Goal: Task Accomplishment & Management: Complete application form

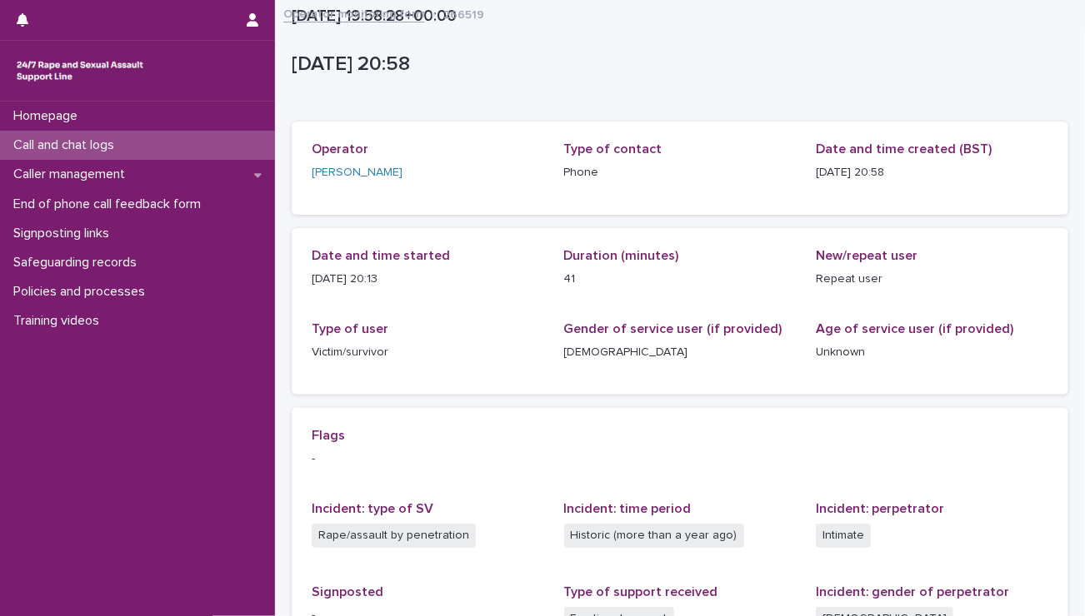
scroll to position [286, 0]
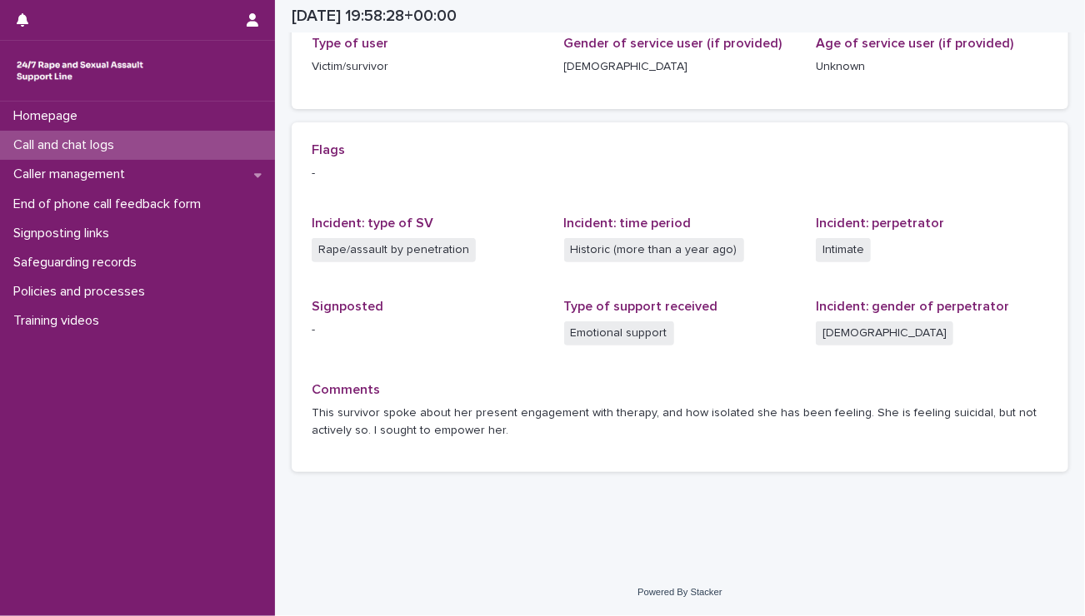
click at [149, 142] on div "Call and chat logs" at bounding box center [137, 145] width 275 height 29
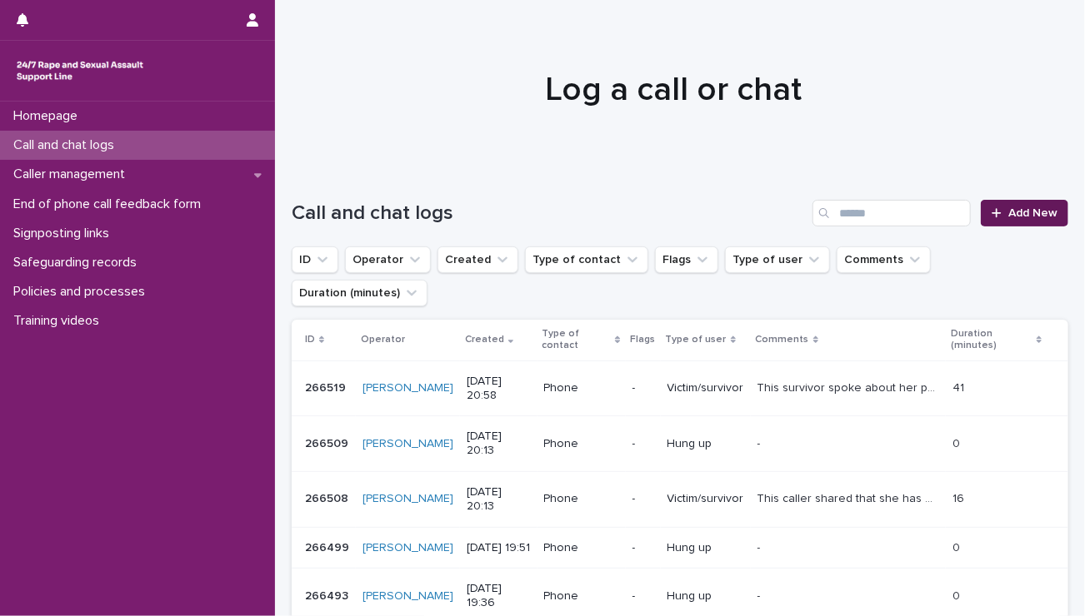
click at [991, 211] on icon at bounding box center [996, 213] width 10 height 12
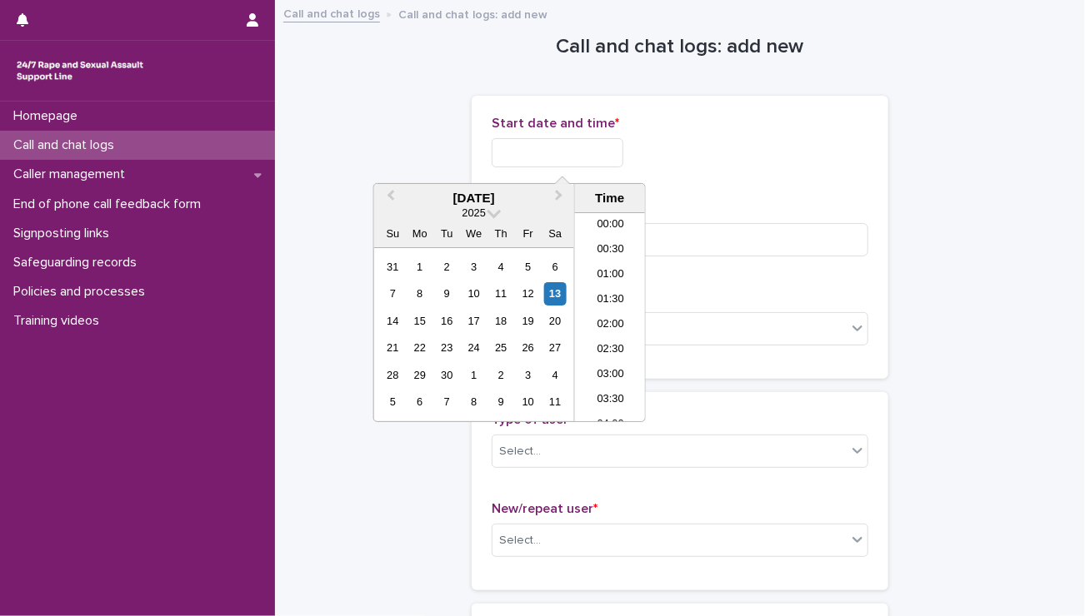
click at [537, 159] on input "text" at bounding box center [557, 152] width 132 height 29
click at [505, 155] on input "text" at bounding box center [557, 152] width 132 height 29
click at [595, 363] on li "22:30" at bounding box center [610, 359] width 71 height 25
click at [571, 152] on input "**********" at bounding box center [557, 152] width 132 height 29
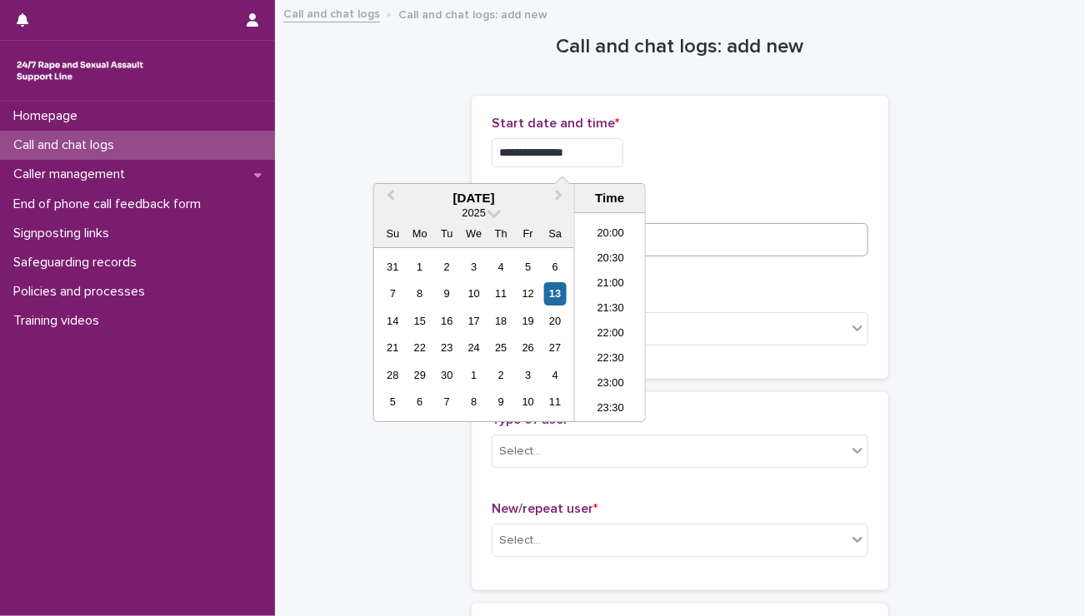
type input "**********"
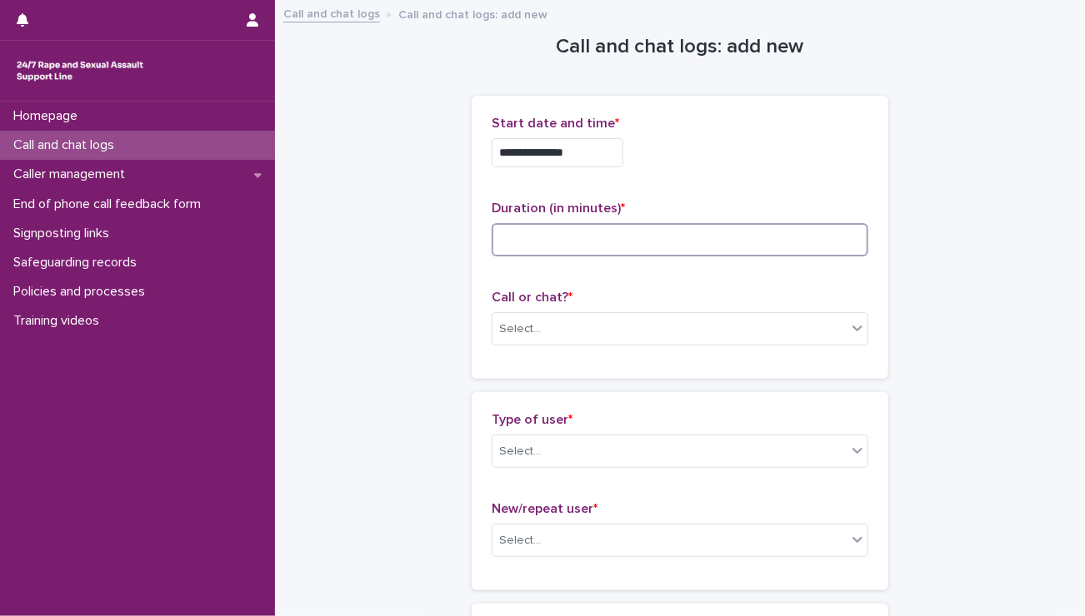
click at [696, 235] on input at bounding box center [679, 239] width 377 height 33
type input "*"
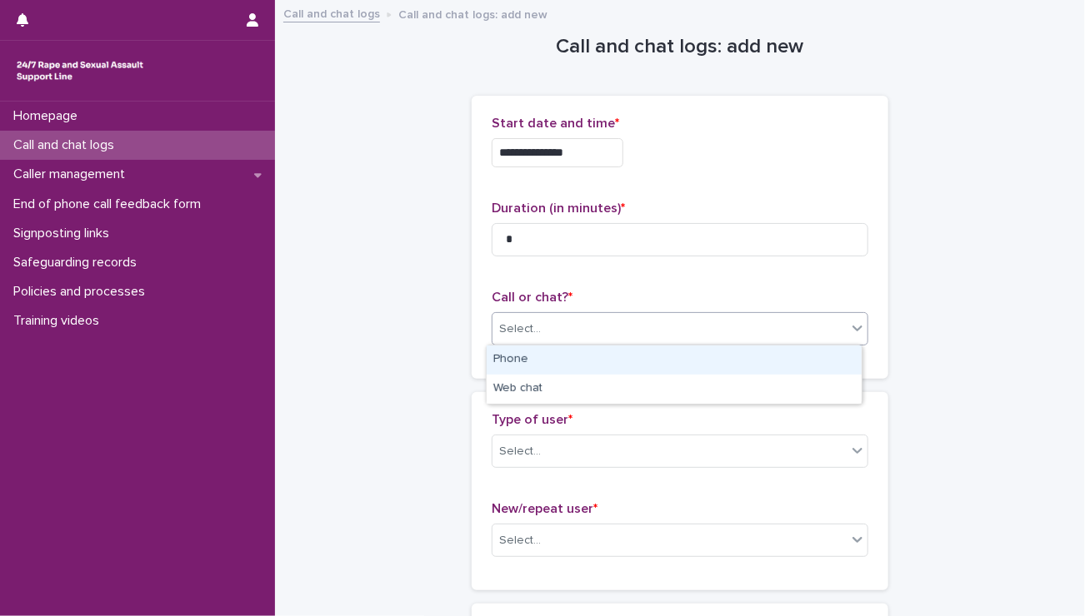
click at [576, 337] on div "Select..." at bounding box center [669, 329] width 354 height 27
click at [533, 369] on div "Phone" at bounding box center [673, 360] width 375 height 29
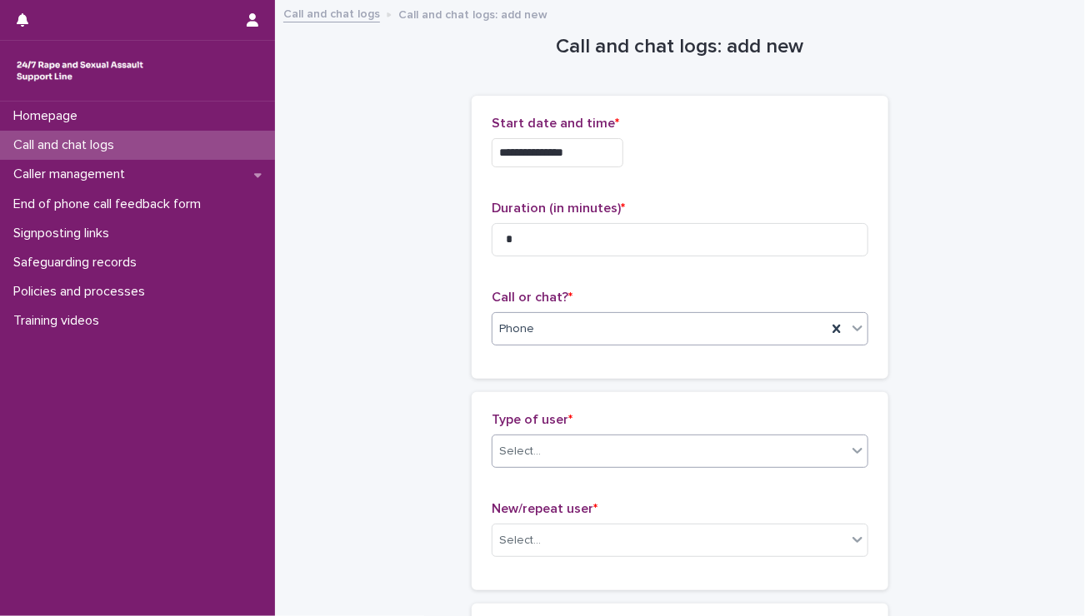
click at [517, 456] on div "Select..." at bounding box center [520, 451] width 42 height 17
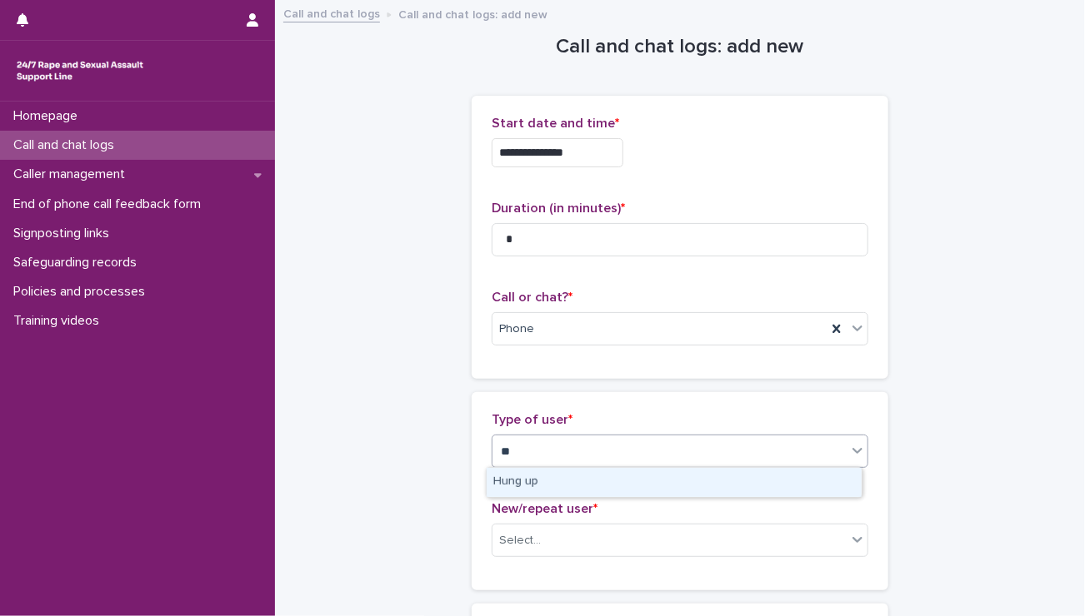
type input "***"
click at [517, 479] on div "Hung up" at bounding box center [673, 482] width 375 height 29
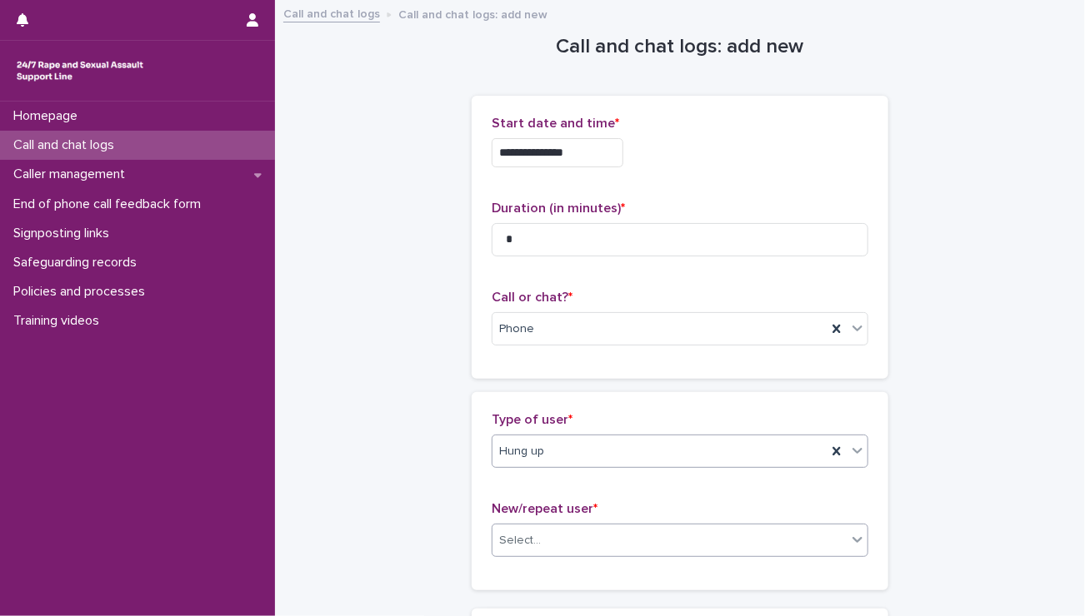
click at [514, 539] on div "Select..." at bounding box center [520, 540] width 42 height 17
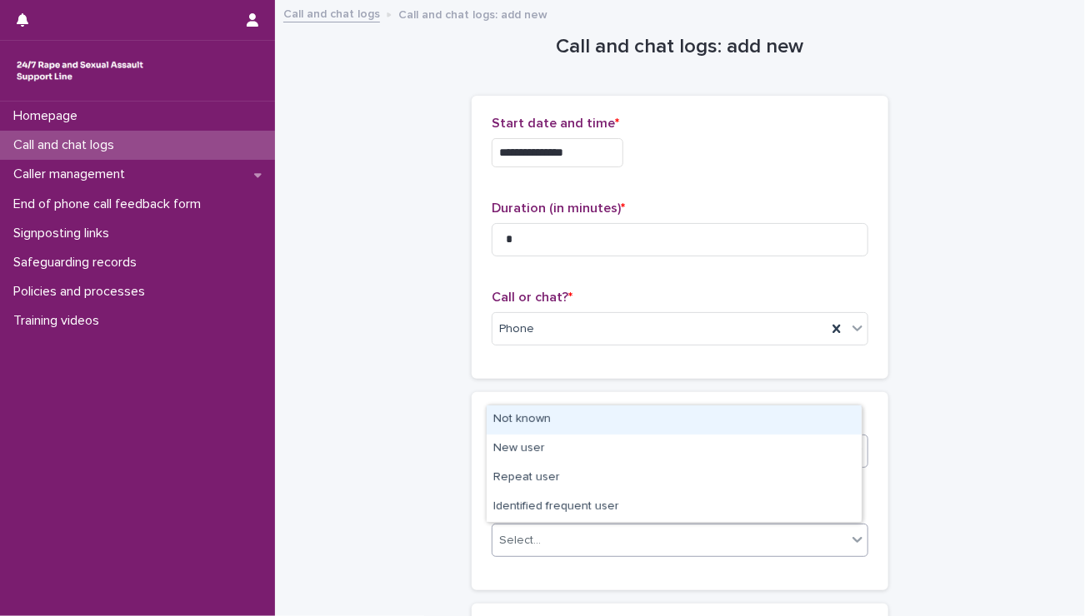
click at [533, 418] on div "Not known" at bounding box center [673, 420] width 375 height 29
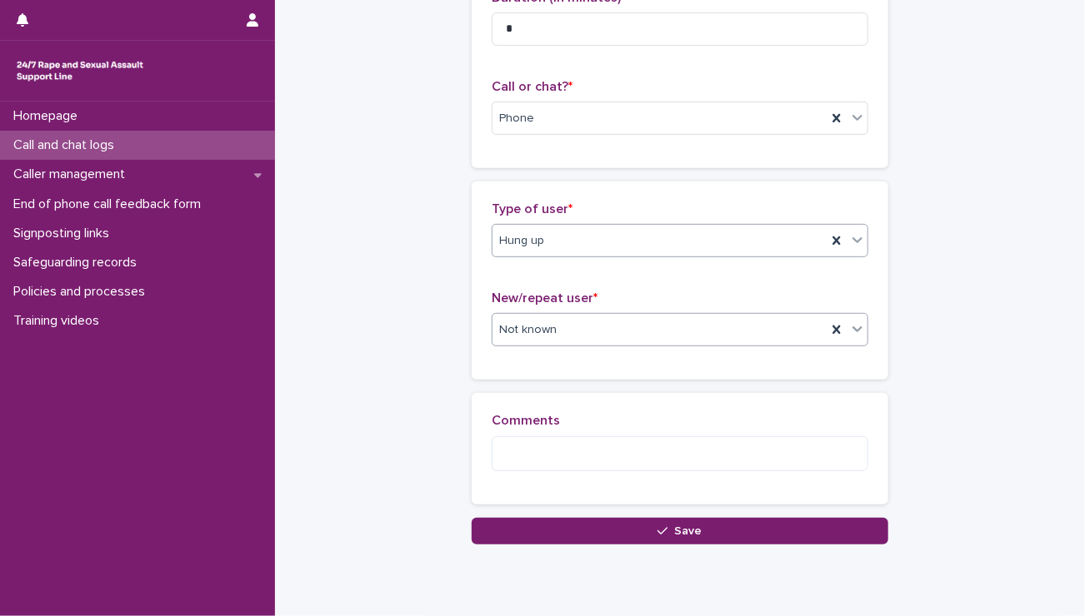
scroll to position [268, 0]
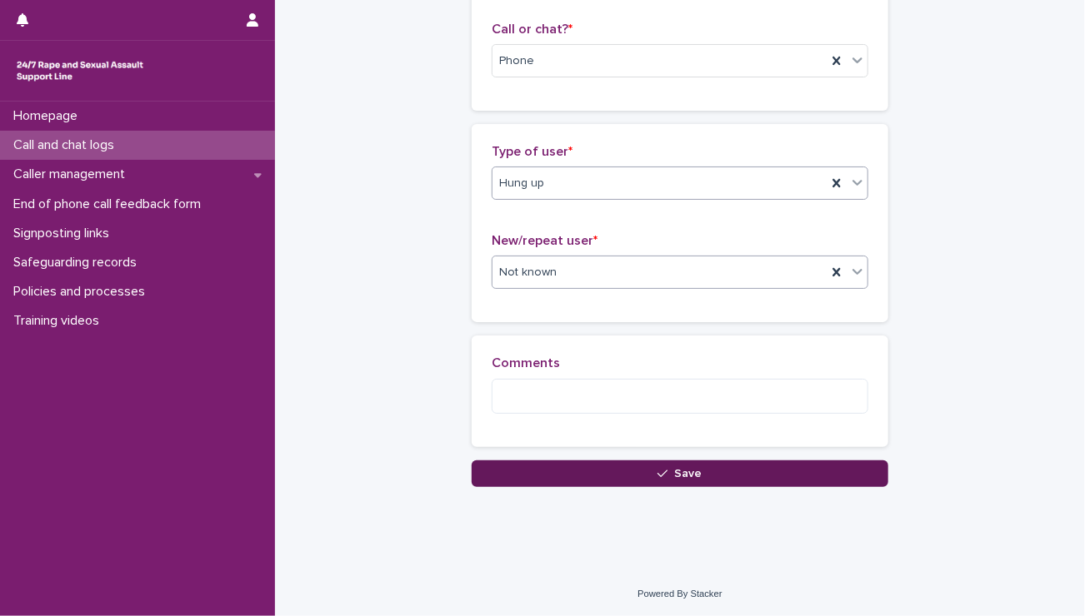
click at [657, 472] on icon "button" at bounding box center [662, 474] width 10 height 12
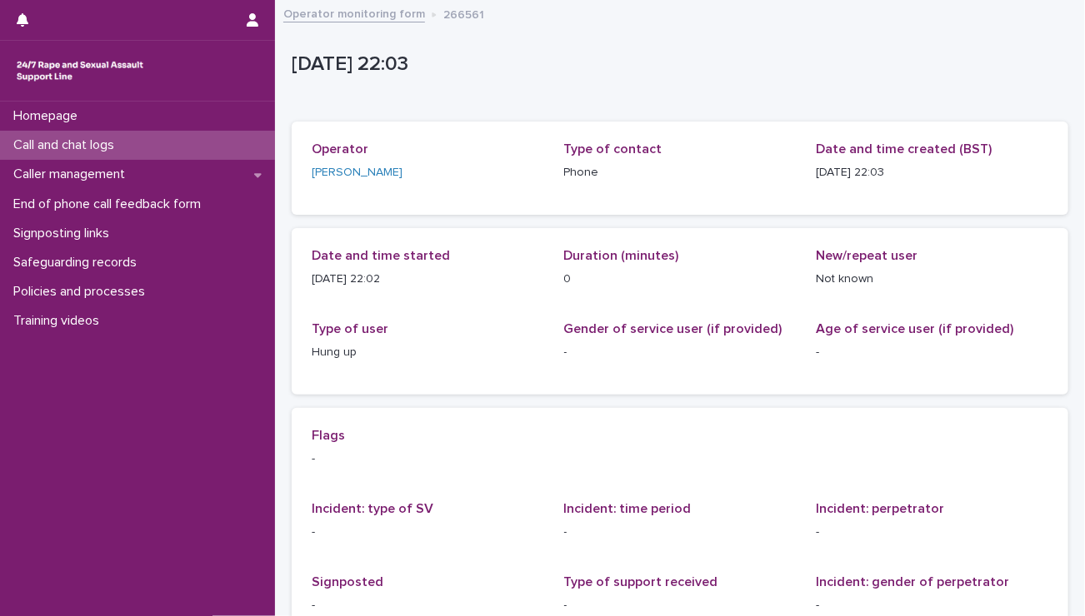
click at [98, 142] on p "Call and chat logs" at bounding box center [67, 145] width 121 height 16
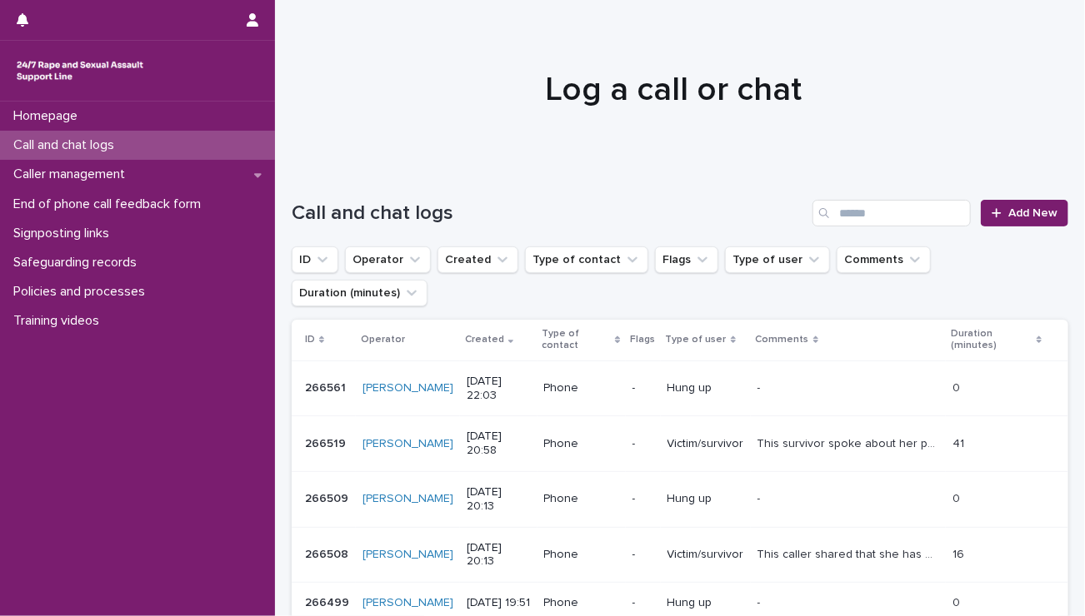
click at [998, 227] on div "Call and chat logs Add New" at bounding box center [680, 207] width 776 height 80
click at [993, 219] on link "Add New" at bounding box center [1023, 213] width 87 height 27
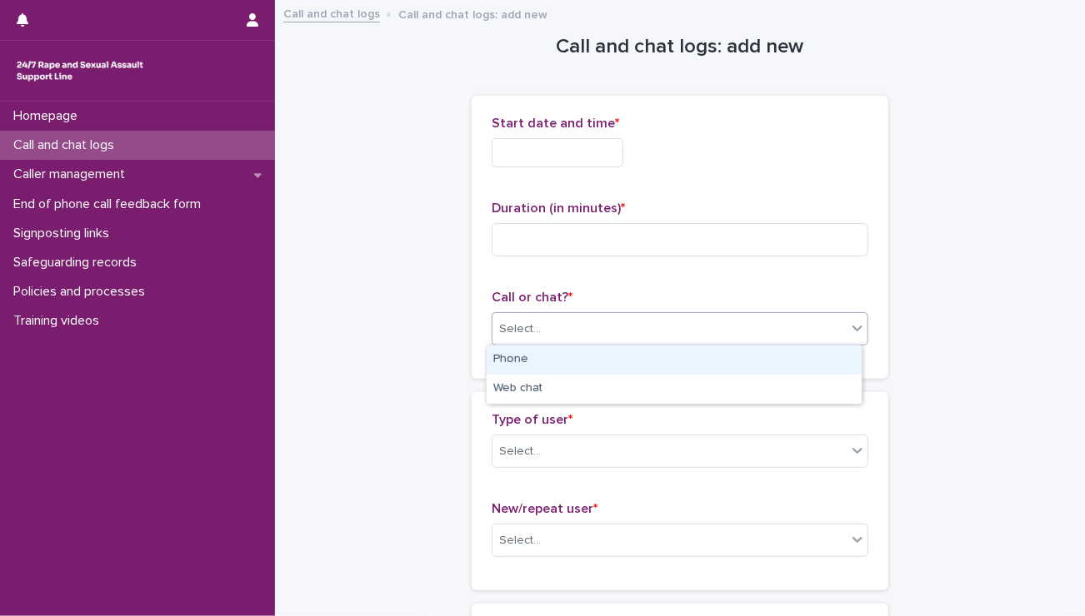
click at [553, 322] on div "Select..." at bounding box center [669, 329] width 354 height 27
click at [533, 352] on div "Phone" at bounding box center [673, 360] width 375 height 29
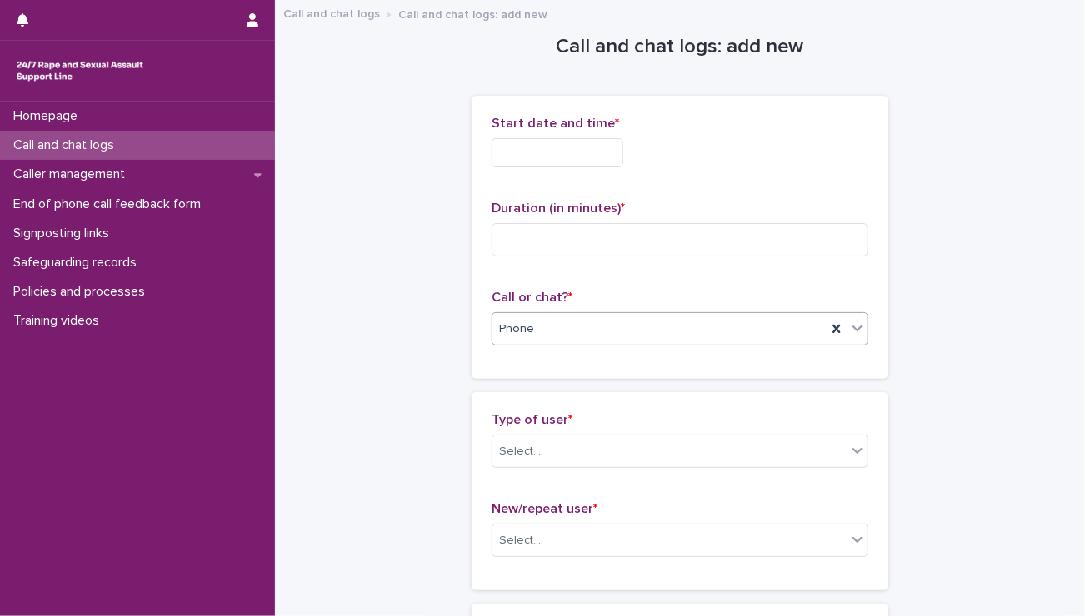
click at [583, 146] on input "text" at bounding box center [557, 152] width 132 height 29
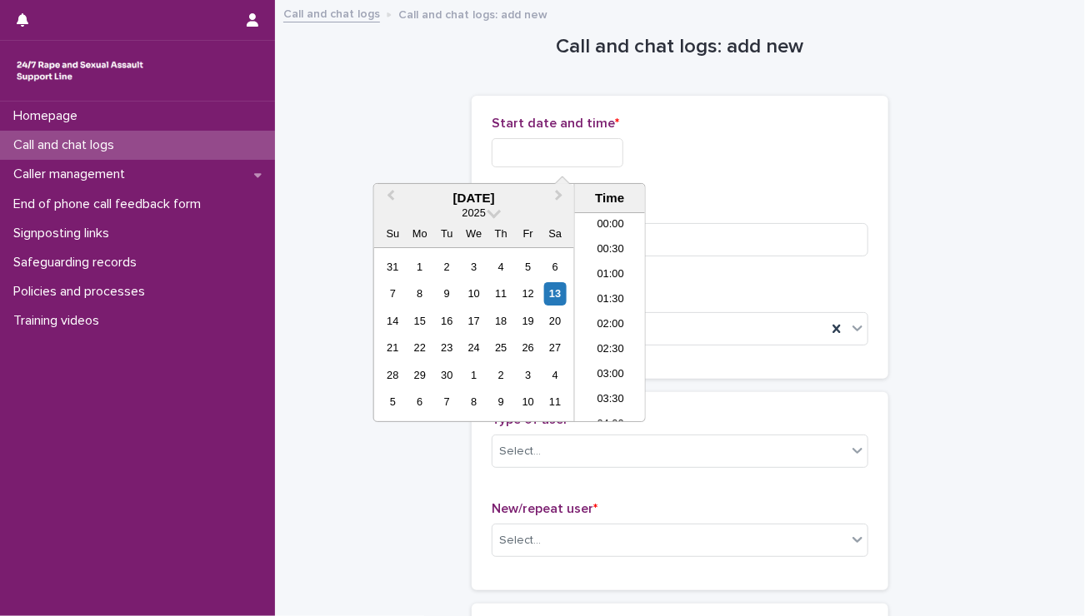
scroll to position [990, 0]
click at [749, 126] on p "Start date and time *" at bounding box center [679, 124] width 377 height 16
click at [540, 159] on input "text" at bounding box center [557, 152] width 132 height 29
click at [615, 356] on li "22:30" at bounding box center [610, 359] width 71 height 25
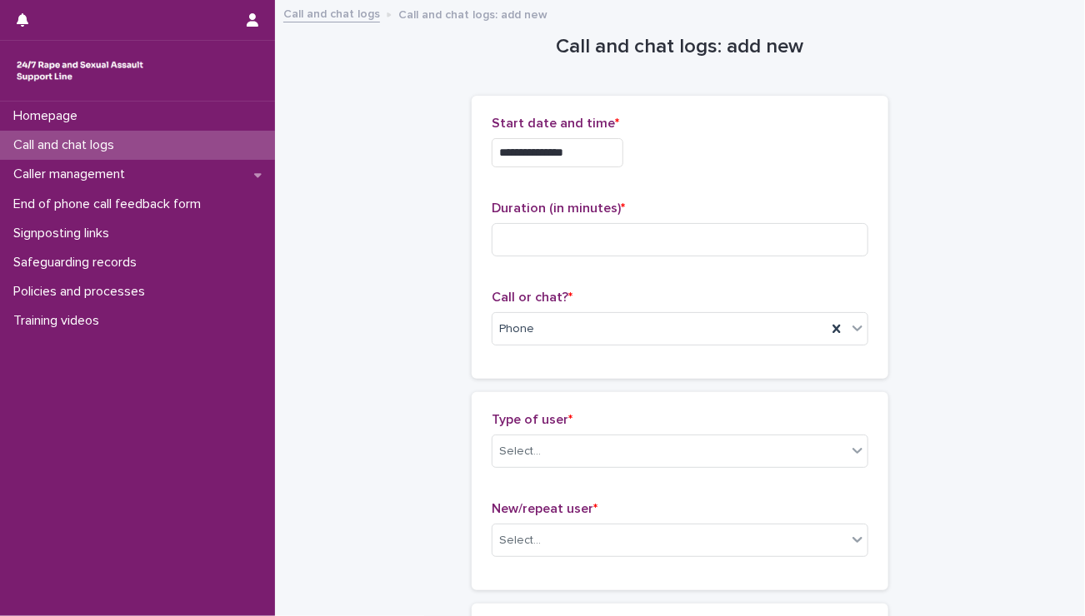
click at [592, 163] on input "**********" at bounding box center [557, 152] width 132 height 29
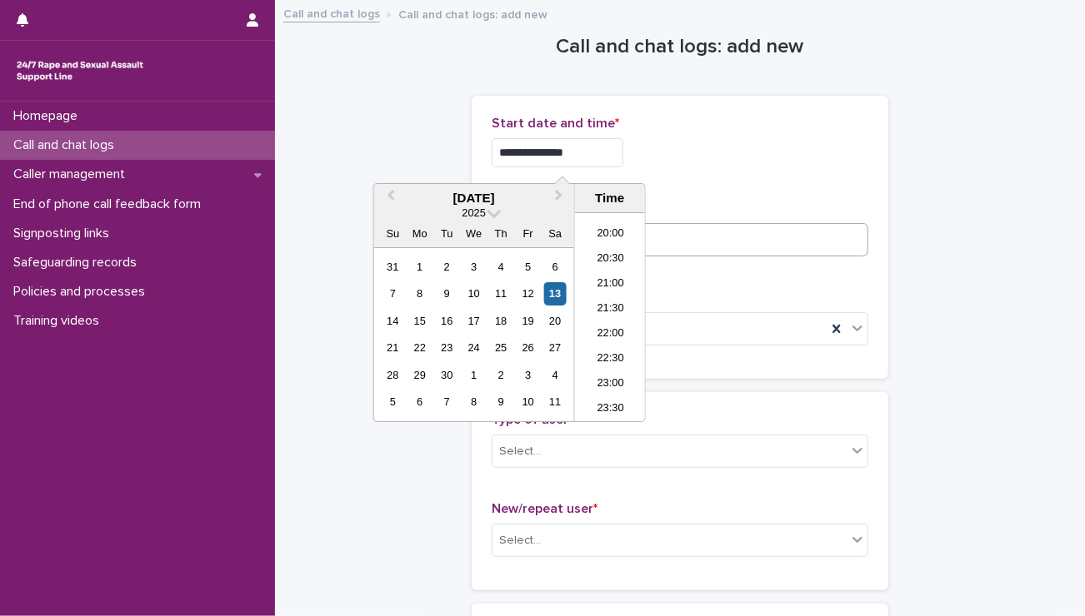
type input "**********"
click at [722, 245] on input at bounding box center [679, 239] width 377 height 33
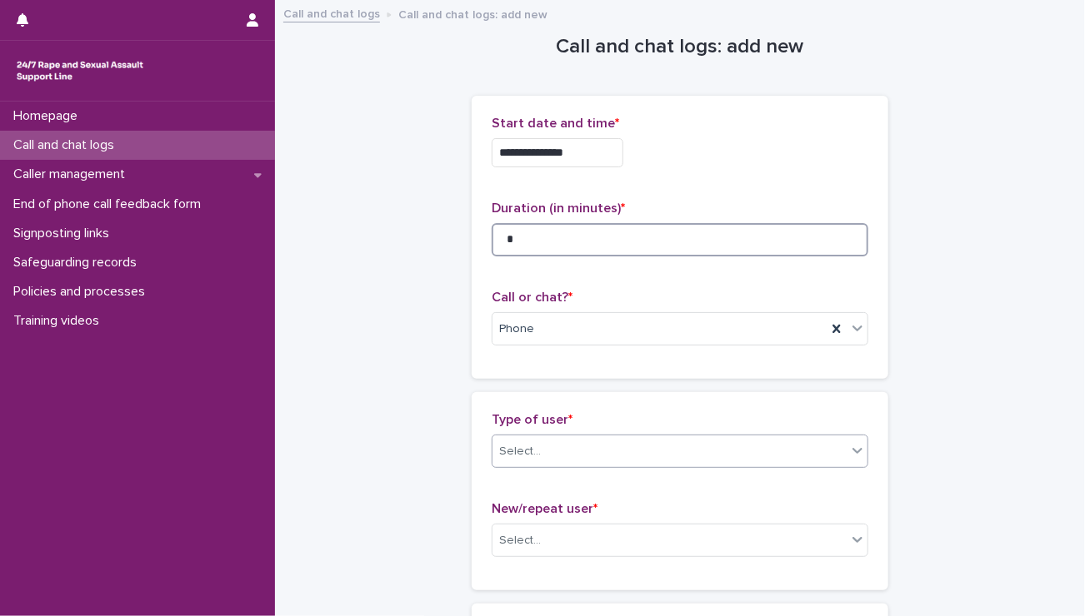
type input "*"
click at [515, 456] on div "Select..." at bounding box center [520, 451] width 42 height 17
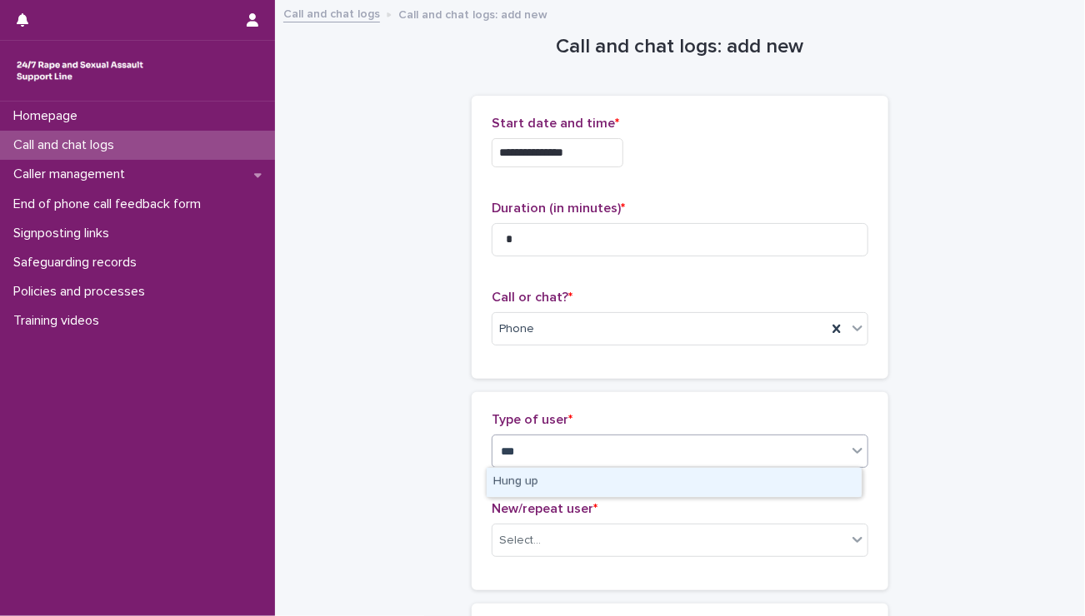
type input "****"
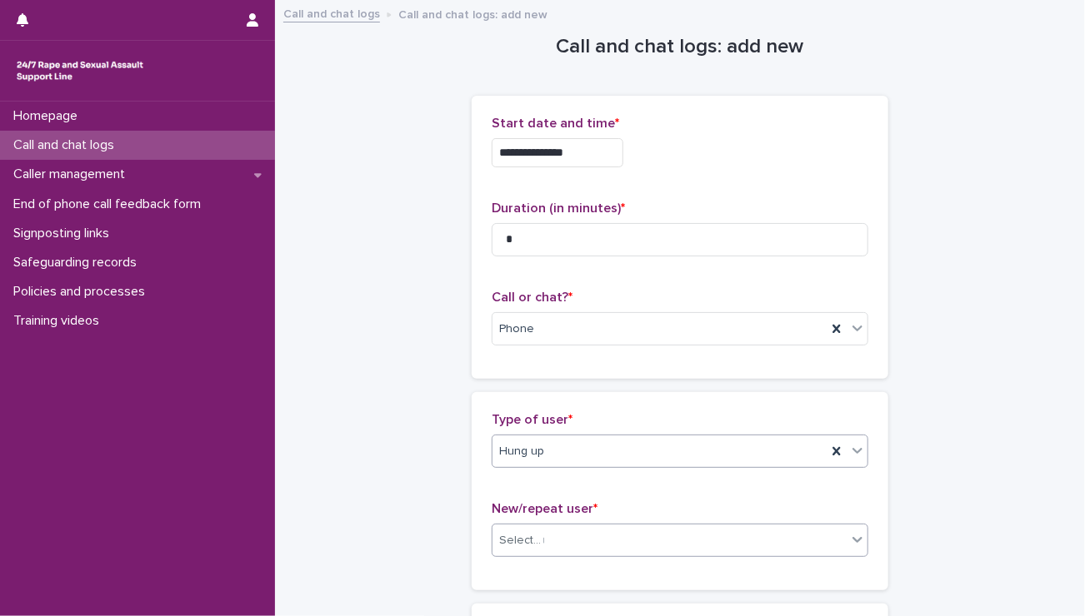
type input "***"
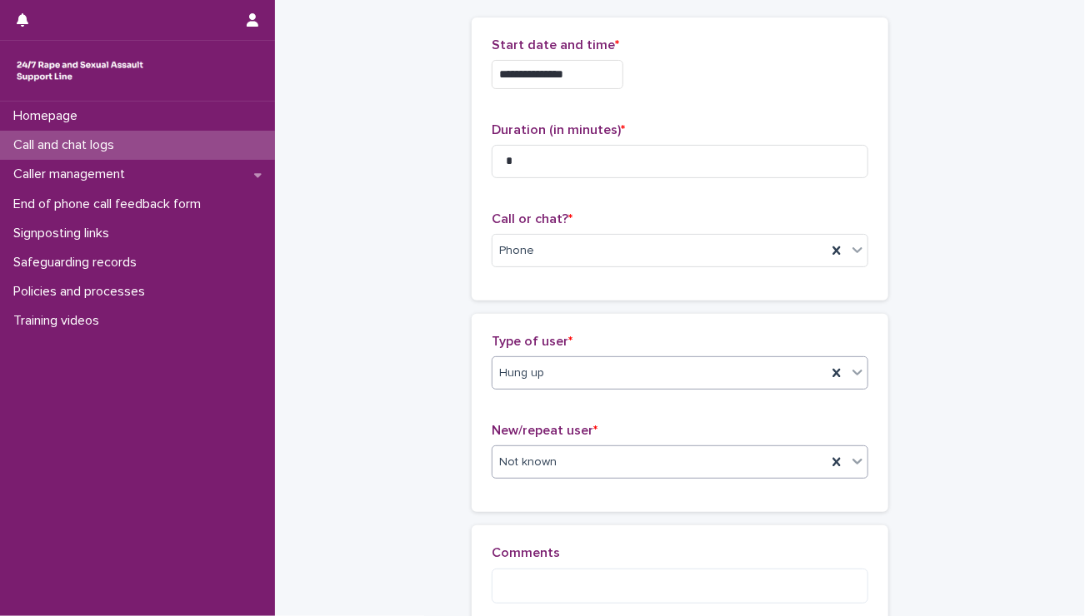
scroll to position [214, 0]
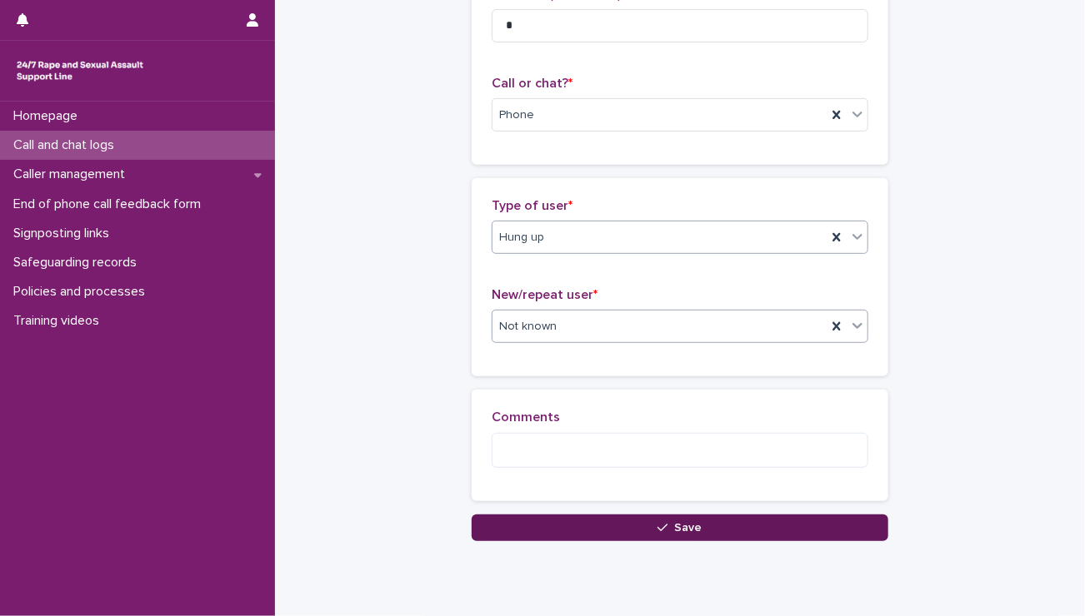
click at [610, 532] on button "Save" at bounding box center [679, 528] width 416 height 27
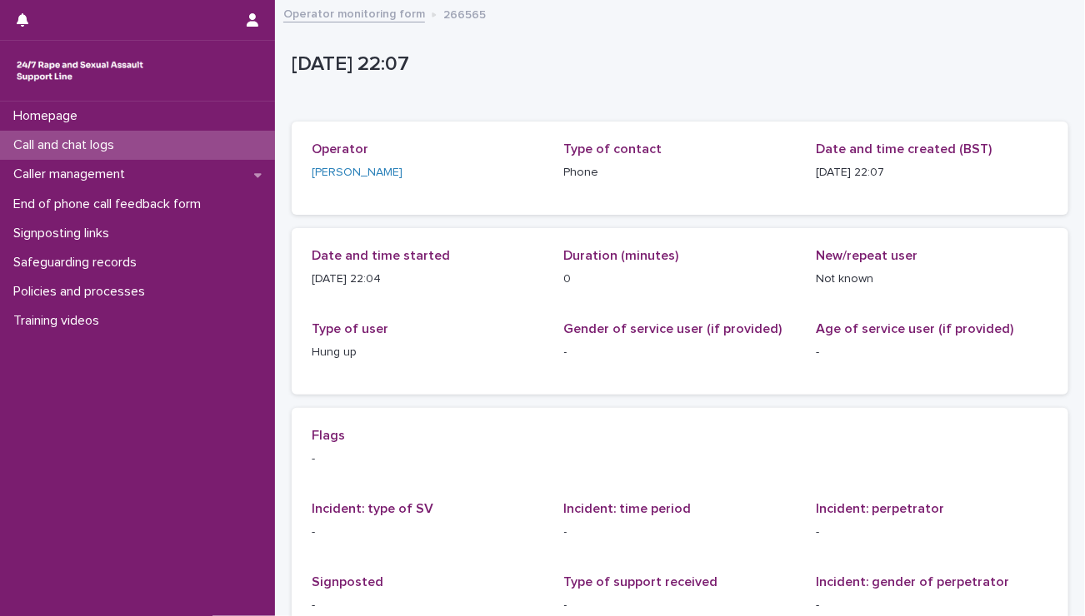
click at [150, 151] on div "Call and chat logs" at bounding box center [137, 145] width 275 height 29
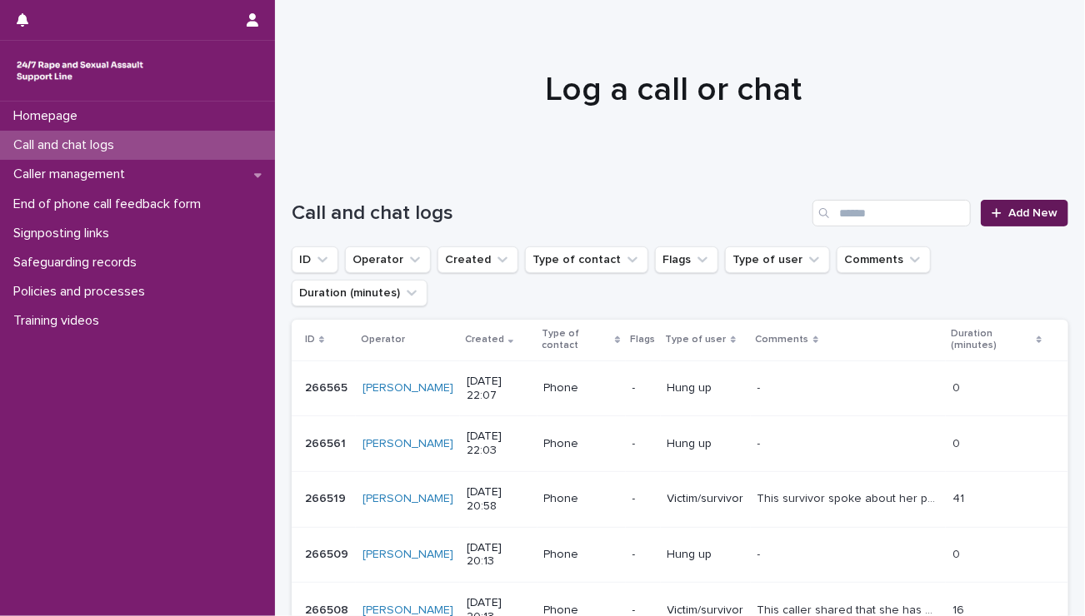
click at [980, 209] on link "Add New" at bounding box center [1023, 213] width 87 height 27
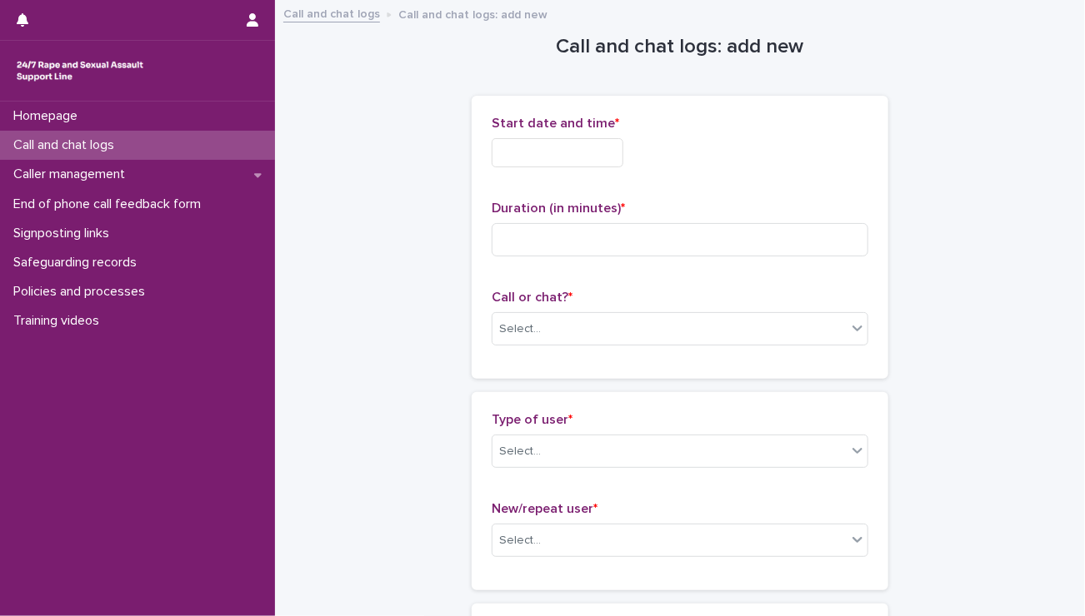
click at [541, 149] on input "text" at bounding box center [557, 152] width 132 height 29
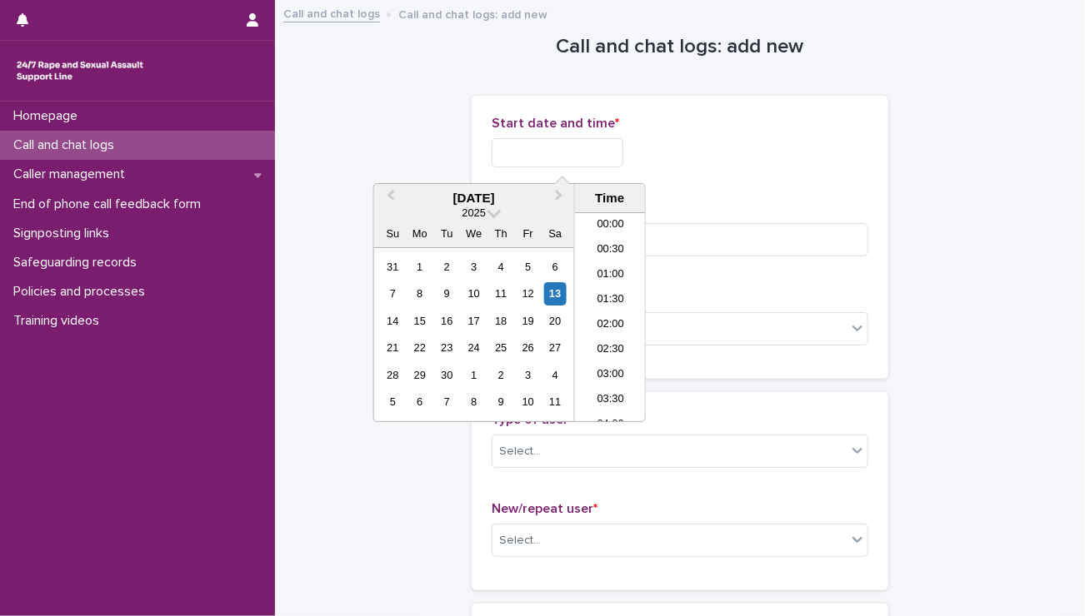
scroll to position [990, 0]
click at [592, 332] on li "22:00" at bounding box center [610, 334] width 71 height 25
drag, startPoint x: 567, startPoint y: 154, endPoint x: 591, endPoint y: 152, distance: 24.3
click at [591, 152] on input "**********" at bounding box center [557, 152] width 132 height 29
type input "**********"
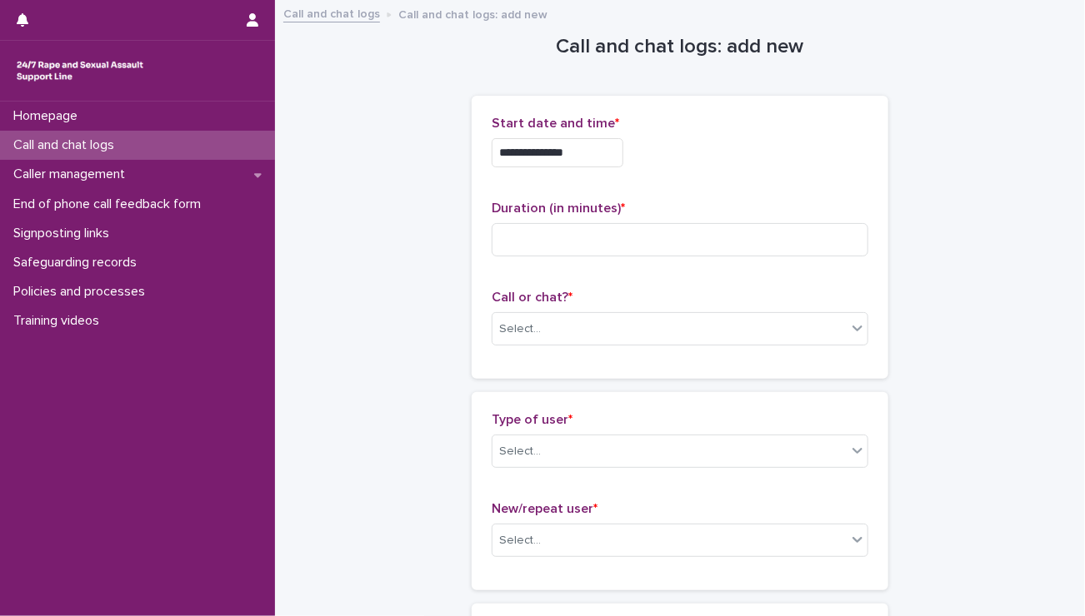
click at [723, 153] on div "**********" at bounding box center [679, 152] width 377 height 29
click at [514, 339] on div "Select..." at bounding box center [669, 329] width 354 height 27
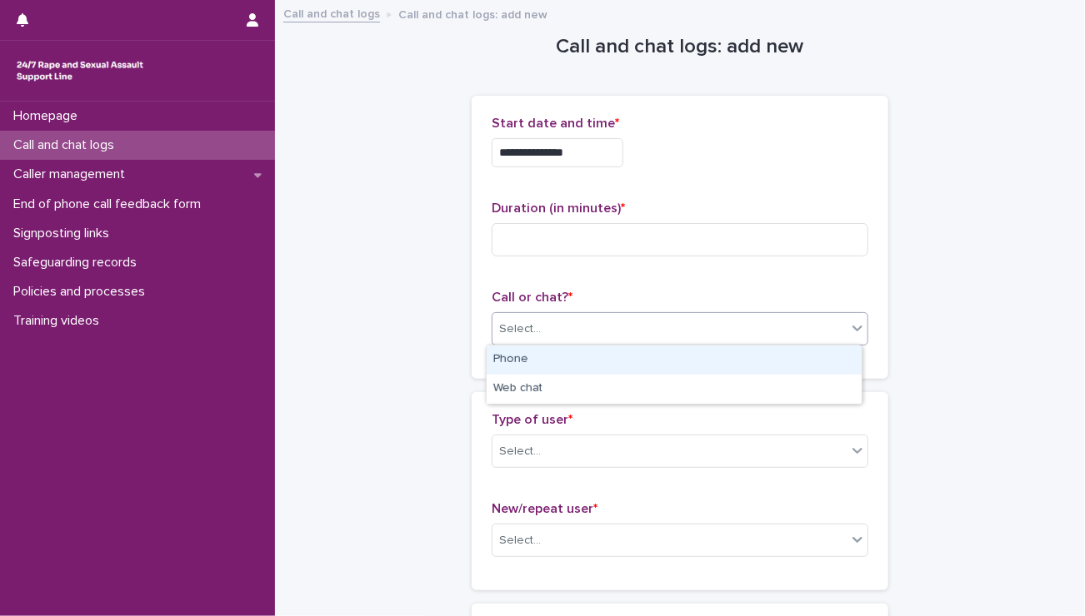
click at [510, 360] on div "Phone" at bounding box center [673, 360] width 375 height 29
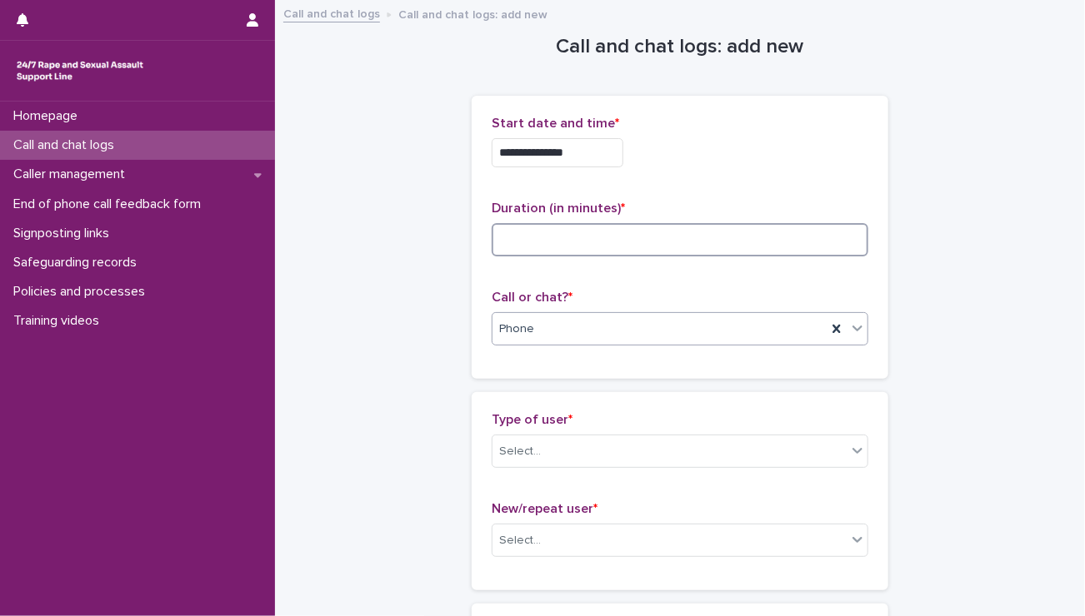
click at [520, 236] on input at bounding box center [679, 239] width 377 height 33
type input "*"
click at [554, 448] on div "Select..." at bounding box center [669, 451] width 354 height 27
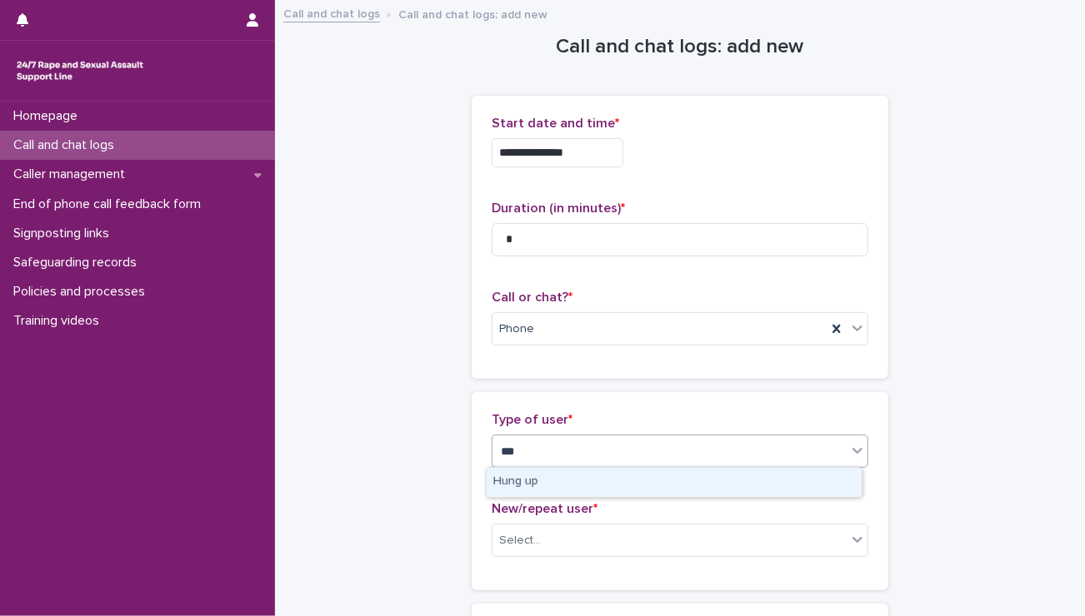
type input "****"
click at [545, 481] on div "Hung up" at bounding box center [673, 482] width 375 height 29
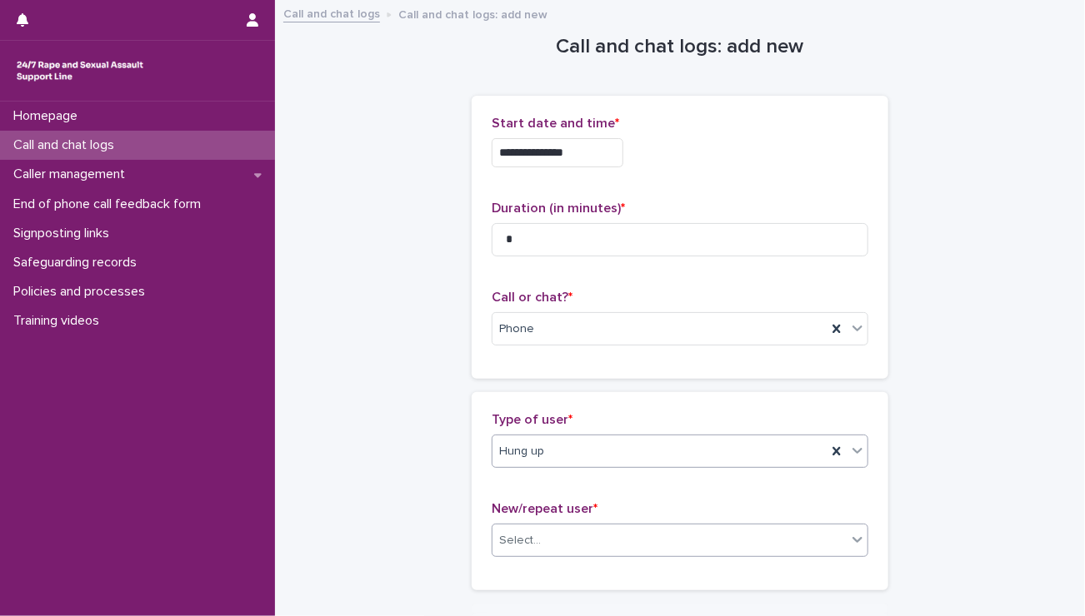
click at [521, 546] on div "Select..." at bounding box center [520, 540] width 42 height 17
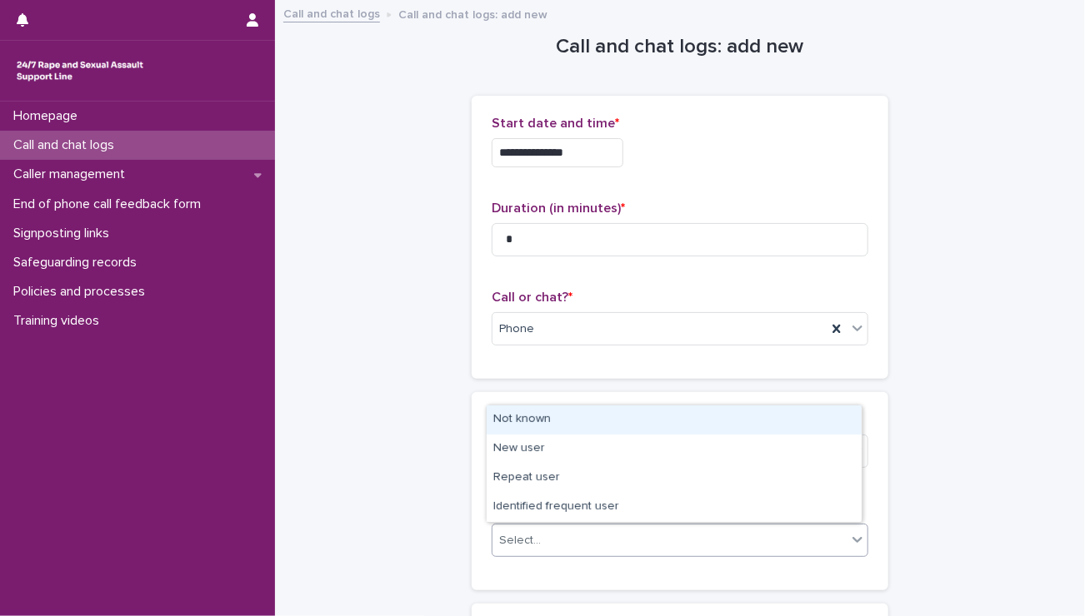
click at [531, 426] on div "Not known" at bounding box center [673, 420] width 375 height 29
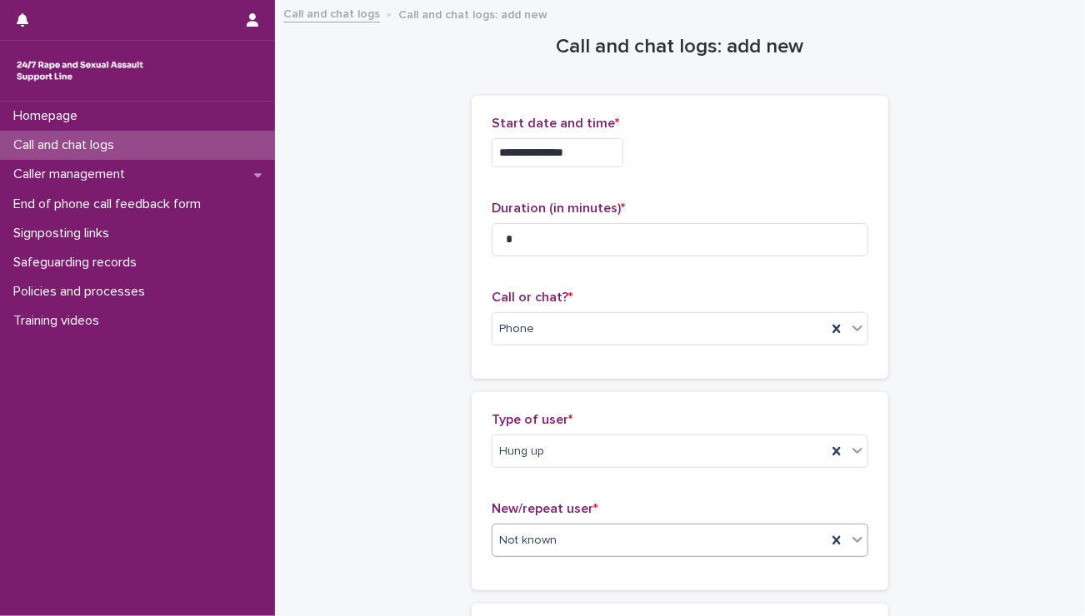
scroll to position [268, 0]
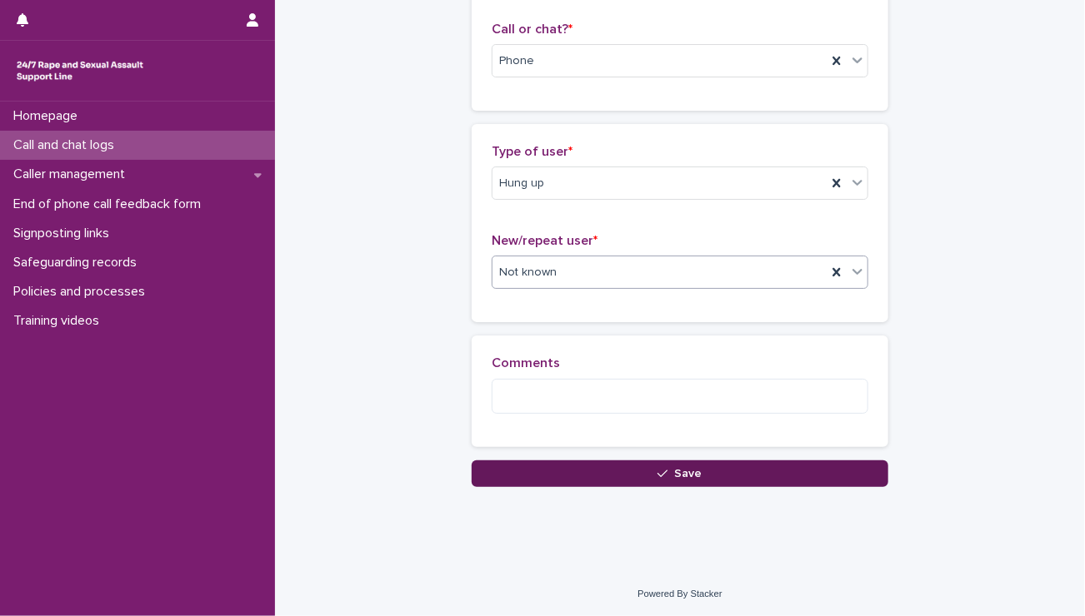
click at [652, 466] on button "Save" at bounding box center [679, 474] width 416 height 27
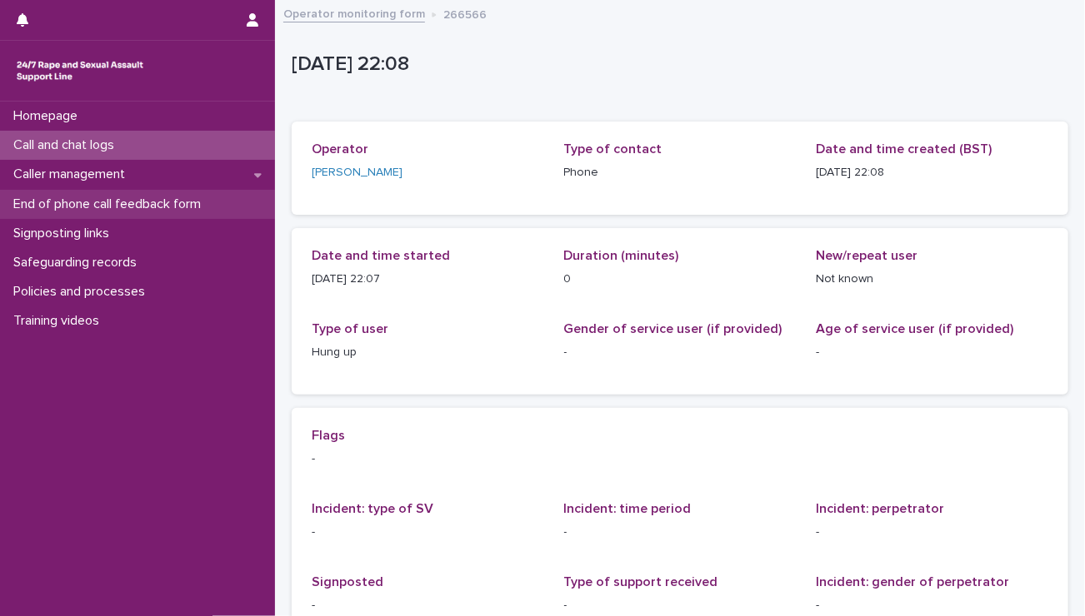
scroll to position [7, 0]
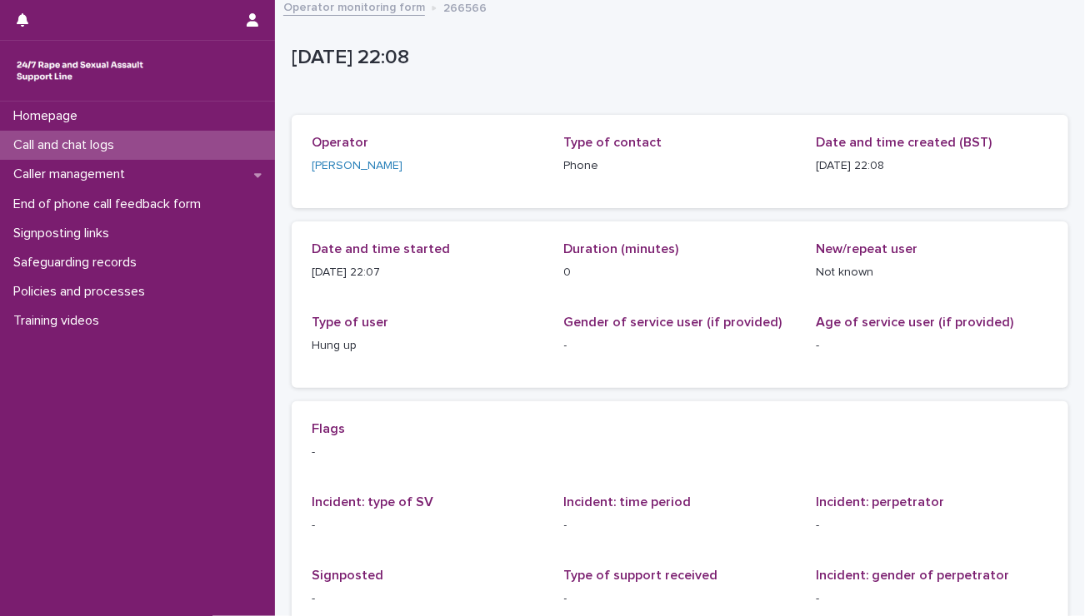
click at [190, 157] on div "Call and chat logs" at bounding box center [137, 145] width 275 height 29
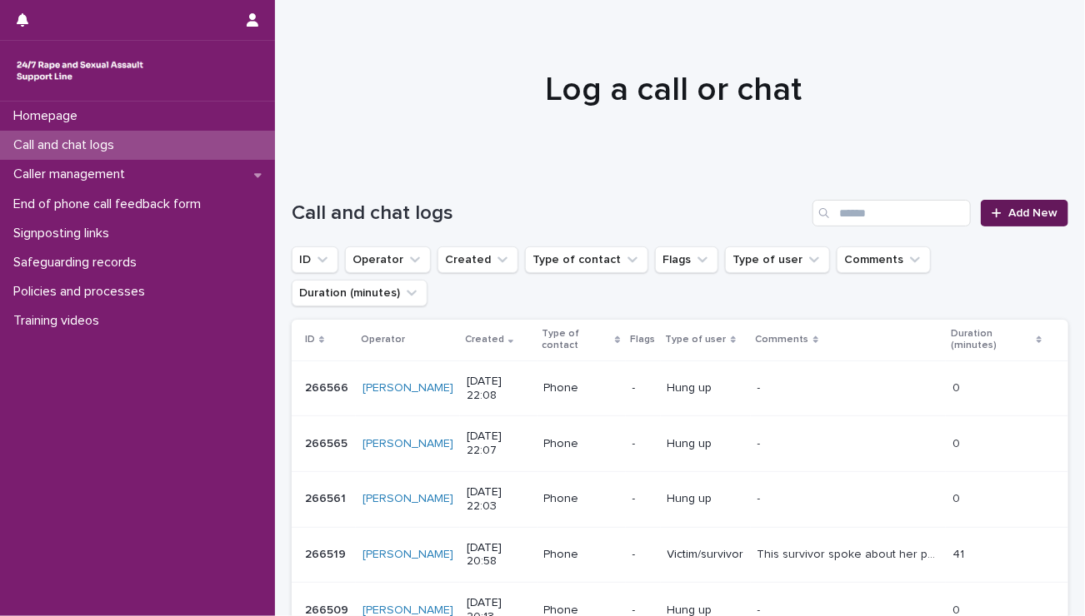
click at [997, 220] on link "Add New" at bounding box center [1023, 213] width 87 height 27
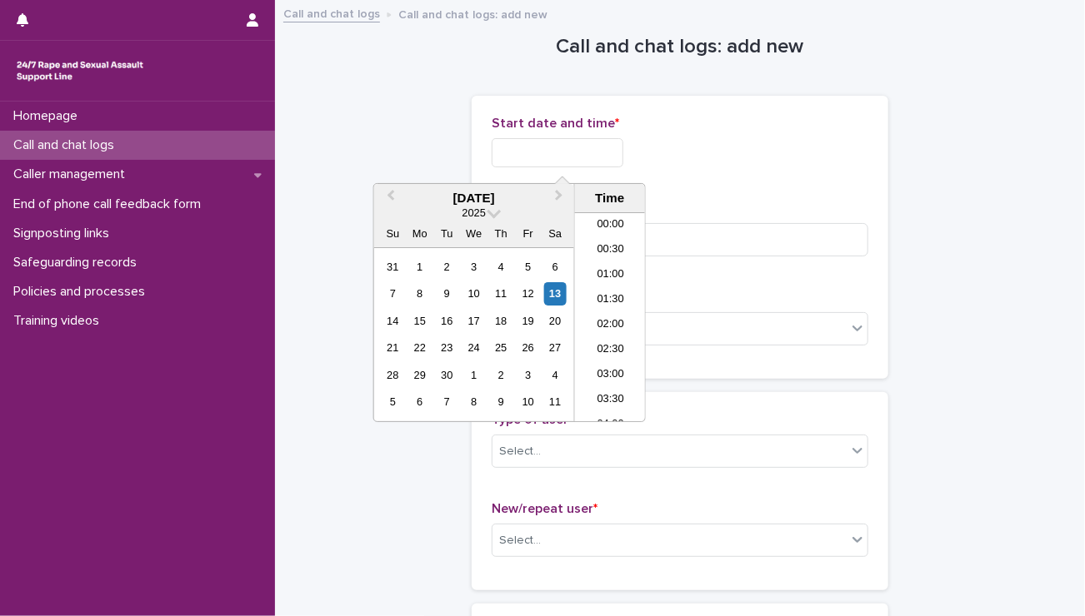
click at [533, 156] on input "text" at bounding box center [557, 152] width 132 height 29
click at [611, 327] on li "22:00" at bounding box center [610, 334] width 71 height 25
click at [566, 150] on input "**********" at bounding box center [557, 152] width 132 height 29
type input "**********"
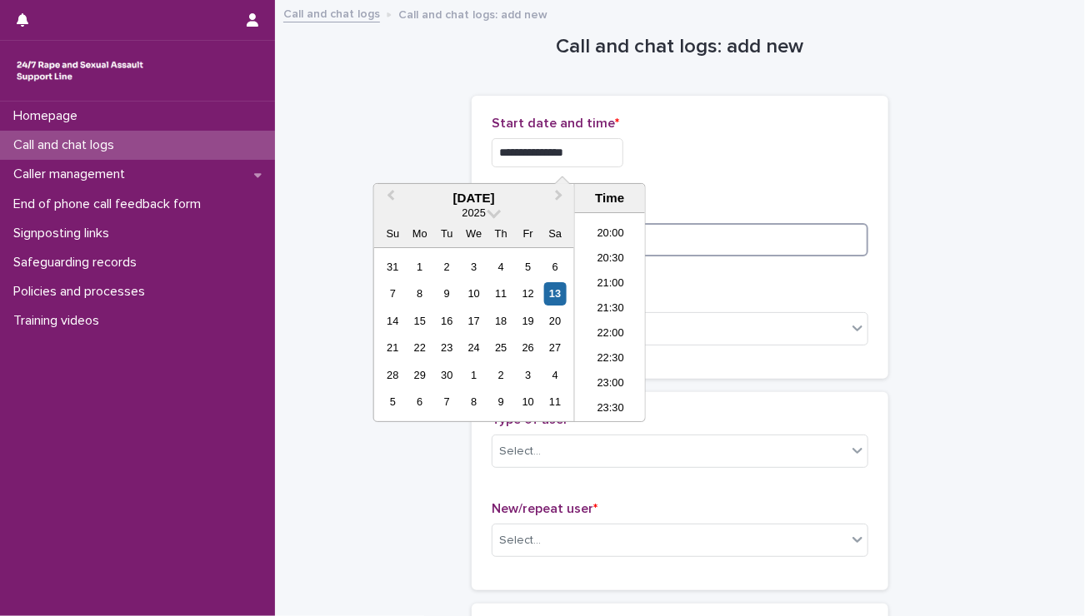
click at [760, 242] on input at bounding box center [679, 239] width 377 height 33
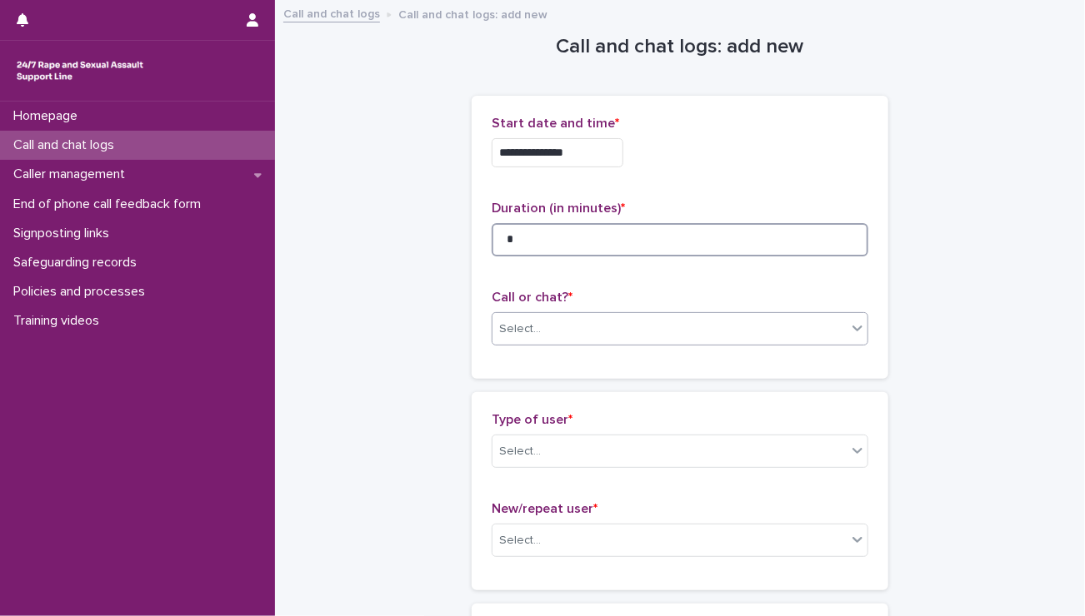
type input "*"
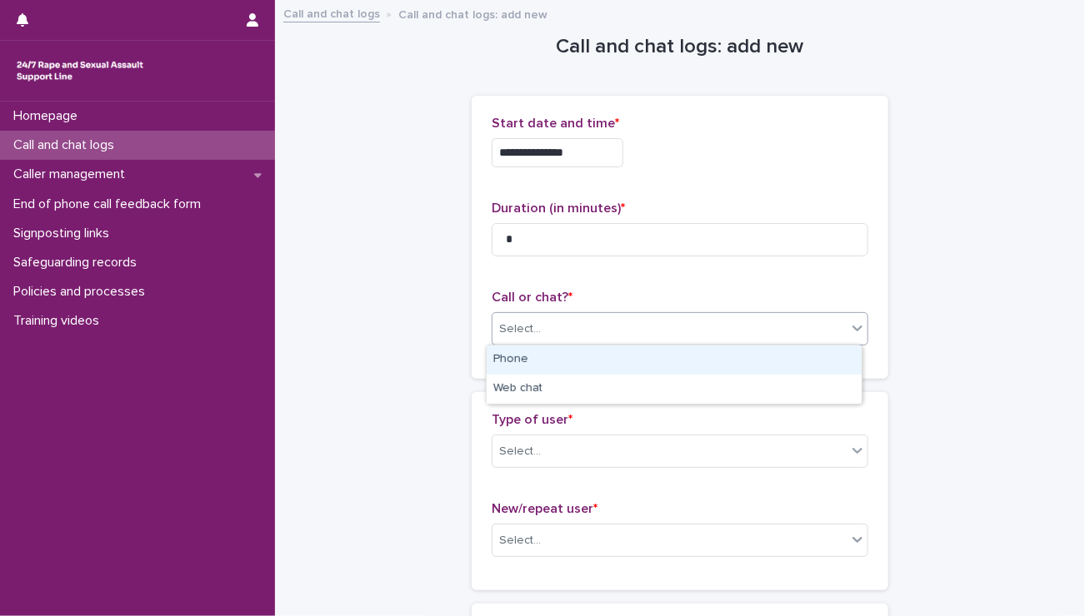
click at [573, 339] on div "Select..." at bounding box center [669, 329] width 354 height 27
click at [522, 366] on div "Phone" at bounding box center [673, 360] width 375 height 29
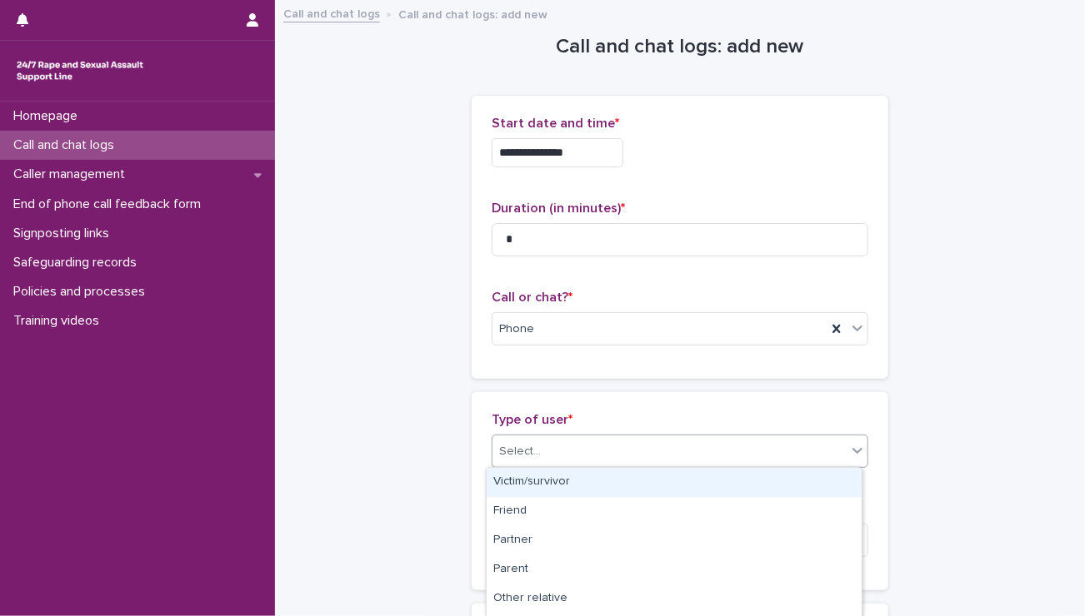
click at [518, 449] on div "Select..." at bounding box center [520, 451] width 42 height 17
type input "****"
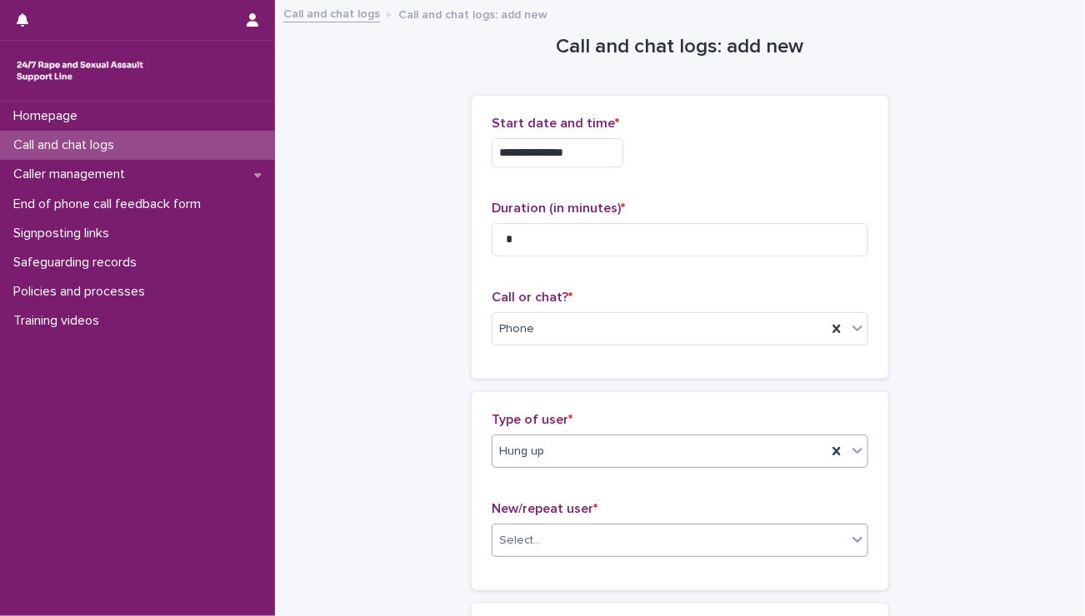
click at [536, 556] on div "Select..." at bounding box center [679, 540] width 377 height 33
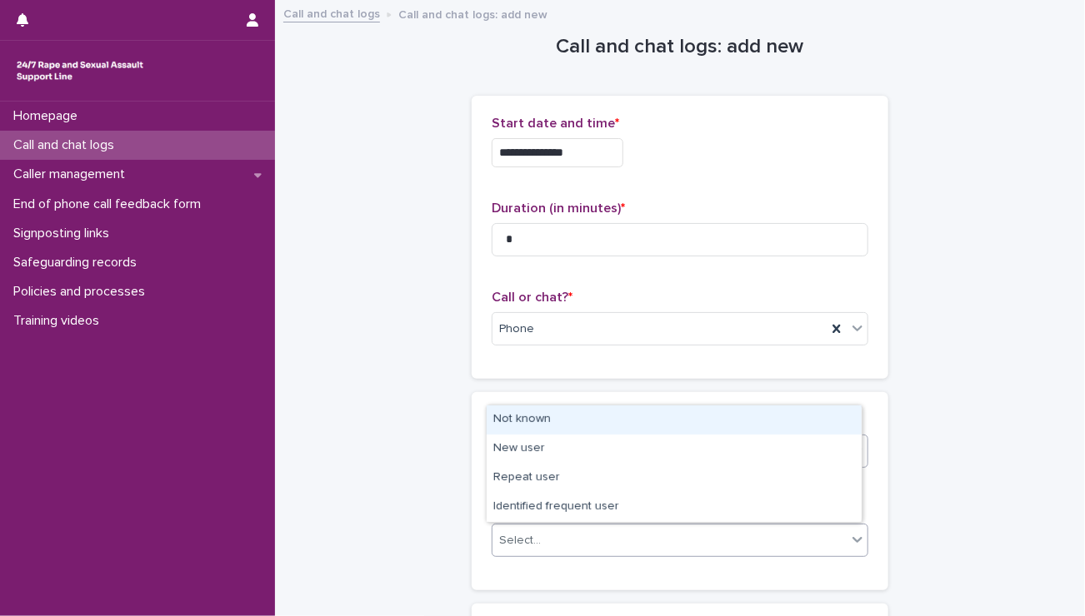
click at [509, 426] on div "Not known" at bounding box center [673, 420] width 375 height 29
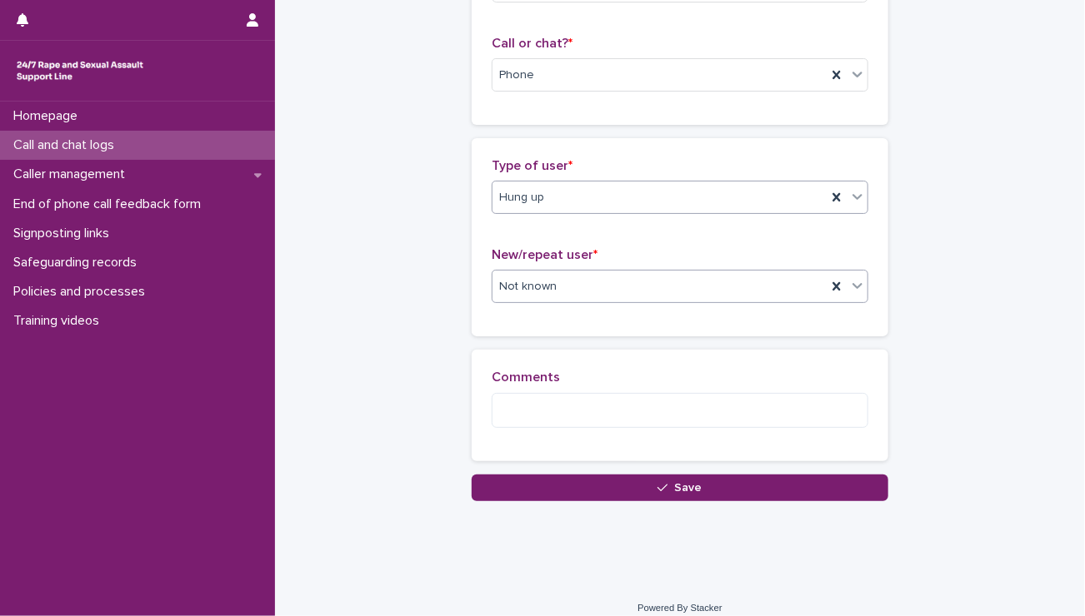
scroll to position [268, 0]
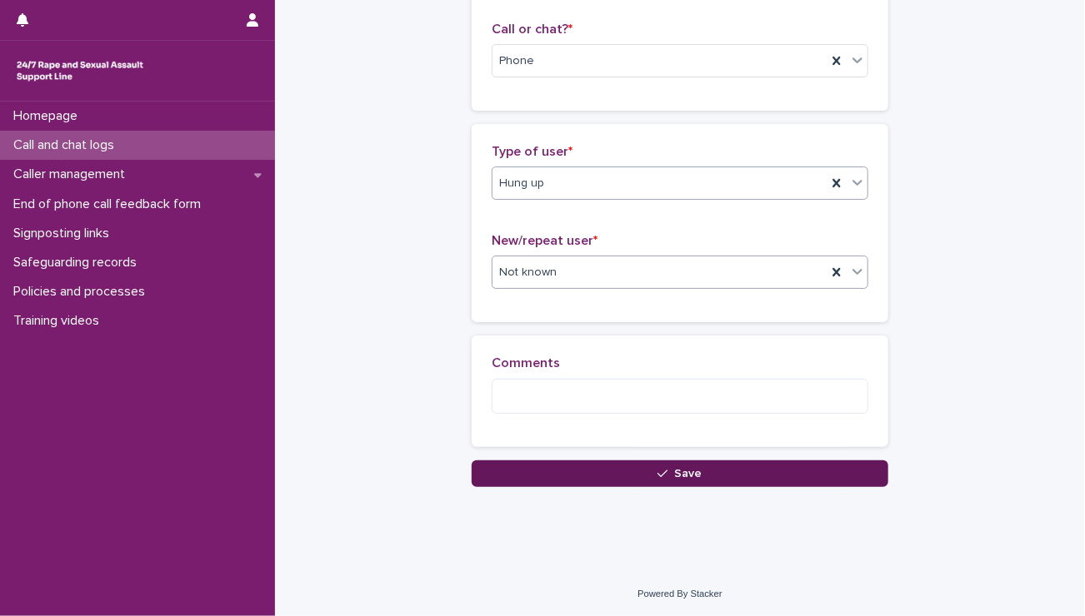
click at [529, 465] on button "Save" at bounding box center [679, 474] width 416 height 27
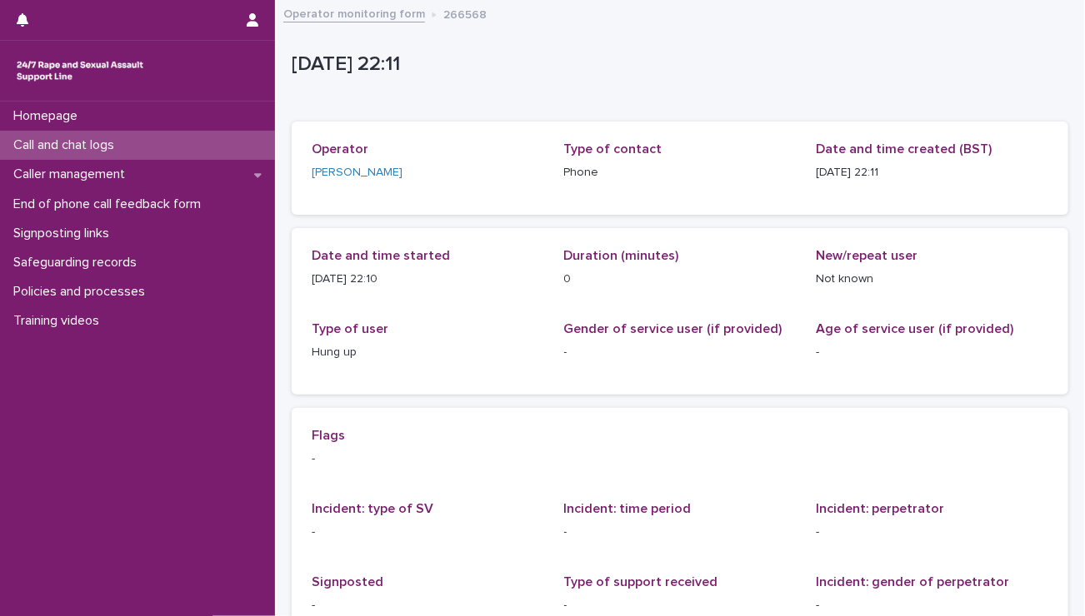
click at [33, 147] on p "Call and chat logs" at bounding box center [67, 145] width 121 height 16
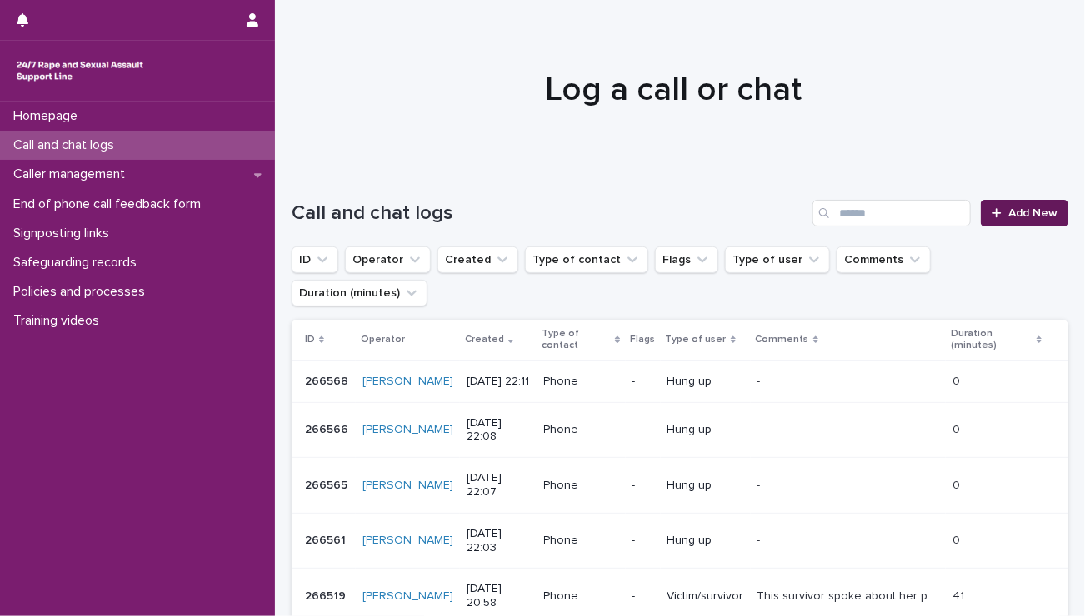
click at [991, 214] on icon at bounding box center [996, 213] width 10 height 12
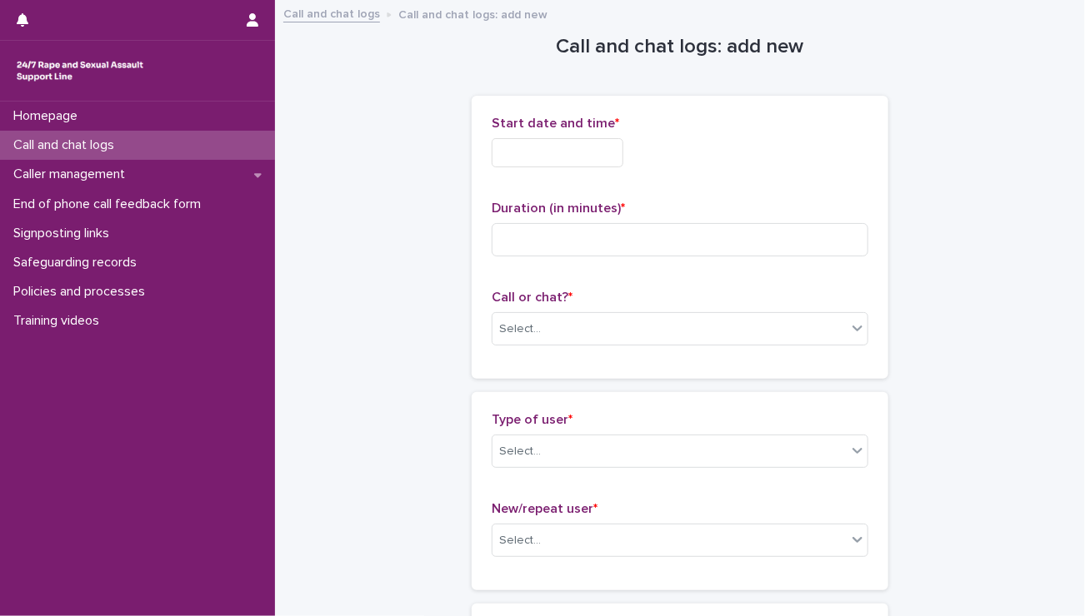
click at [551, 162] on input "text" at bounding box center [557, 152] width 132 height 29
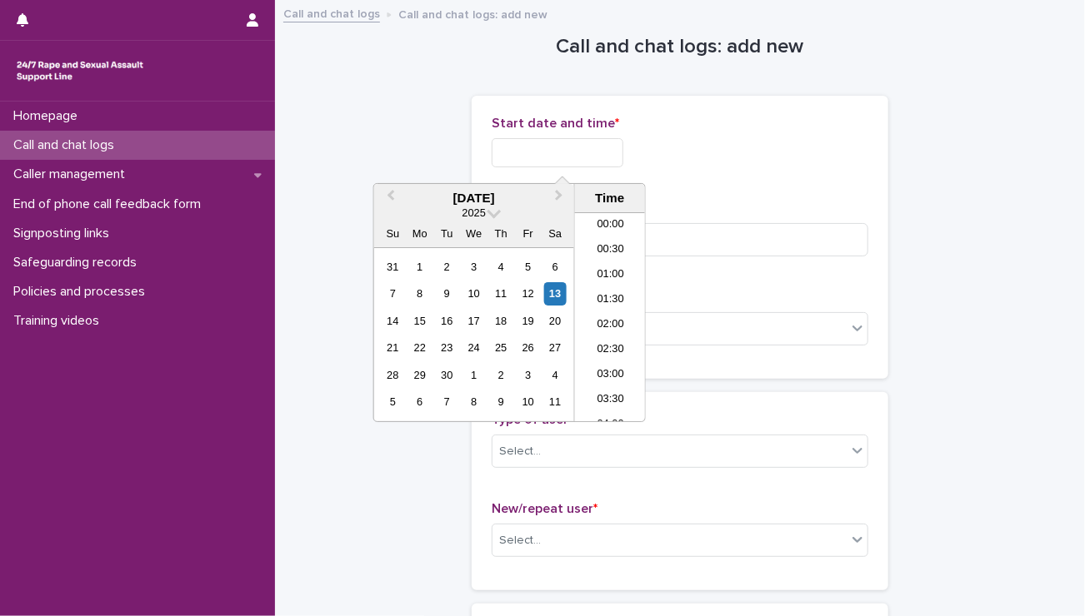
scroll to position [990, 0]
click at [596, 332] on li "22:00" at bounding box center [610, 334] width 71 height 25
drag, startPoint x: 565, startPoint y: 150, endPoint x: 633, endPoint y: 201, distance: 85.1
click at [633, 201] on body "**********" at bounding box center [542, 308] width 1085 height 616
type input "**********"
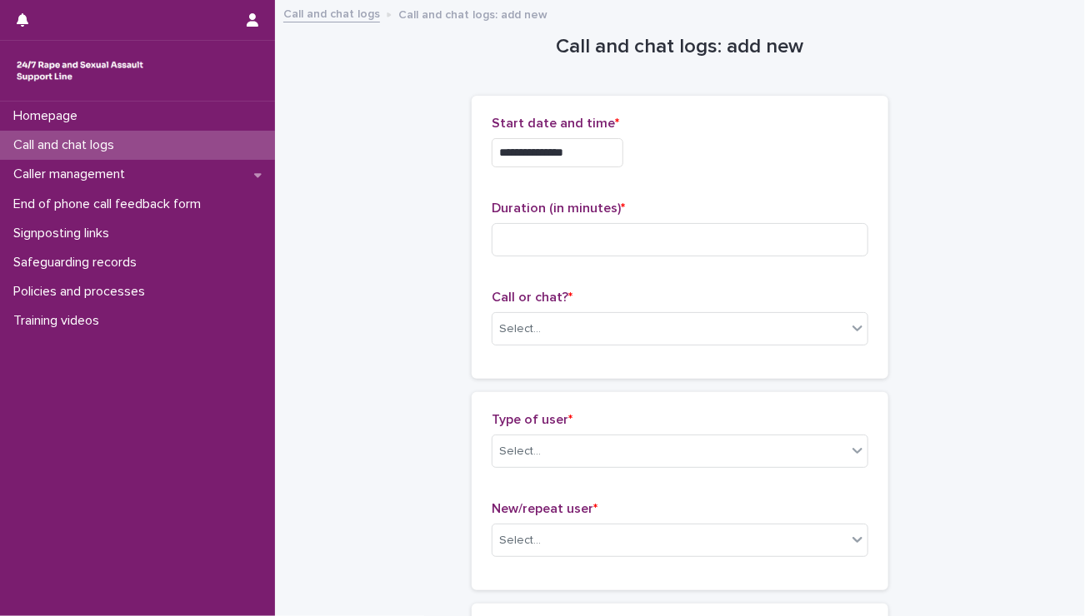
click at [751, 279] on div "**********" at bounding box center [679, 237] width 377 height 243
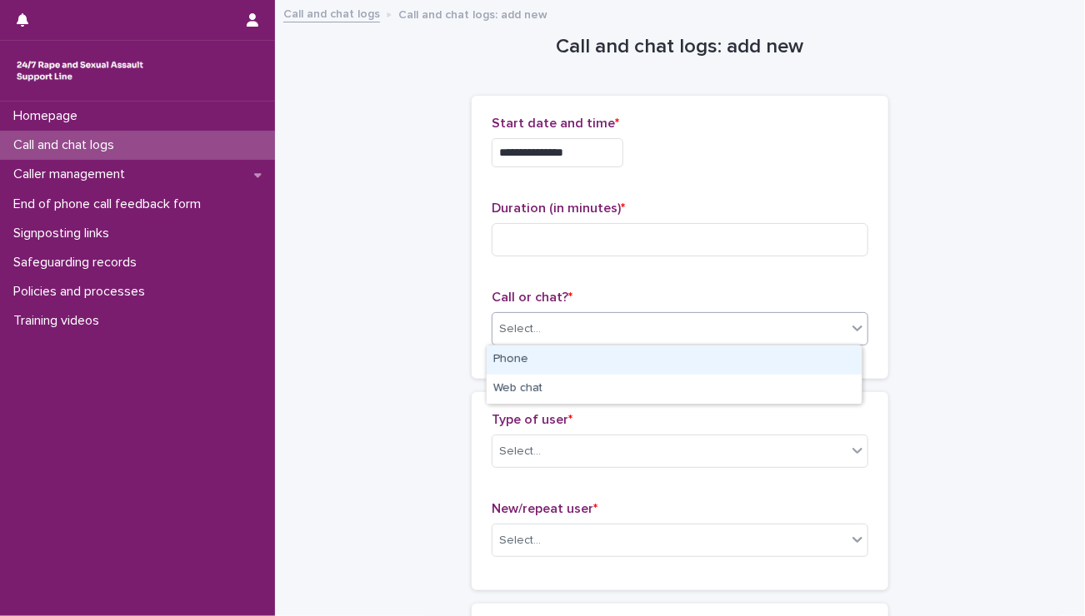
click at [631, 332] on div "Select..." at bounding box center [669, 329] width 354 height 27
click at [576, 362] on div "Phone" at bounding box center [673, 360] width 375 height 29
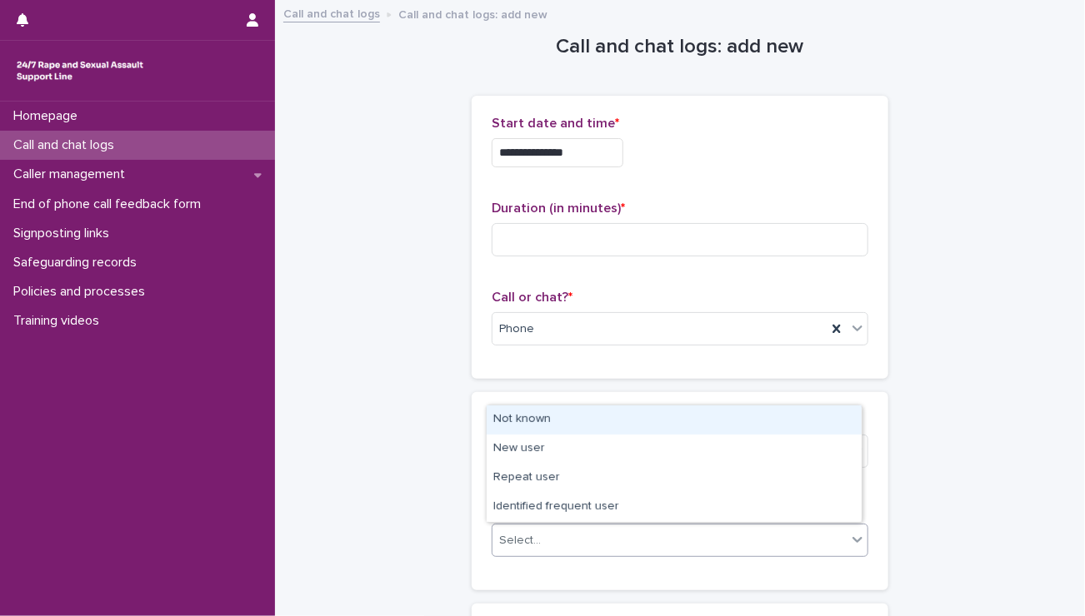
click at [530, 543] on div "Select..." at bounding box center [520, 540] width 42 height 17
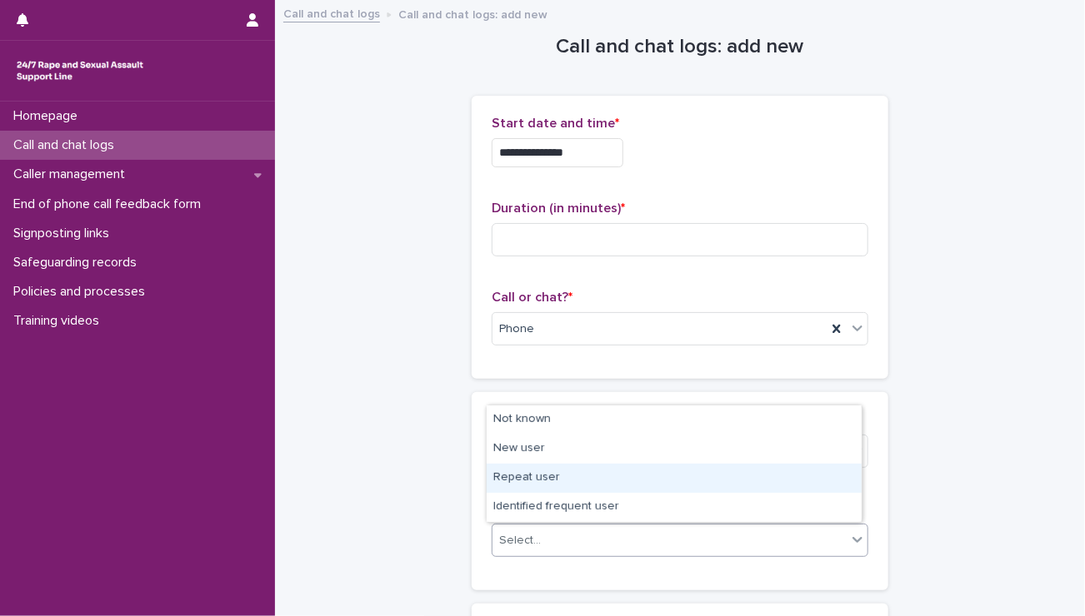
click at [536, 472] on div "Repeat user" at bounding box center [673, 478] width 375 height 29
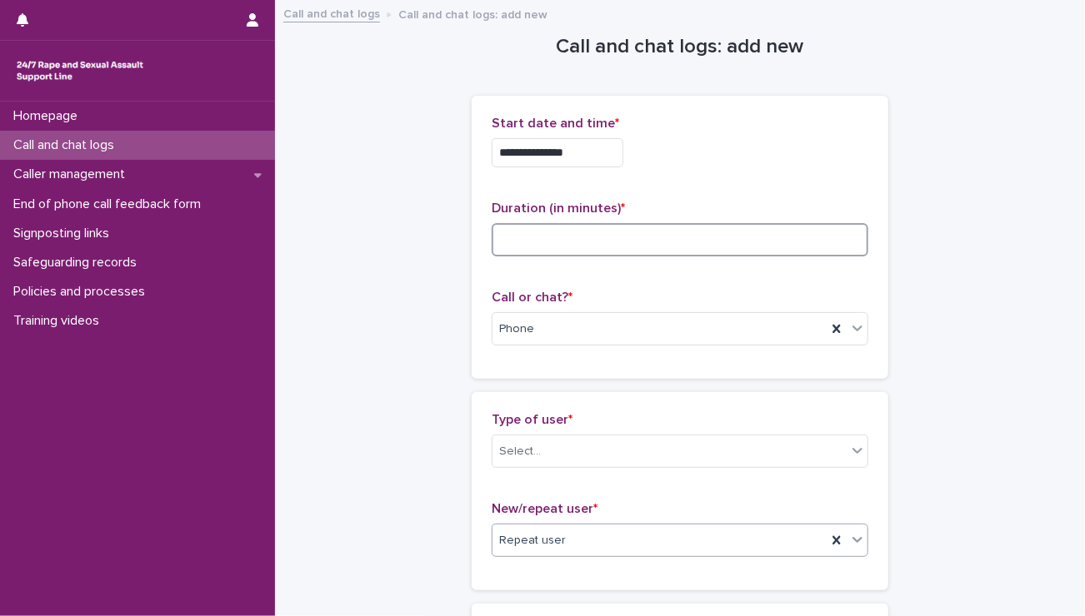
click at [536, 242] on input at bounding box center [679, 239] width 377 height 33
type input "**"
click at [527, 452] on div "Select..." at bounding box center [520, 451] width 42 height 17
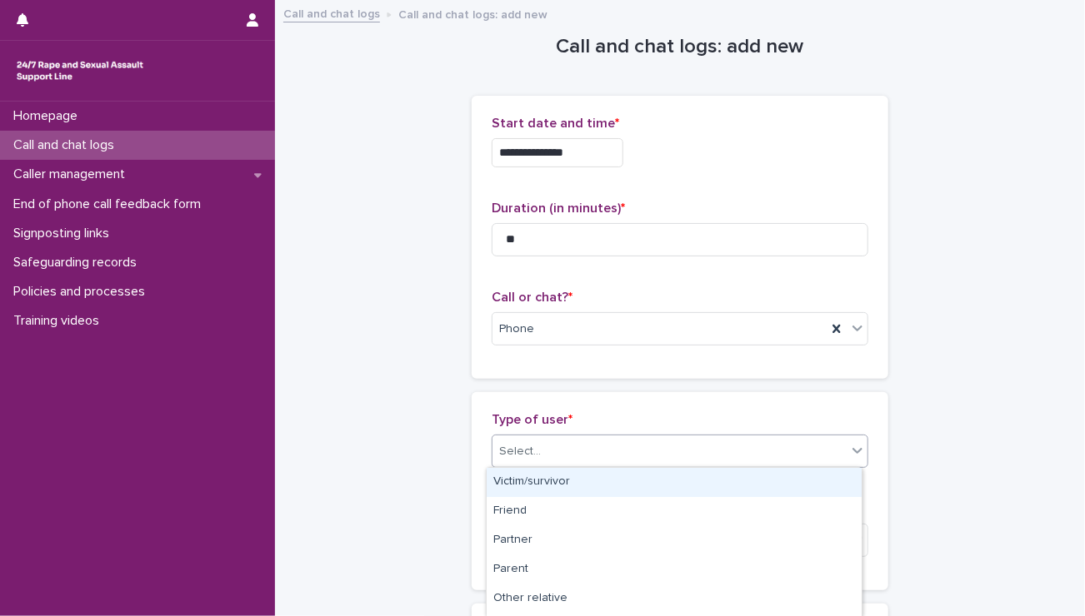
click at [529, 476] on div "Victim/survivor" at bounding box center [673, 482] width 375 height 29
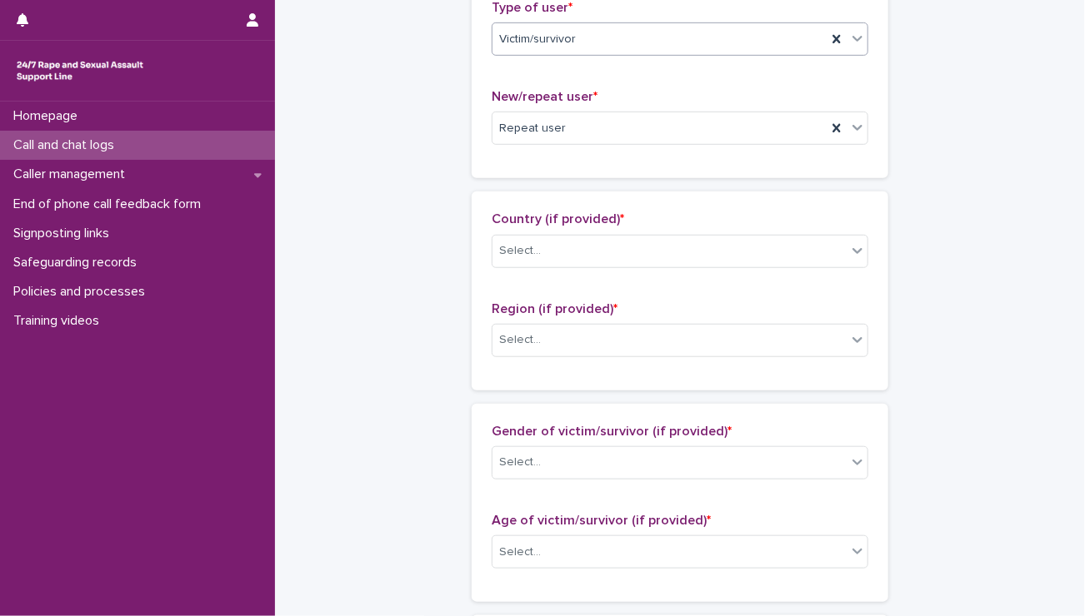
scroll to position [432, 0]
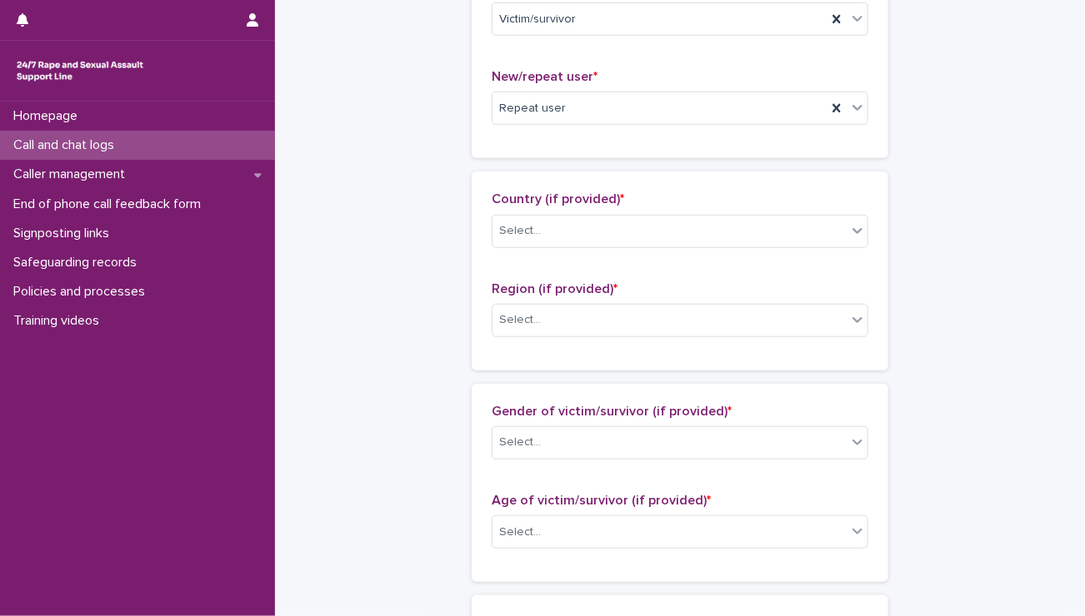
click at [520, 248] on div "Country (if provided) * Select..." at bounding box center [679, 226] width 377 height 69
click at [517, 239] on div "Select..." at bounding box center [669, 230] width 354 height 27
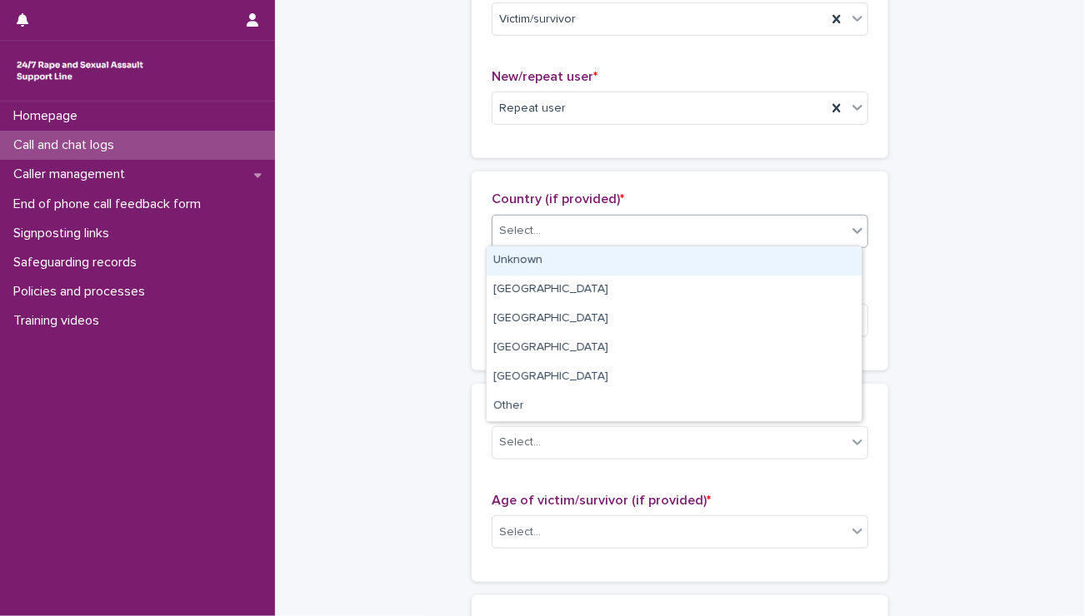
click at [517, 257] on div "Unknown" at bounding box center [673, 261] width 375 height 29
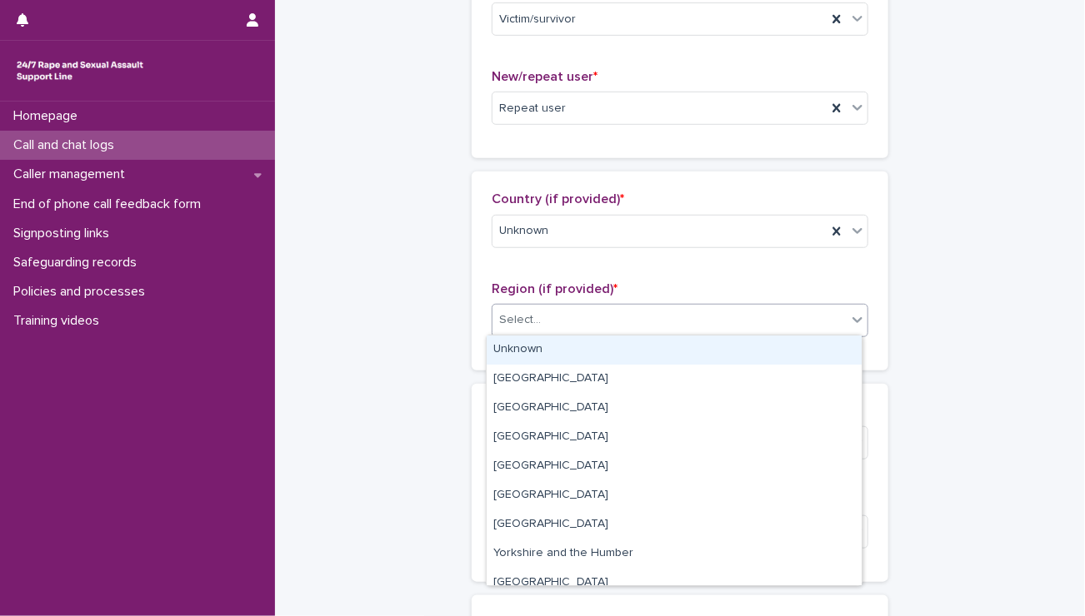
click at [526, 319] on div "Select..." at bounding box center [520, 320] width 42 height 17
click at [529, 339] on div "Unknown" at bounding box center [673, 350] width 375 height 29
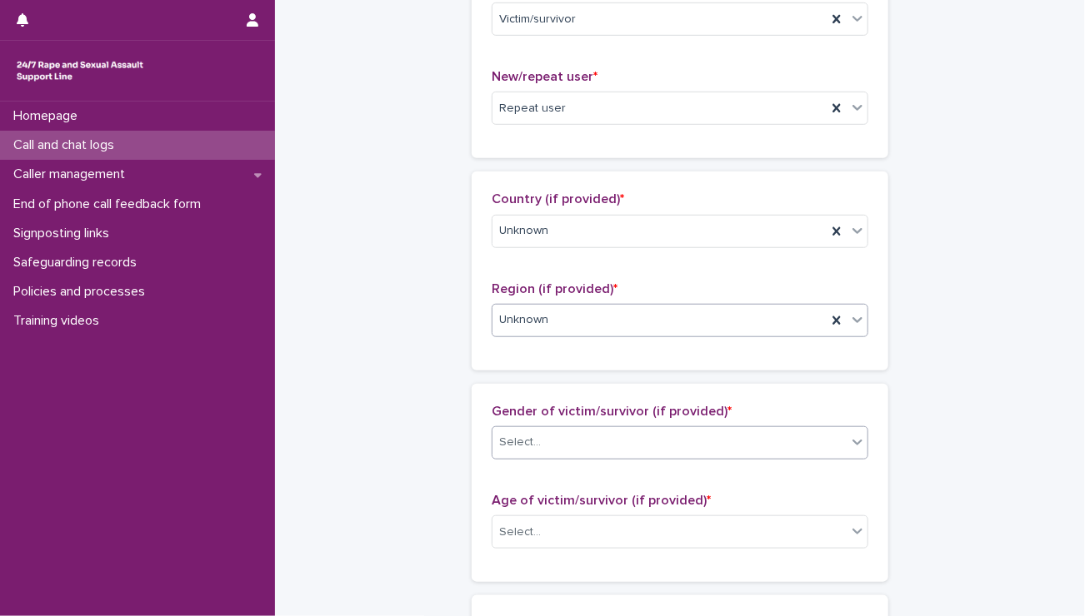
click at [529, 445] on div "Select..." at bounding box center [520, 442] width 42 height 17
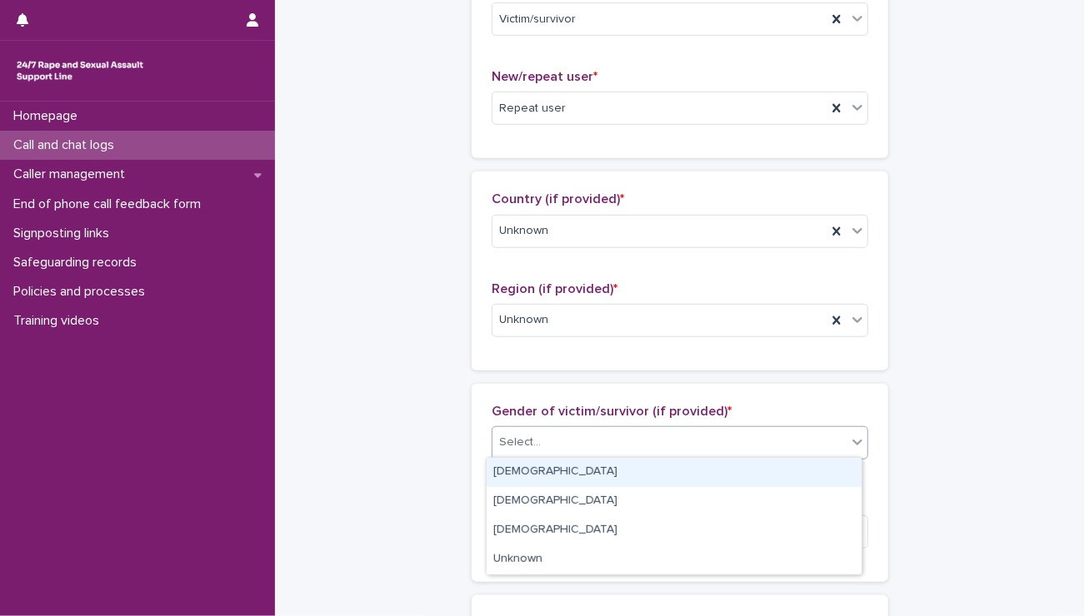
click at [523, 473] on div "[DEMOGRAPHIC_DATA]" at bounding box center [673, 472] width 375 height 29
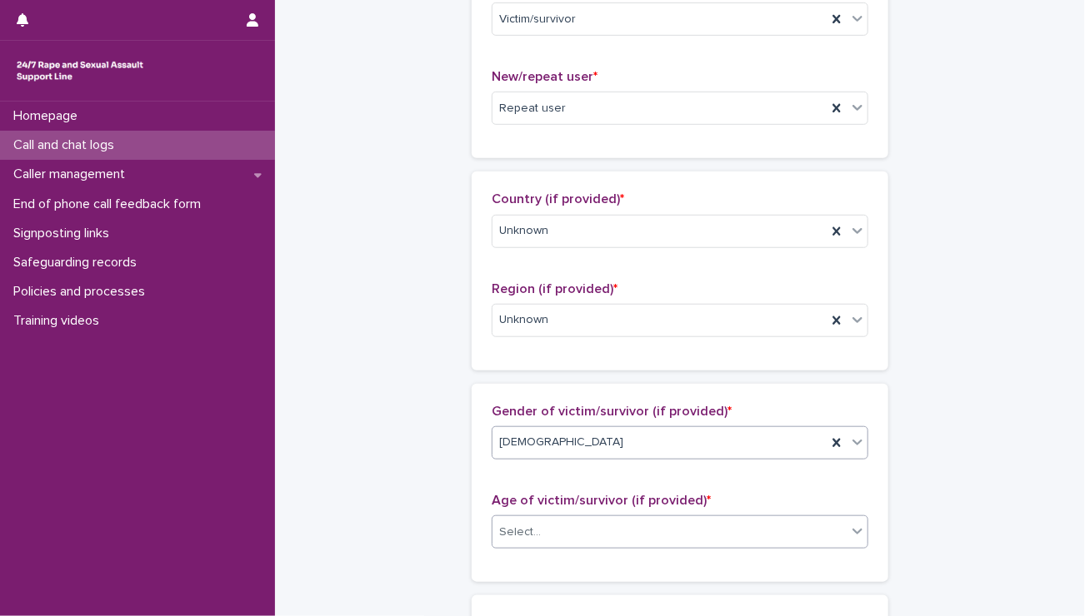
click at [529, 532] on div "Select..." at bounding box center [520, 532] width 42 height 17
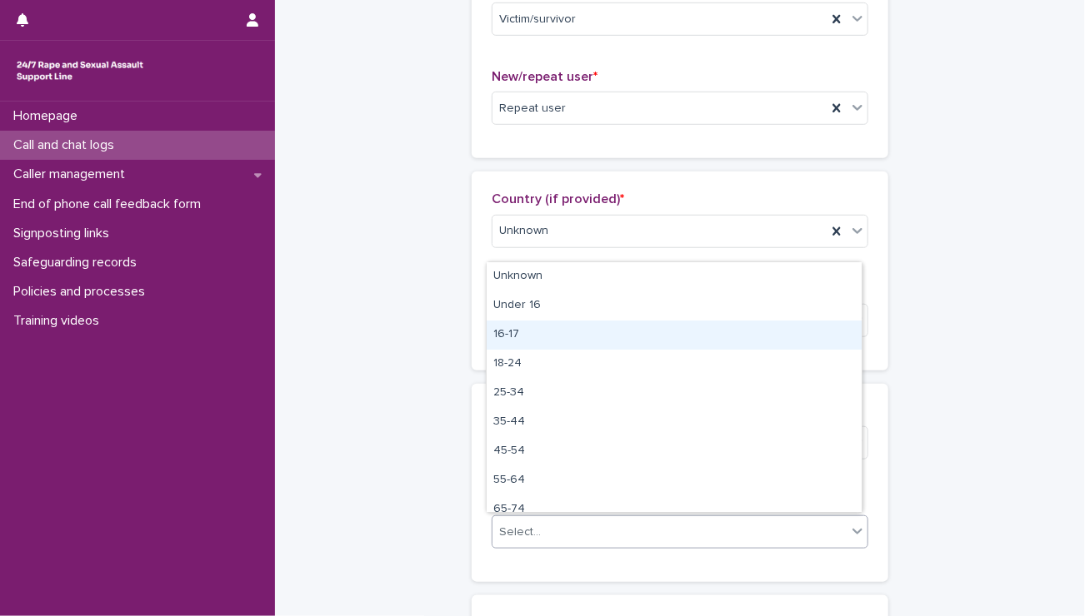
click at [503, 343] on div "16-17" at bounding box center [673, 335] width 375 height 29
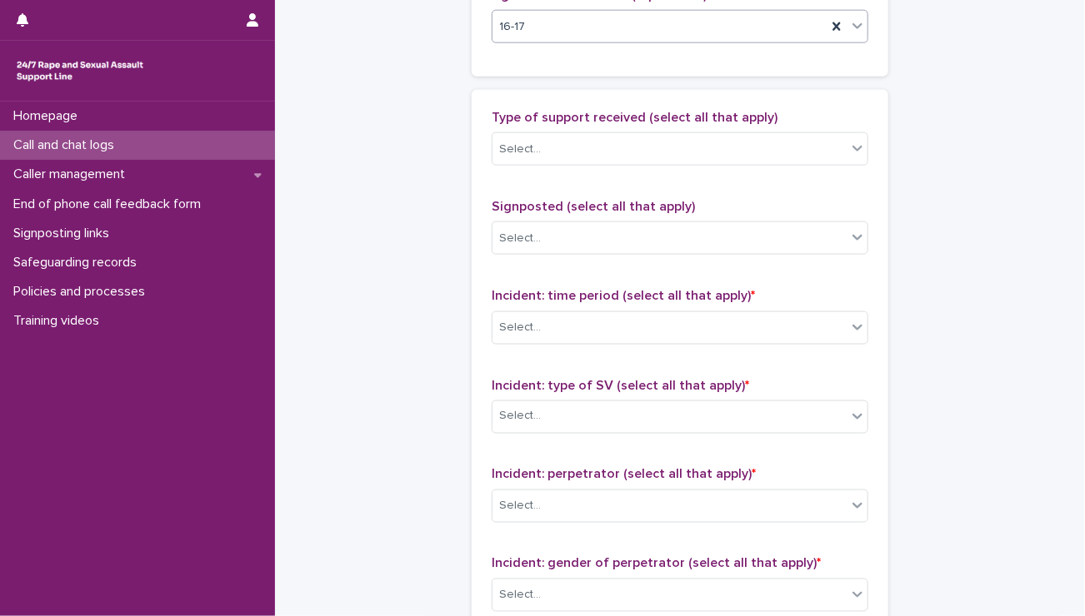
scroll to position [943, 0]
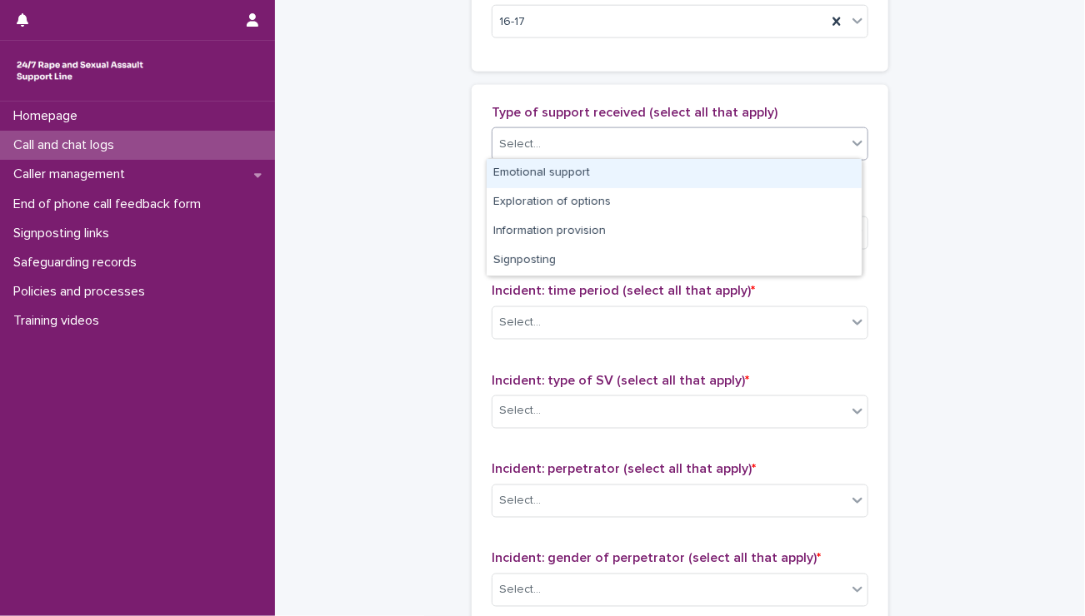
click at [604, 140] on div "Select..." at bounding box center [669, 144] width 354 height 27
click at [576, 166] on div "Emotional support" at bounding box center [673, 173] width 375 height 29
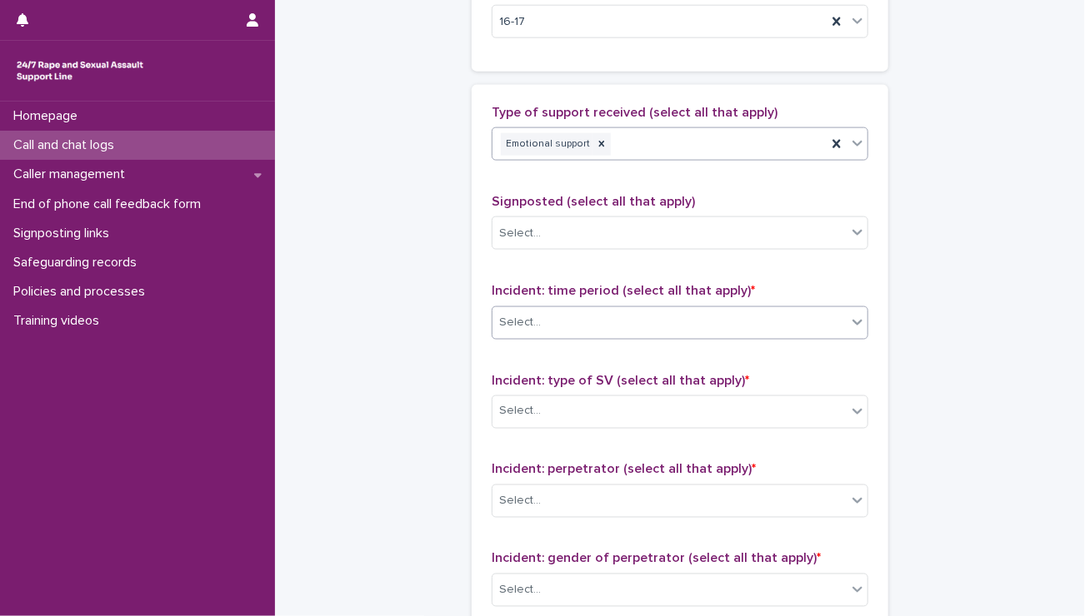
click at [561, 322] on div "Select..." at bounding box center [669, 322] width 354 height 27
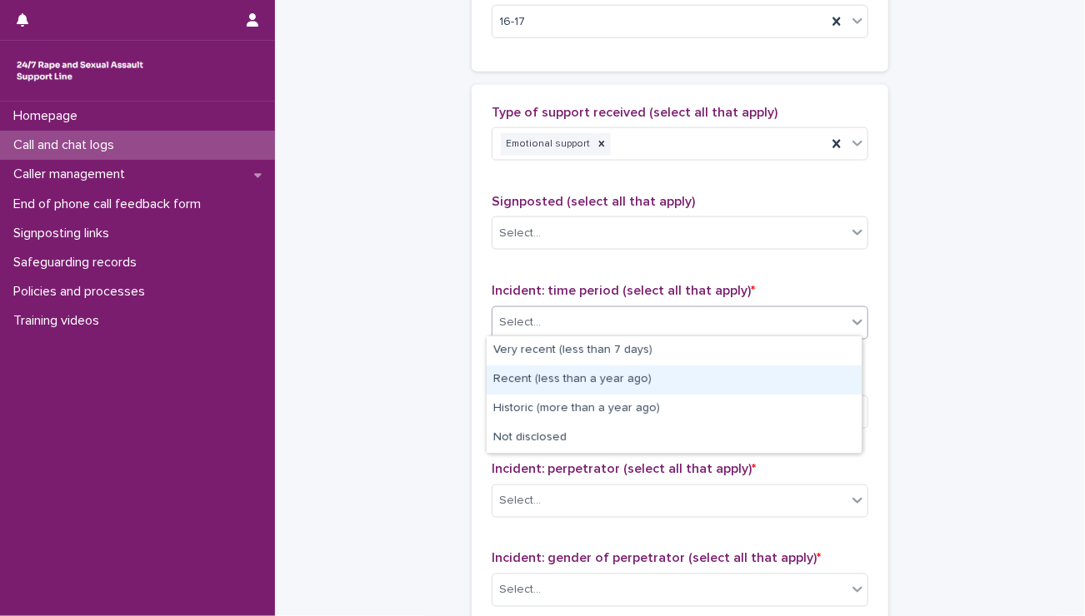
click at [542, 371] on div "Recent (less than a year ago)" at bounding box center [673, 380] width 375 height 29
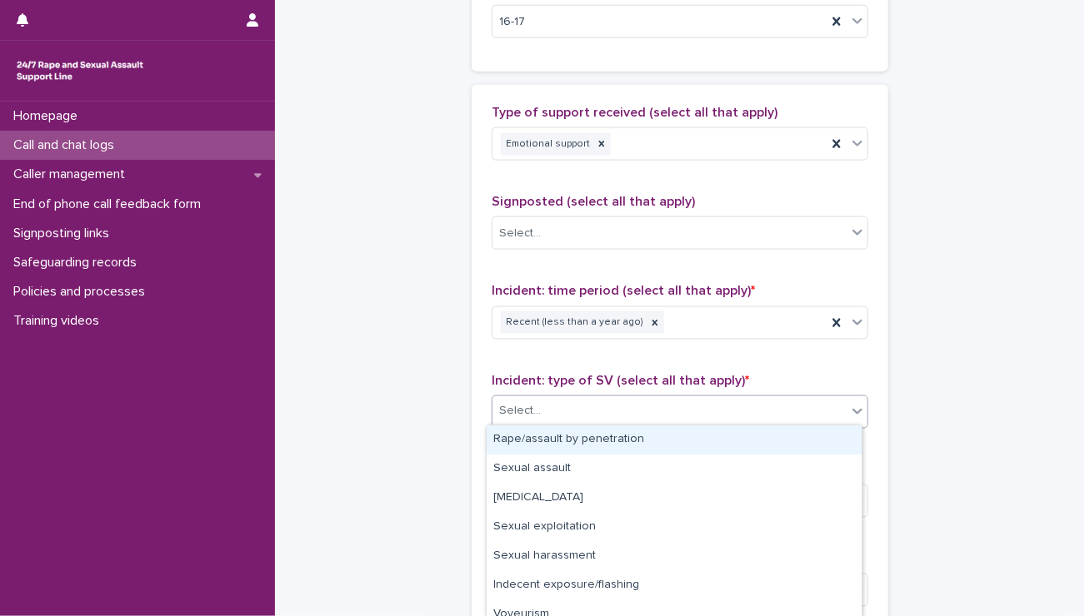
click at [543, 398] on div "Select..." at bounding box center [669, 411] width 354 height 27
click at [546, 441] on div "Rape/assault by penetration" at bounding box center [673, 440] width 375 height 29
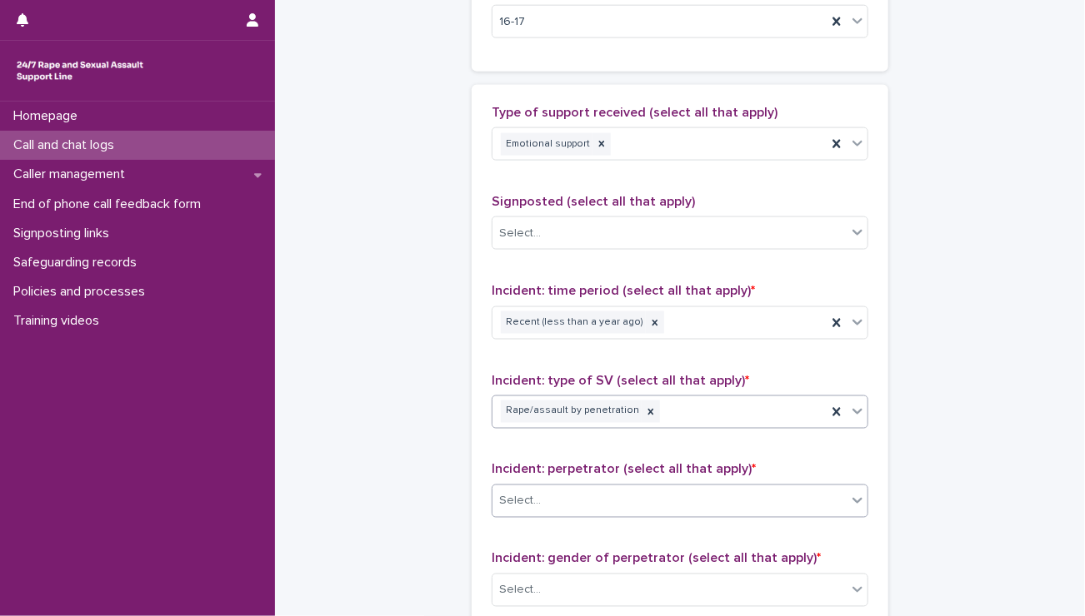
click at [543, 505] on div "Select..." at bounding box center [669, 501] width 354 height 27
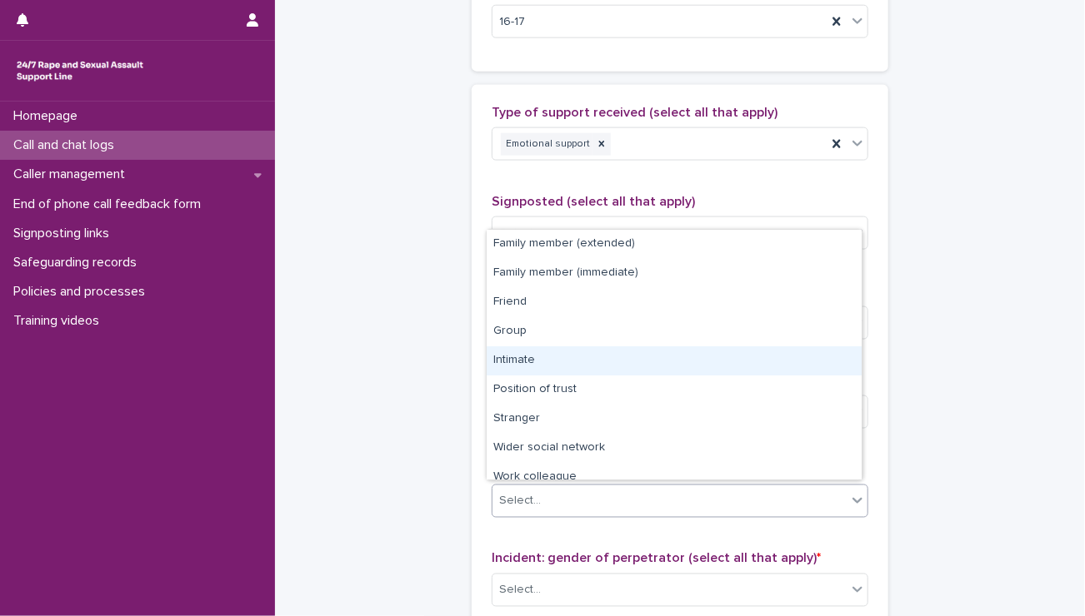
scroll to position [70, 0]
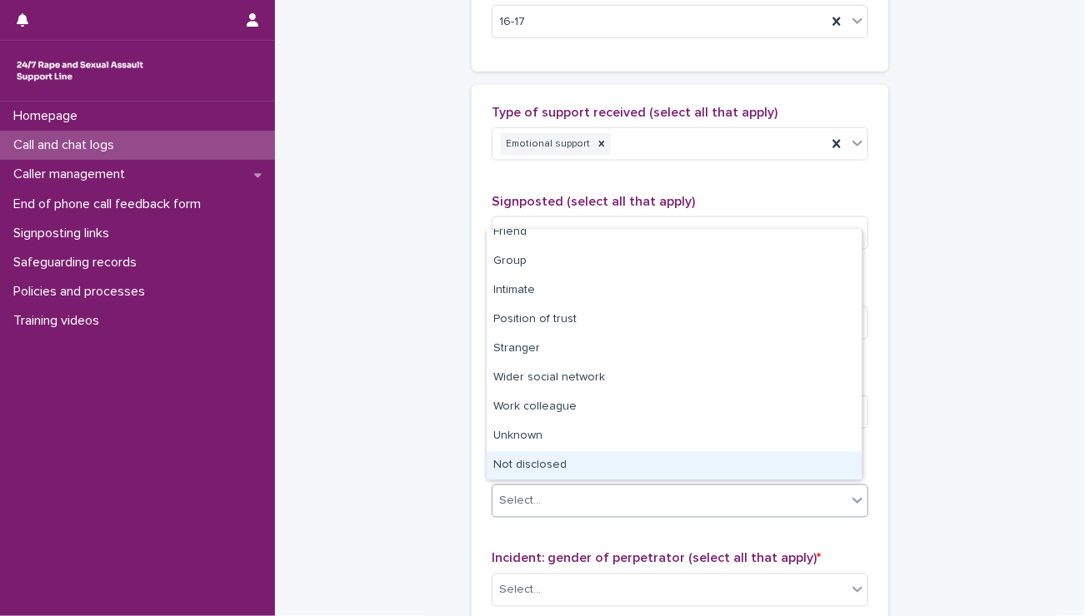
click at [695, 466] on div "Not disclosed" at bounding box center [673, 465] width 375 height 29
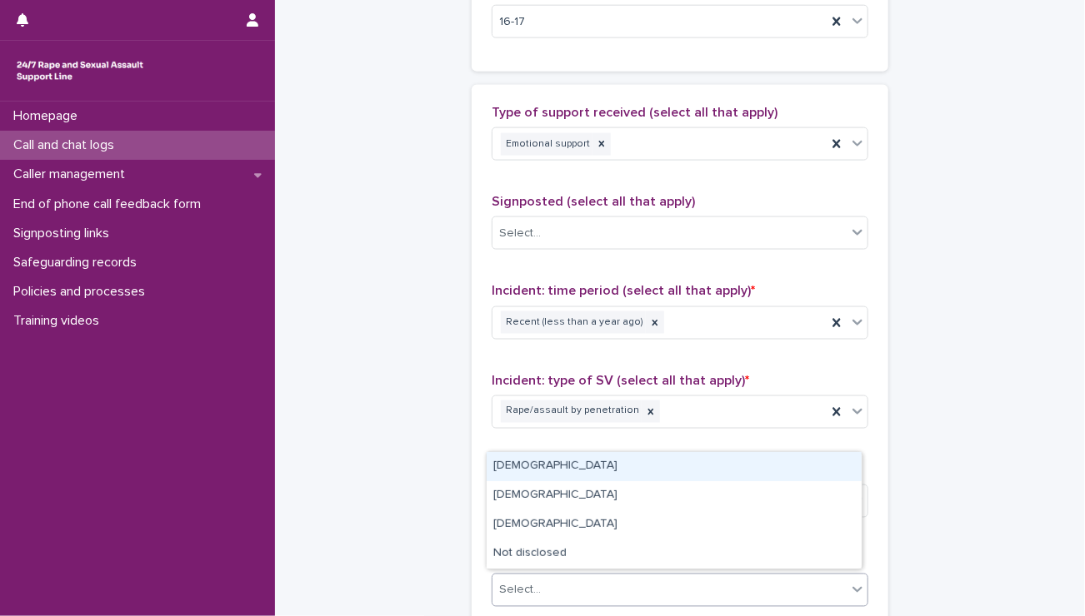
click at [531, 582] on div "Select..." at bounding box center [520, 590] width 42 height 17
click at [510, 466] on div "[DEMOGRAPHIC_DATA]" at bounding box center [673, 466] width 375 height 29
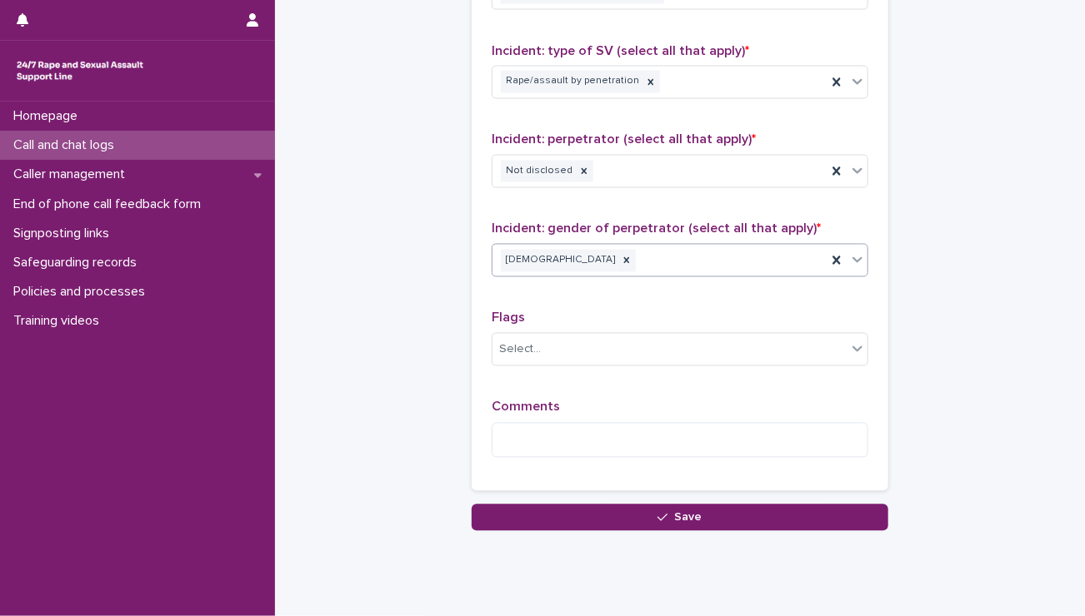
scroll to position [1313, 0]
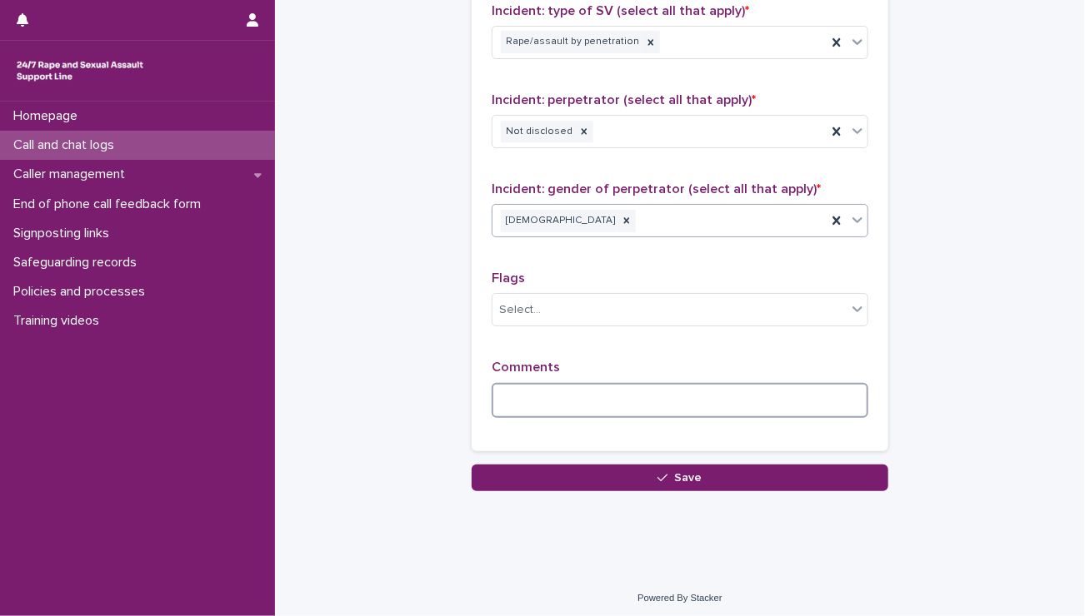
click at [522, 391] on textarea at bounding box center [679, 401] width 377 height 36
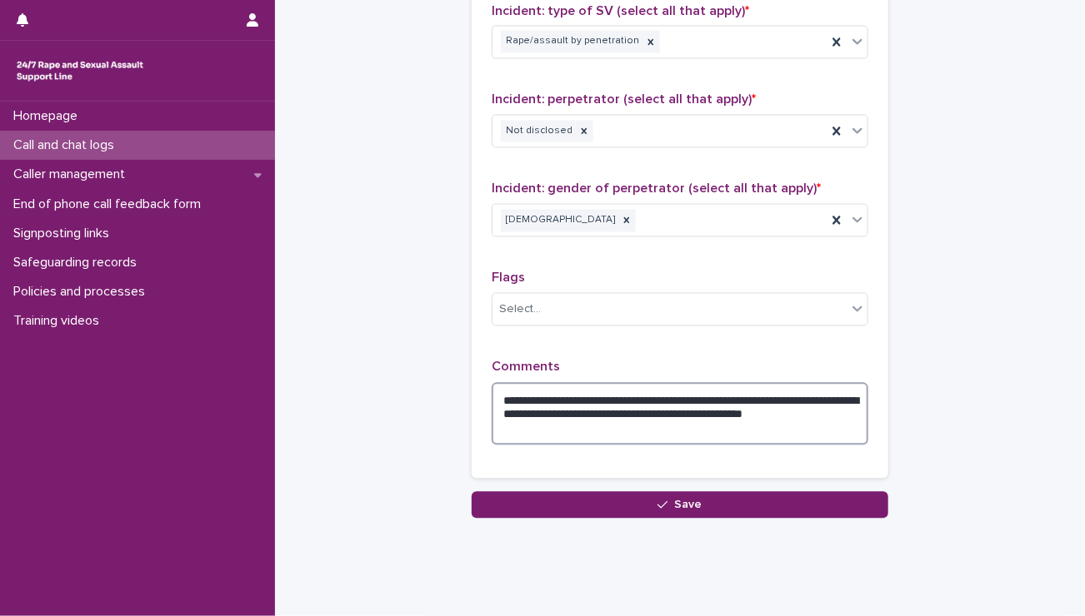
drag, startPoint x: 741, startPoint y: 407, endPoint x: 777, endPoint y: 449, distance: 54.9
click at [777, 449] on div "**********" at bounding box center [679, 409] width 377 height 99
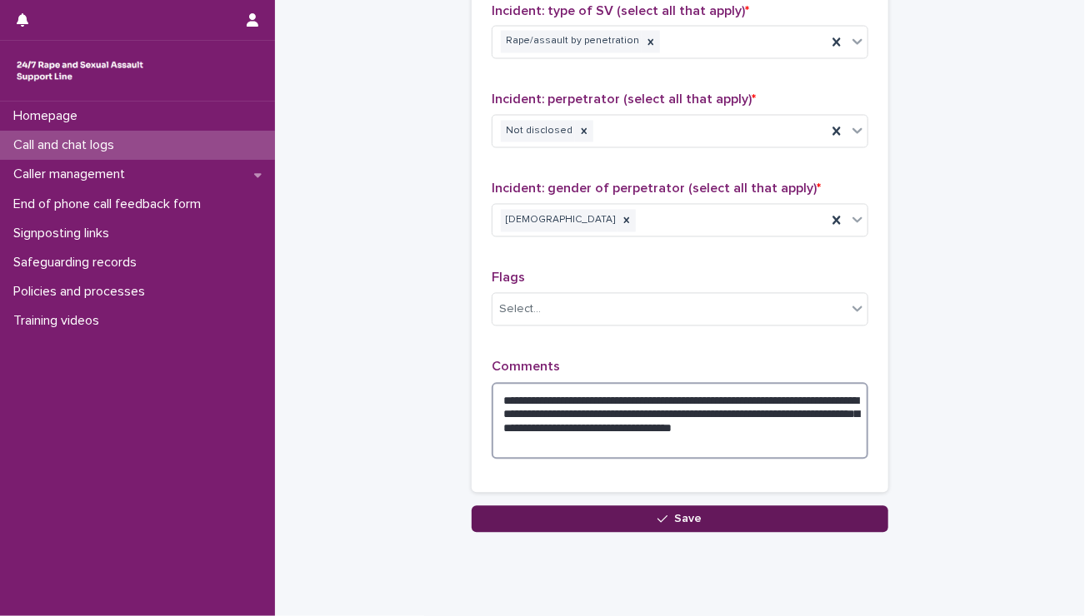
type textarea "**********"
click at [686, 506] on button "Save" at bounding box center [679, 519] width 416 height 27
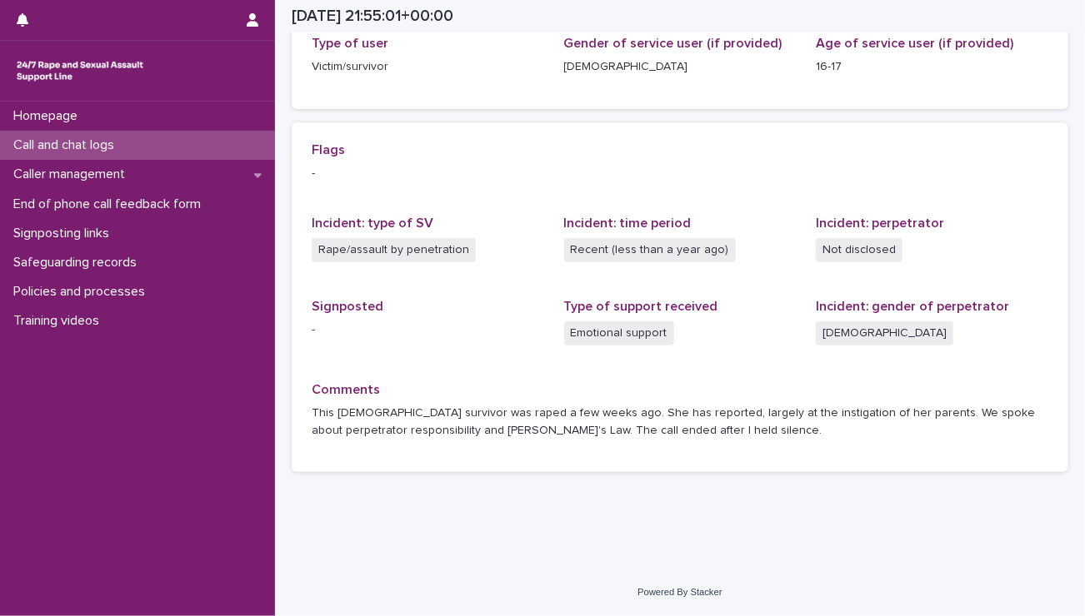
scroll to position [286, 0]
click at [101, 137] on p "Call and chat logs" at bounding box center [67, 145] width 121 height 16
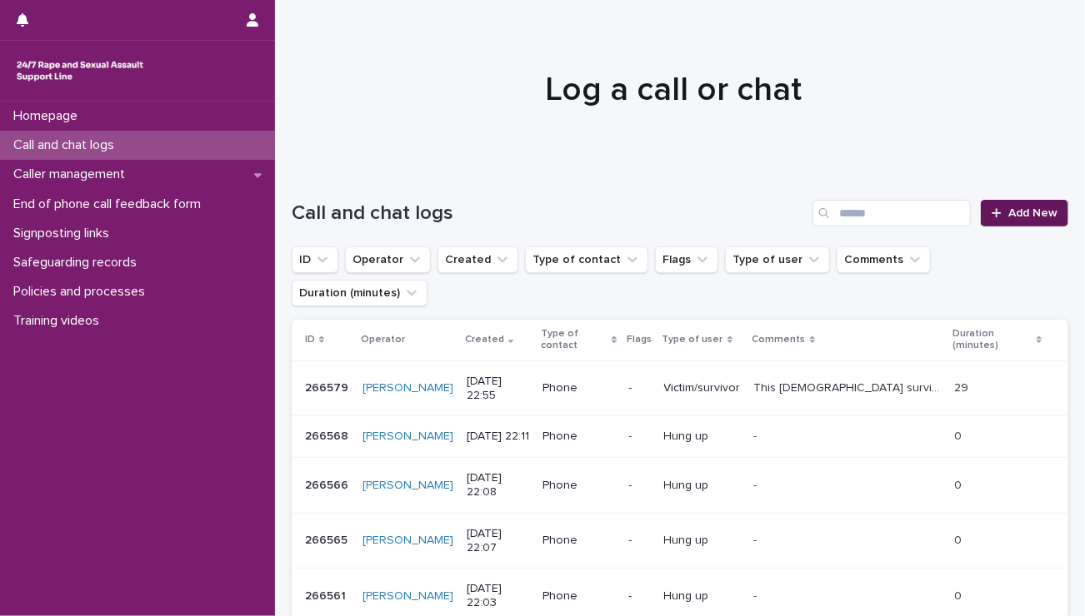
click at [1023, 213] on span "Add New" at bounding box center [1032, 213] width 49 height 12
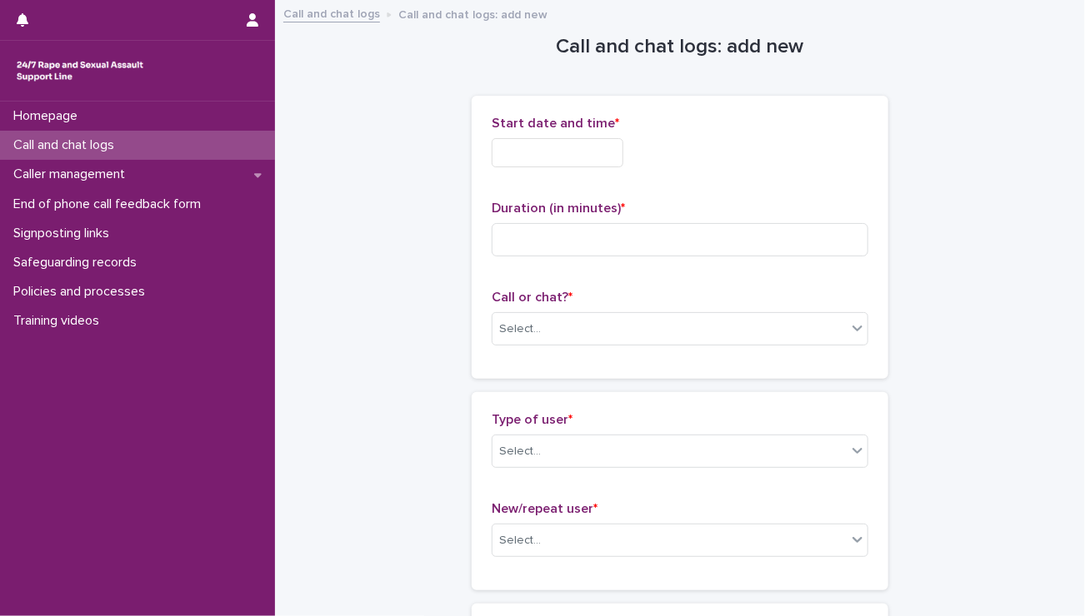
click at [517, 144] on input "text" at bounding box center [557, 152] width 132 height 29
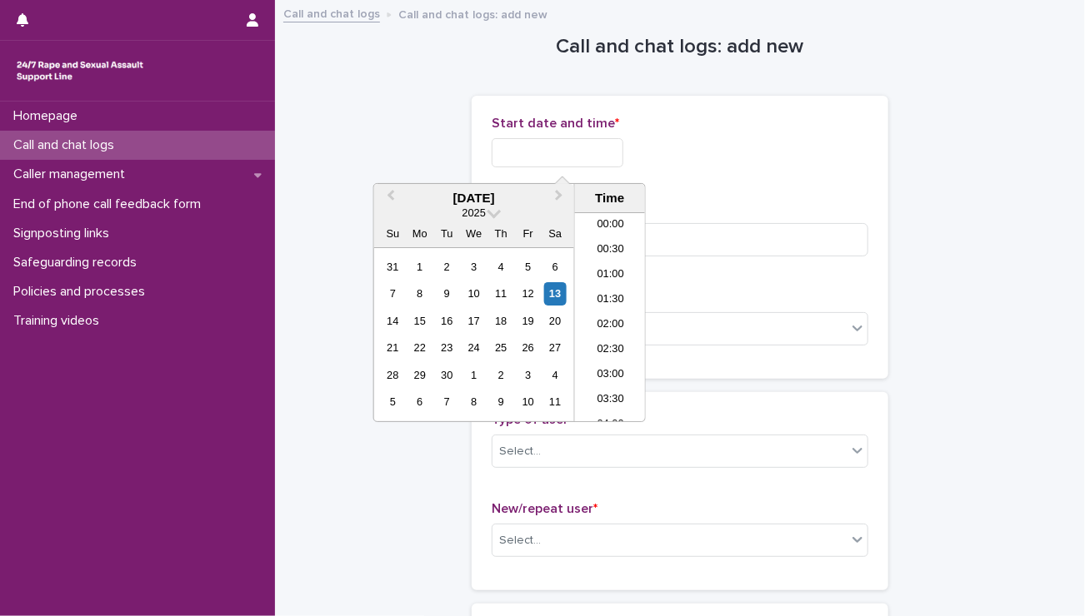
scroll to position [990, 0]
click at [602, 334] on li "22:00" at bounding box center [610, 334] width 71 height 25
drag, startPoint x: 567, startPoint y: 154, endPoint x: 603, endPoint y: 155, distance: 35.8
click at [603, 155] on input "**********" at bounding box center [557, 152] width 132 height 29
type input "**********"
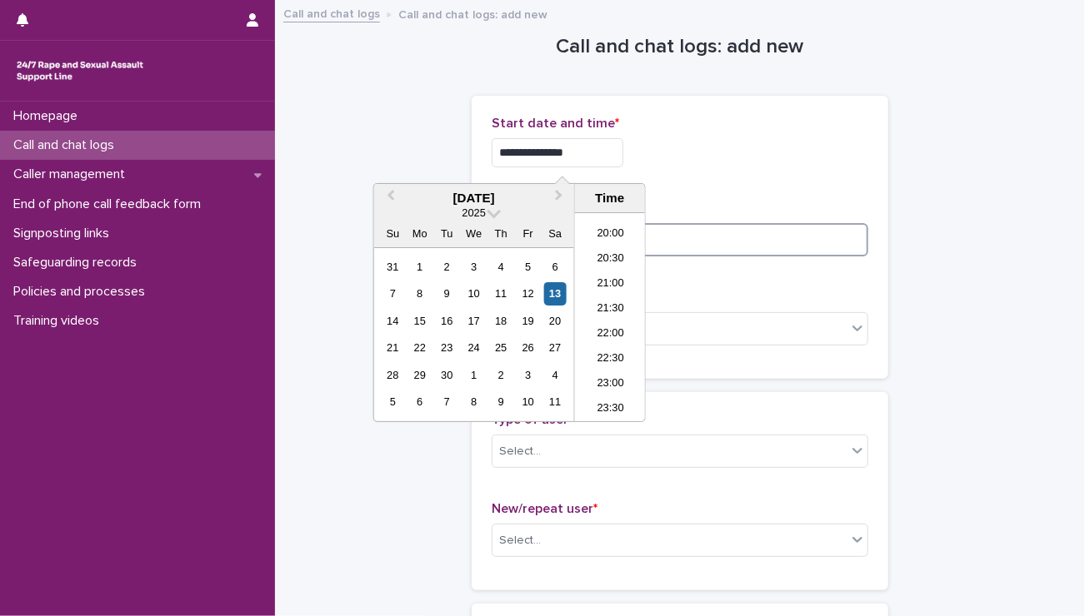
click at [691, 249] on input at bounding box center [679, 239] width 377 height 33
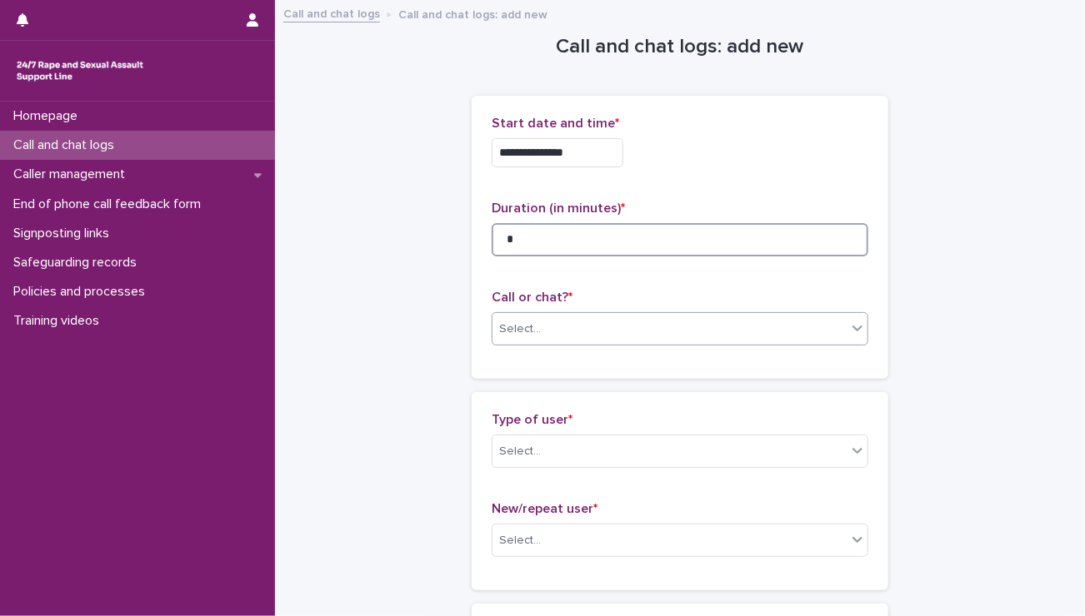
type input "*"
click at [607, 329] on div "Select..." at bounding box center [669, 329] width 354 height 27
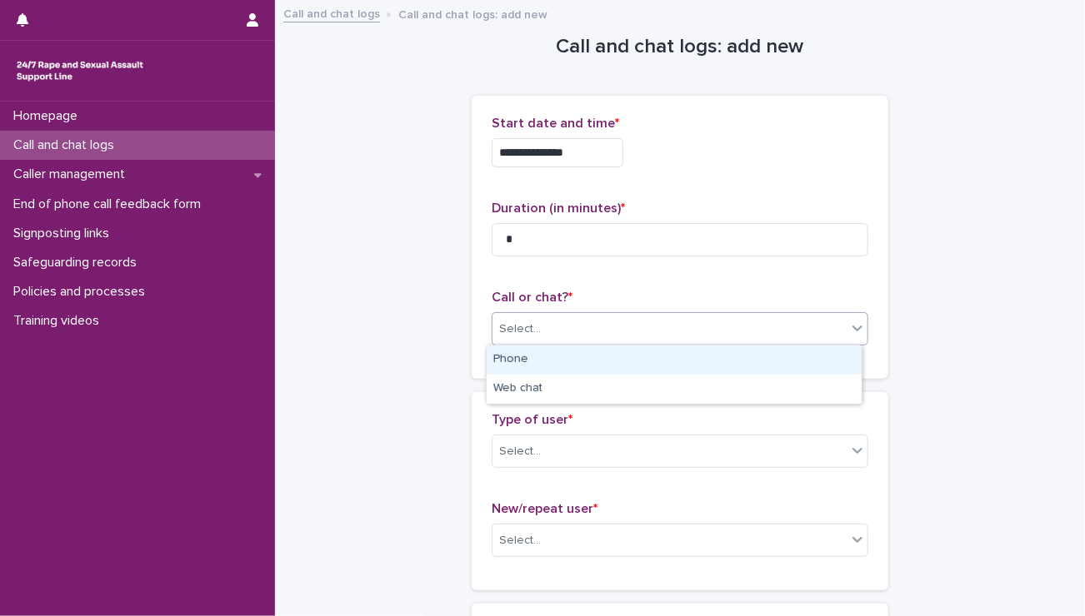
click at [527, 360] on div "Phone" at bounding box center [673, 360] width 375 height 29
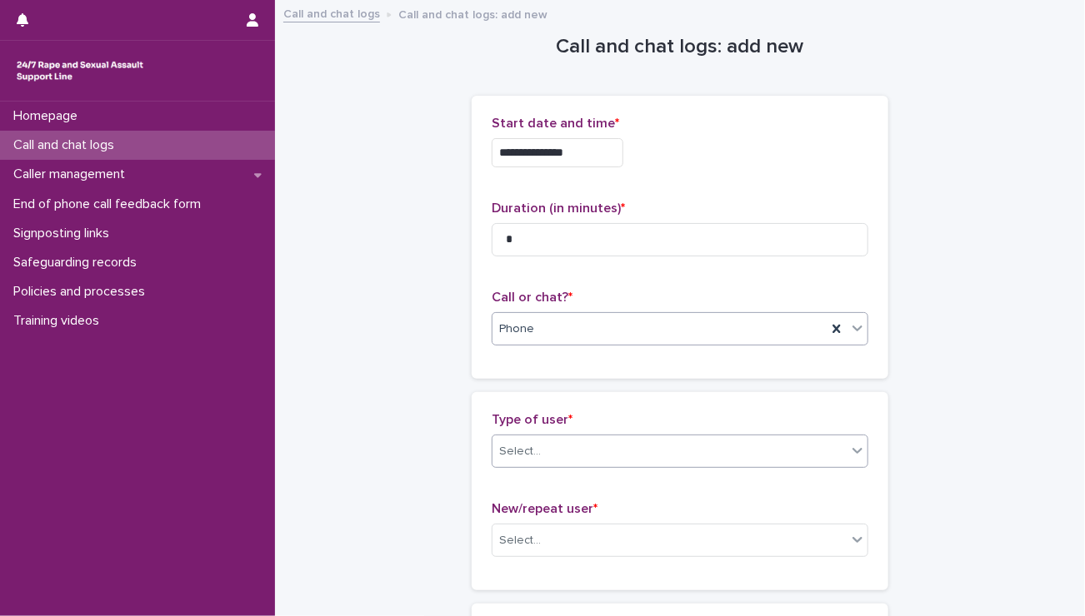
click at [517, 446] on div "Select..." at bounding box center [520, 451] width 42 height 17
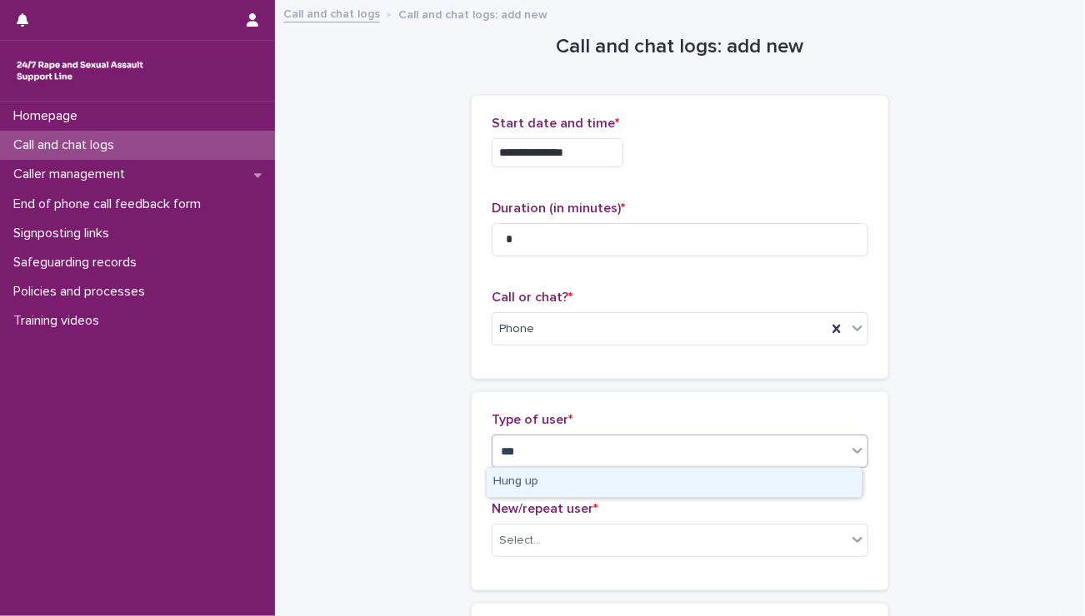
type input "****"
click at [536, 481] on div "Hung up" at bounding box center [673, 482] width 375 height 29
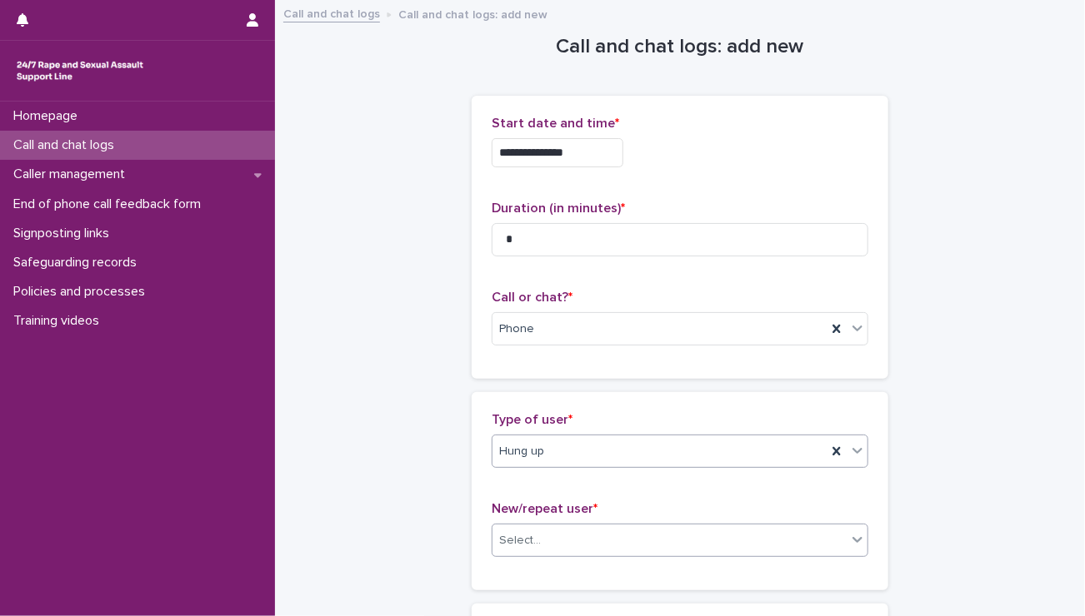
click at [516, 532] on div "Select..." at bounding box center [520, 540] width 42 height 17
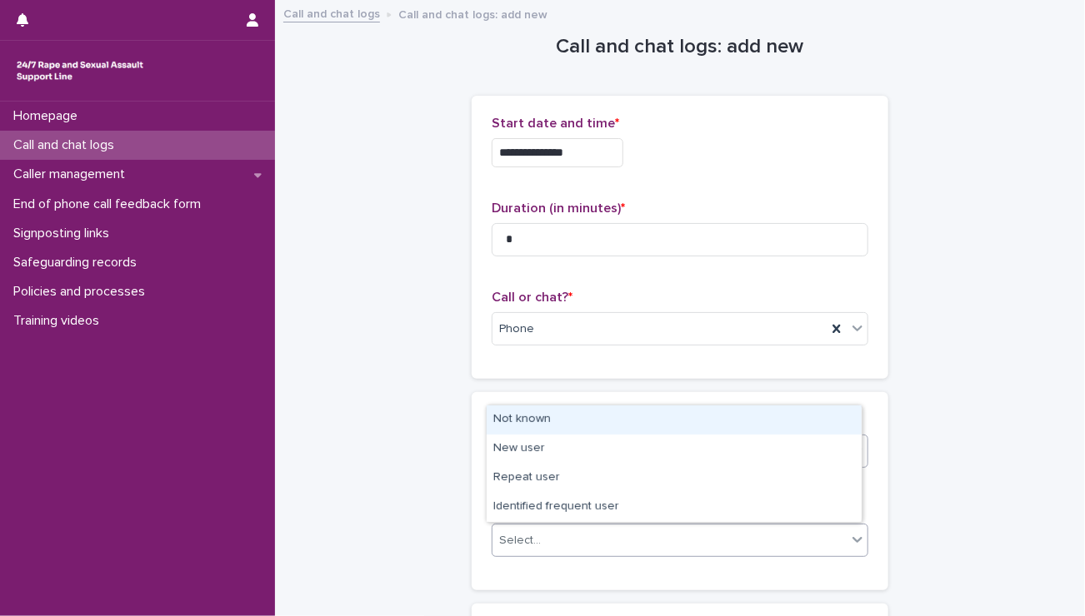
click at [526, 416] on div "Not known" at bounding box center [673, 420] width 375 height 29
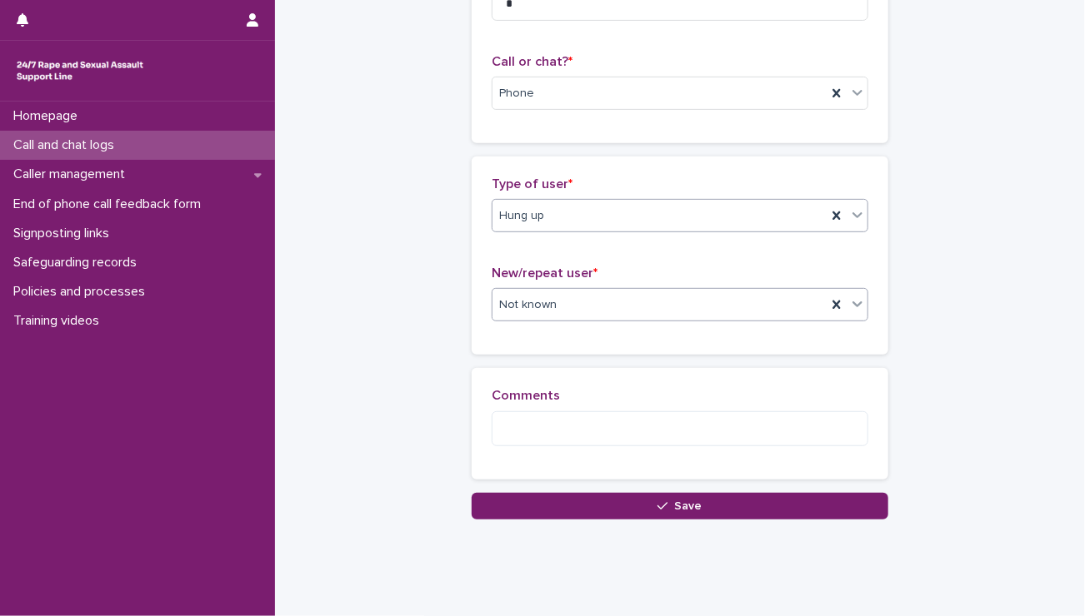
scroll to position [257, 0]
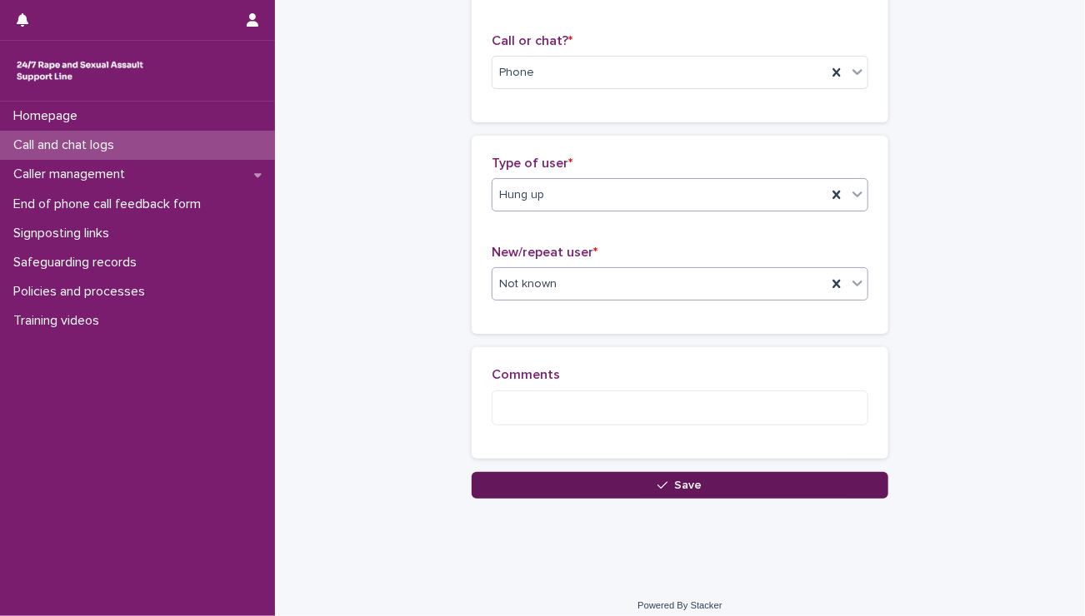
click at [576, 476] on button "Save" at bounding box center [679, 485] width 416 height 27
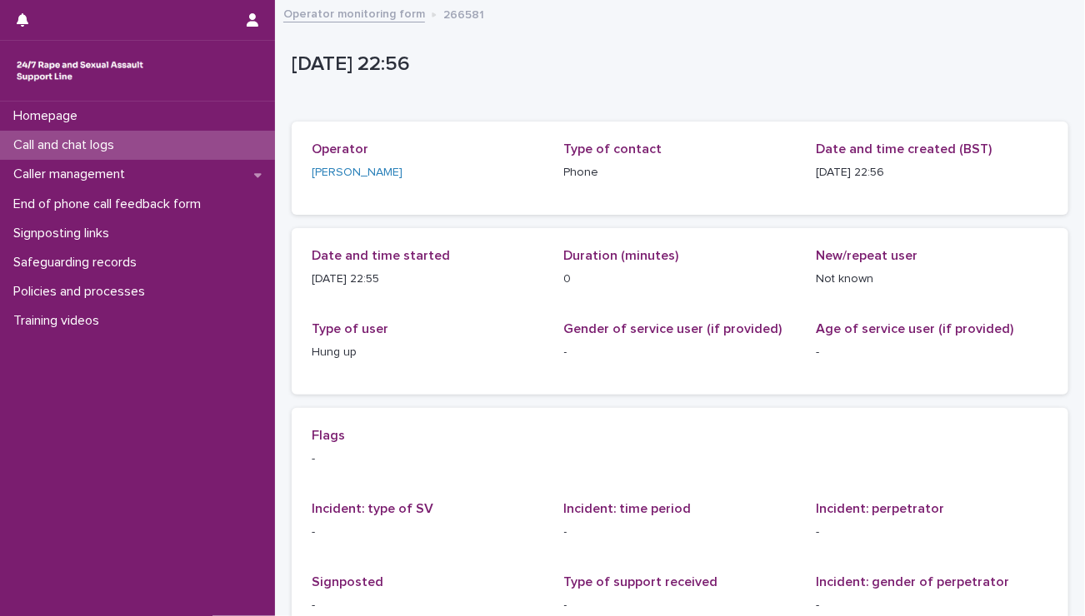
click at [27, 143] on p "Call and chat logs" at bounding box center [67, 145] width 121 height 16
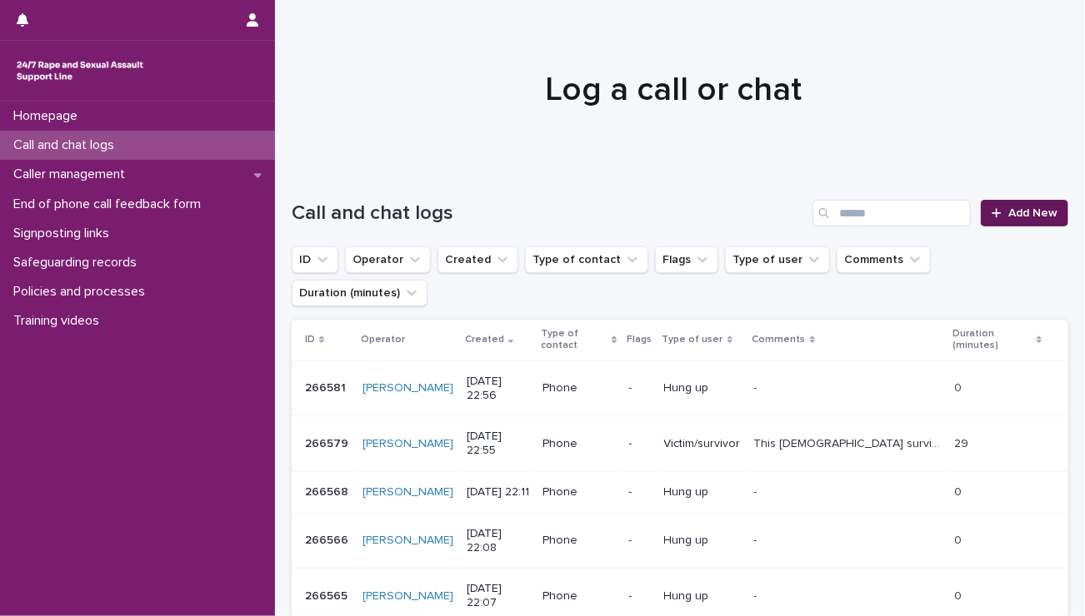
click at [980, 205] on link "Add New" at bounding box center [1023, 213] width 87 height 27
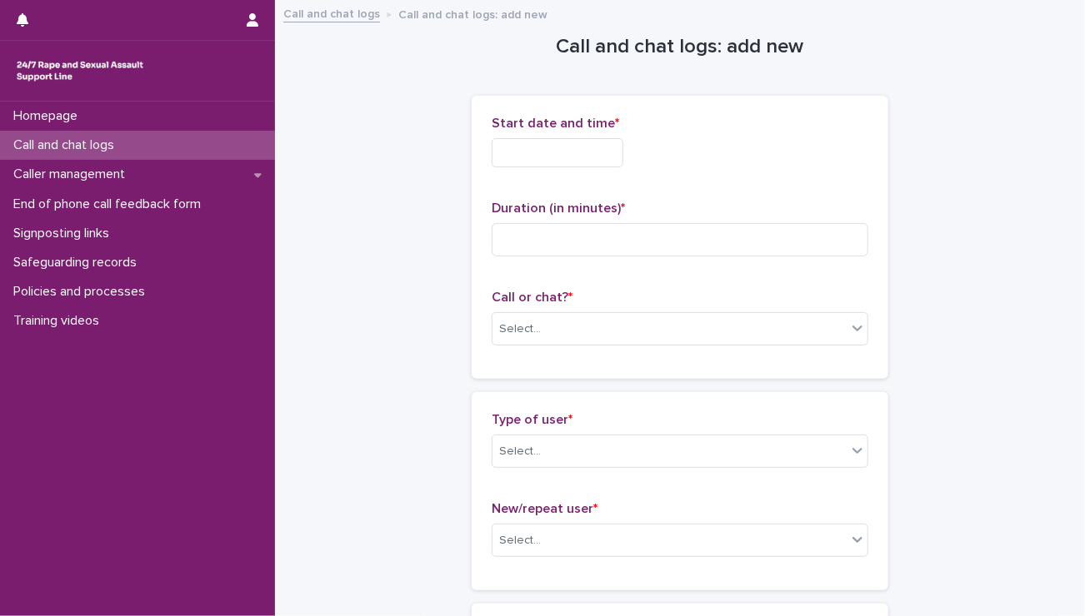
click at [544, 146] on input "text" at bounding box center [557, 152] width 132 height 29
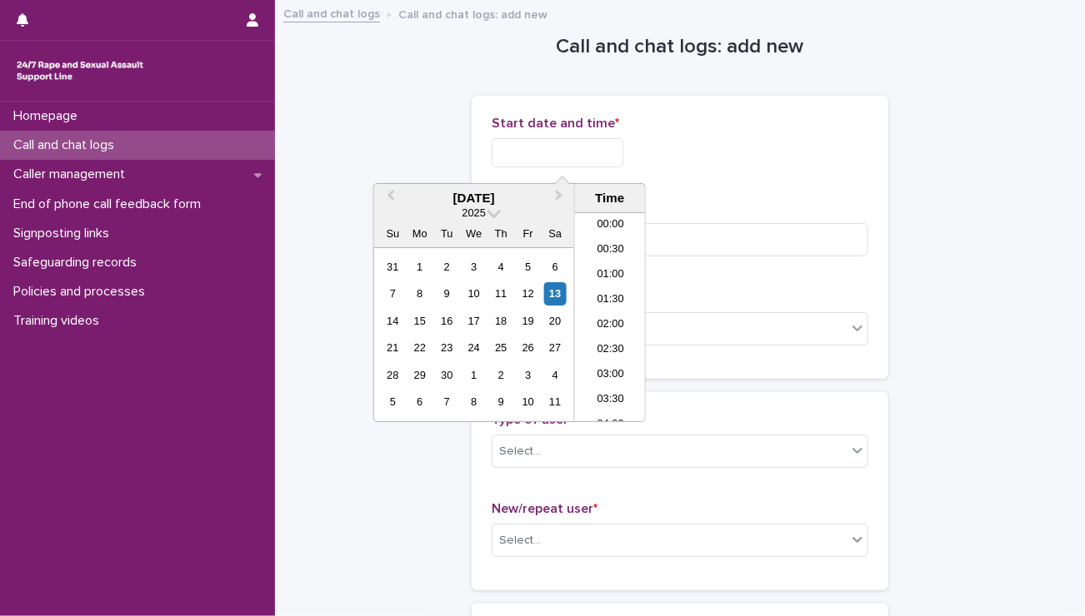
scroll to position [990, 0]
click at [599, 331] on li "22:00" at bounding box center [610, 334] width 71 height 25
drag, startPoint x: 564, startPoint y: 147, endPoint x: 646, endPoint y: 198, distance: 96.6
click at [646, 198] on div "**********" at bounding box center [679, 237] width 377 height 243
type input "**********"
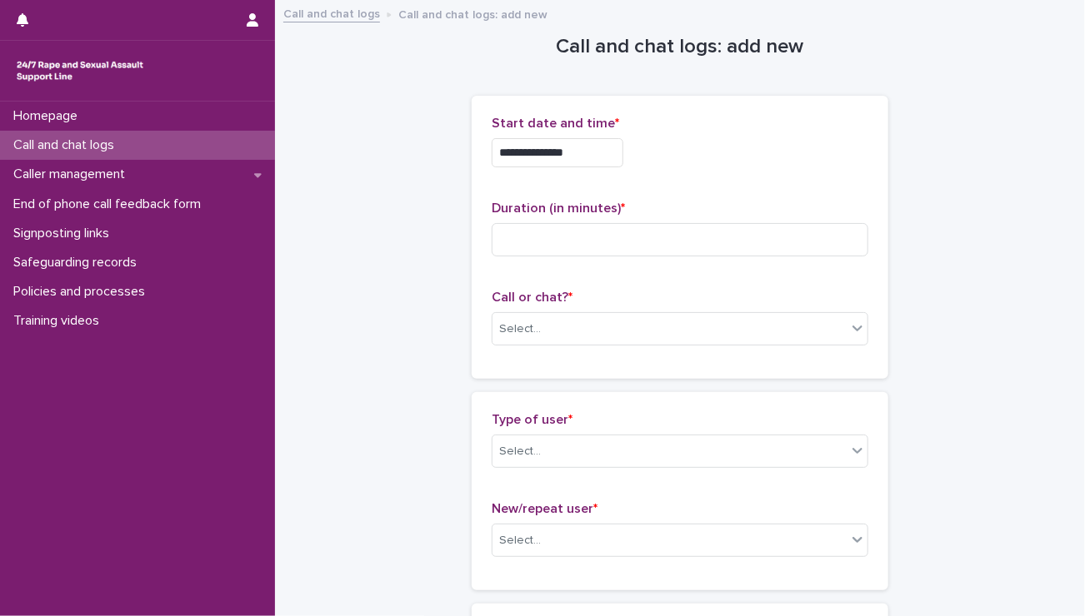
click at [726, 147] on div "**********" at bounding box center [679, 152] width 377 height 29
click at [597, 240] on input at bounding box center [679, 239] width 377 height 33
type input "**"
click at [550, 337] on div "Select..." at bounding box center [669, 329] width 354 height 27
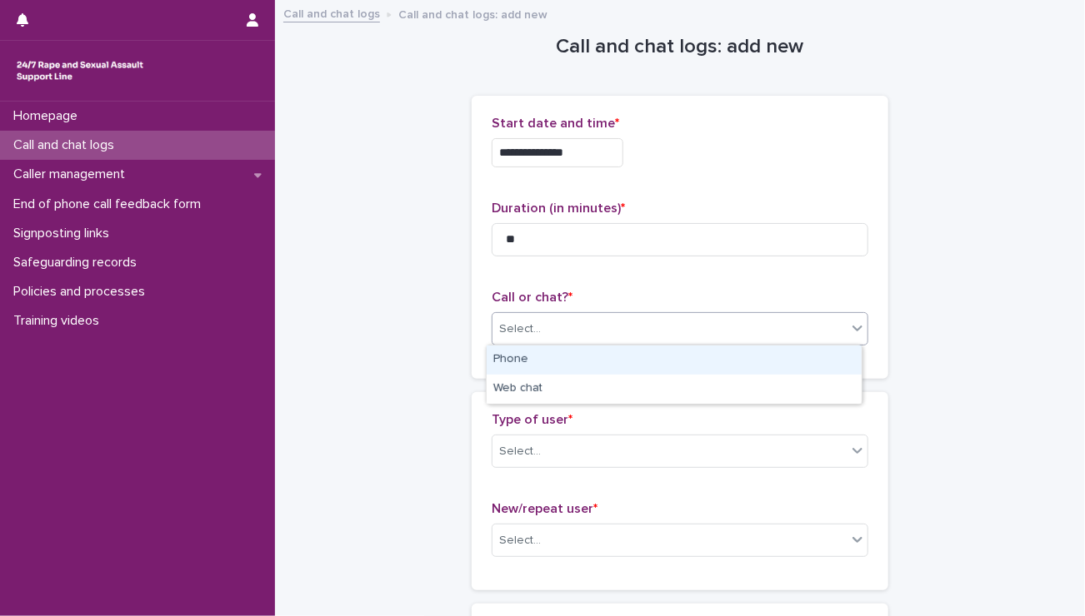
click at [529, 367] on div "Phone" at bounding box center [673, 360] width 375 height 29
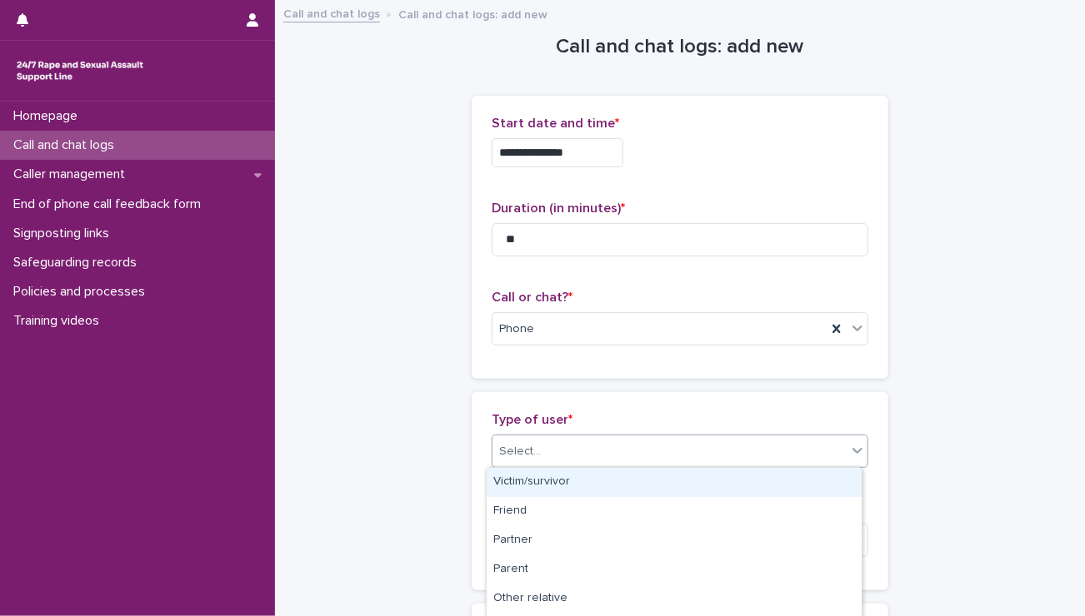
click at [537, 451] on div "Select..." at bounding box center [669, 451] width 354 height 27
click at [534, 480] on div "Victim/survivor" at bounding box center [673, 482] width 375 height 29
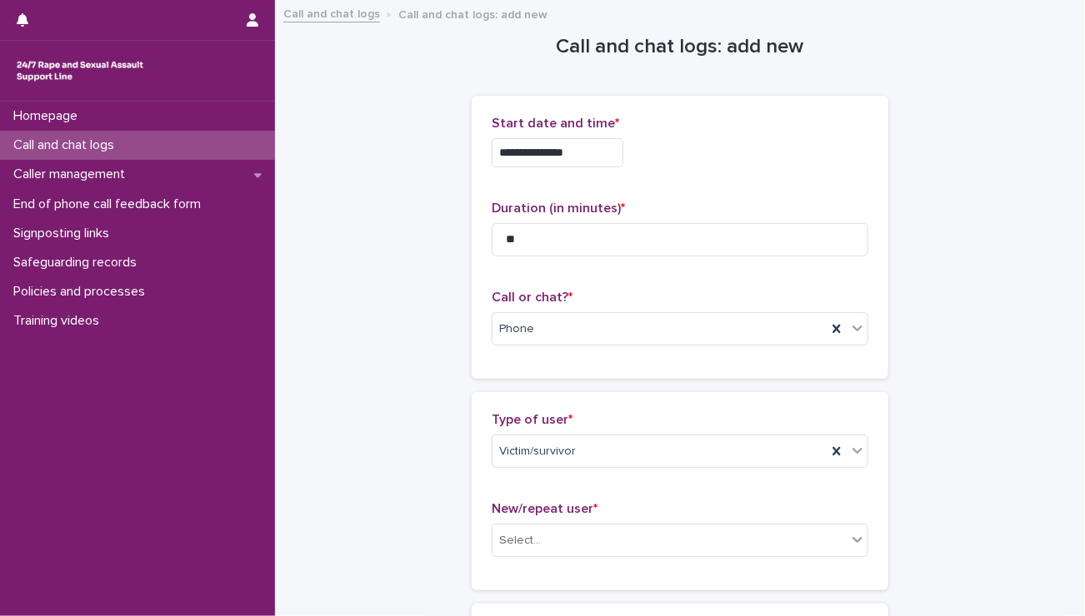
click at [516, 556] on div "New/repeat user * Select..." at bounding box center [679, 535] width 377 height 69
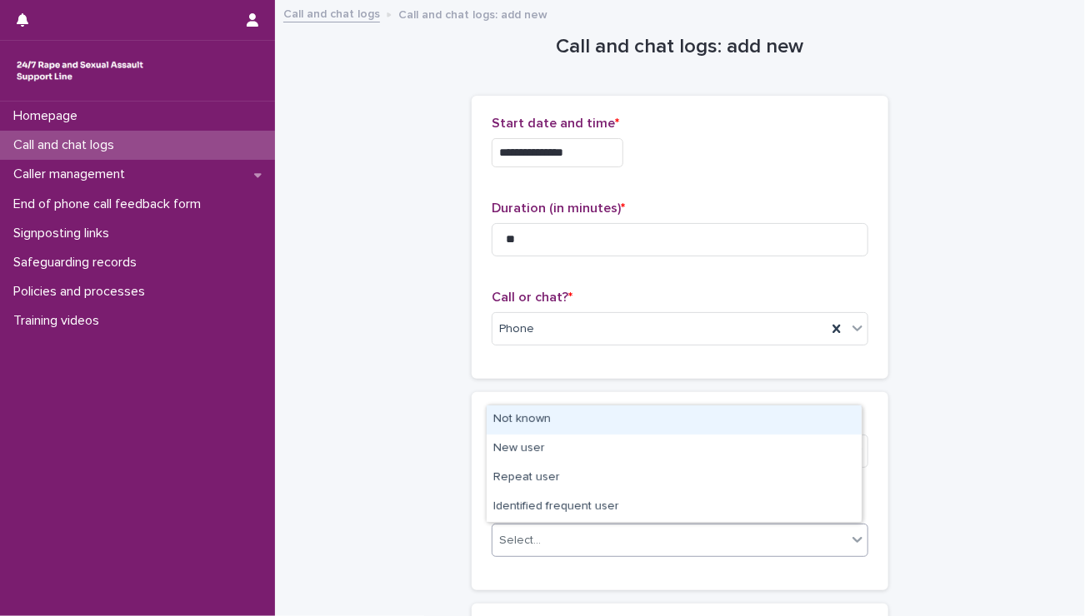
click at [516, 550] on div "Select..." at bounding box center [669, 540] width 354 height 27
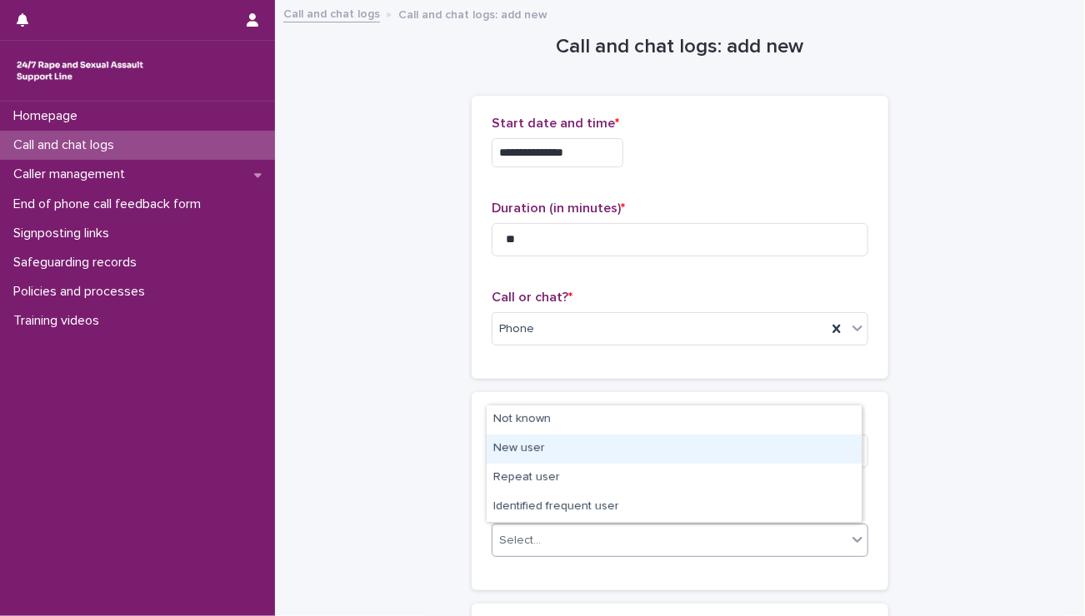
click at [518, 460] on div "New user" at bounding box center [673, 449] width 375 height 29
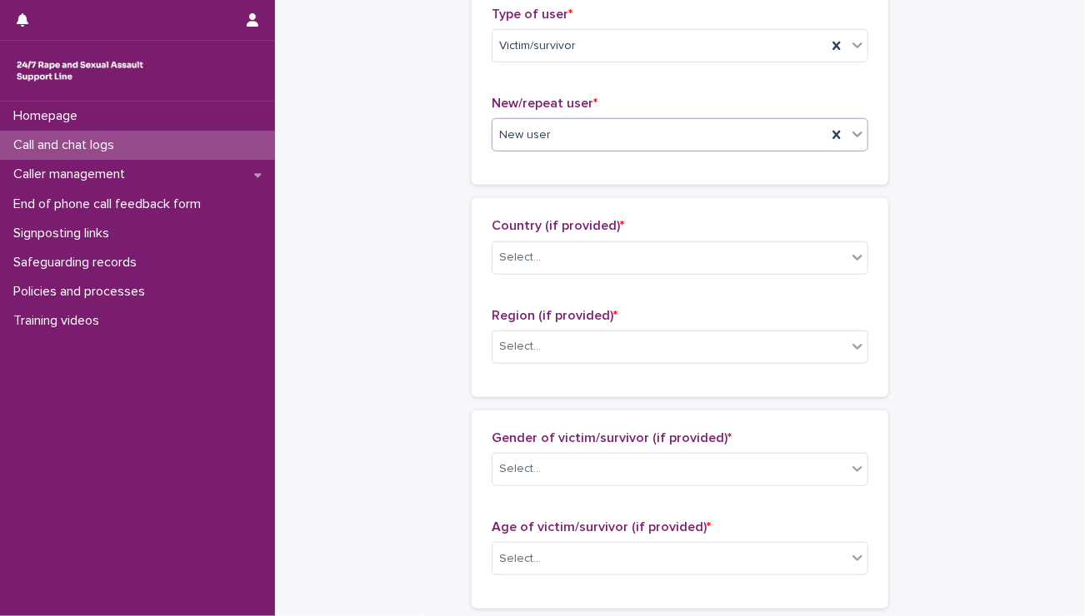
scroll to position [401, 0]
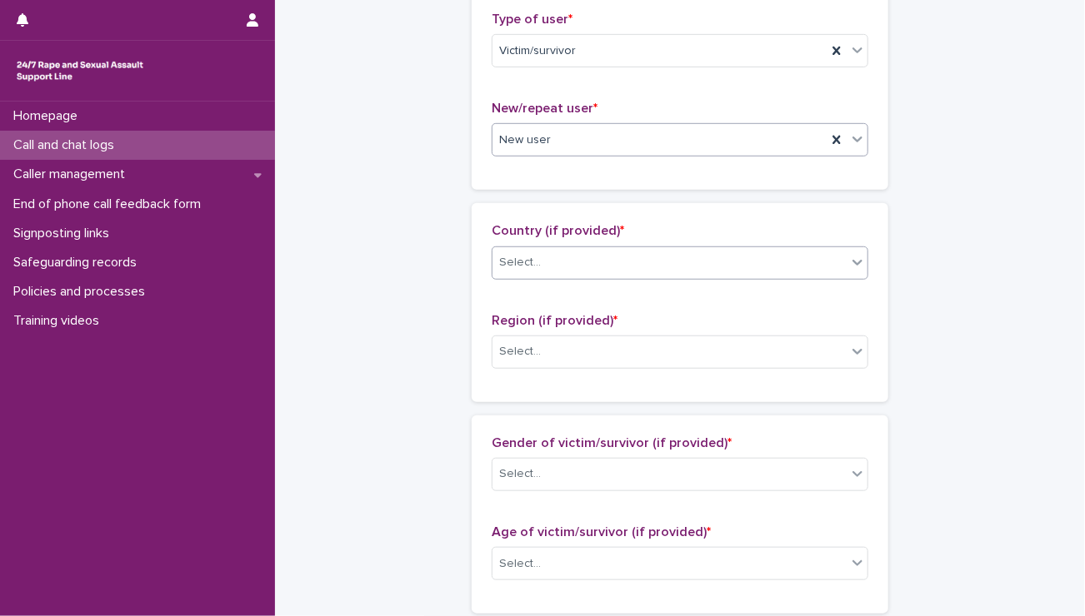
click at [646, 252] on div "Select..." at bounding box center [669, 262] width 354 height 27
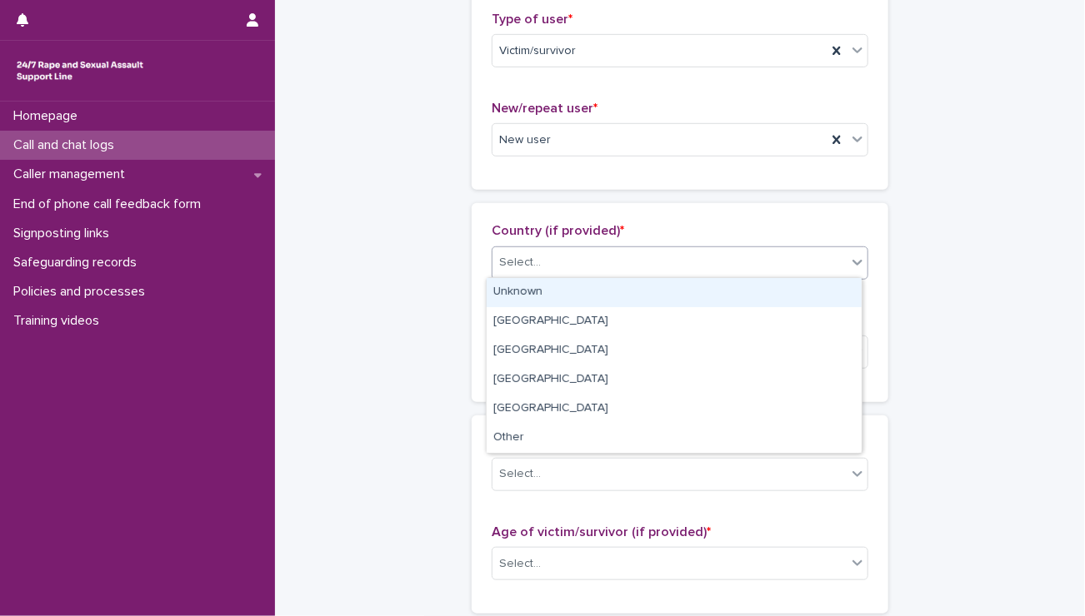
click at [606, 292] on div "Unknown" at bounding box center [673, 292] width 375 height 29
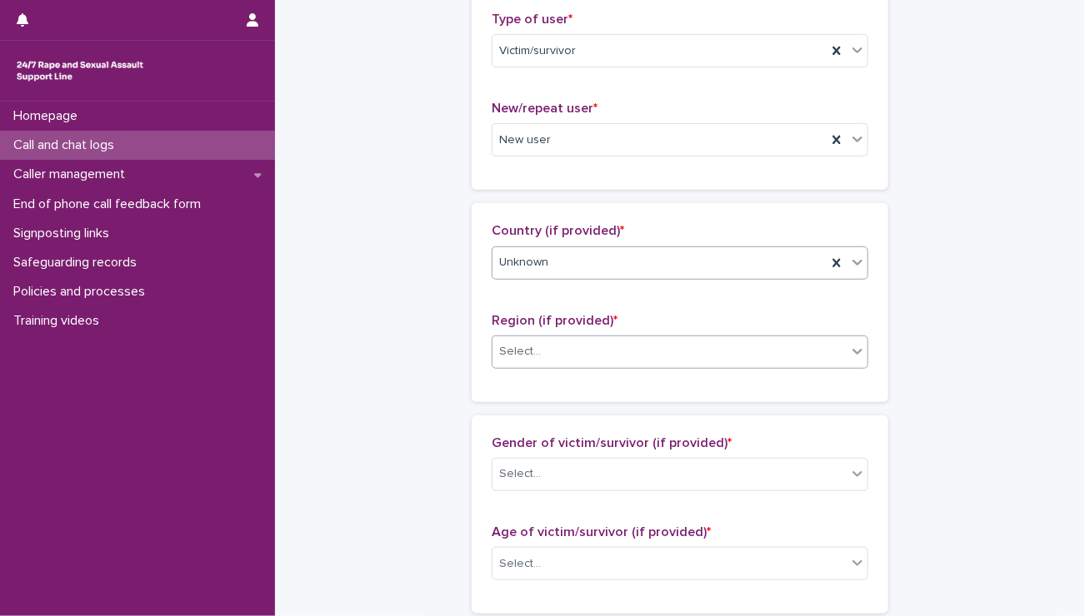
click at [577, 346] on div "Select..." at bounding box center [669, 351] width 354 height 27
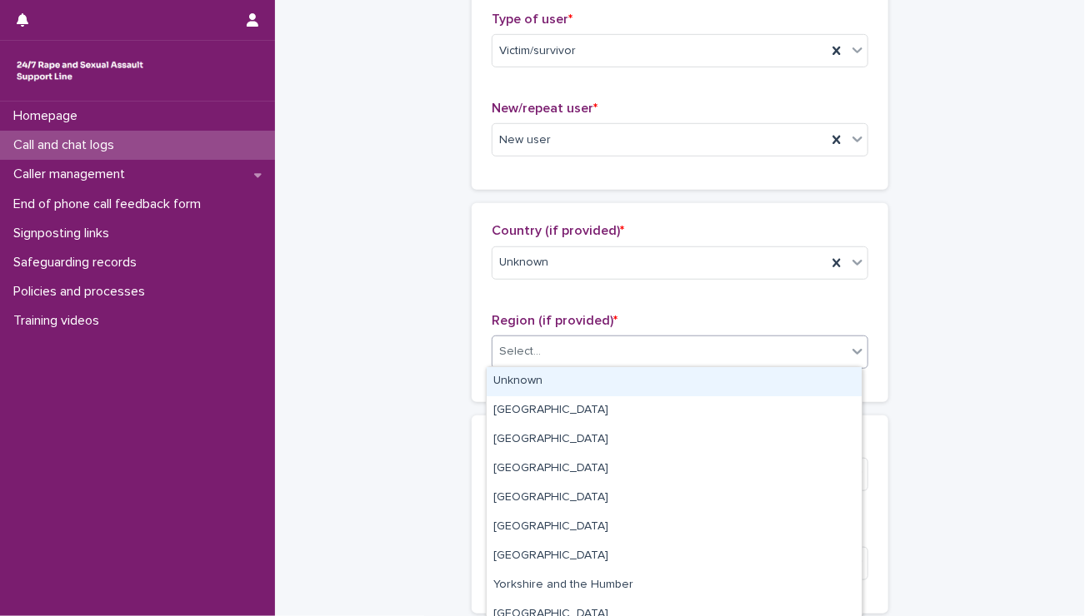
click at [556, 381] on div "Unknown" at bounding box center [673, 381] width 375 height 29
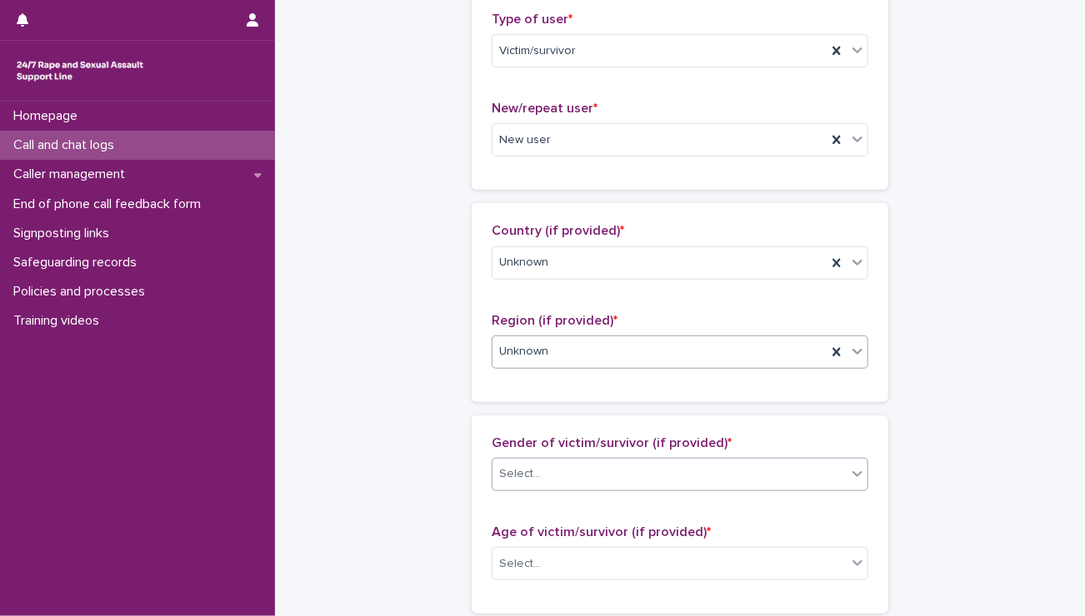
click at [530, 476] on div "Select..." at bounding box center [520, 474] width 42 height 17
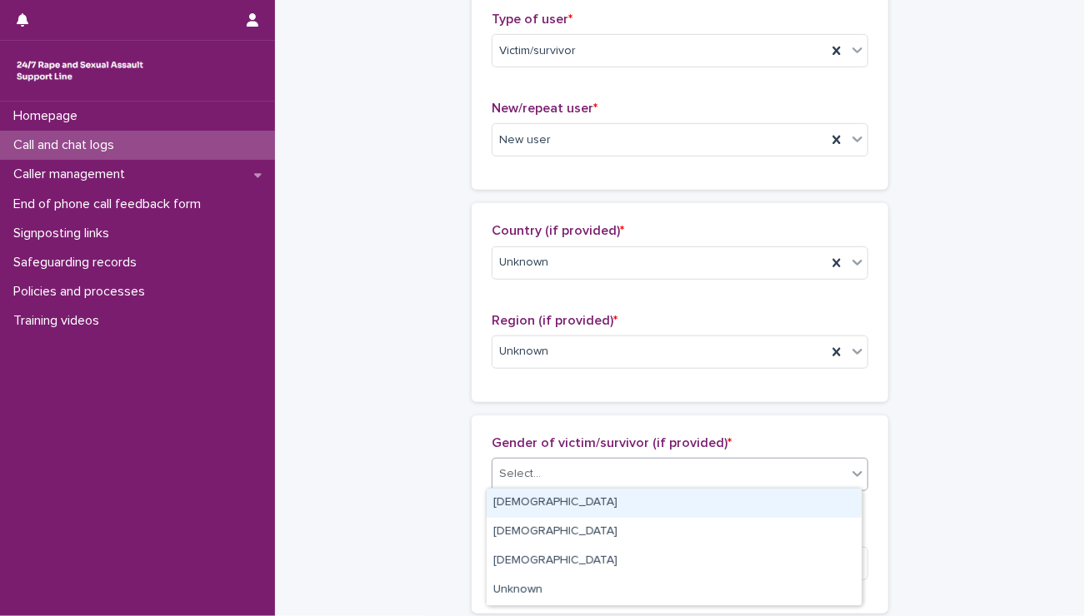
click at [513, 511] on div "[DEMOGRAPHIC_DATA]" at bounding box center [673, 503] width 375 height 29
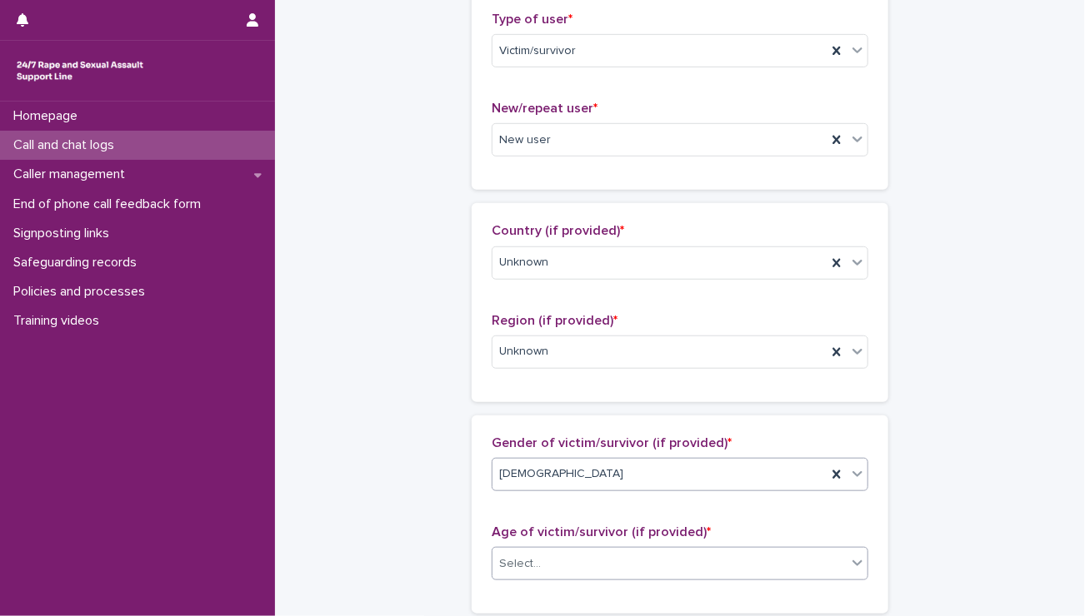
click at [524, 565] on div "Select..." at bounding box center [520, 564] width 42 height 17
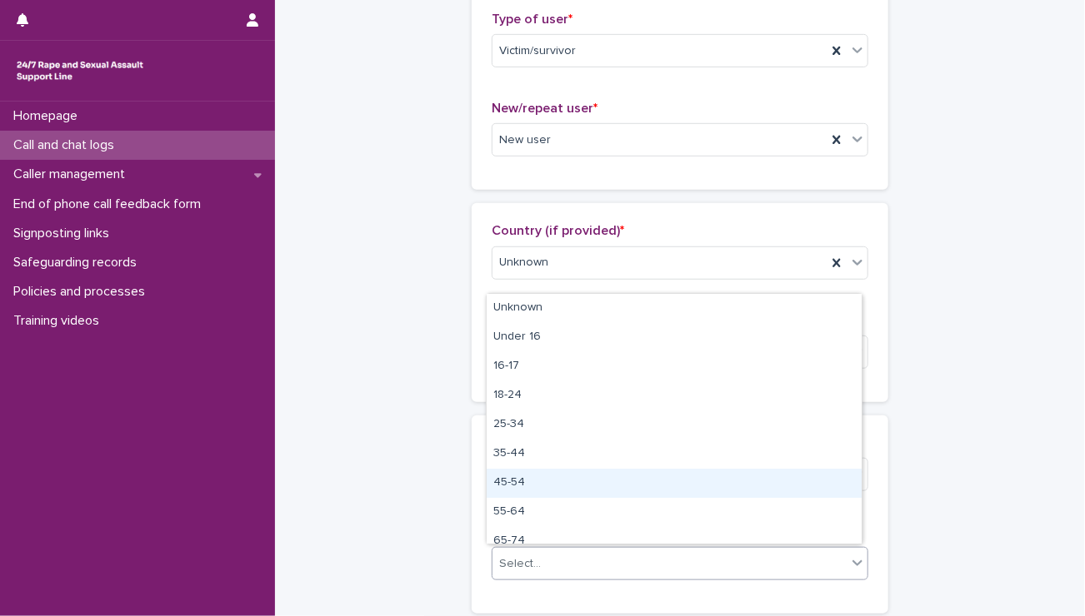
click at [532, 490] on div "45-54" at bounding box center [673, 483] width 375 height 29
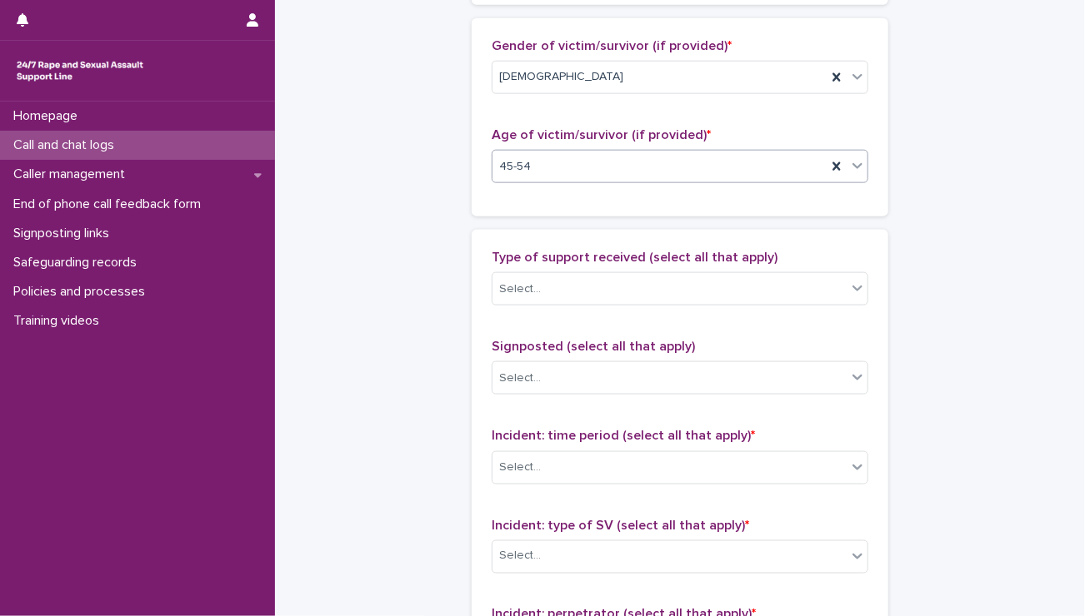
scroll to position [793, 0]
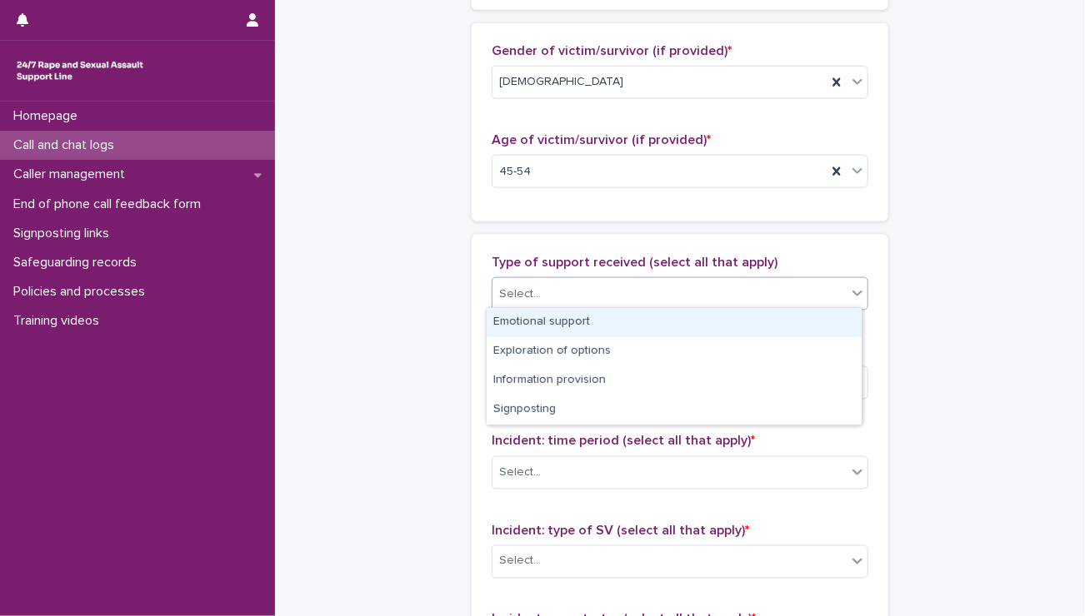
click at [597, 289] on div "Select..." at bounding box center [669, 294] width 354 height 27
click at [581, 312] on div "Emotional support" at bounding box center [673, 322] width 375 height 29
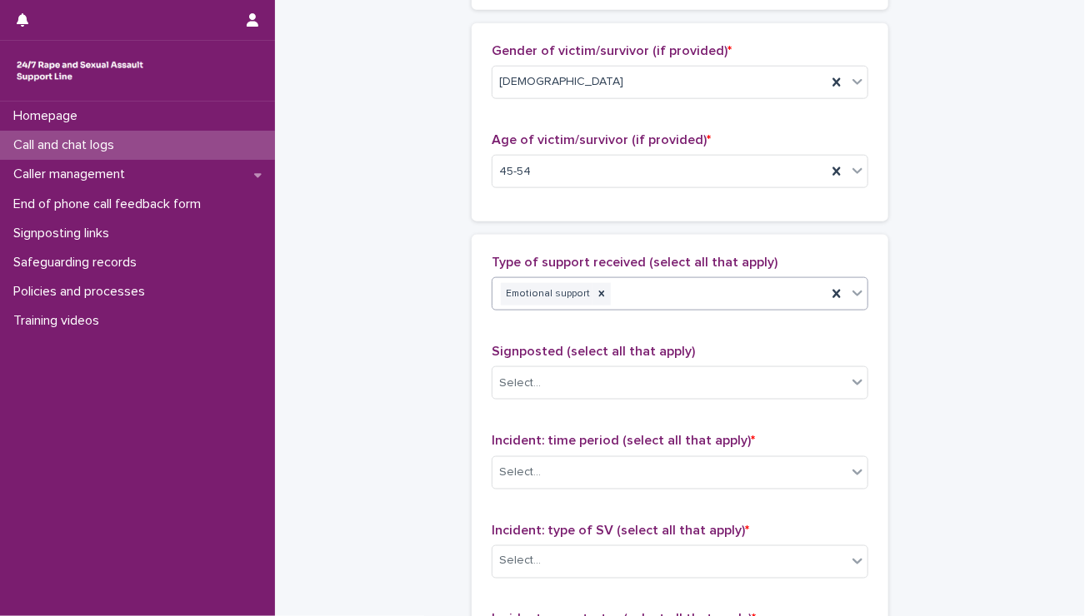
click at [661, 292] on div "Emotional support" at bounding box center [659, 294] width 334 height 29
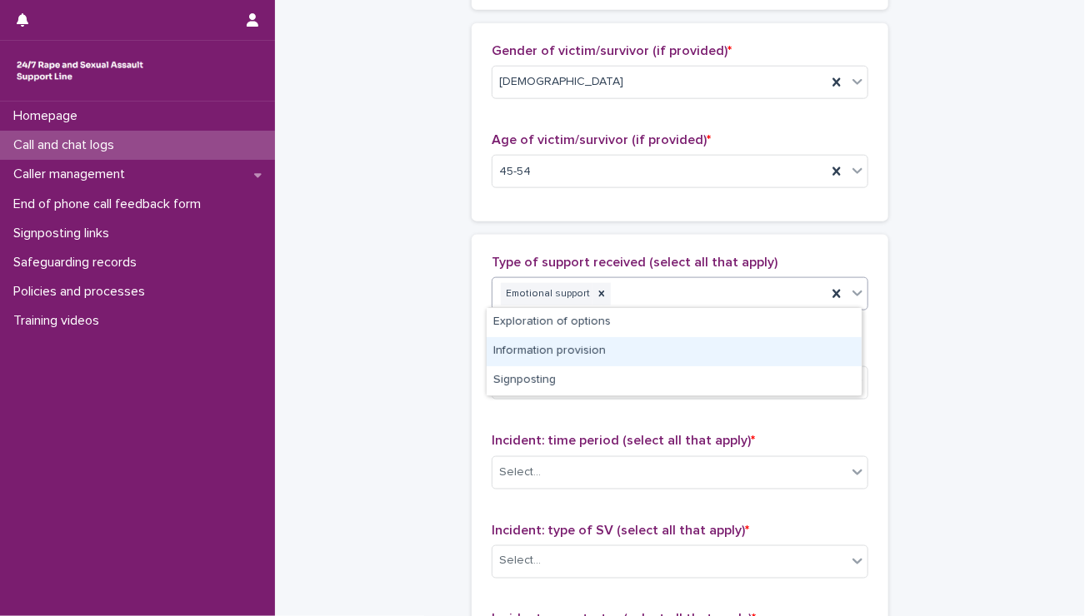
click at [610, 356] on div "Information provision" at bounding box center [673, 351] width 375 height 29
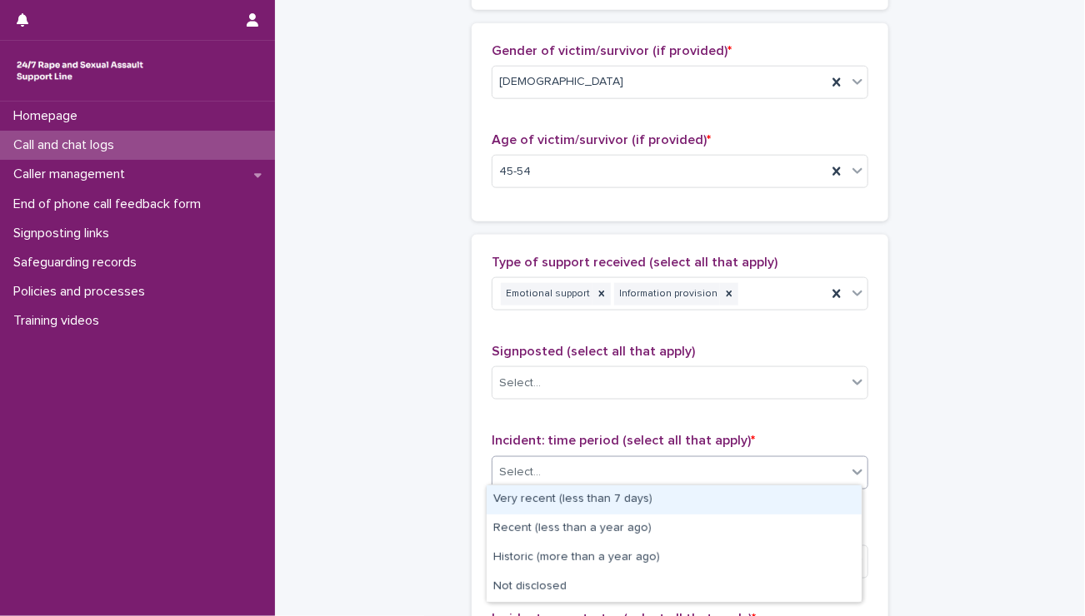
click at [533, 459] on div "Select..." at bounding box center [669, 472] width 354 height 27
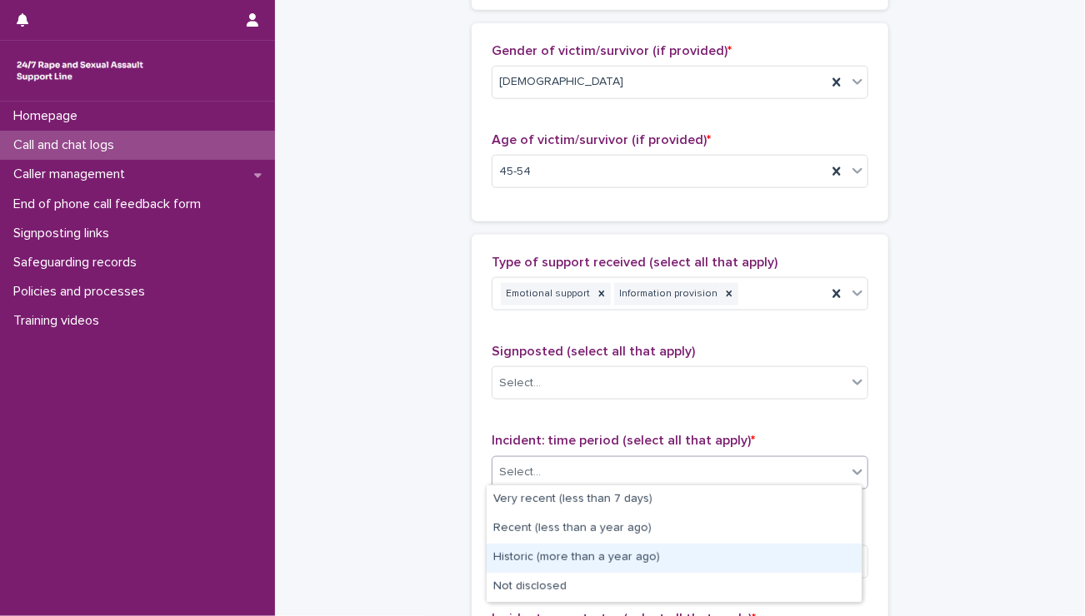
click at [530, 565] on div "Historic (more than a year ago)" at bounding box center [673, 558] width 375 height 29
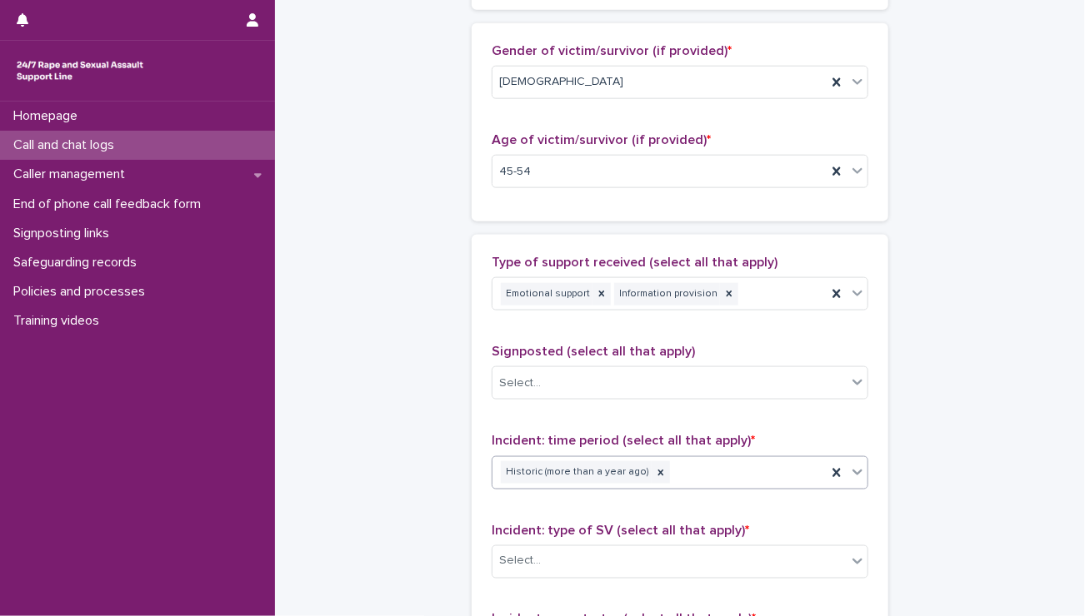
click at [530, 565] on div "Select..." at bounding box center [520, 561] width 42 height 17
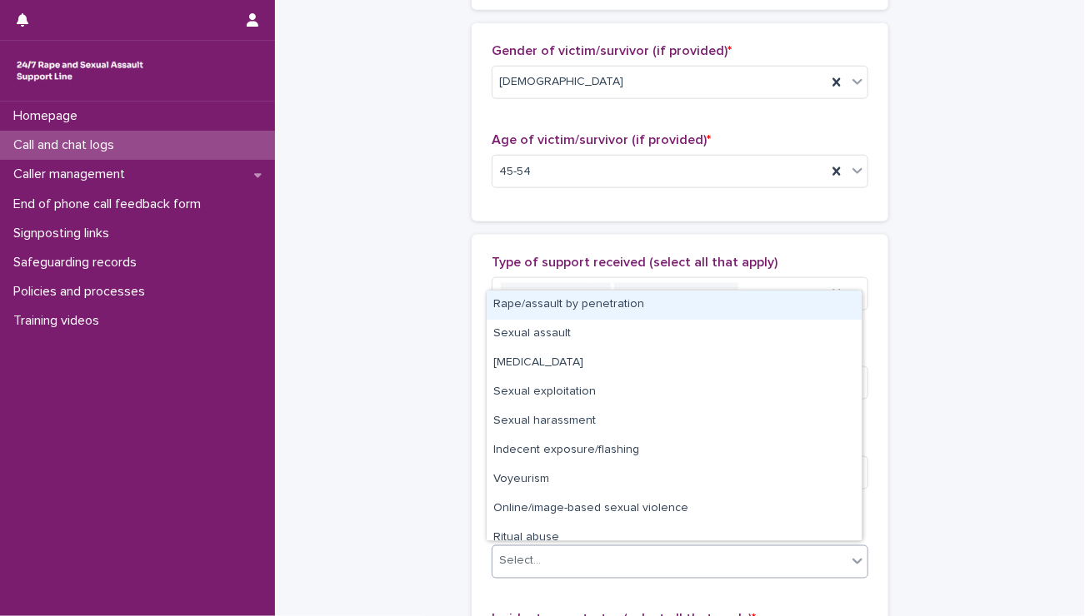
click at [519, 306] on div "Rape/assault by penetration" at bounding box center [673, 305] width 375 height 29
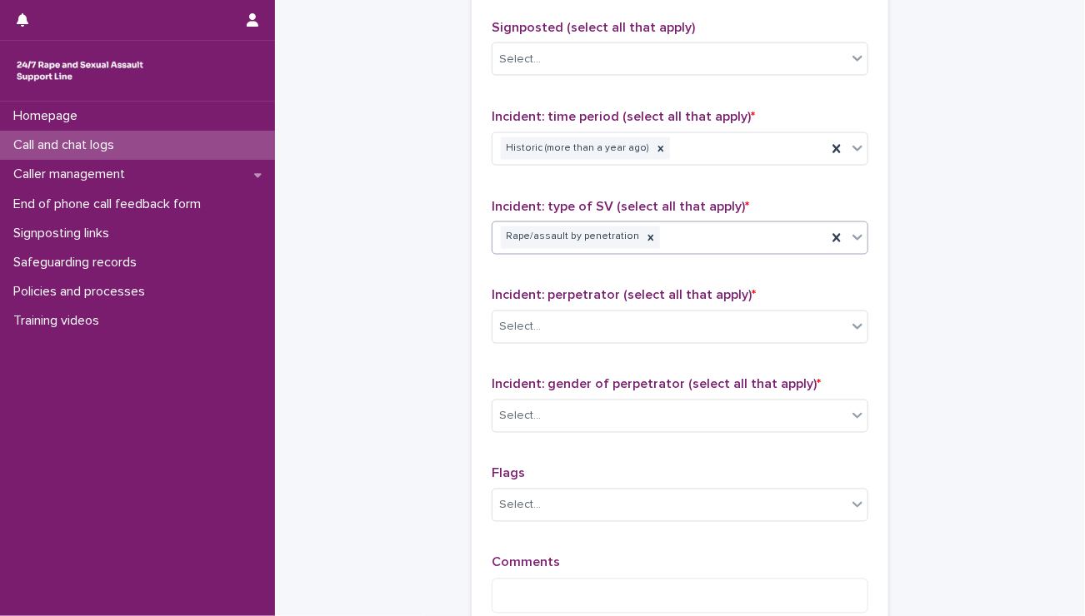
scroll to position [1313, 0]
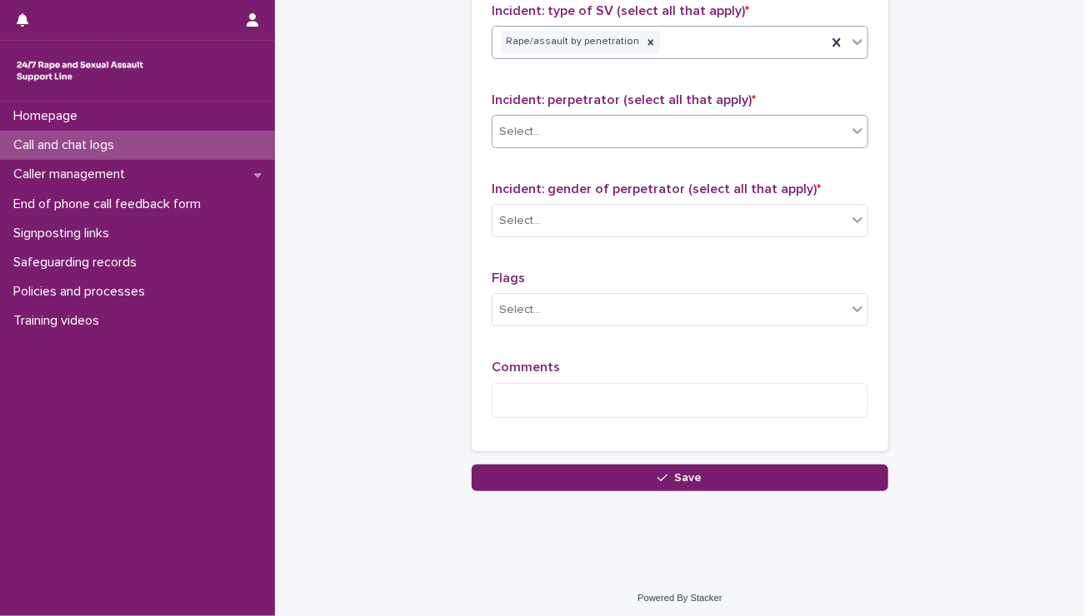
click at [642, 125] on div "Select..." at bounding box center [669, 131] width 354 height 27
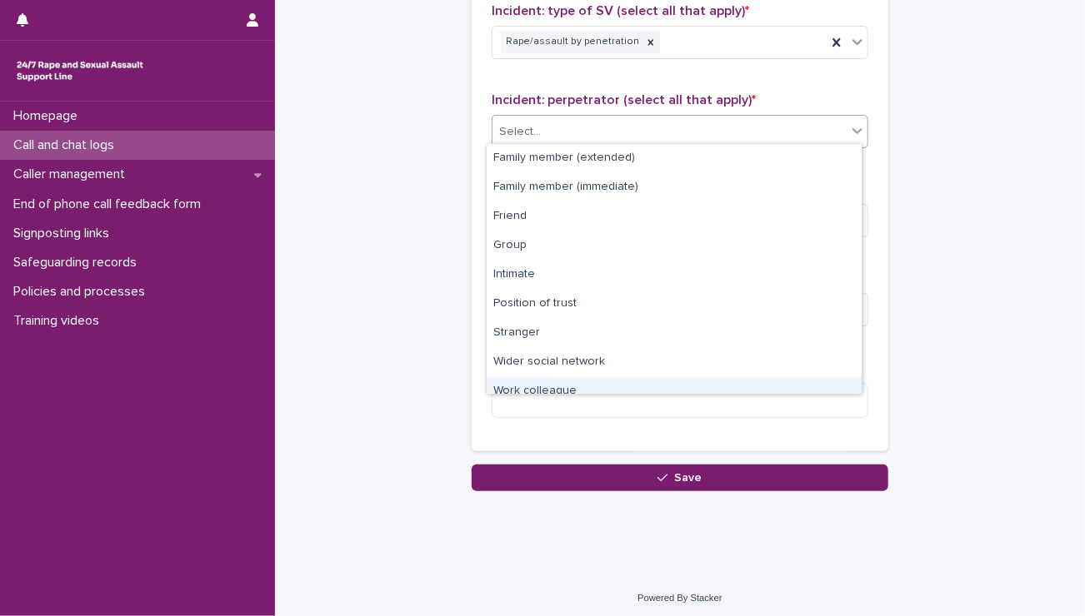
click at [559, 391] on div "Work colleague" at bounding box center [673, 391] width 375 height 29
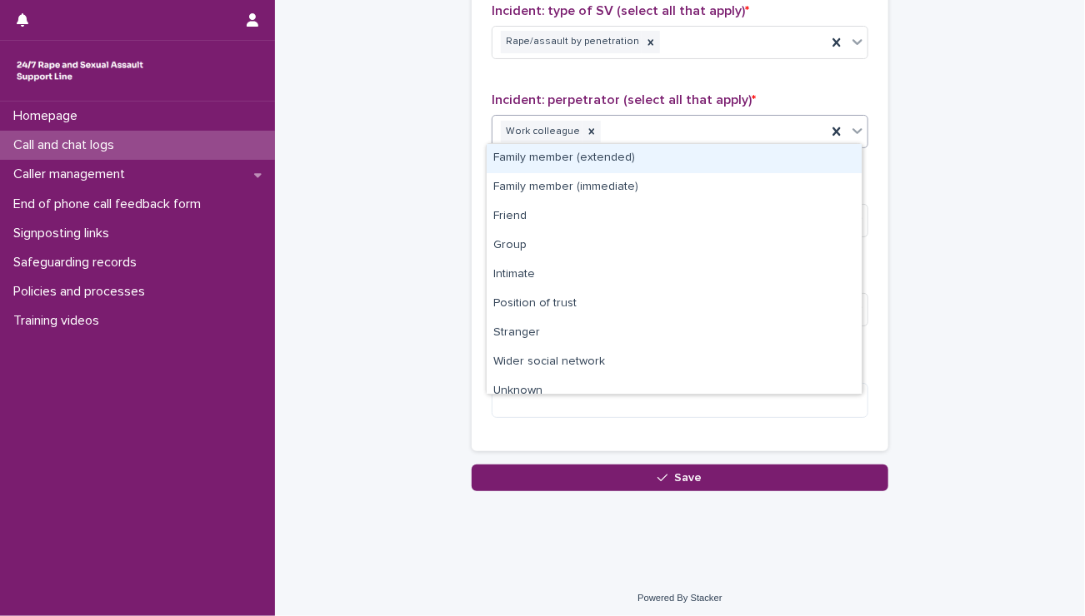
click at [639, 120] on div "Work colleague" at bounding box center [659, 131] width 334 height 29
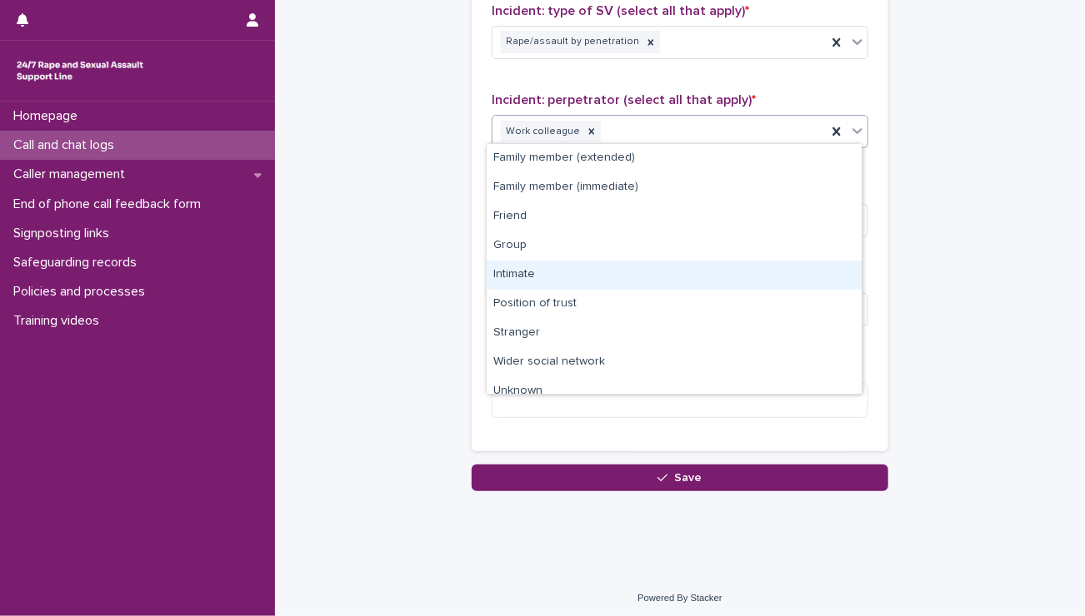
click at [535, 271] on div "Intimate" at bounding box center [673, 275] width 375 height 29
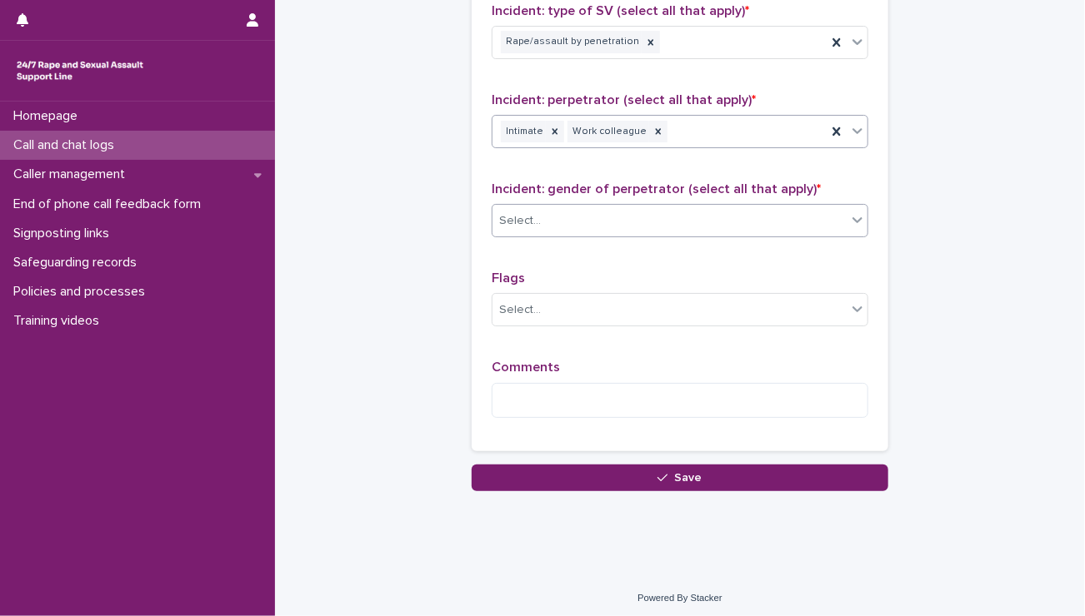
click at [540, 227] on div "Select..." at bounding box center [669, 220] width 354 height 27
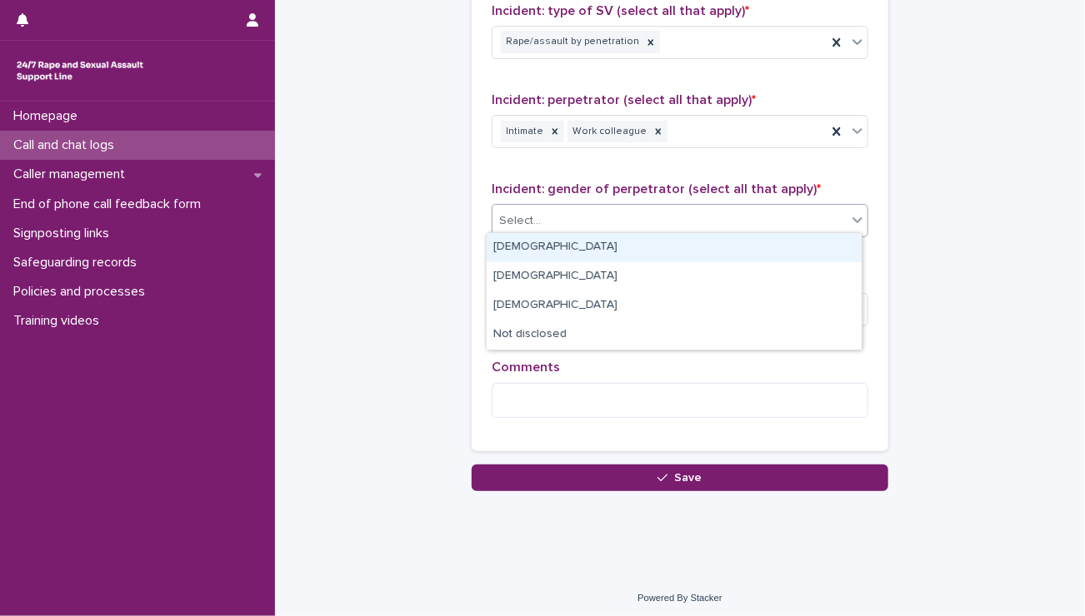
click at [533, 242] on div "[DEMOGRAPHIC_DATA]" at bounding box center [673, 247] width 375 height 29
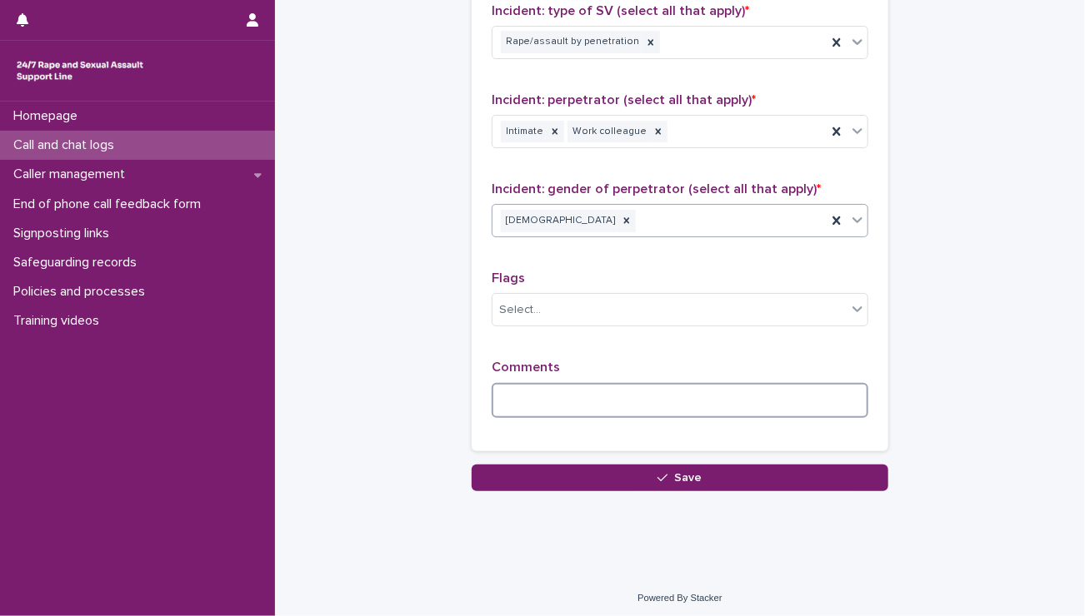
click at [516, 386] on textarea at bounding box center [679, 401] width 377 height 36
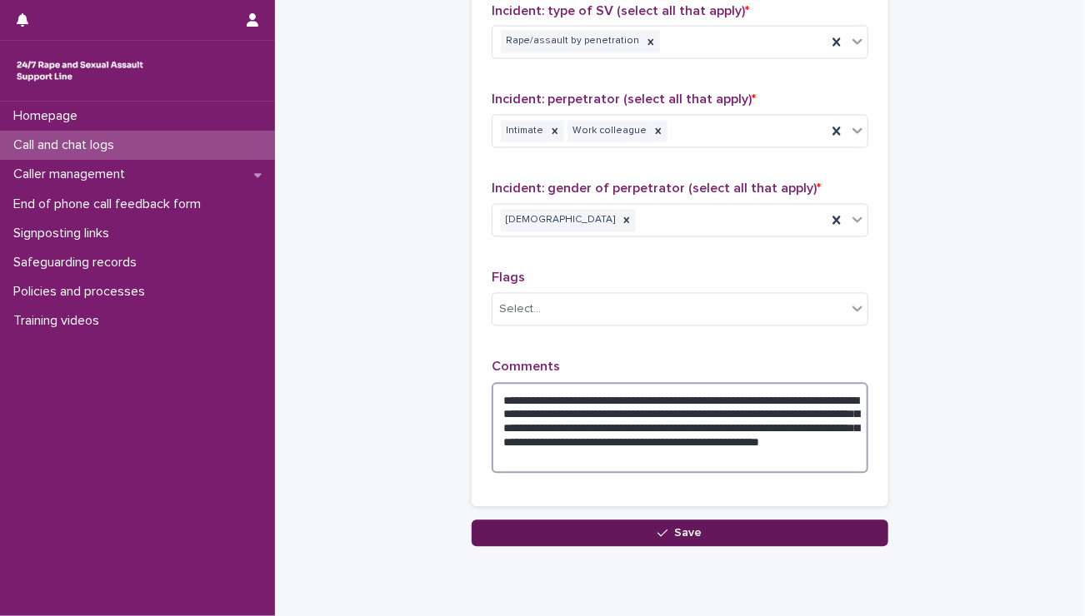
type textarea "**********"
click at [697, 521] on button "Save" at bounding box center [679, 534] width 416 height 27
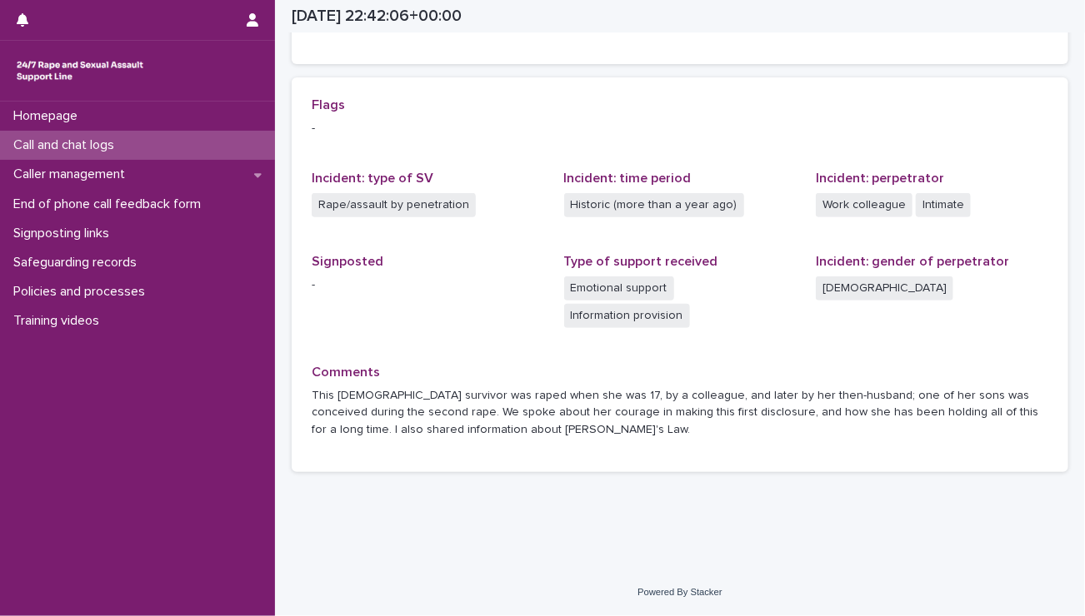
scroll to position [330, 0]
click at [47, 145] on p "Call and chat logs" at bounding box center [67, 145] width 121 height 16
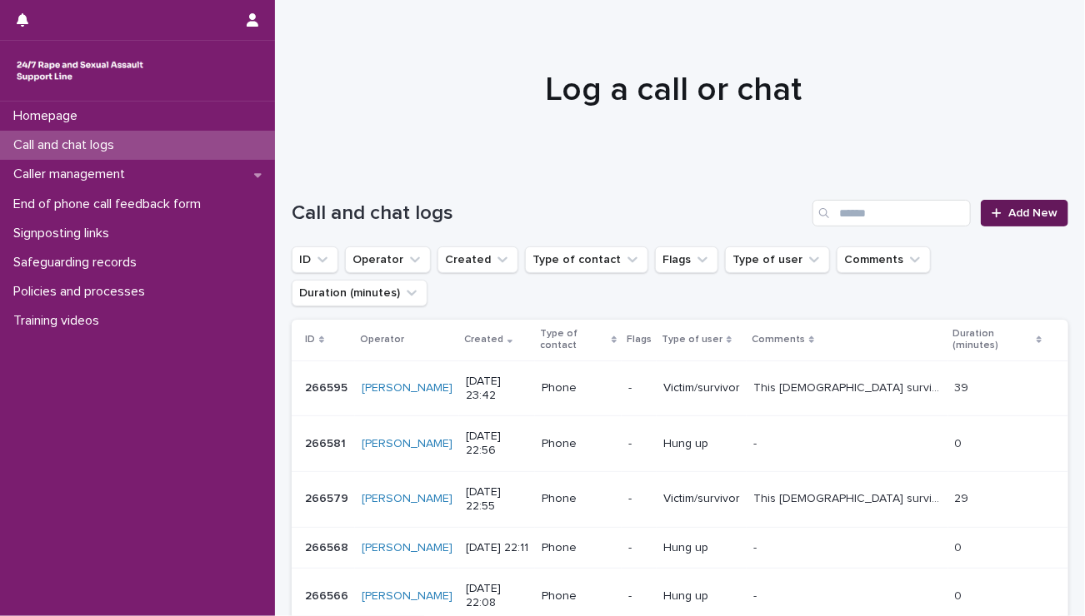
click at [980, 202] on link "Add New" at bounding box center [1023, 213] width 87 height 27
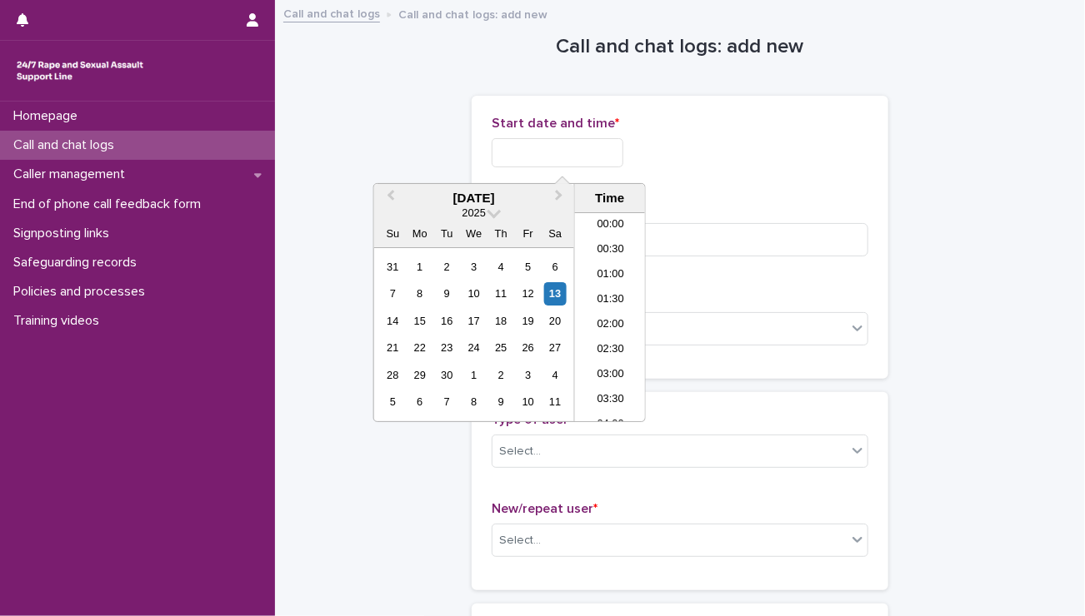
click at [596, 154] on input "text" at bounding box center [557, 152] width 132 height 29
click at [601, 382] on li "23:00" at bounding box center [610, 384] width 71 height 25
drag, startPoint x: 563, startPoint y: 151, endPoint x: 710, endPoint y: 196, distance: 153.3
click at [710, 196] on div "**********" at bounding box center [679, 237] width 377 height 243
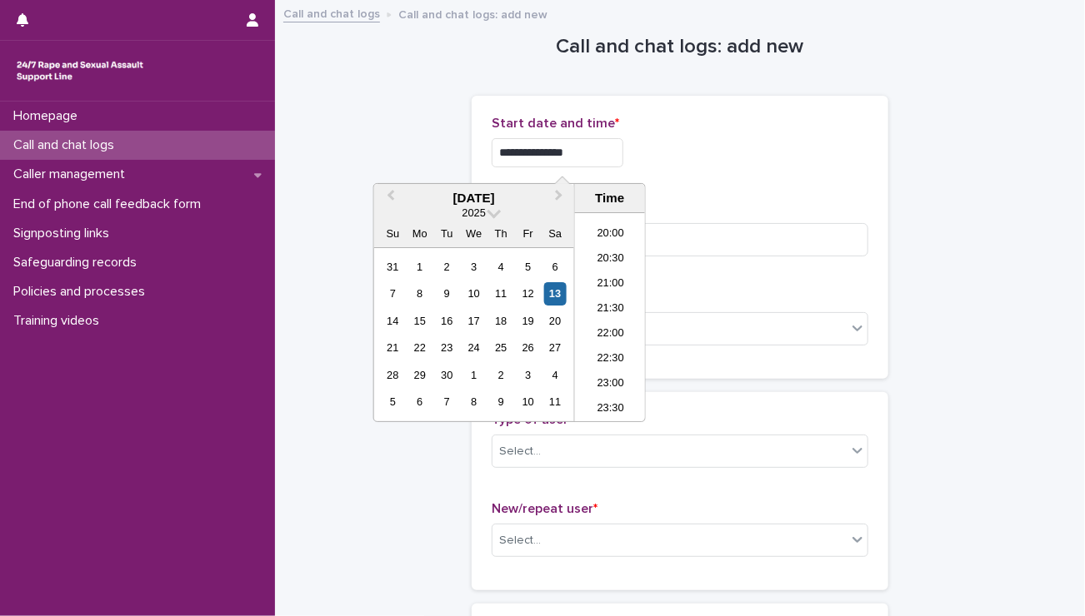
type input "**********"
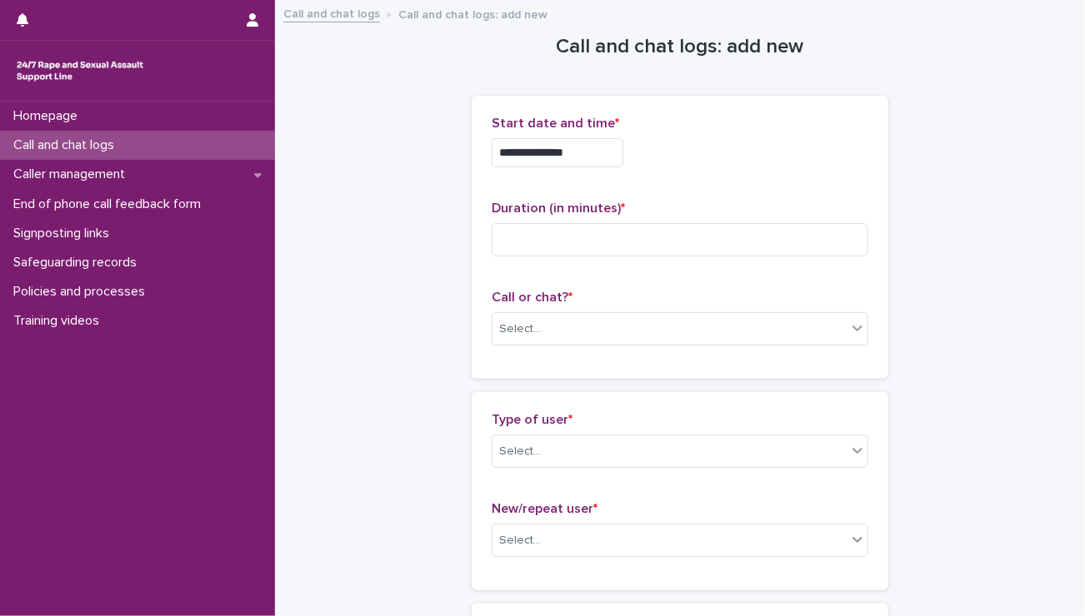
click at [747, 180] on div "**********" at bounding box center [679, 237] width 377 height 243
click at [594, 326] on div "Select..." at bounding box center [669, 329] width 354 height 27
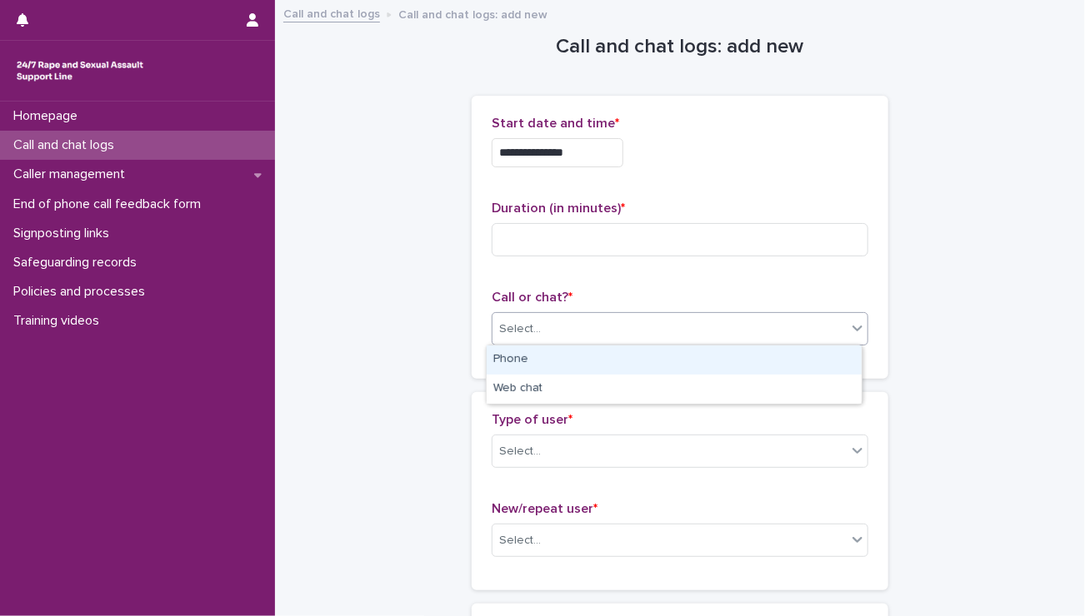
click at [546, 363] on div "Phone" at bounding box center [673, 360] width 375 height 29
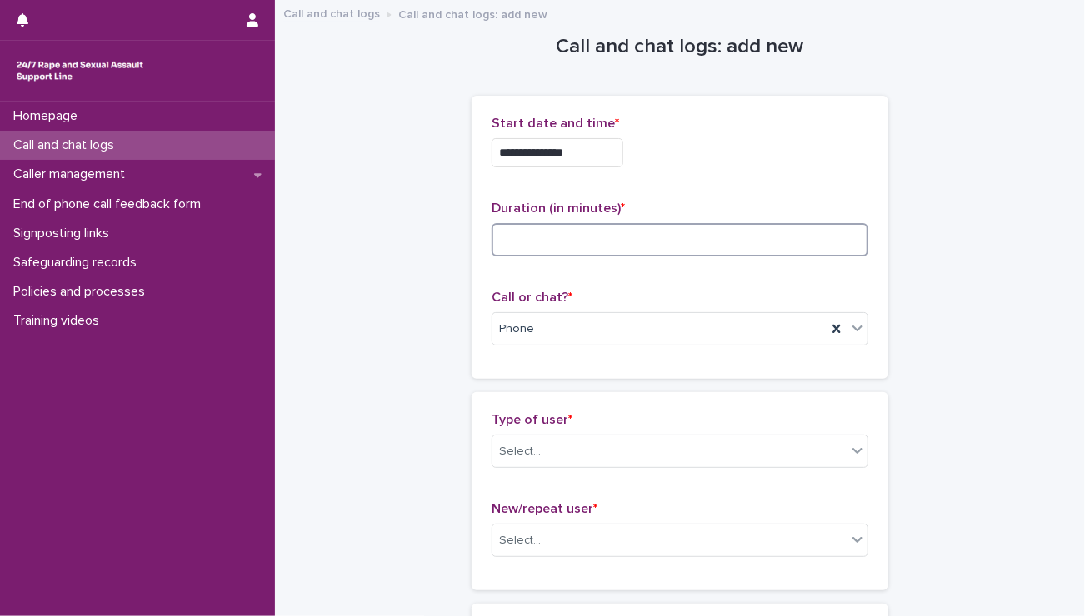
click at [577, 235] on input at bounding box center [679, 239] width 377 height 33
type input "**"
click at [474, 362] on div "**********" at bounding box center [679, 237] width 416 height 283
click at [511, 457] on div "Select..." at bounding box center [520, 451] width 42 height 17
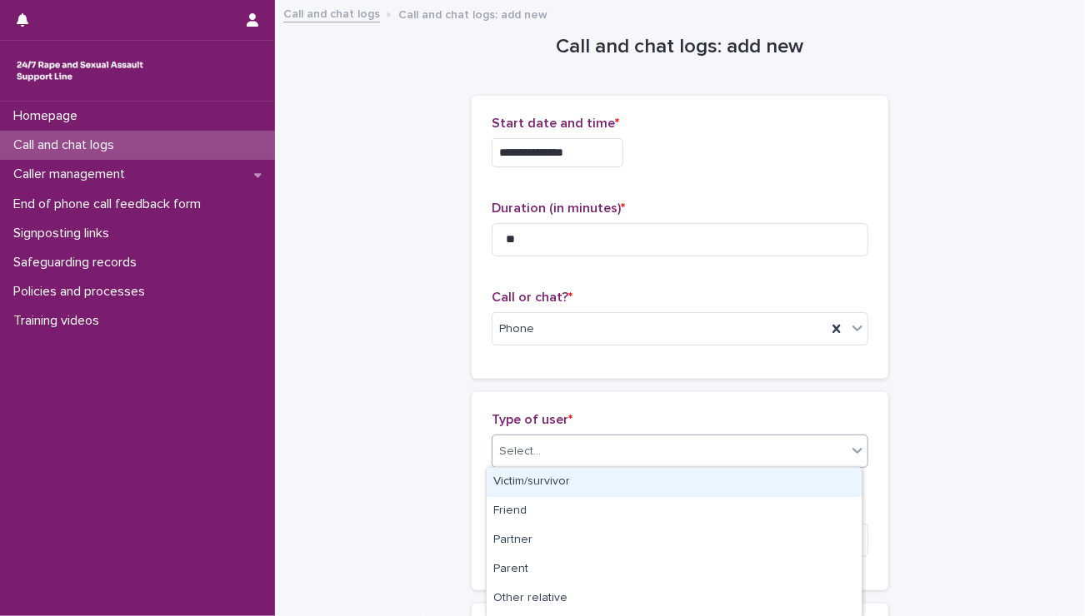
click at [513, 477] on div "Victim/survivor" at bounding box center [673, 482] width 375 height 29
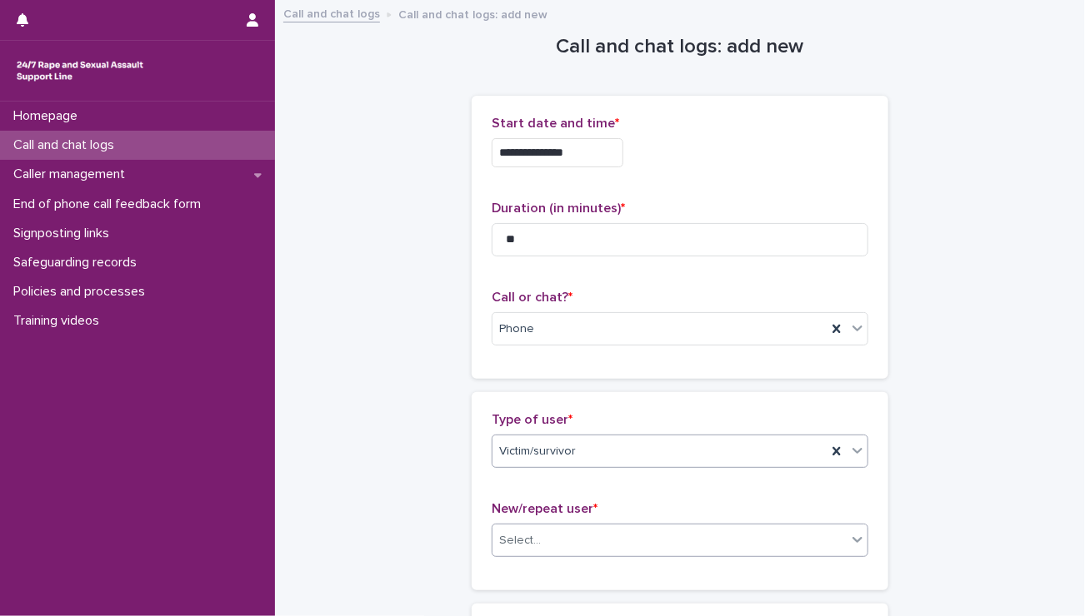
click at [520, 527] on div "Select..." at bounding box center [669, 540] width 354 height 27
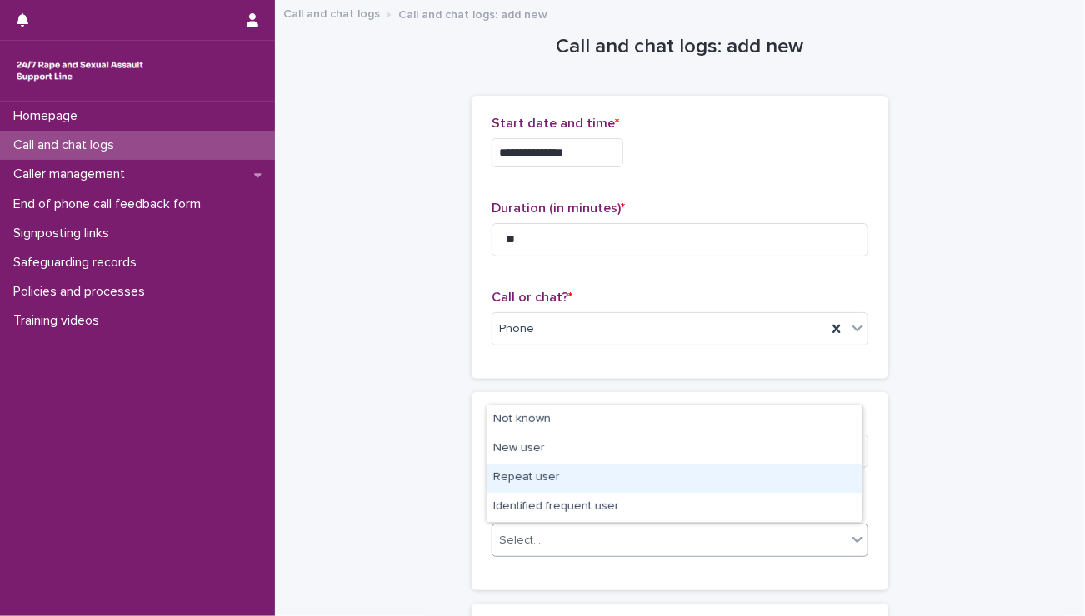
click at [526, 475] on div "Repeat user" at bounding box center [673, 478] width 375 height 29
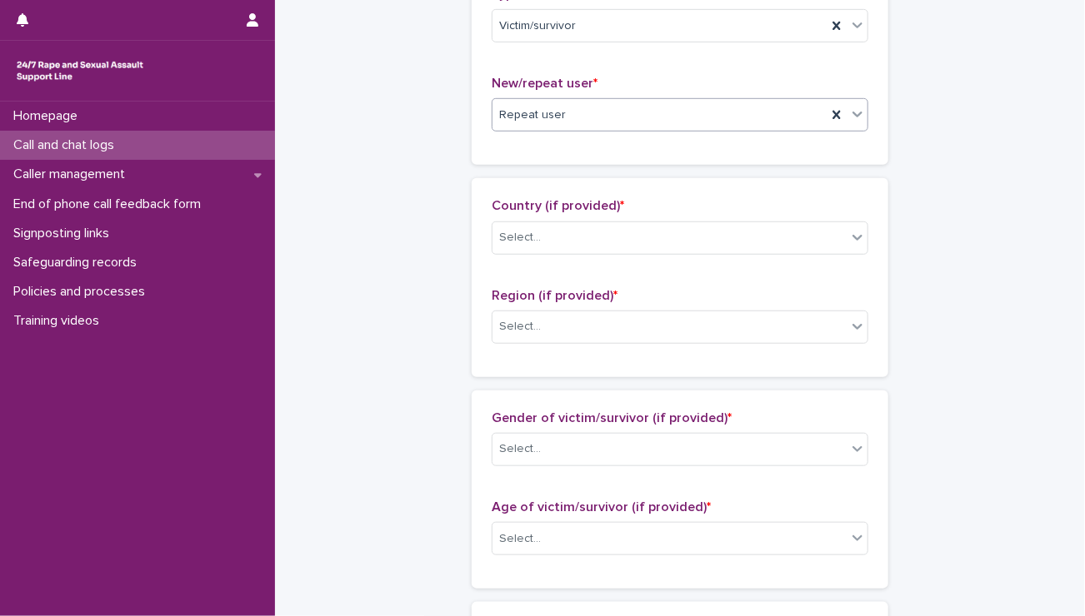
scroll to position [443, 0]
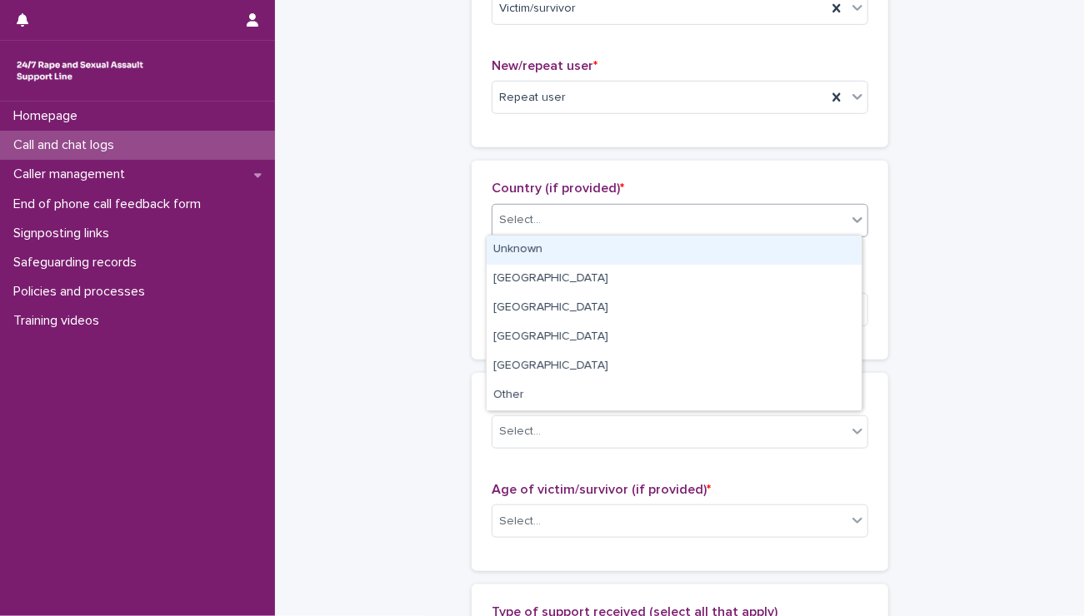
click at [526, 220] on div "Select..." at bounding box center [520, 220] width 42 height 17
click at [523, 239] on div "Unknown" at bounding box center [673, 250] width 375 height 29
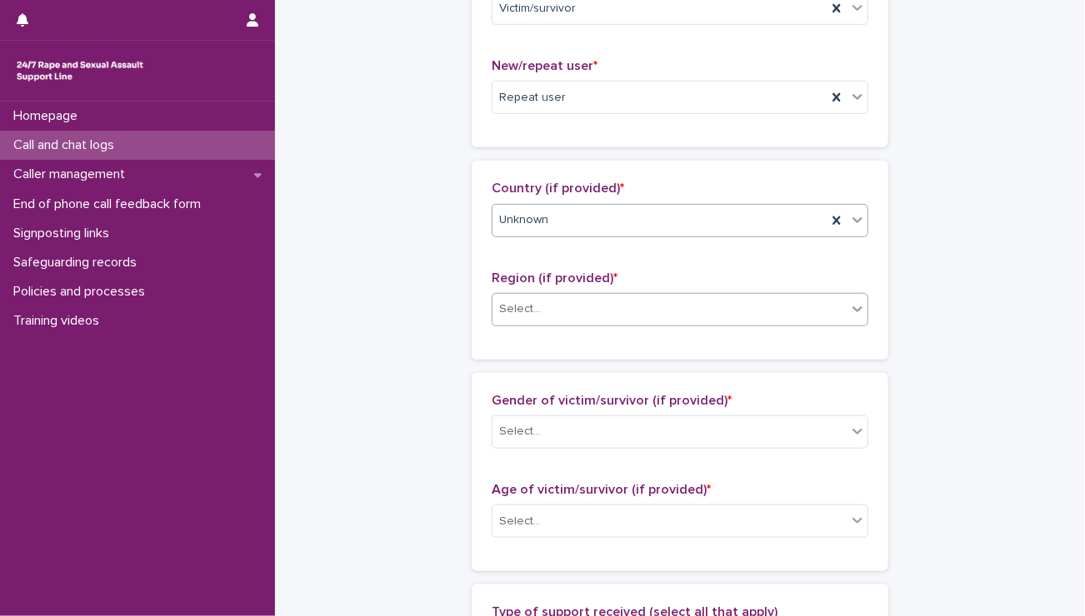
click at [526, 303] on div "Select..." at bounding box center [520, 309] width 42 height 17
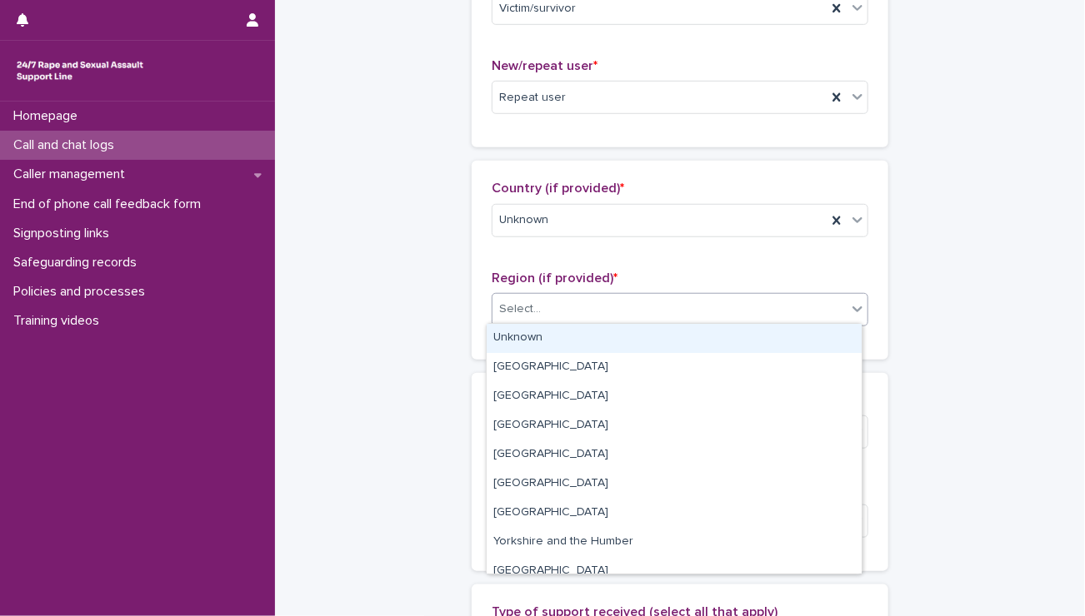
click at [525, 330] on div "Unknown" at bounding box center [673, 338] width 375 height 29
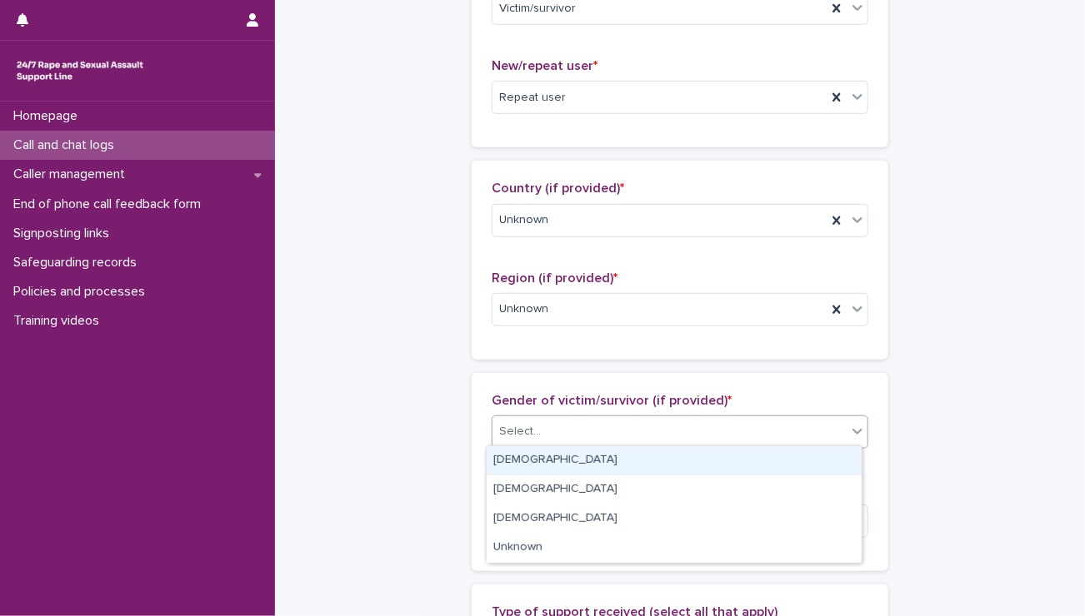
click at [520, 423] on div "Select..." at bounding box center [520, 431] width 42 height 17
click at [523, 449] on div "[DEMOGRAPHIC_DATA]" at bounding box center [673, 460] width 375 height 29
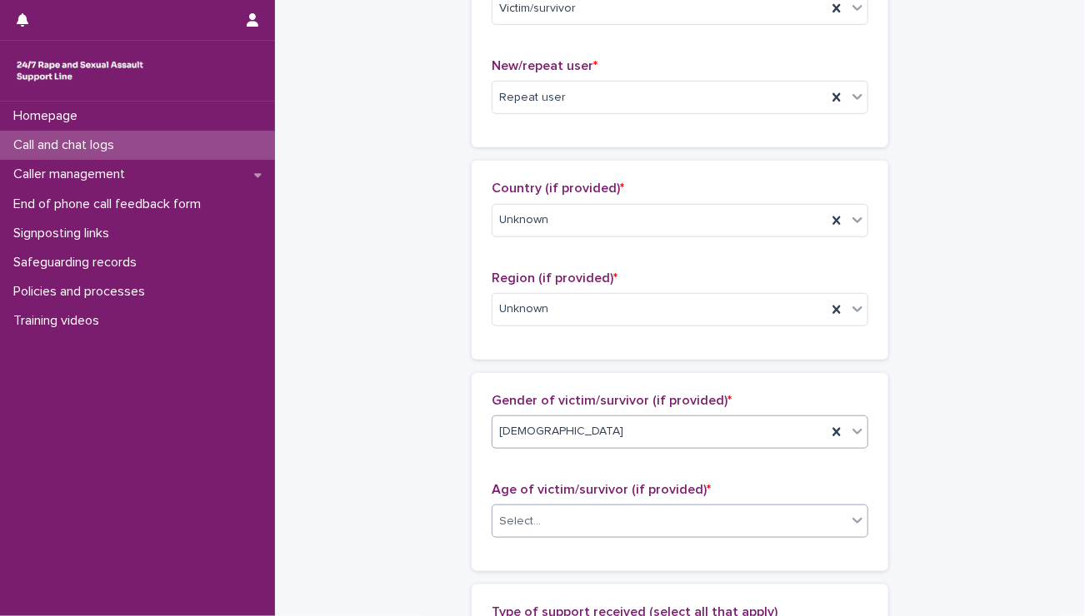
click at [523, 513] on div "Select..." at bounding box center [520, 521] width 42 height 17
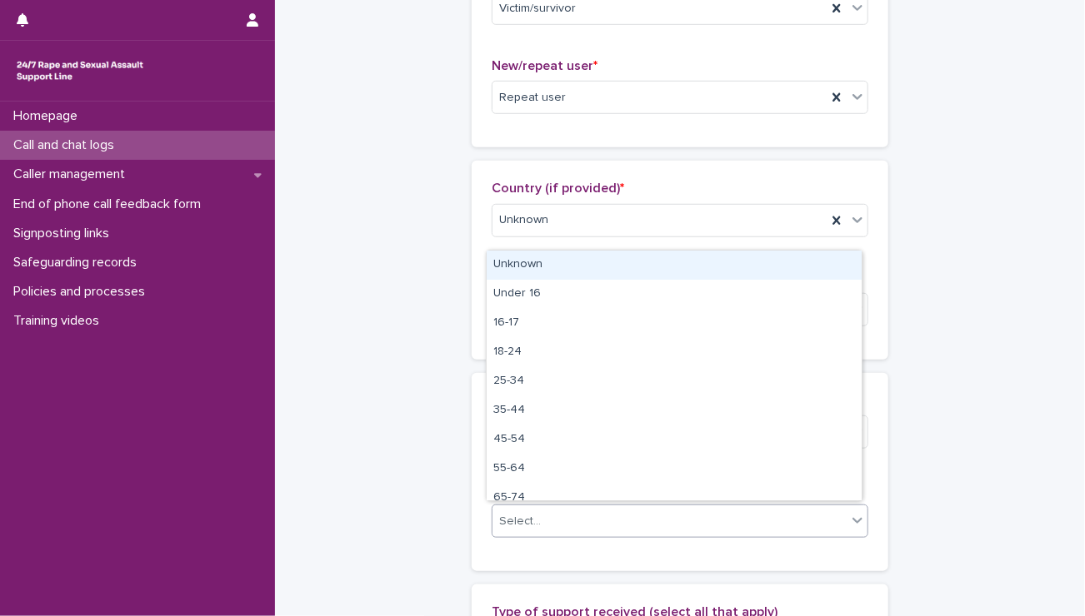
click at [516, 256] on div "Unknown" at bounding box center [673, 265] width 375 height 29
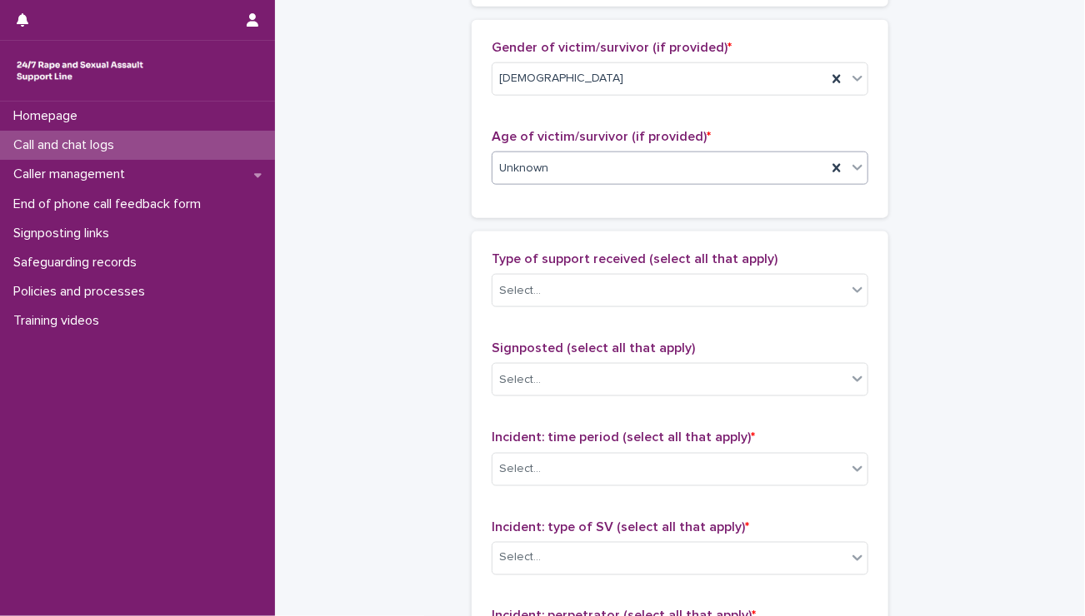
scroll to position [798, 0]
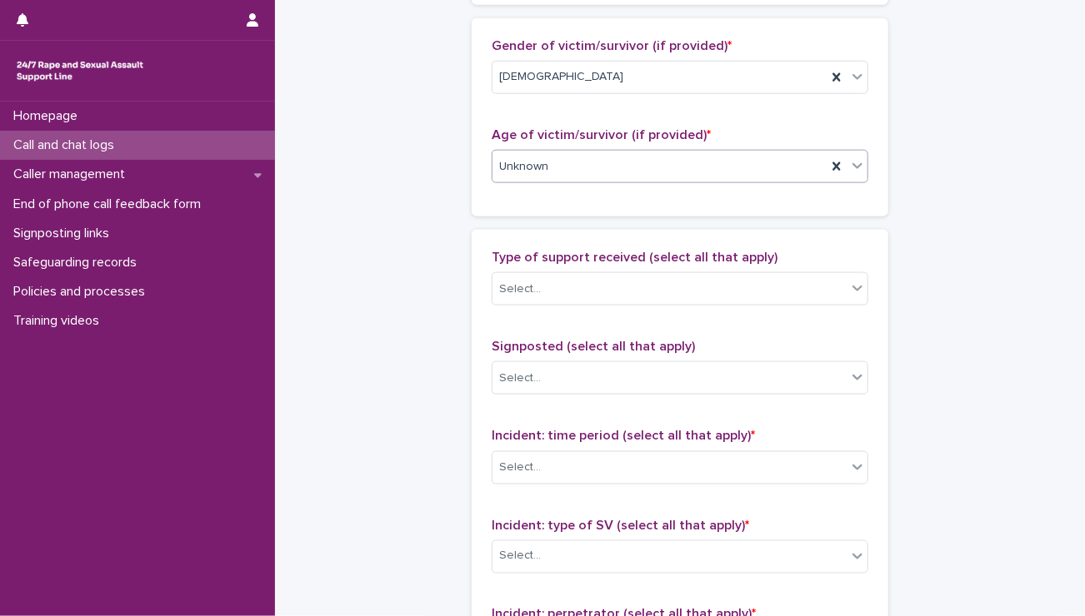
click at [524, 161] on span "Unknown" at bounding box center [523, 166] width 49 height 17
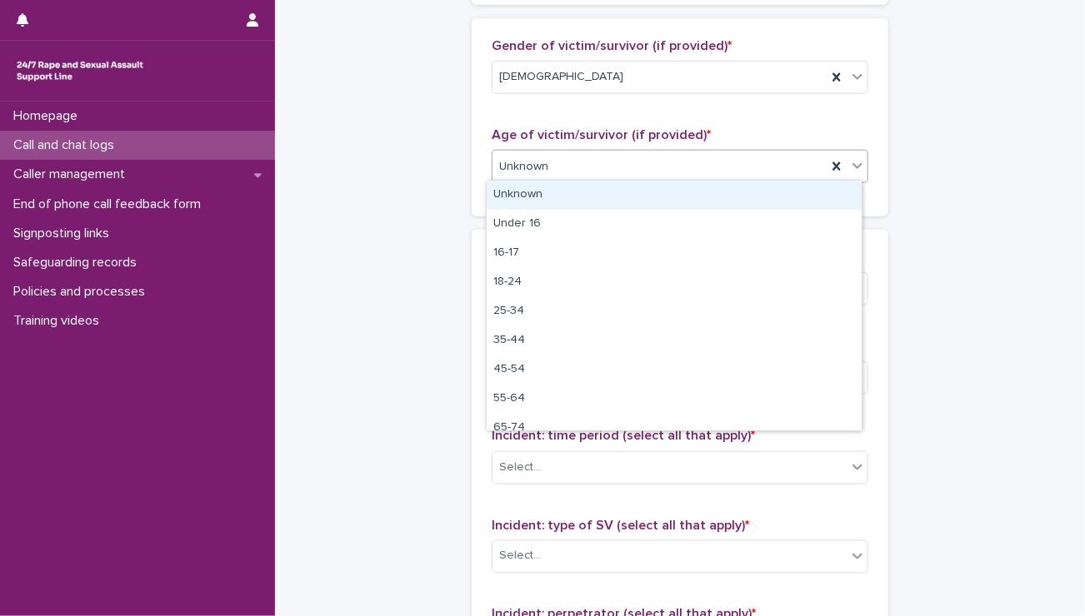
click at [935, 282] on div "**********" at bounding box center [680, 105] width 776 height 1803
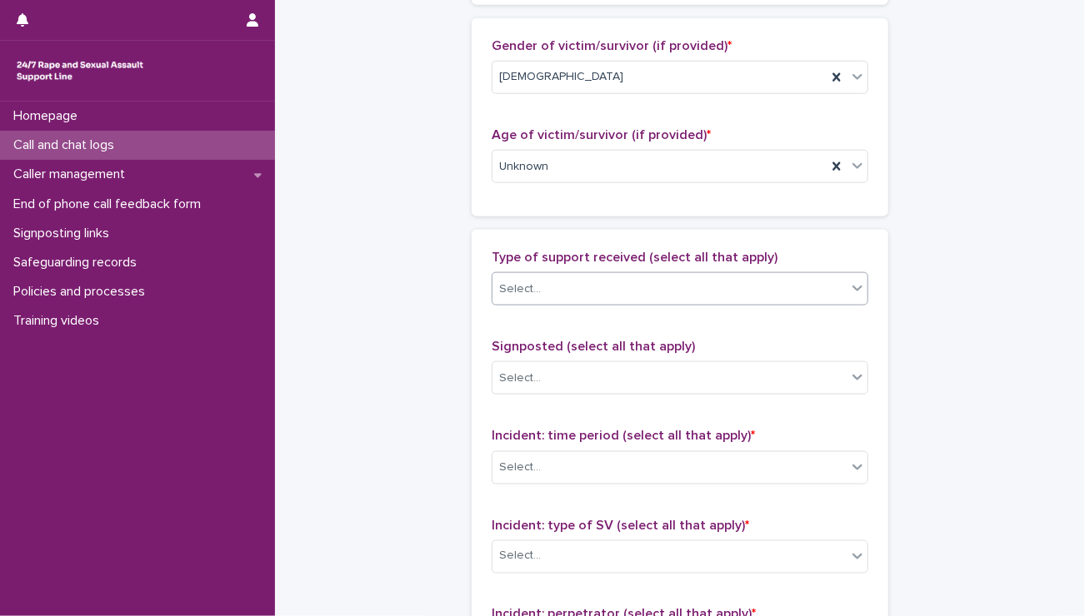
click at [558, 280] on div "Select..." at bounding box center [669, 289] width 354 height 27
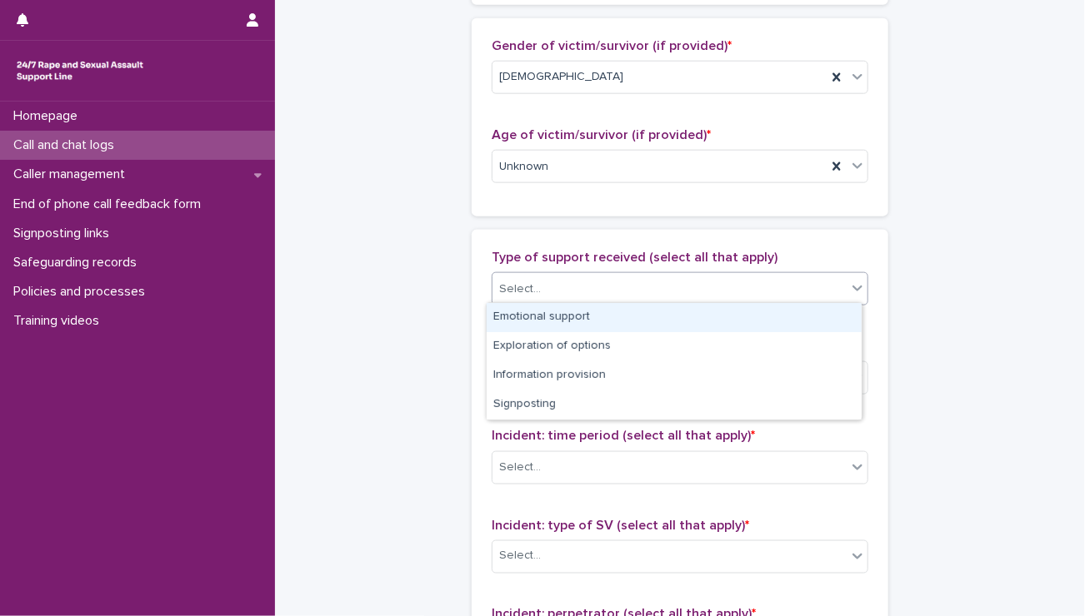
click at [536, 314] on div "Emotional support" at bounding box center [673, 317] width 375 height 29
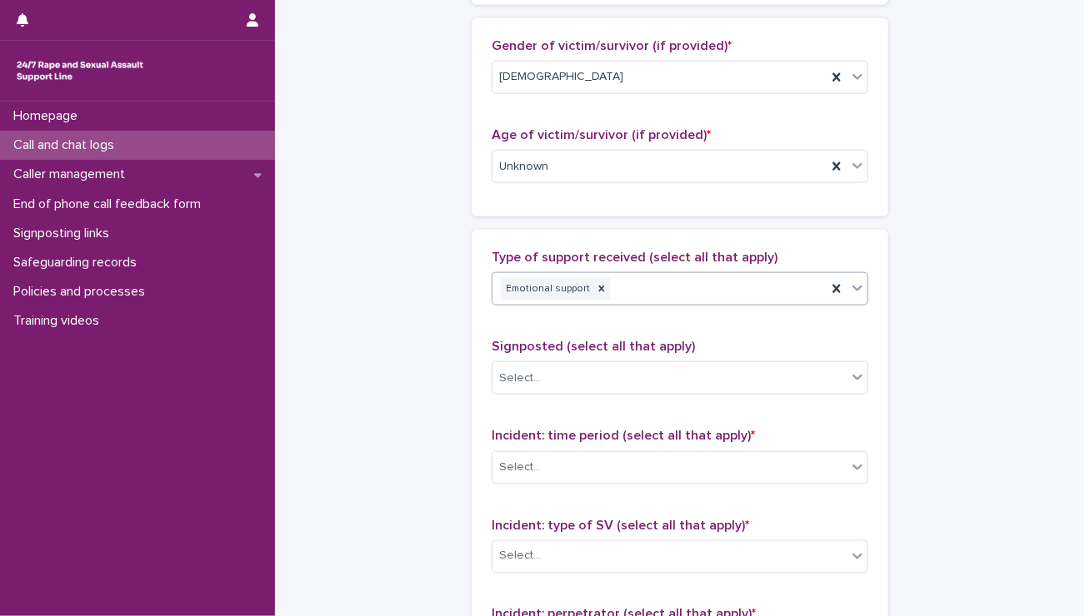
click at [672, 292] on div "Emotional support" at bounding box center [659, 289] width 334 height 29
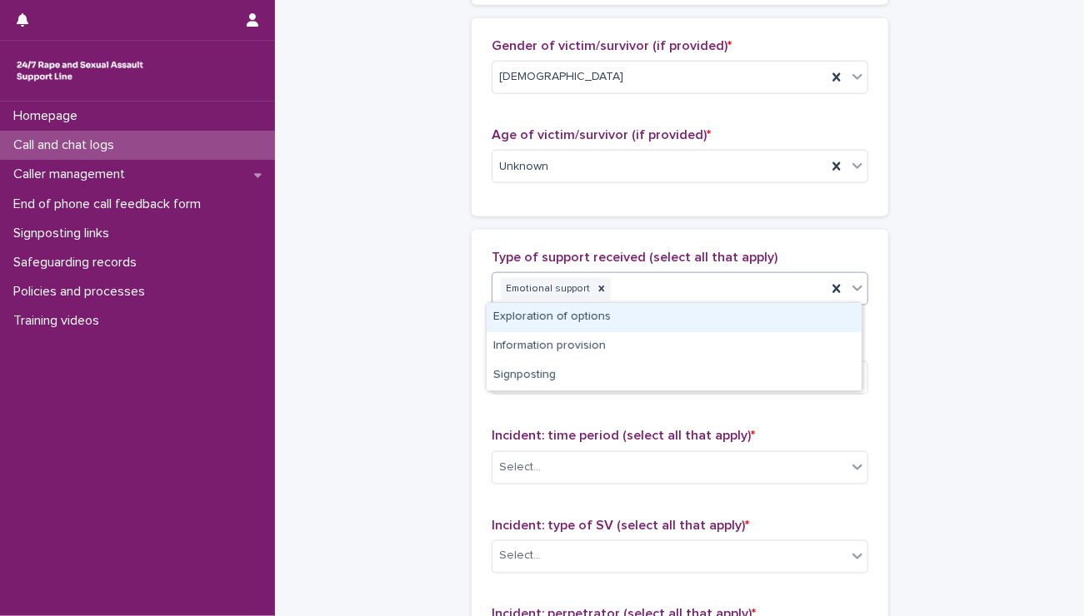
click at [641, 323] on div "Exploration of options" at bounding box center [673, 317] width 375 height 29
click at [742, 292] on div "Emotional support Exploration of options" at bounding box center [659, 289] width 334 height 29
click at [680, 319] on div "Information provision" at bounding box center [673, 317] width 375 height 29
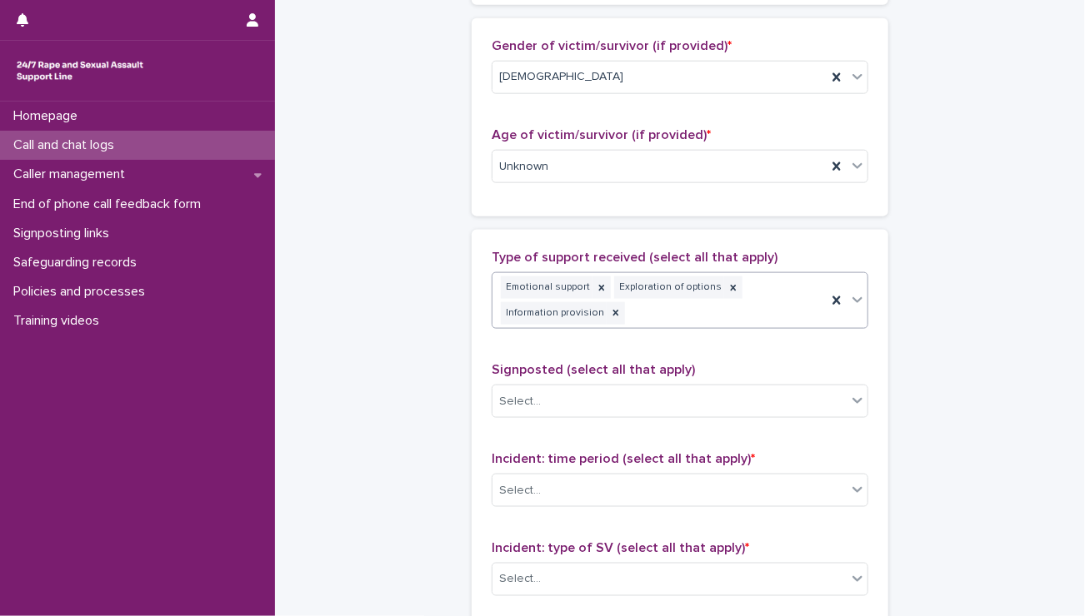
scroll to position [810, 0]
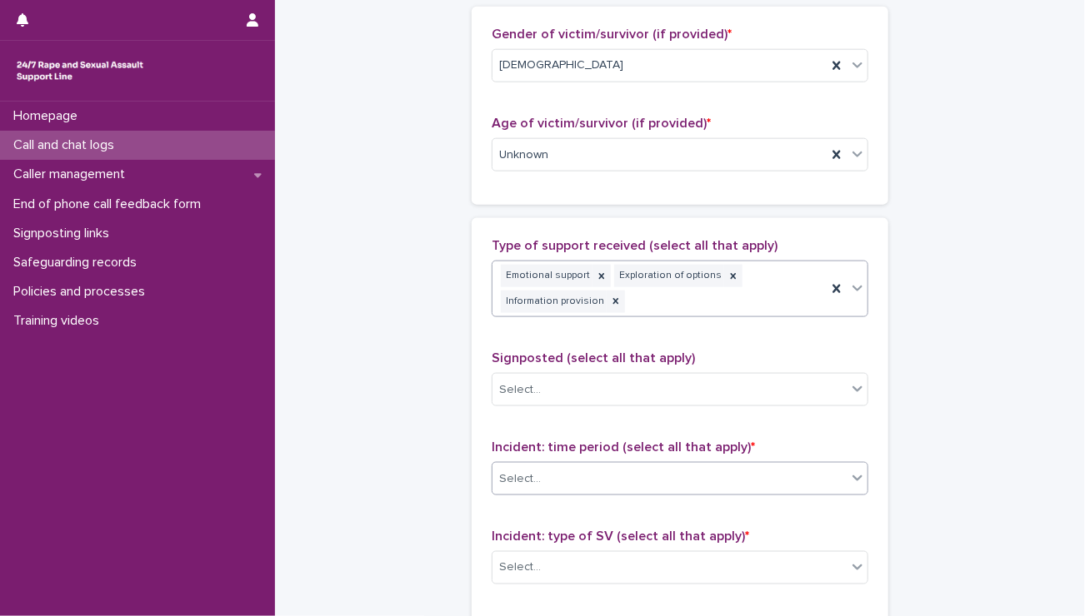
click at [576, 488] on div "Select..." at bounding box center [669, 479] width 354 height 27
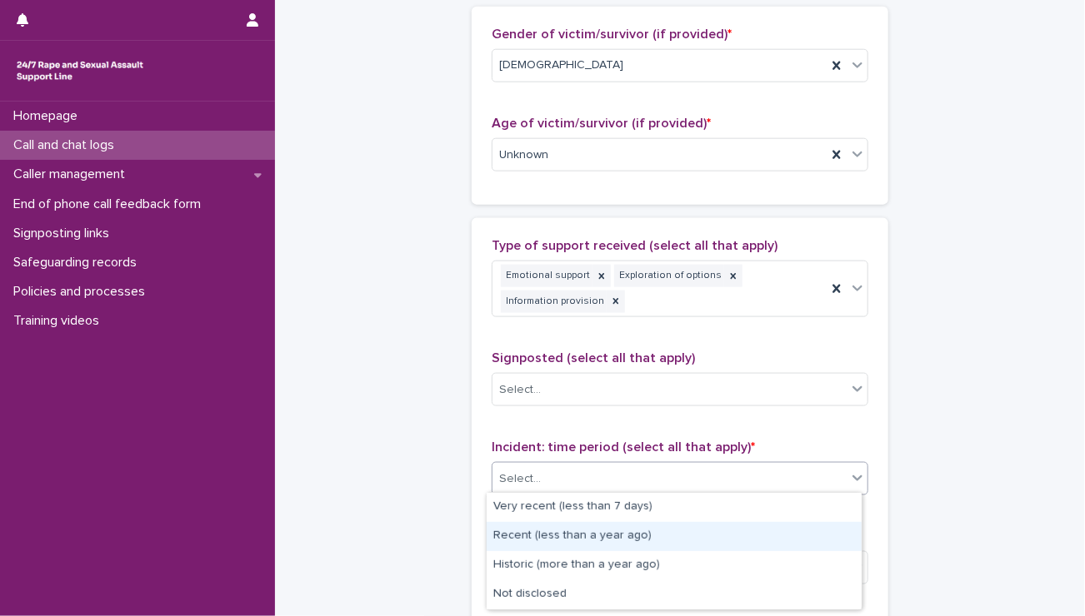
click at [561, 536] on div "Recent (less than a year ago)" at bounding box center [673, 536] width 375 height 29
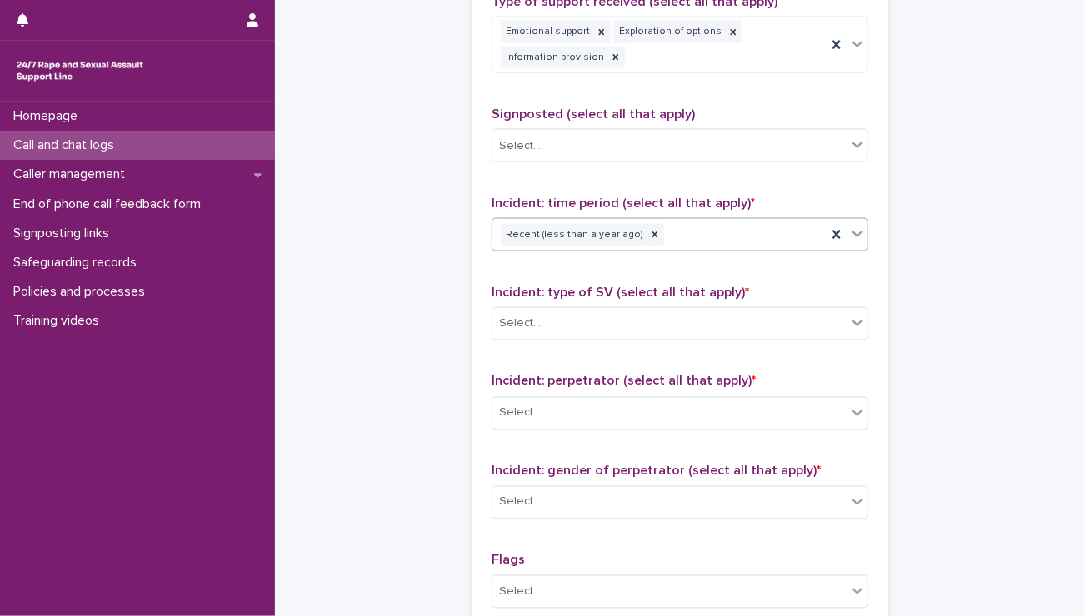
scroll to position [1056, 0]
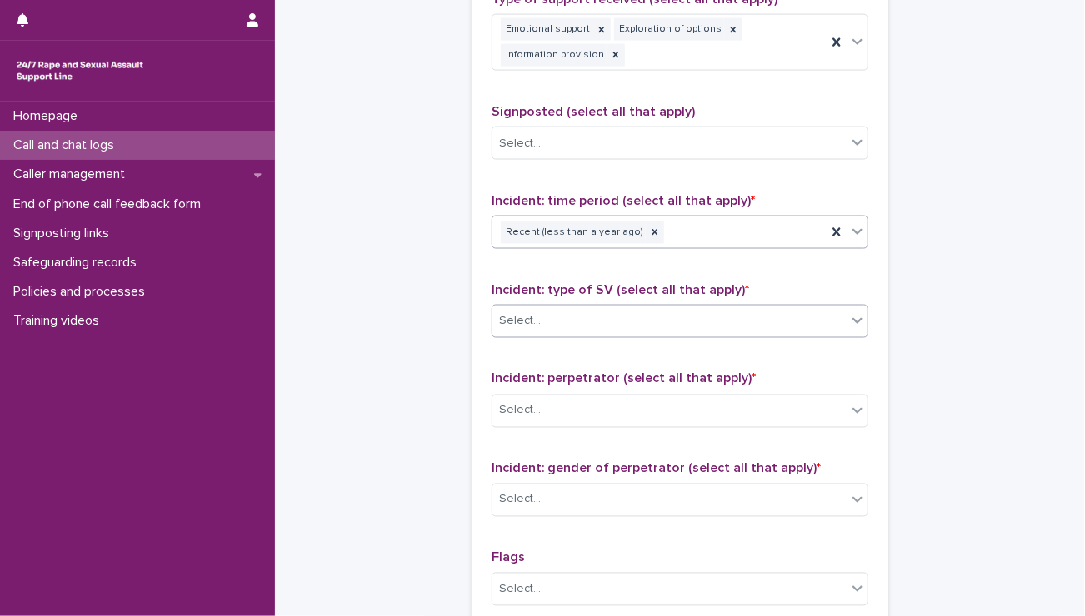
click at [512, 331] on div "Select..." at bounding box center [669, 321] width 354 height 27
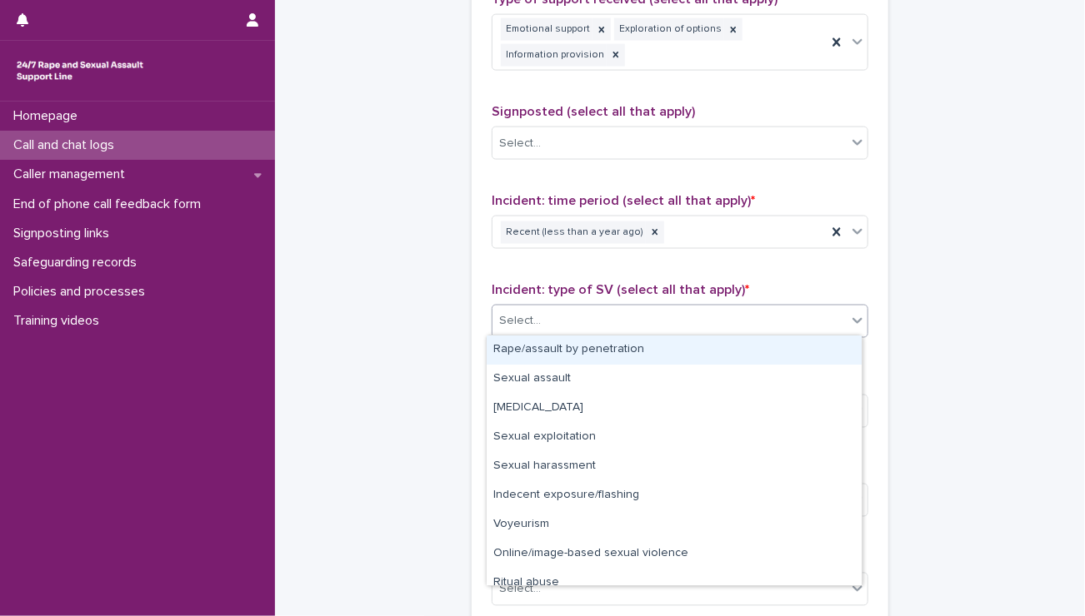
click at [513, 347] on div "Rape/assault by penetration" at bounding box center [673, 350] width 375 height 29
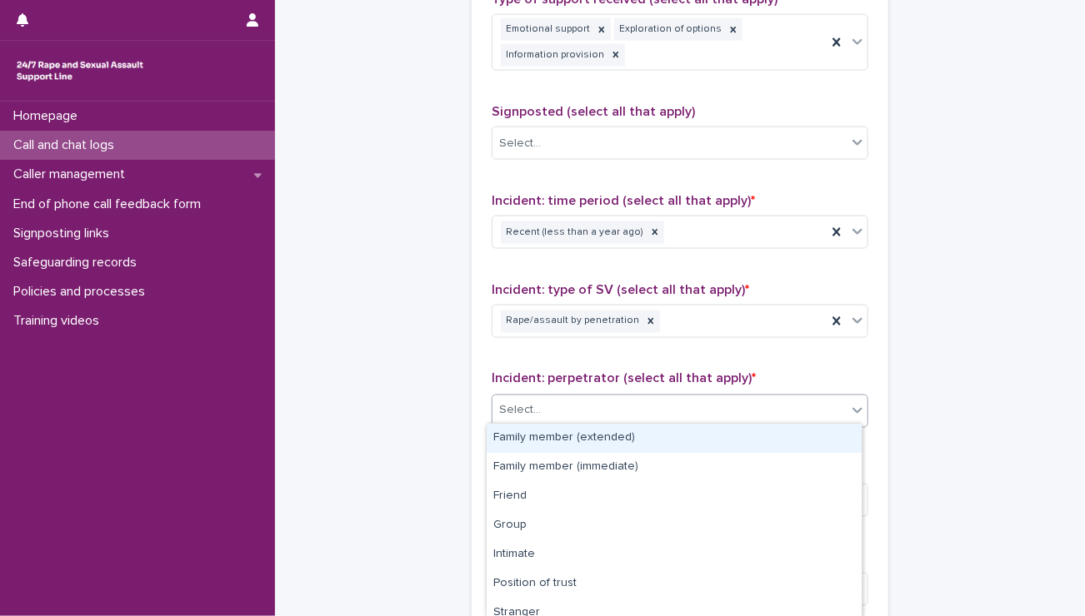
click at [563, 395] on div "Select..." at bounding box center [679, 411] width 377 height 33
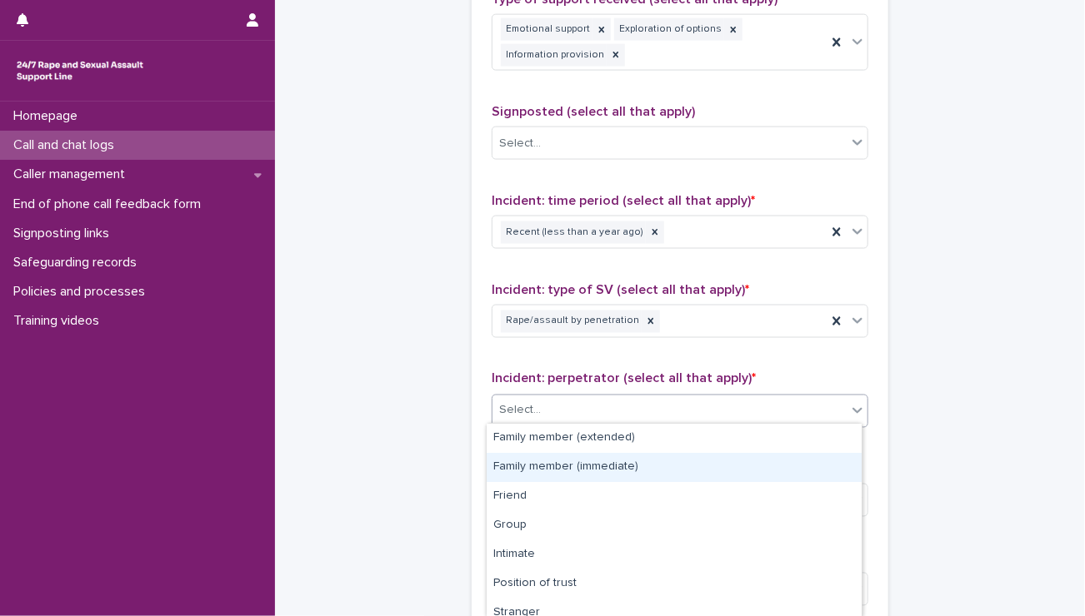
click at [574, 462] on div "Family member (immediate)" at bounding box center [673, 467] width 375 height 29
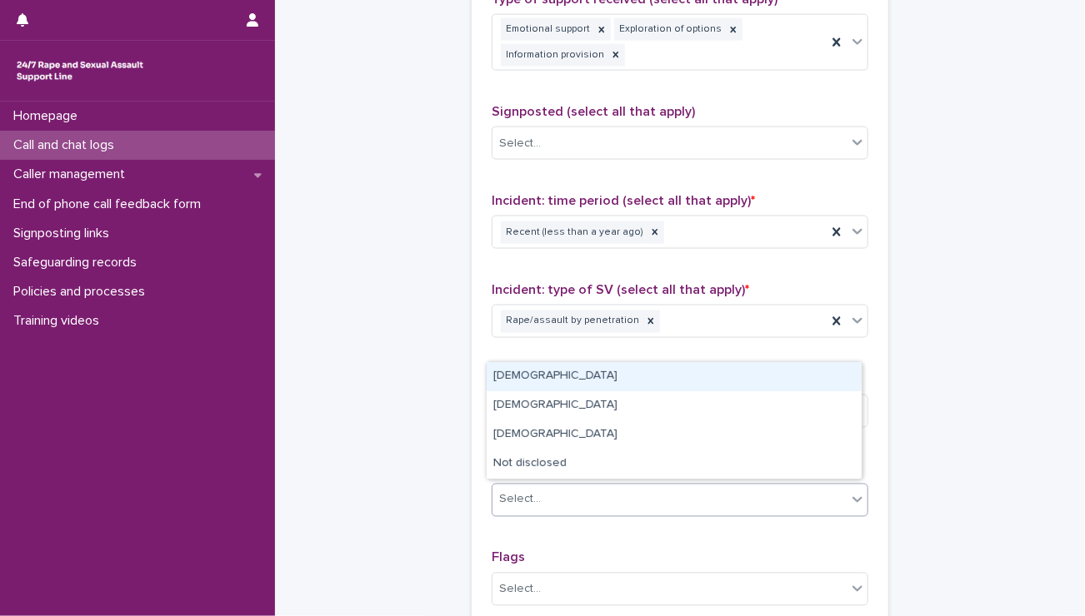
click at [570, 499] on div "Select..." at bounding box center [669, 499] width 354 height 27
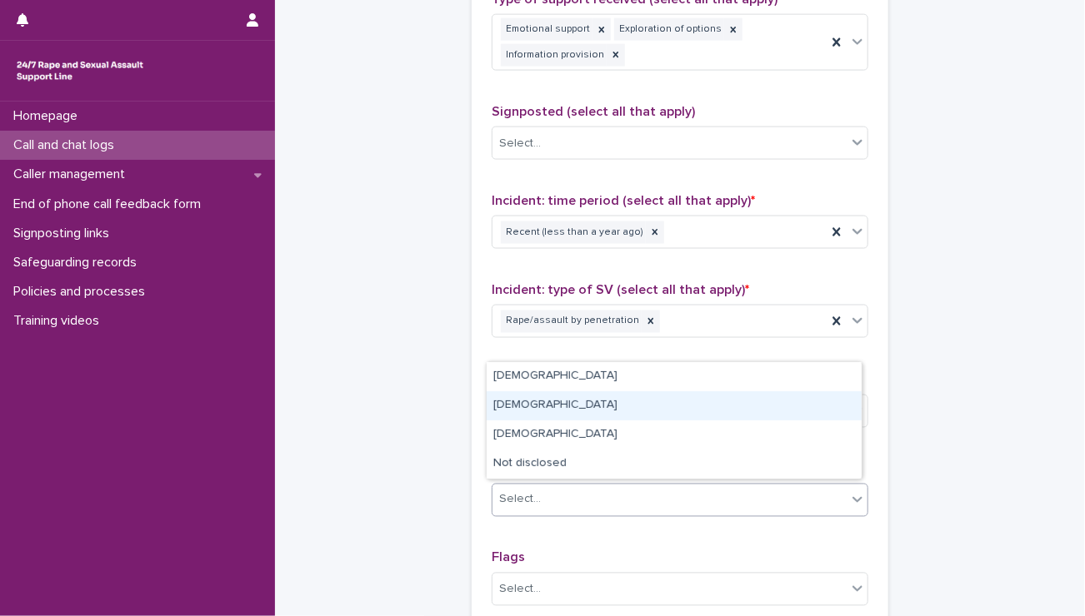
click at [527, 411] on div "[DEMOGRAPHIC_DATA]" at bounding box center [673, 405] width 375 height 29
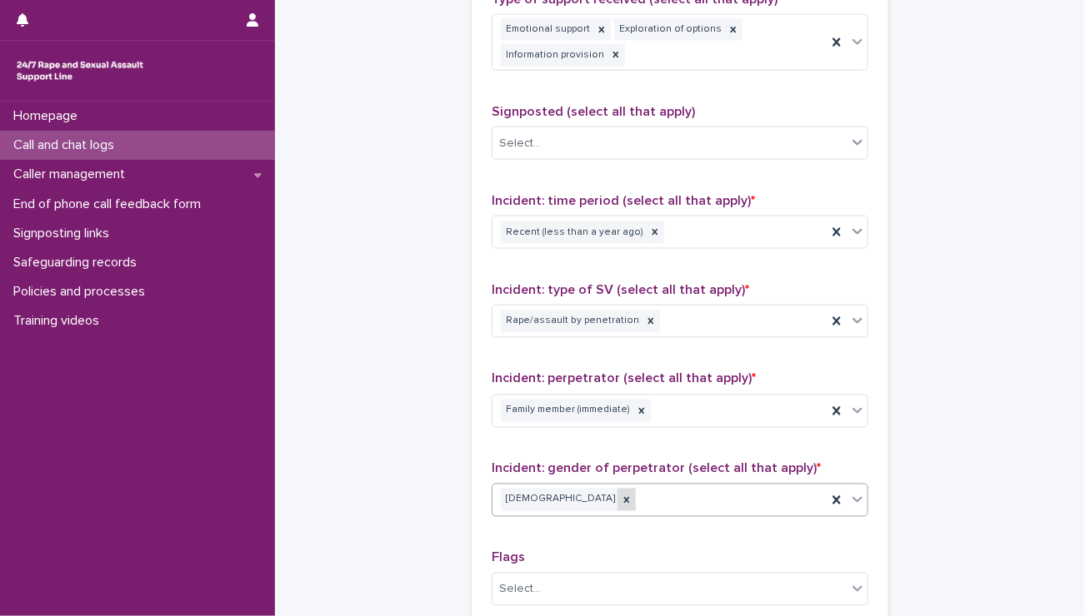
click at [621, 495] on icon at bounding box center [627, 501] width 12 height 12
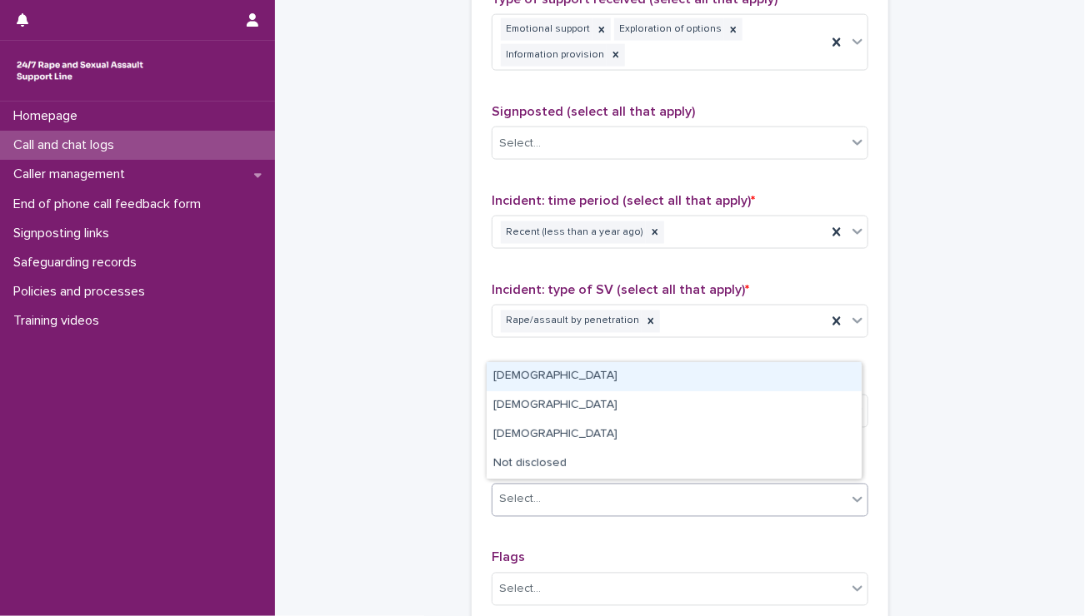
click at [546, 492] on div "Select..." at bounding box center [669, 499] width 354 height 27
click at [523, 379] on div "[DEMOGRAPHIC_DATA]" at bounding box center [673, 376] width 375 height 29
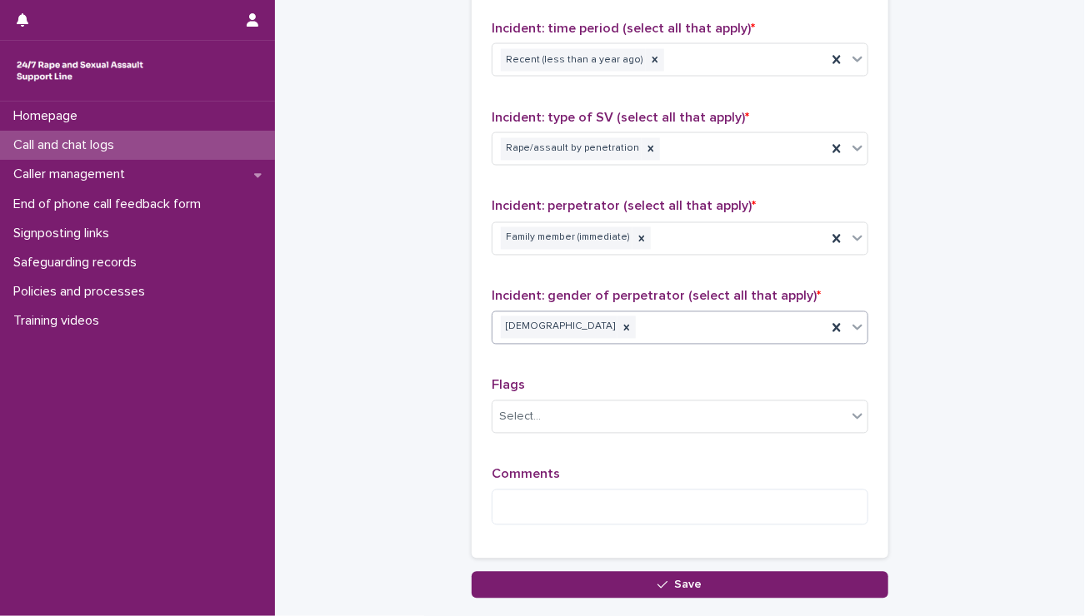
scroll to position [1336, 0]
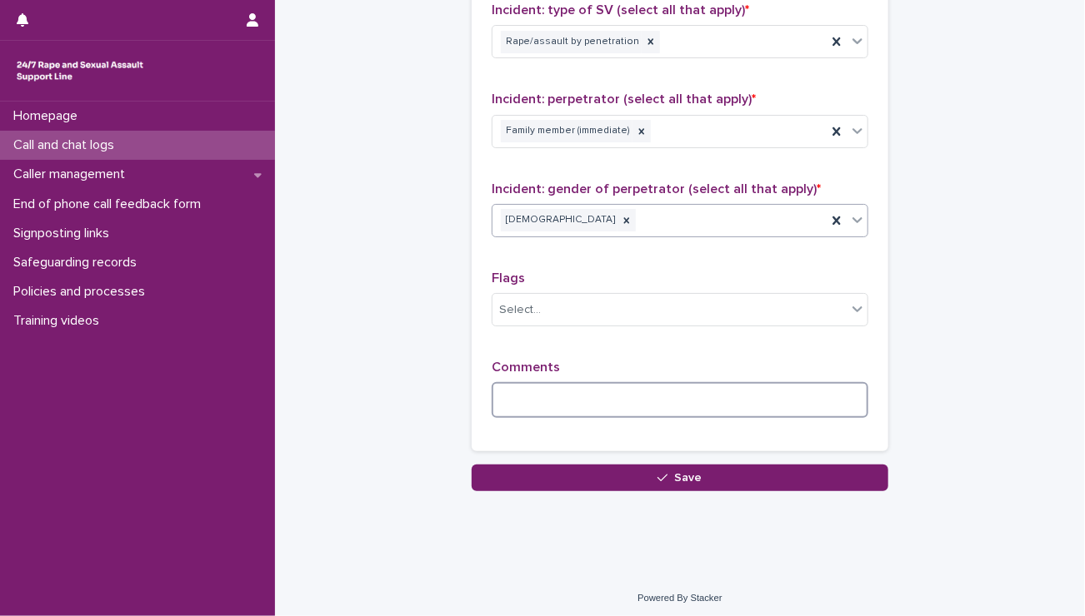
click at [566, 405] on textarea at bounding box center [679, 400] width 377 height 36
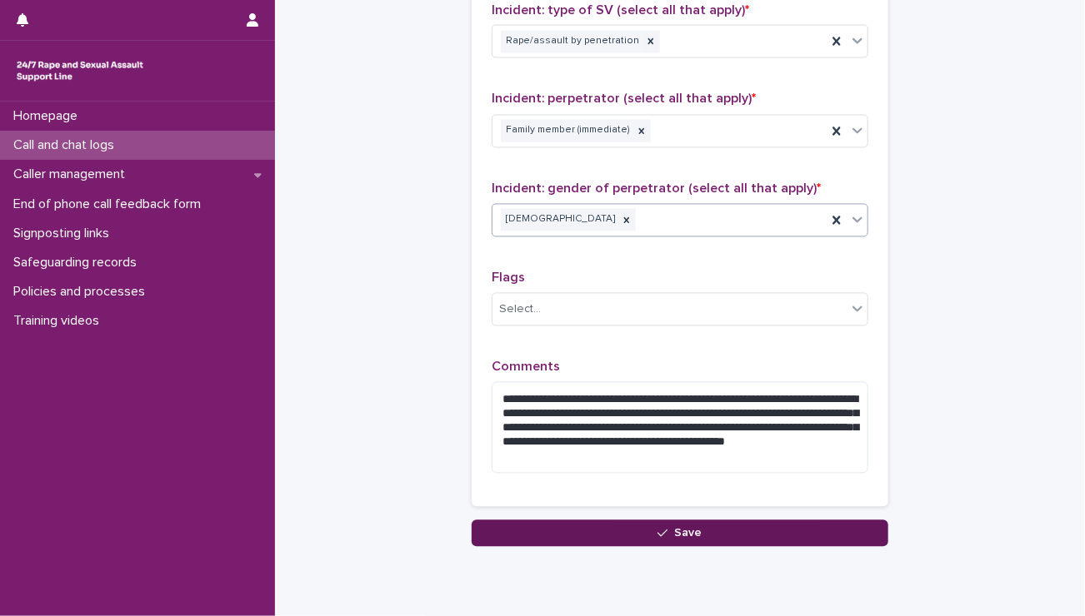
click at [556, 482] on div "**********" at bounding box center [679, 99] width 416 height 815
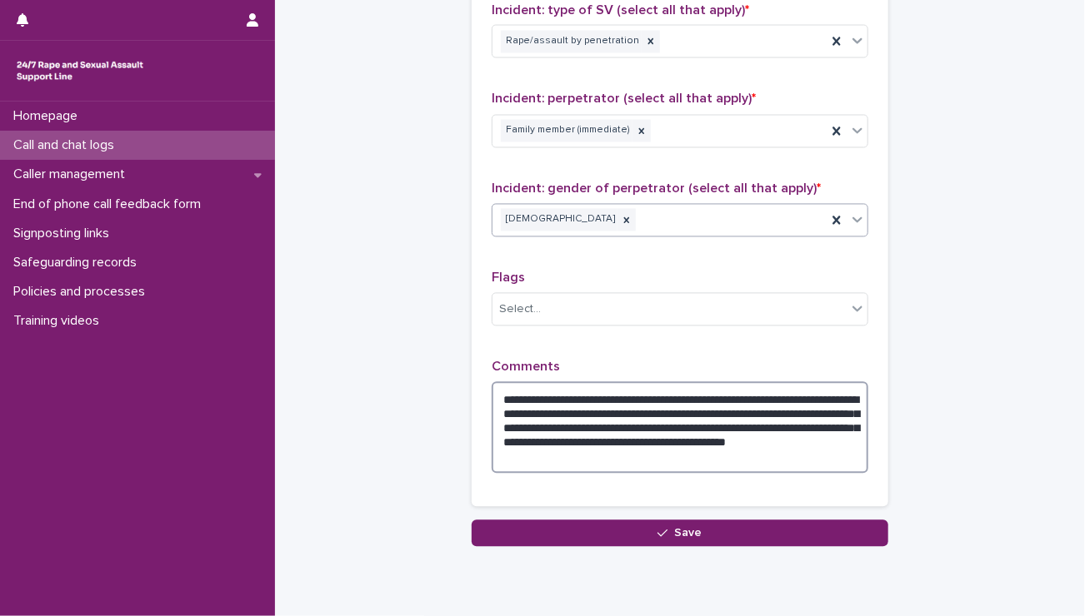
click at [746, 446] on textarea "**********" at bounding box center [679, 428] width 377 height 92
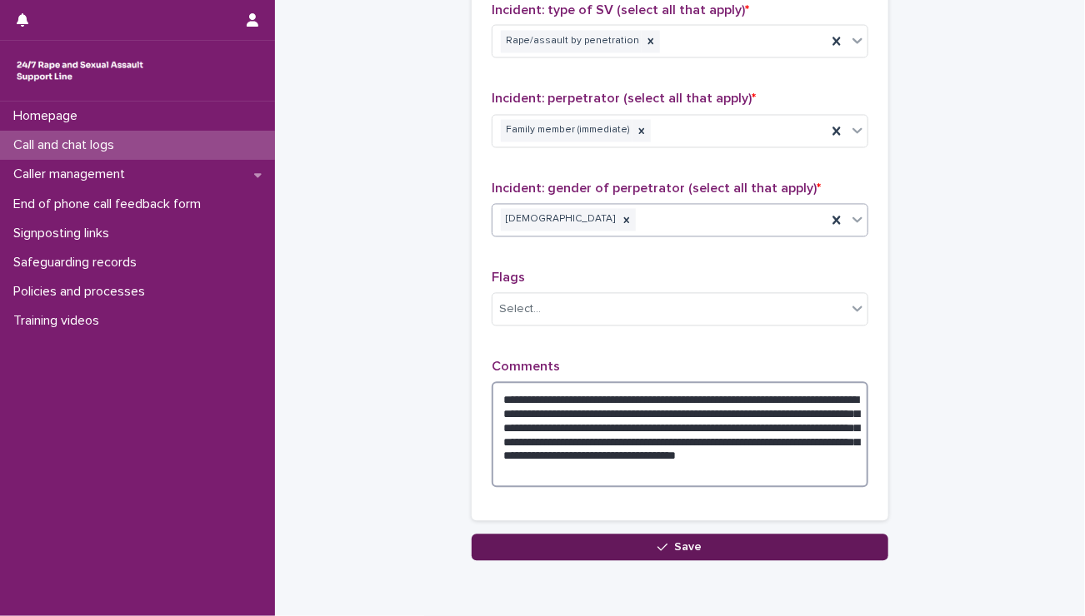
type textarea "**********"
click at [712, 544] on button "Save" at bounding box center [679, 548] width 416 height 27
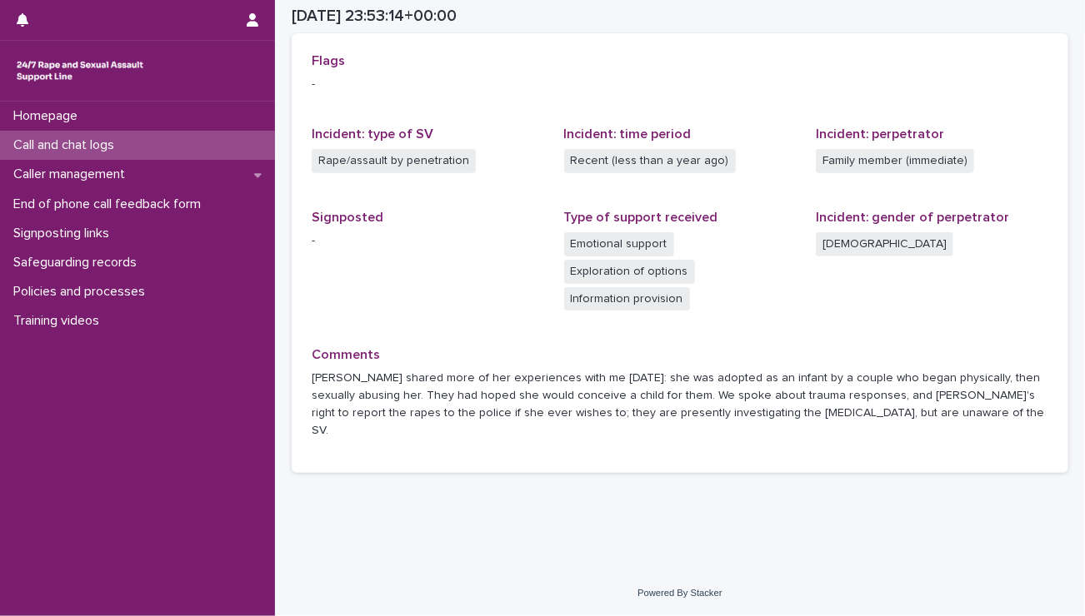
scroll to position [357, 0]
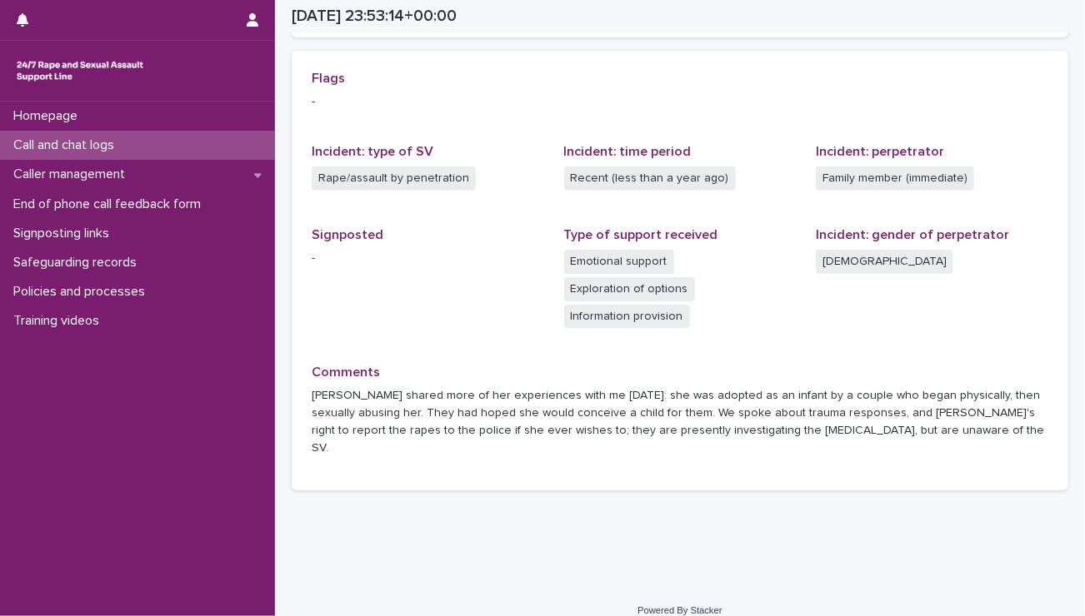
click at [70, 142] on p "Call and chat logs" at bounding box center [67, 145] width 121 height 16
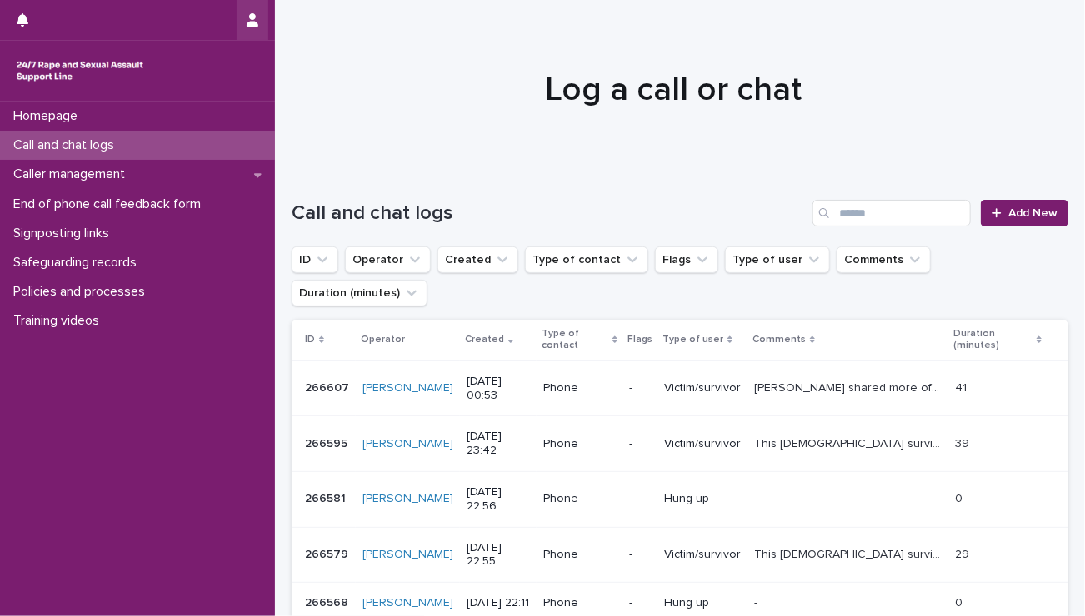
click at [255, 14] on icon "button" at bounding box center [253, 19] width 12 height 13
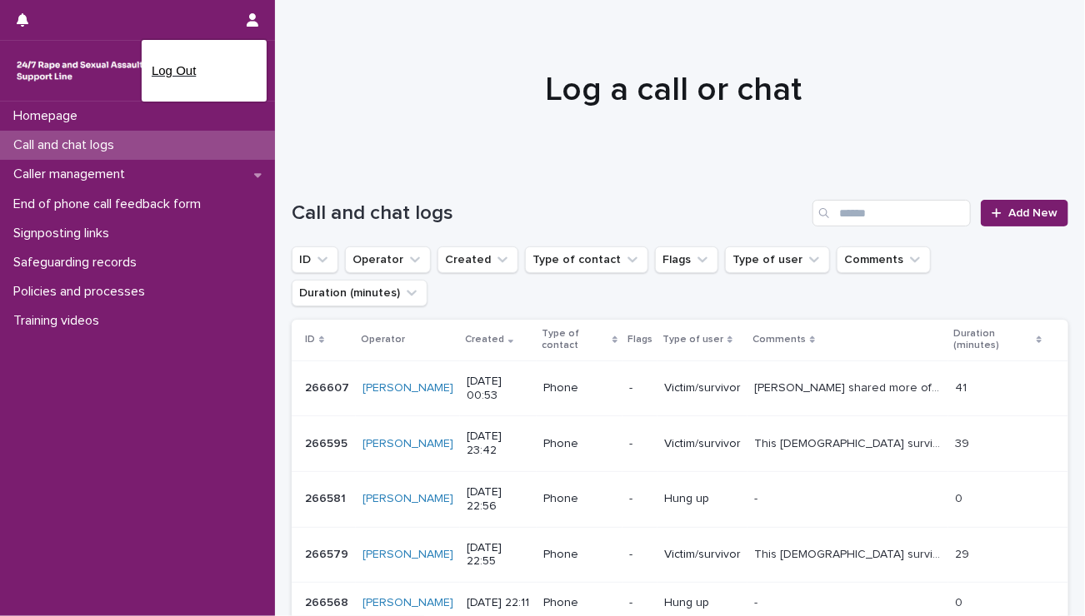
click at [183, 75] on p "Log Out" at bounding box center [204, 71] width 105 height 28
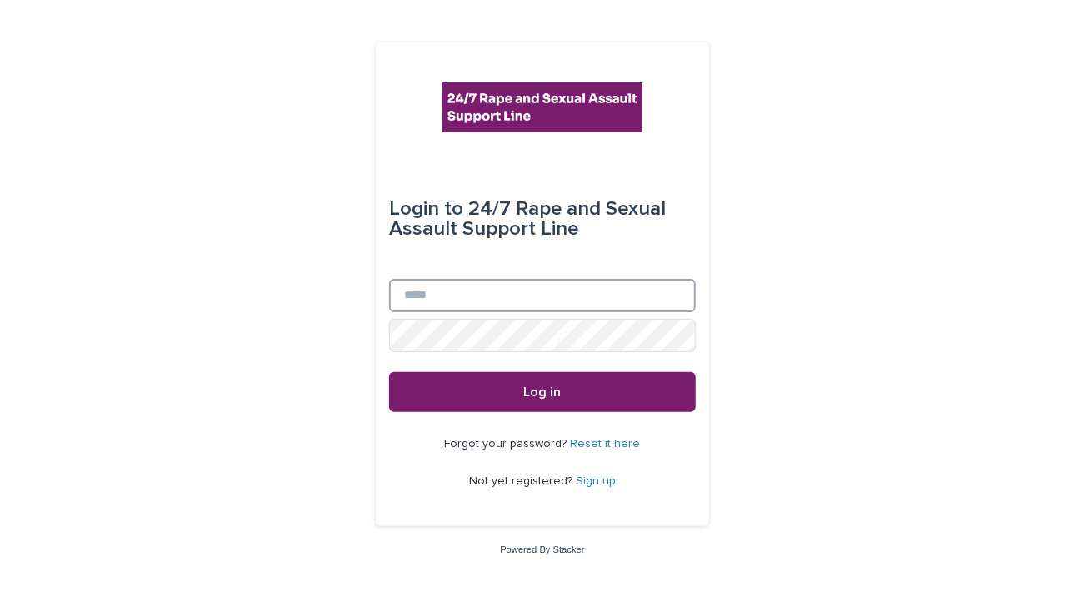
type input "**********"
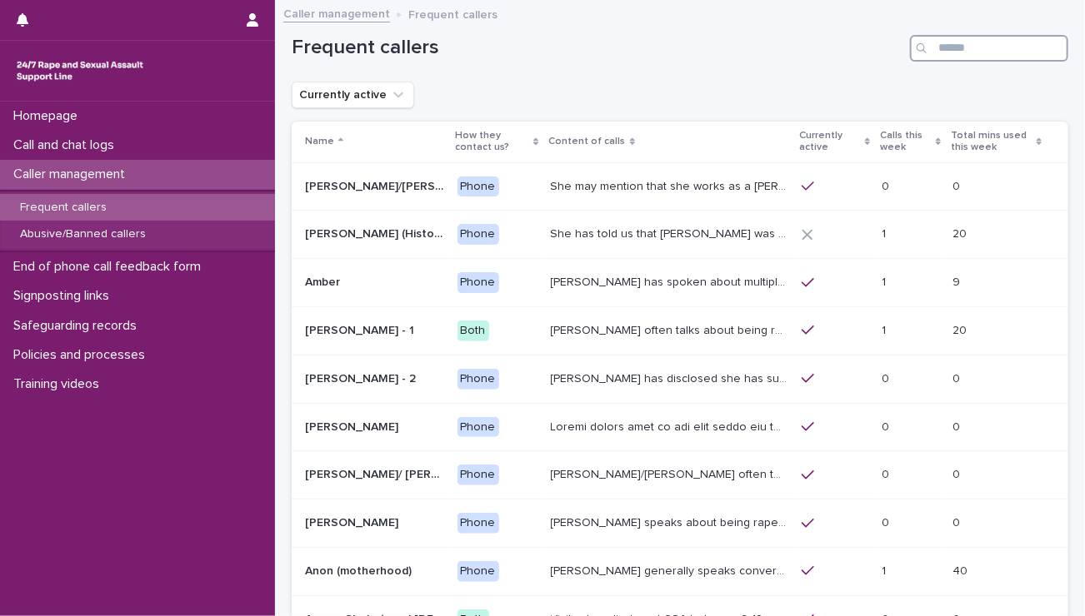
click at [980, 52] on input "Search" at bounding box center [989, 48] width 158 height 27
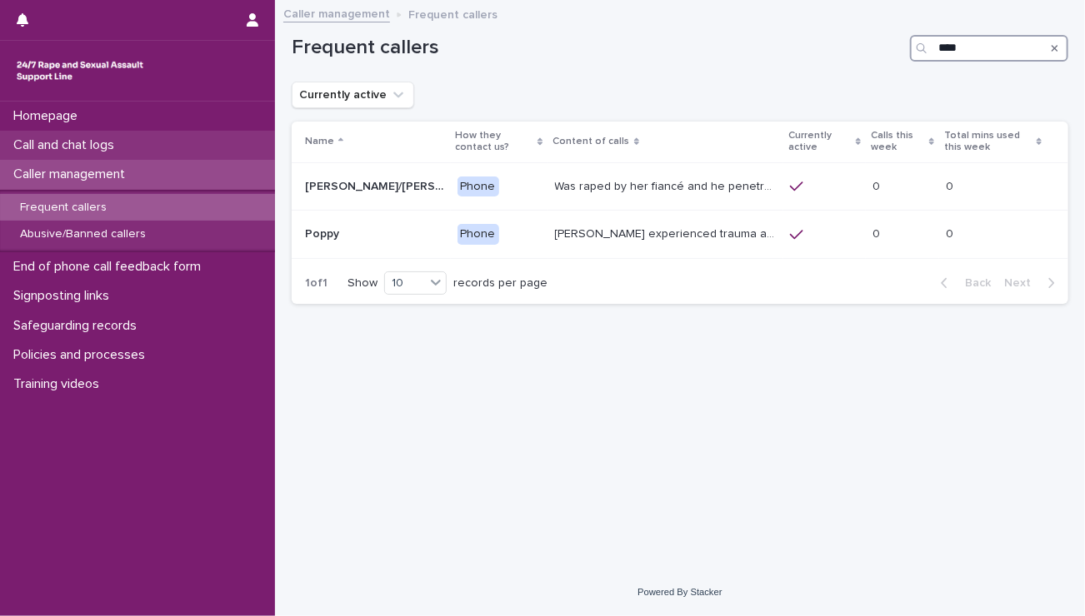
type input "****"
click at [125, 148] on p "Call and chat logs" at bounding box center [67, 145] width 121 height 16
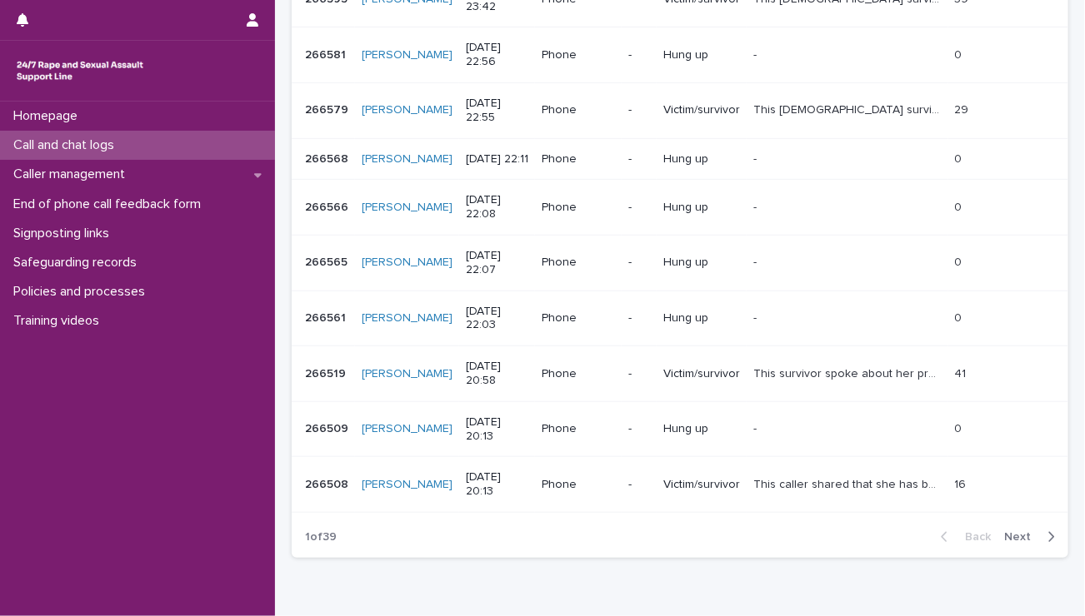
scroll to position [399, 0]
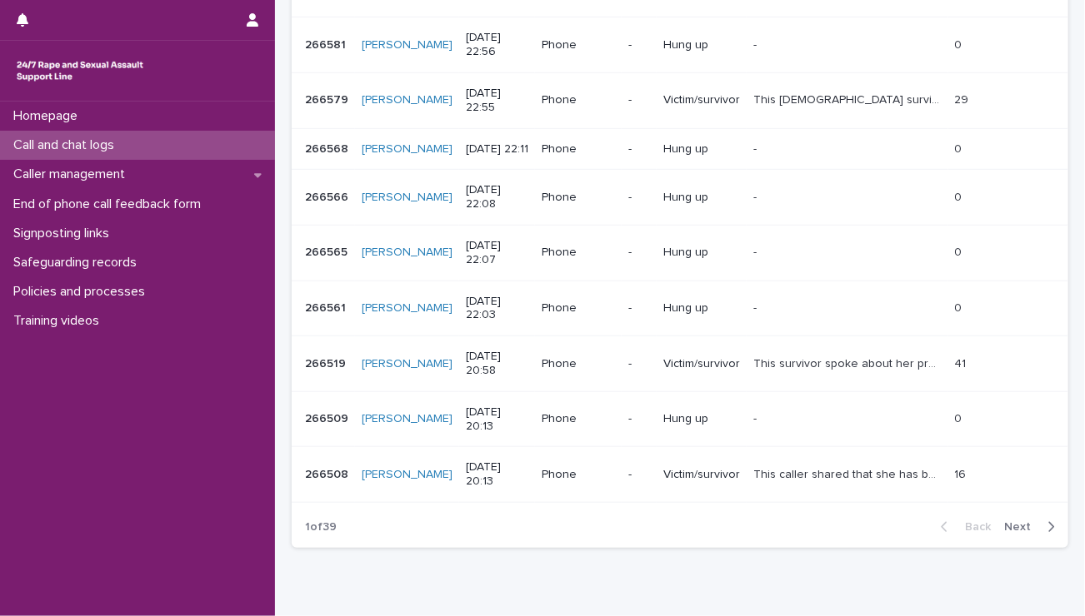
click at [1008, 521] on span "Next" at bounding box center [1022, 527] width 37 height 12
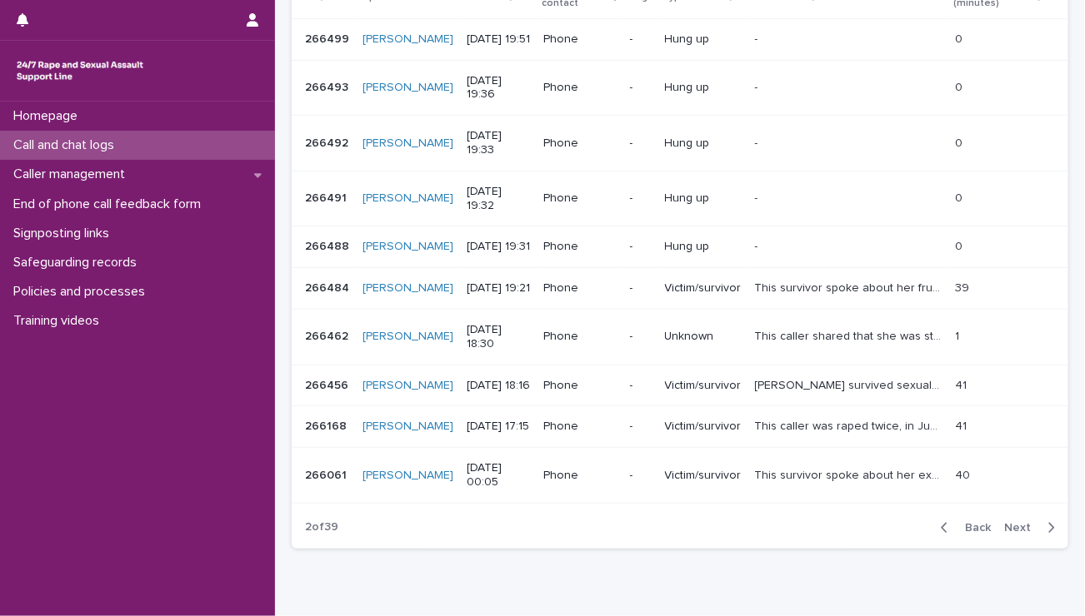
scroll to position [453, 0]
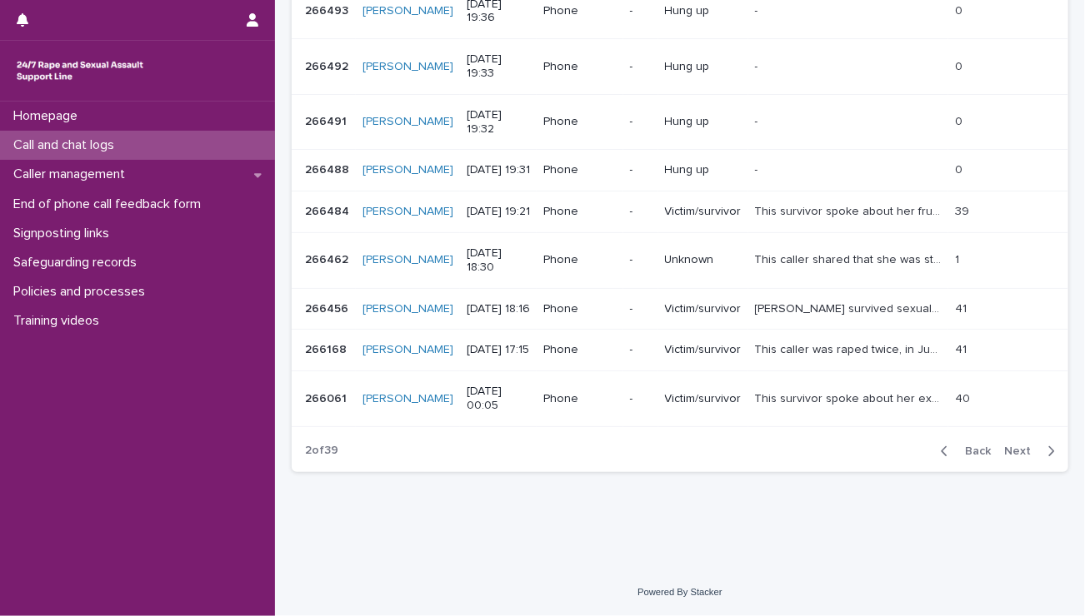
click at [1004, 450] on span "Next" at bounding box center [1022, 452] width 37 height 12
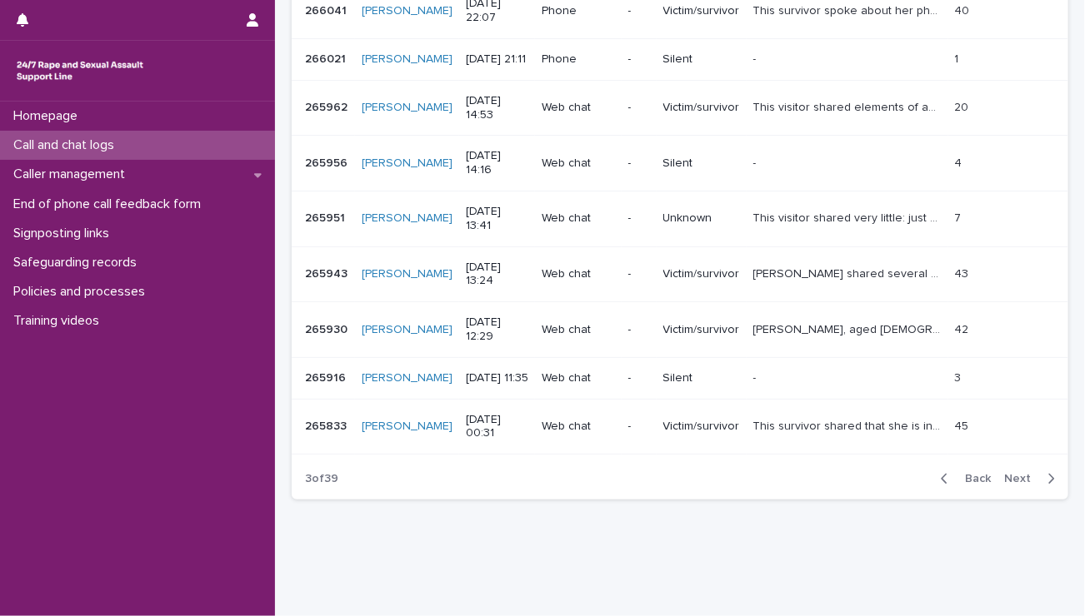
scroll to position [453, 0]
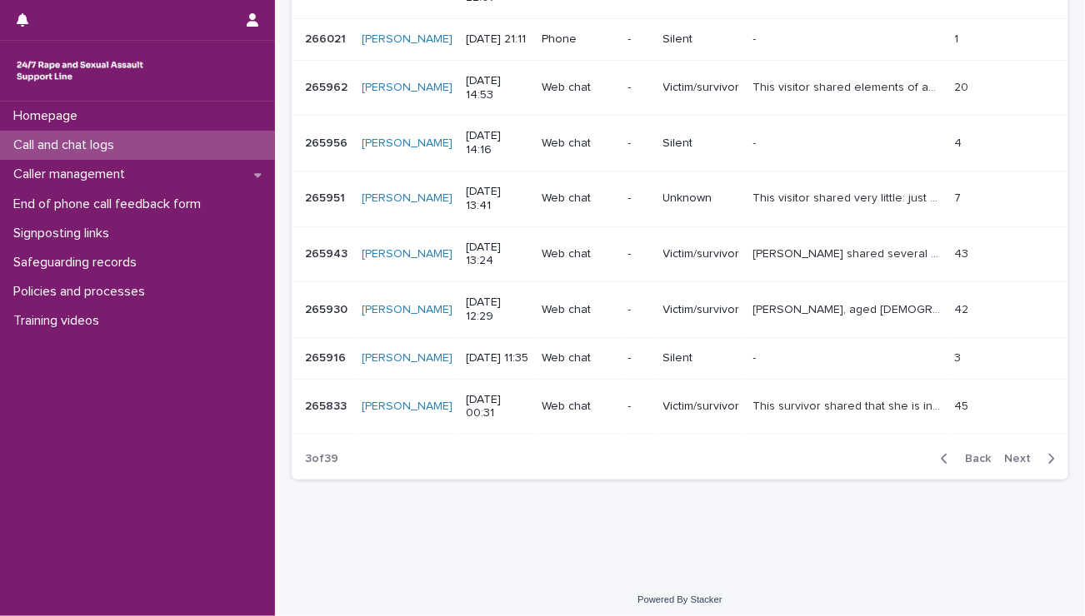
click at [1013, 453] on span "Next" at bounding box center [1022, 459] width 37 height 12
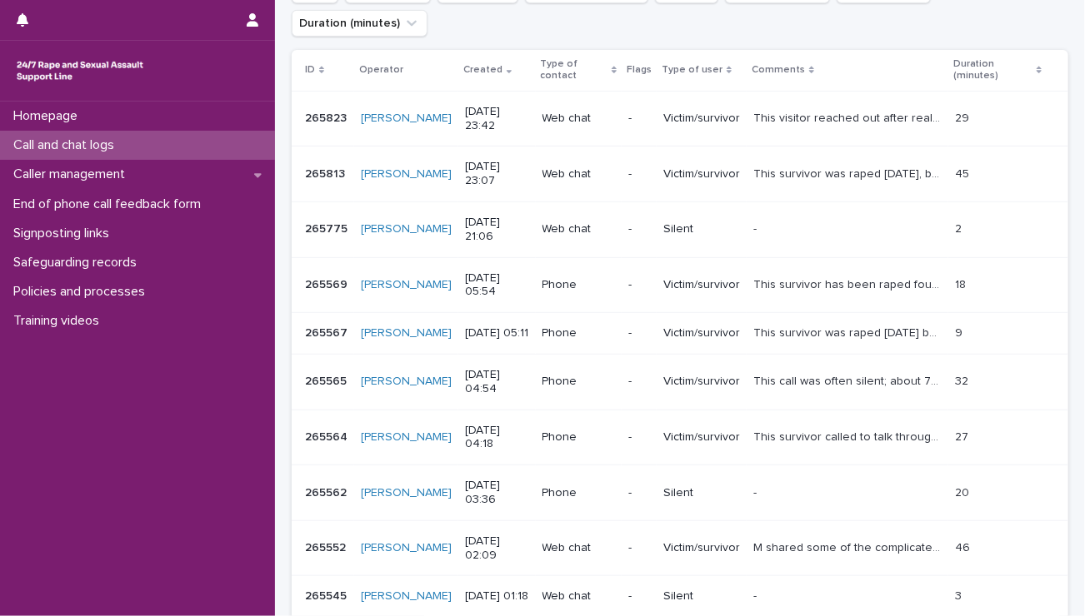
scroll to position [453, 0]
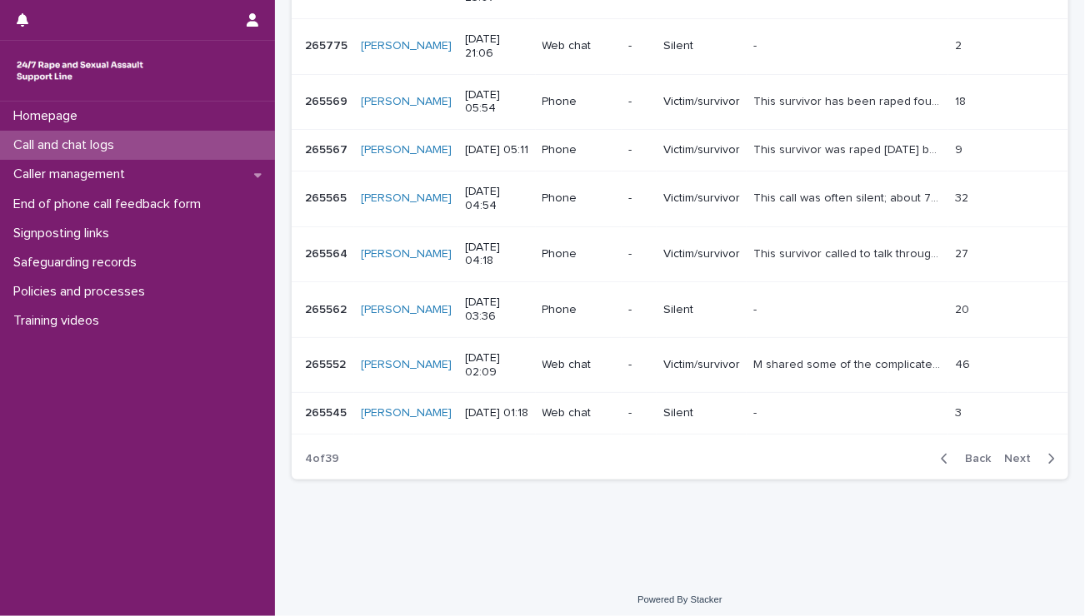
click at [1004, 453] on span "Next" at bounding box center [1022, 459] width 37 height 12
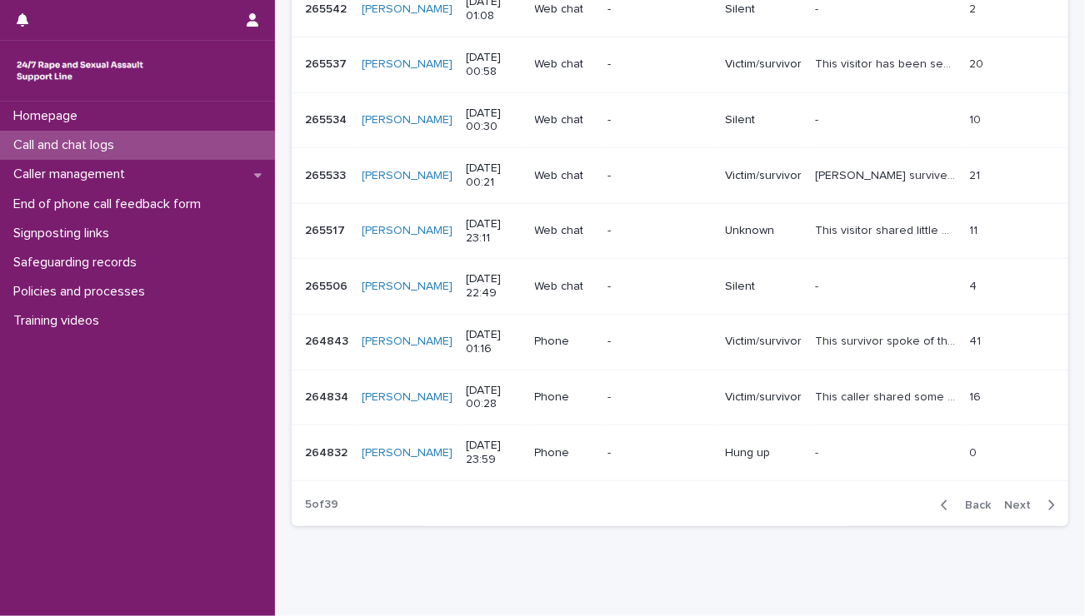
scroll to position [453, 0]
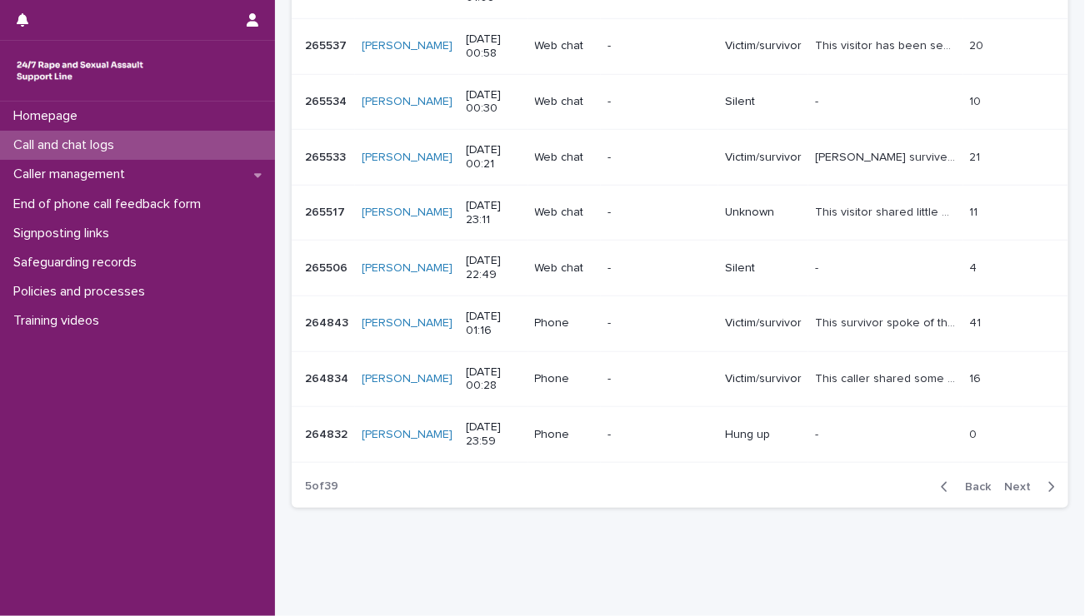
click at [1004, 481] on span "Next" at bounding box center [1022, 487] width 37 height 12
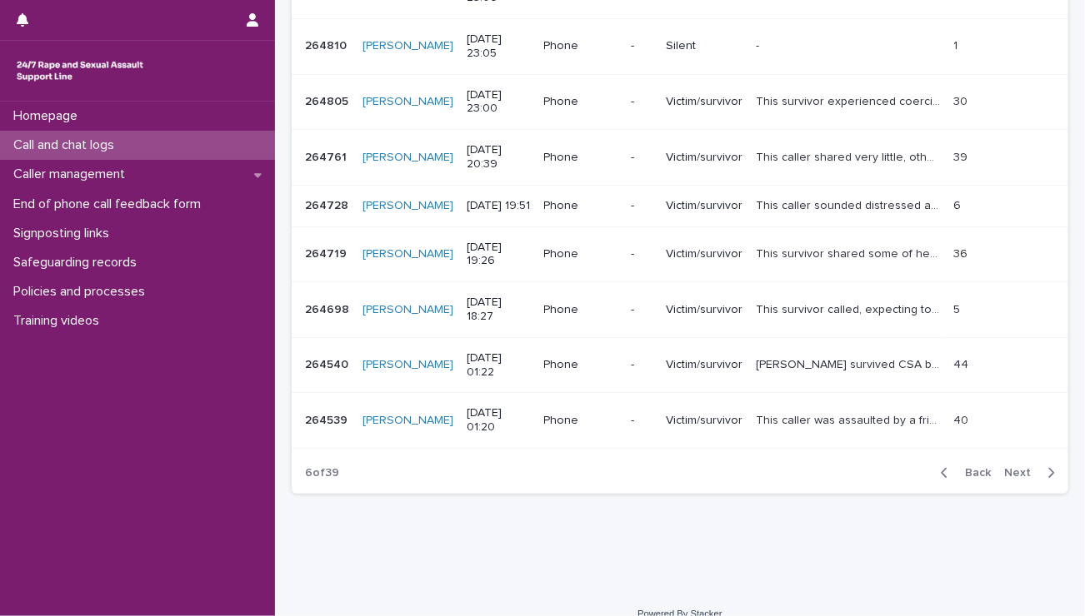
click at [1003, 466] on button "Next" at bounding box center [1032, 473] width 71 height 15
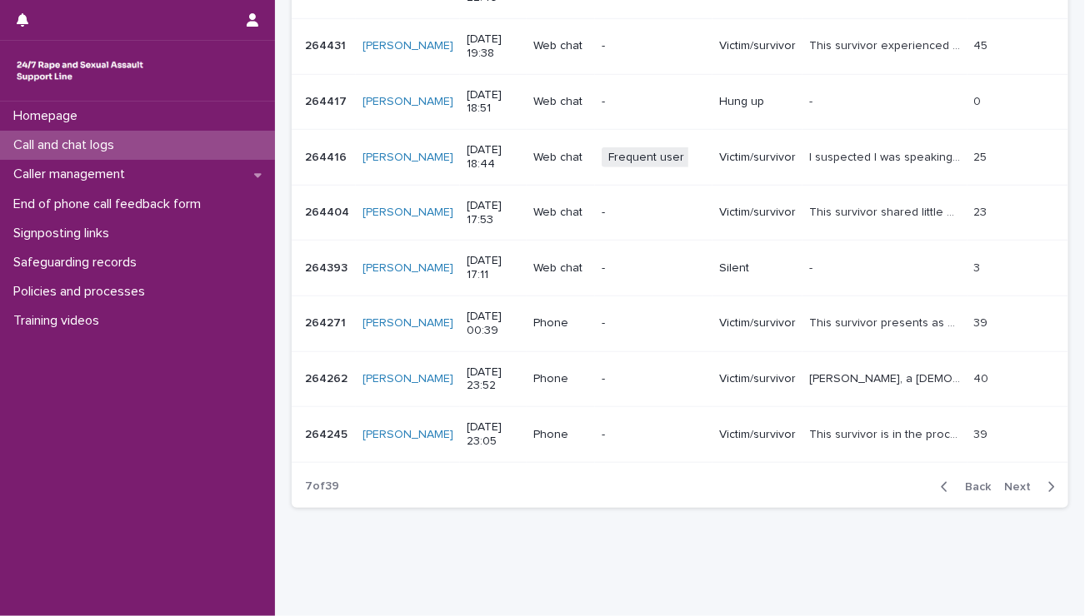
click at [1005, 481] on span "Next" at bounding box center [1022, 487] width 37 height 12
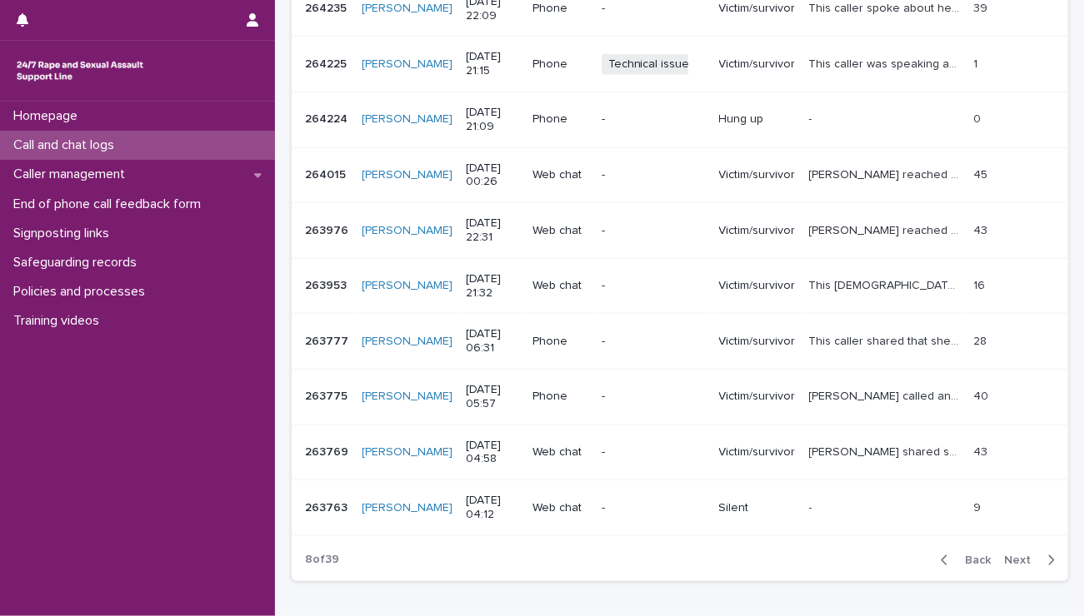
scroll to position [390, 0]
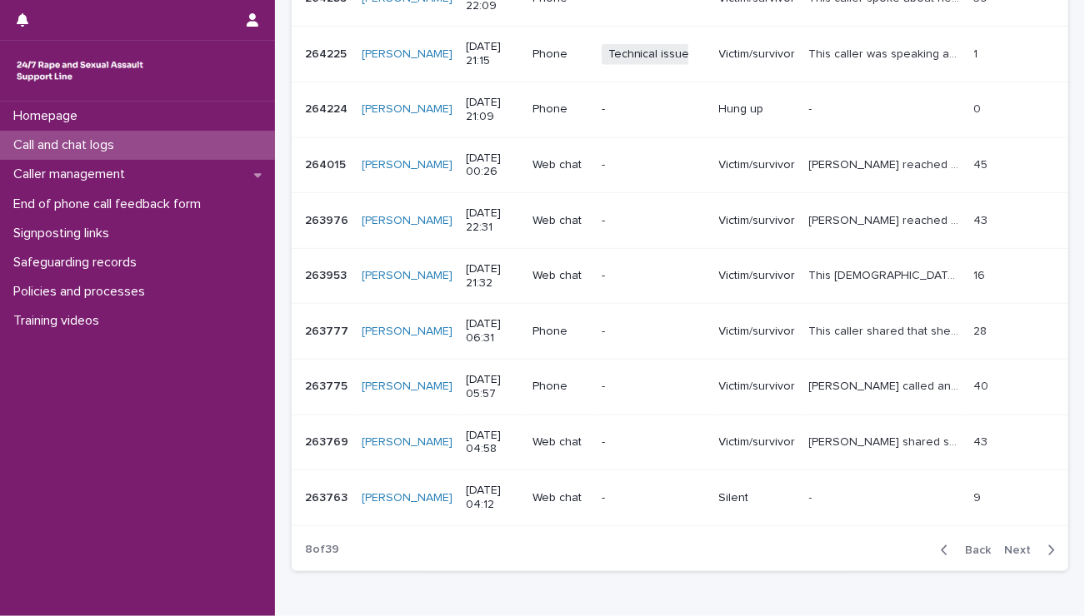
click at [997, 543] on button "Next" at bounding box center [1032, 550] width 71 height 15
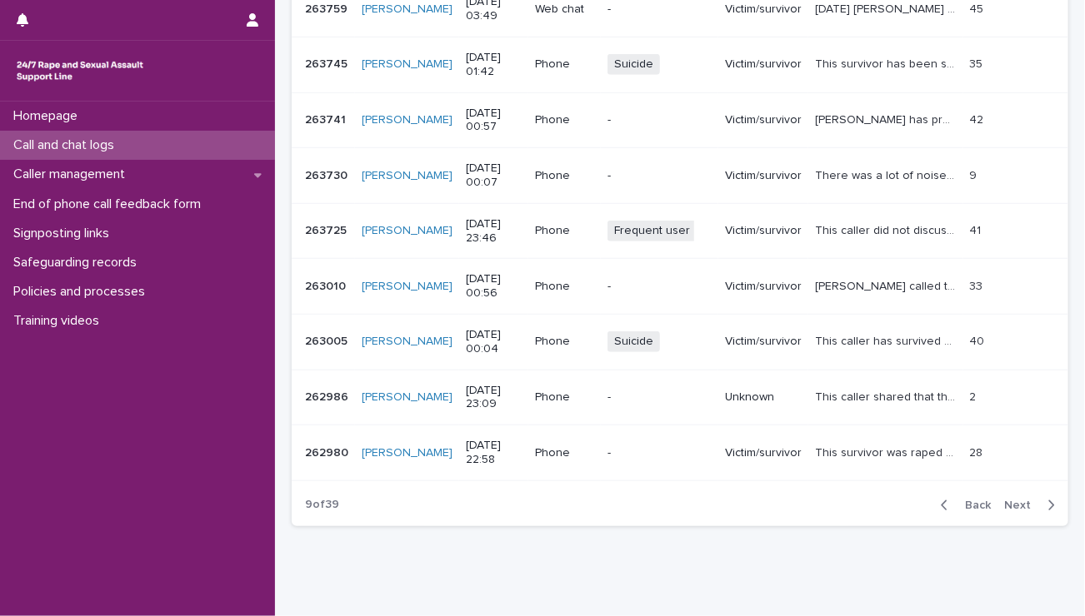
scroll to position [447, 0]
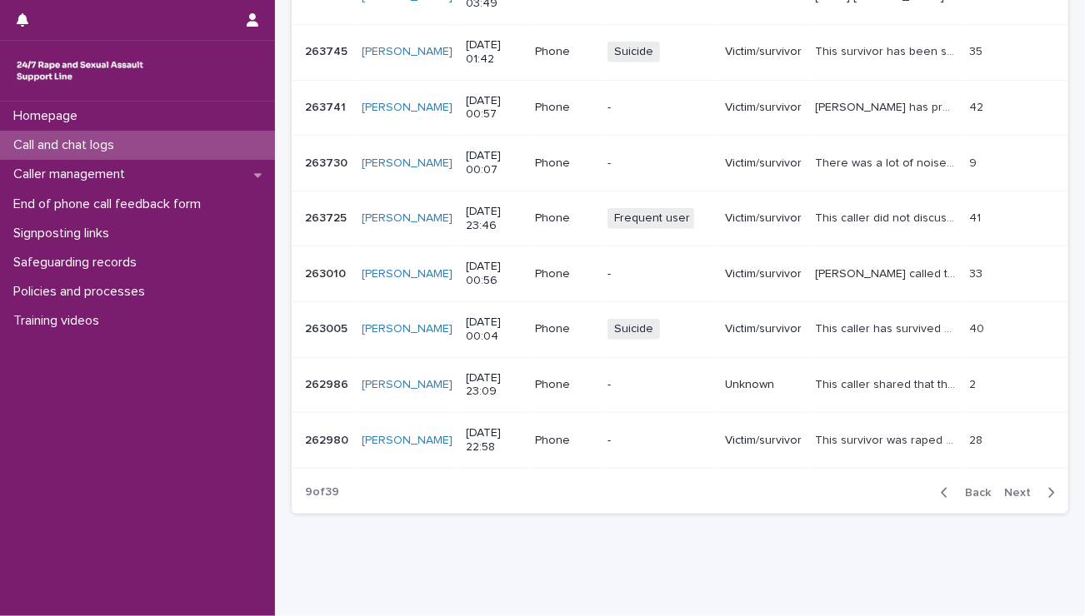
click at [1004, 487] on span "Next" at bounding box center [1022, 493] width 37 height 12
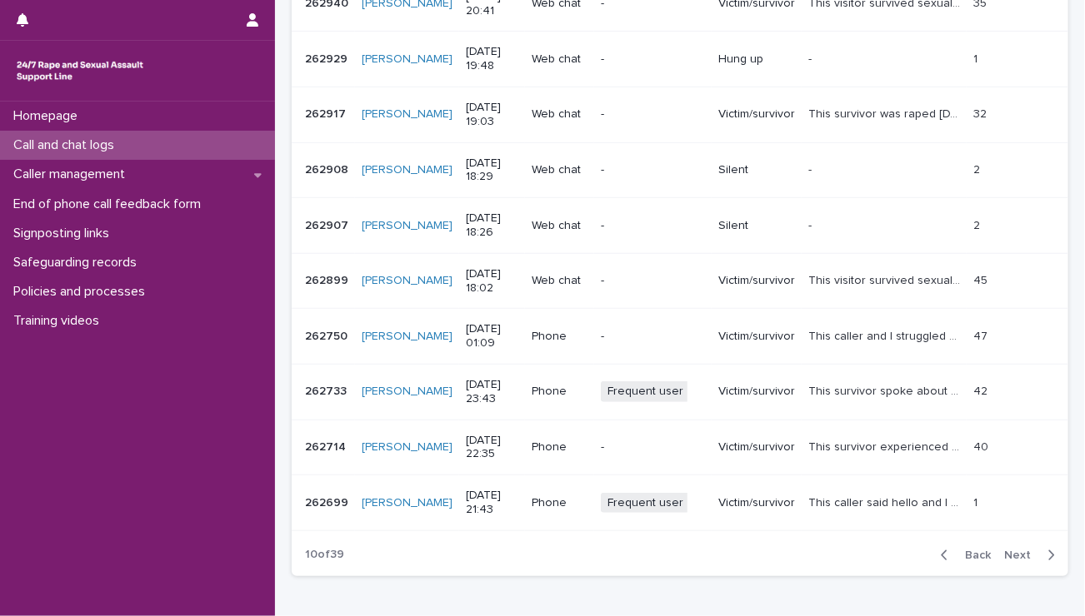
scroll to position [453, 0]
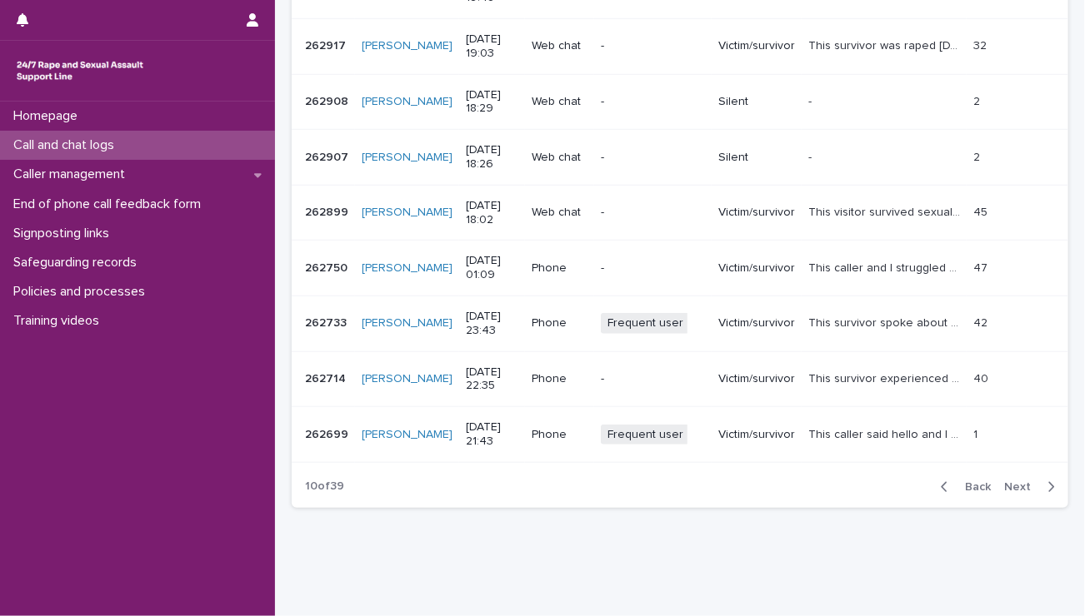
click at [1006, 481] on span "Next" at bounding box center [1022, 487] width 37 height 12
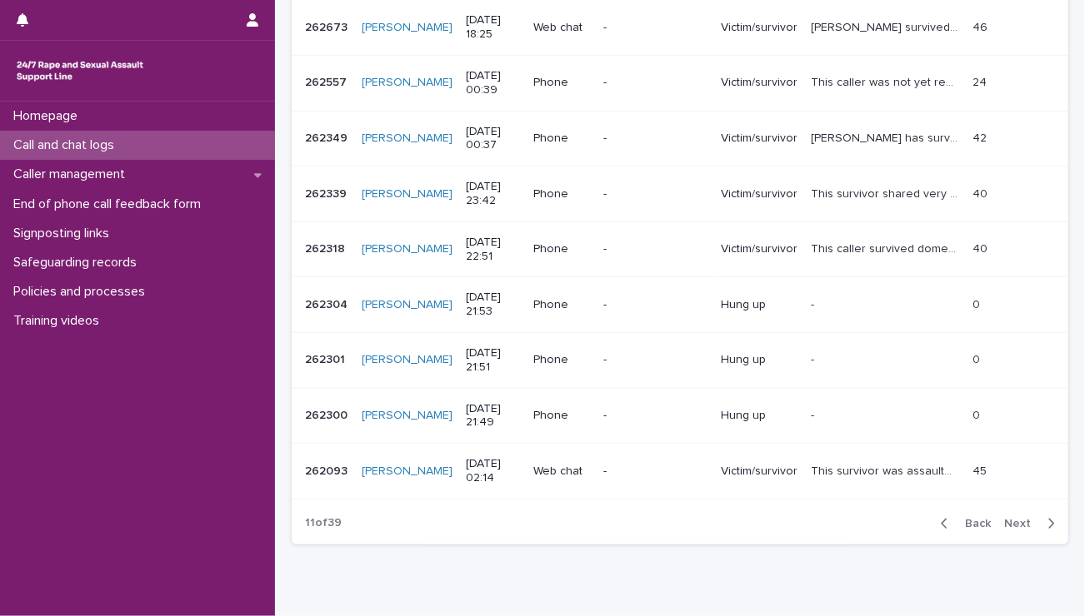
scroll to position [453, 0]
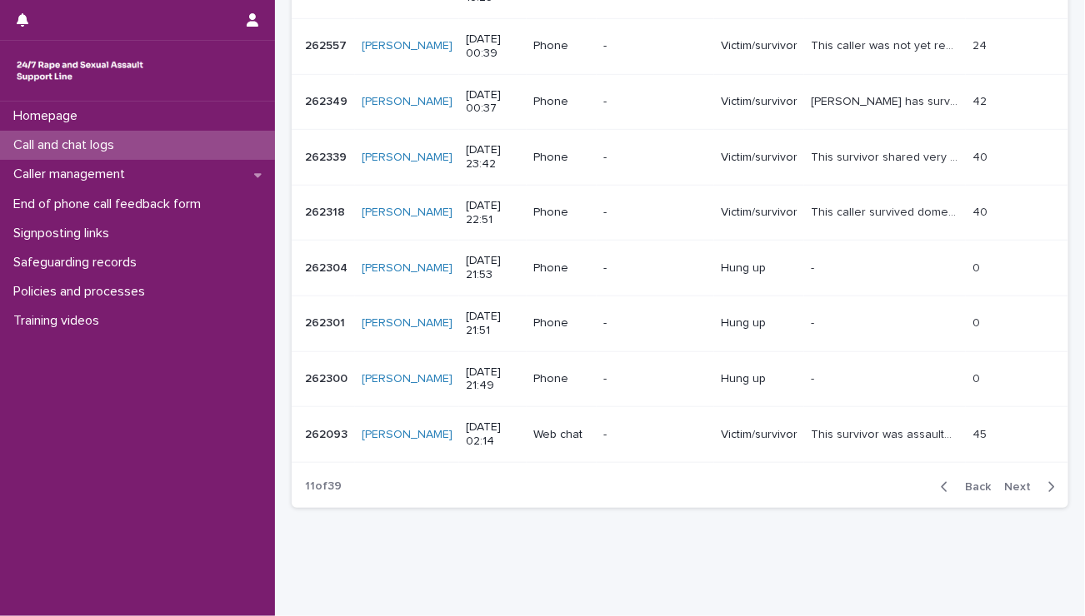
click at [1008, 481] on span "Next" at bounding box center [1022, 487] width 37 height 12
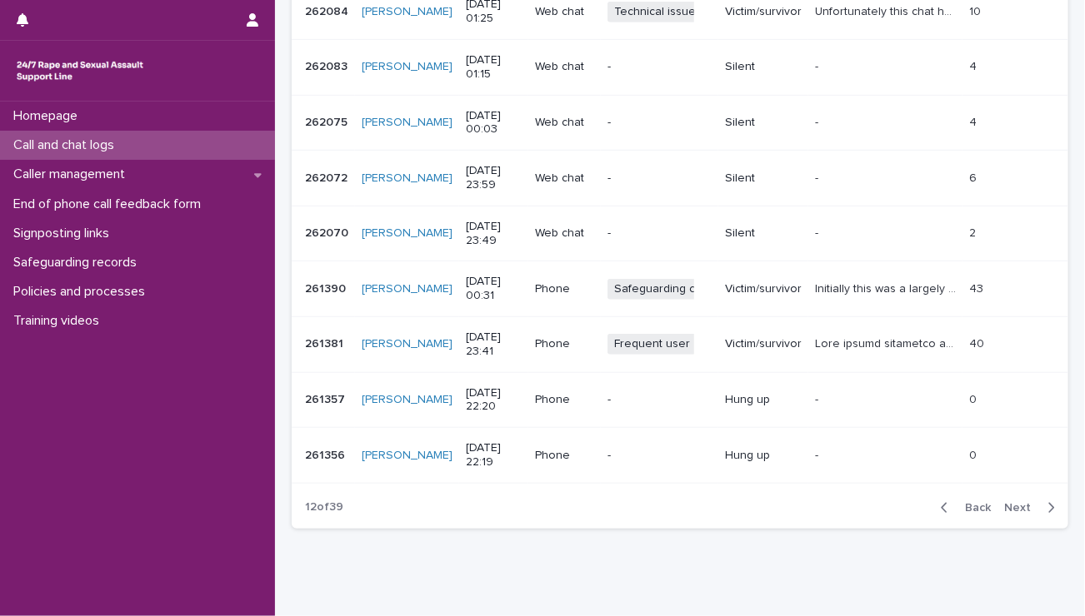
scroll to position [453, 0]
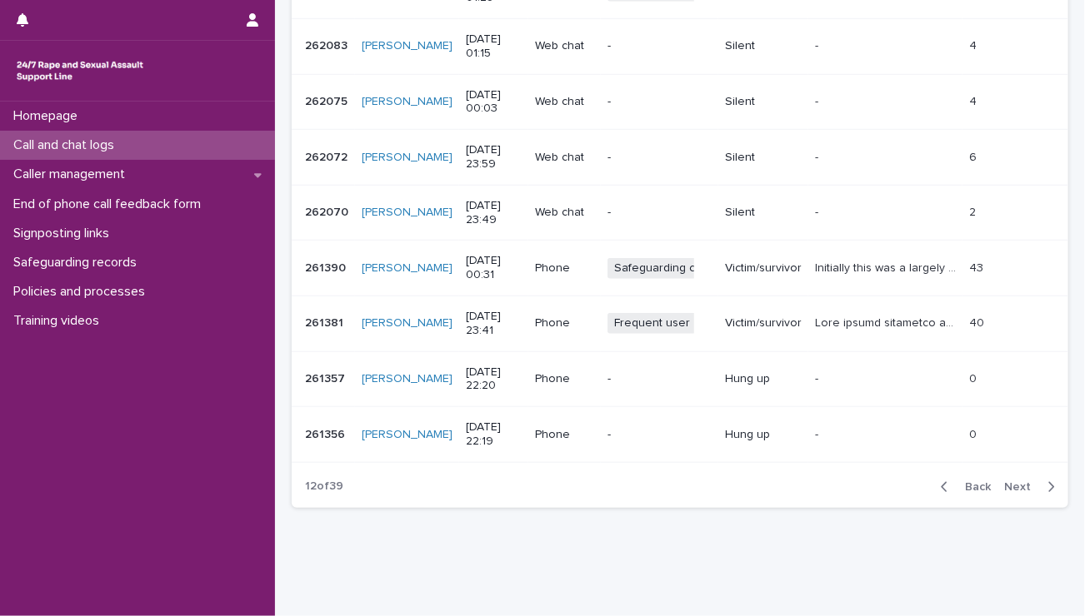
click at [1006, 481] on span "Next" at bounding box center [1022, 487] width 37 height 12
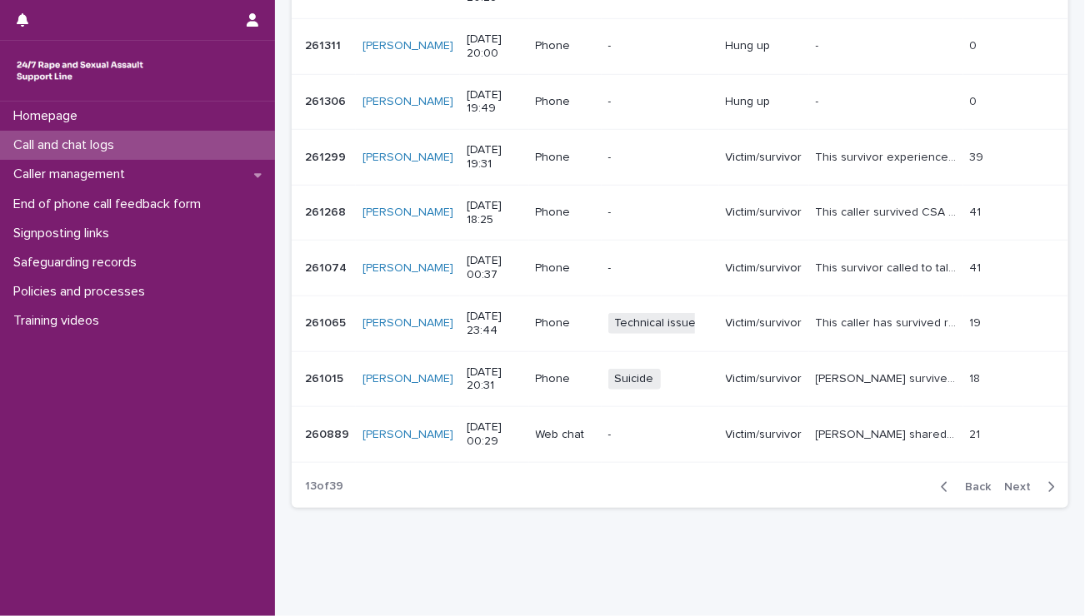
click at [1009, 481] on span "Next" at bounding box center [1022, 487] width 37 height 12
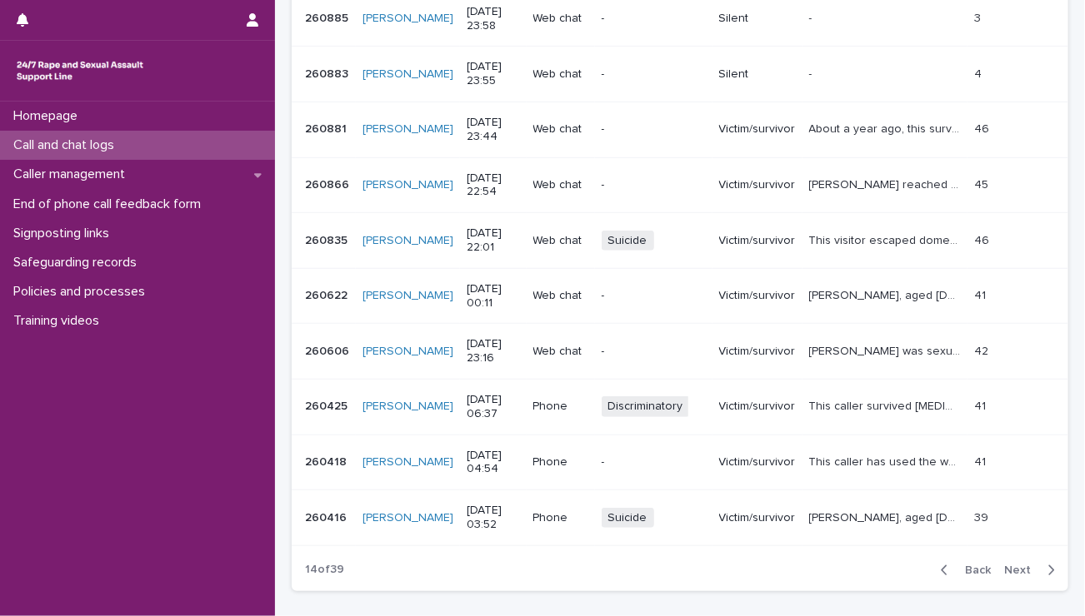
scroll to position [453, 0]
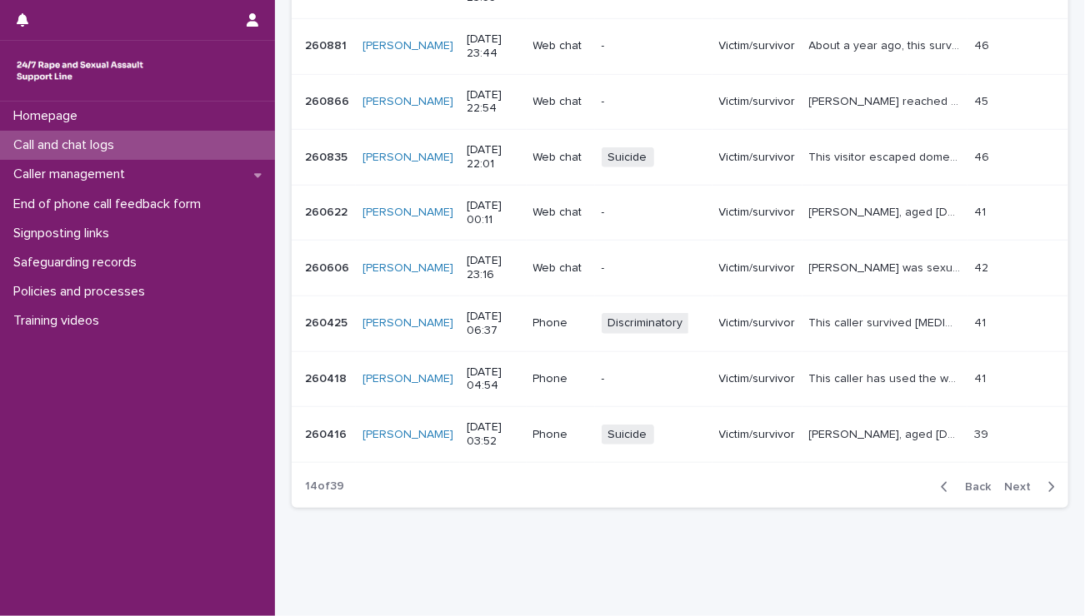
click at [1005, 481] on span "Next" at bounding box center [1022, 487] width 37 height 12
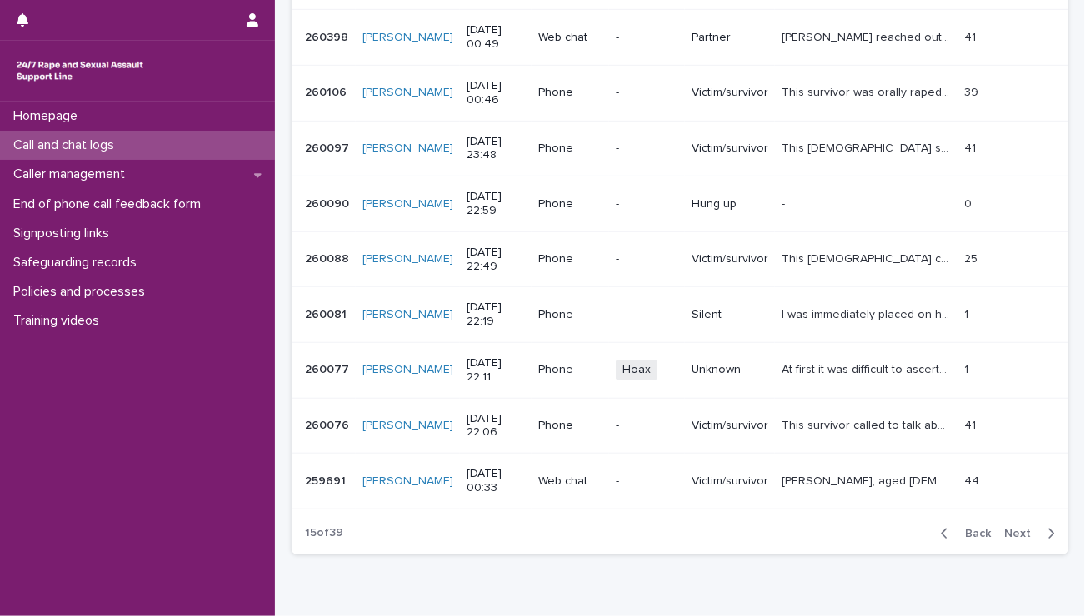
scroll to position [453, 0]
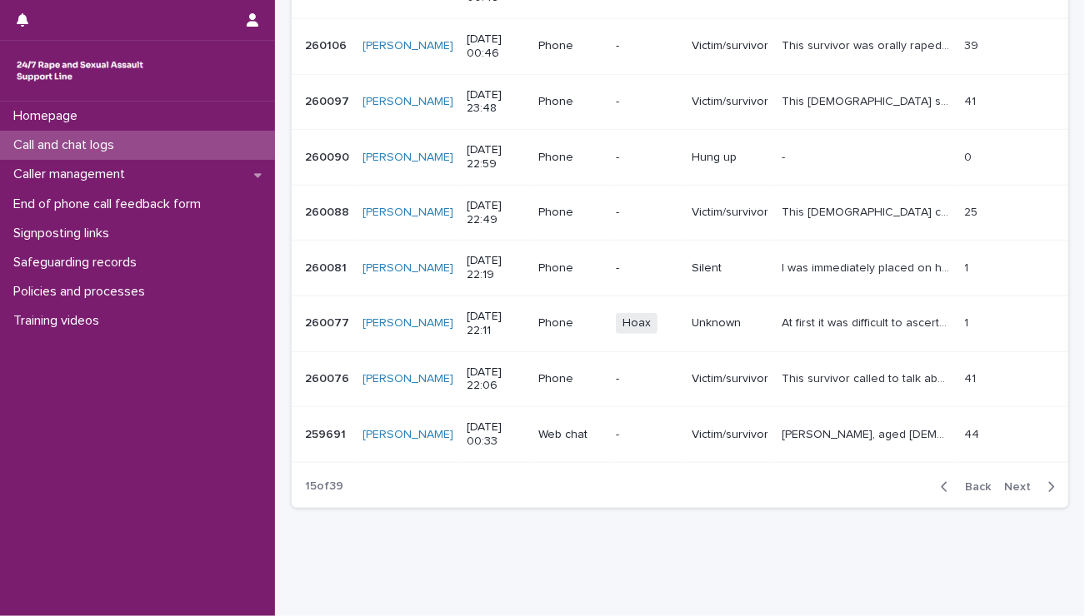
click at [1011, 481] on span "Next" at bounding box center [1022, 487] width 37 height 12
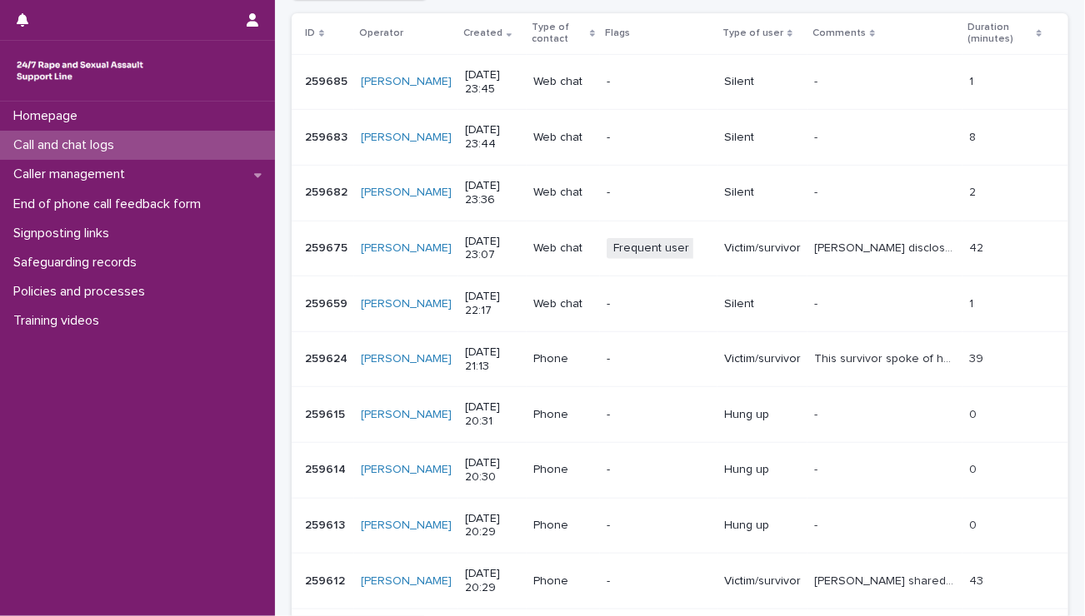
scroll to position [389, 0]
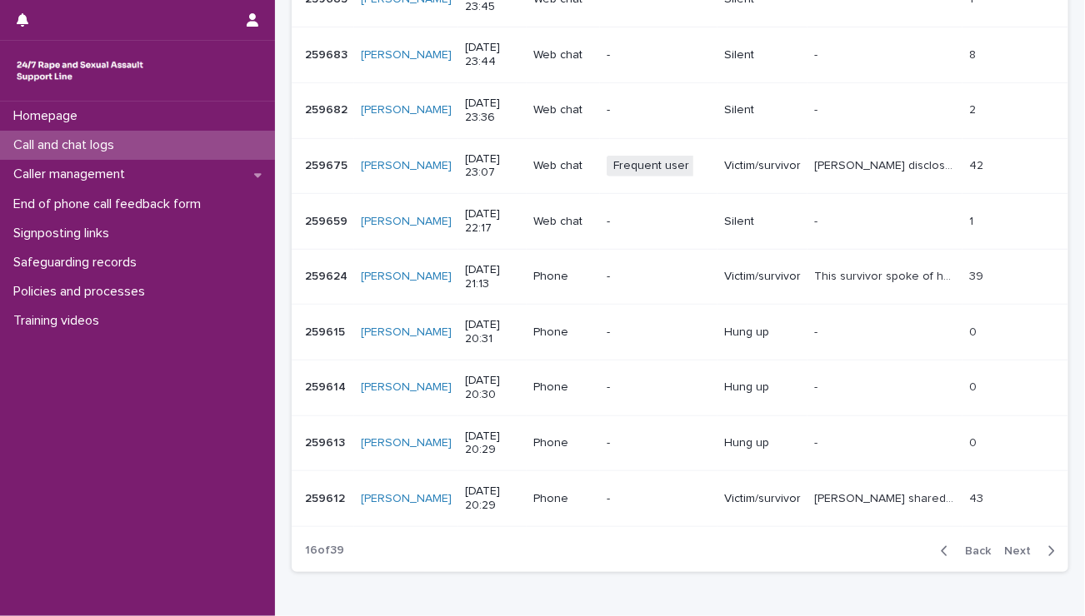
click at [1004, 546] on span "Next" at bounding box center [1022, 552] width 37 height 12
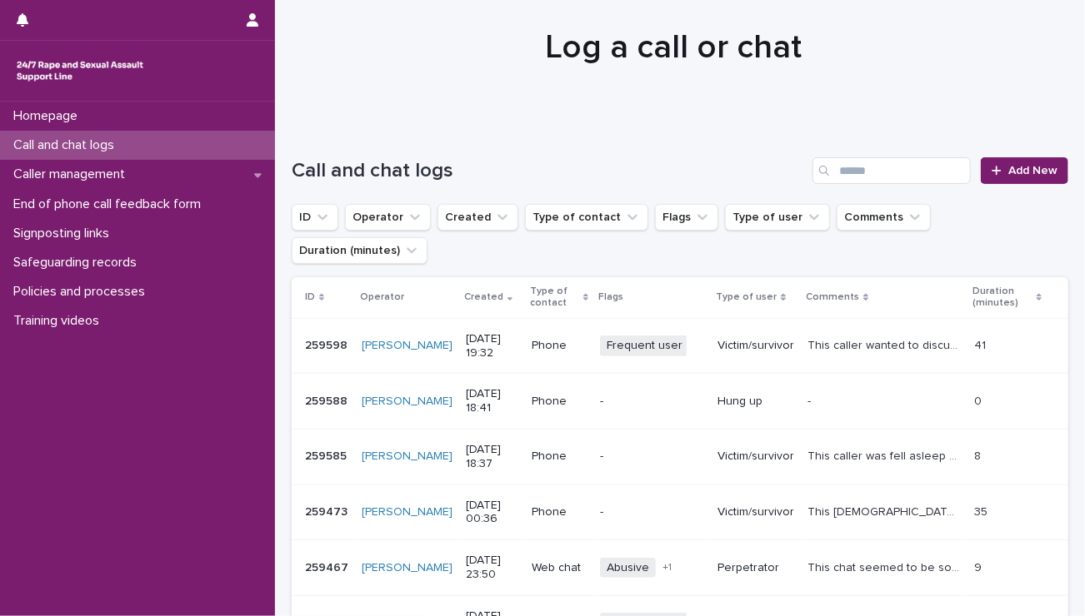
scroll to position [40, 0]
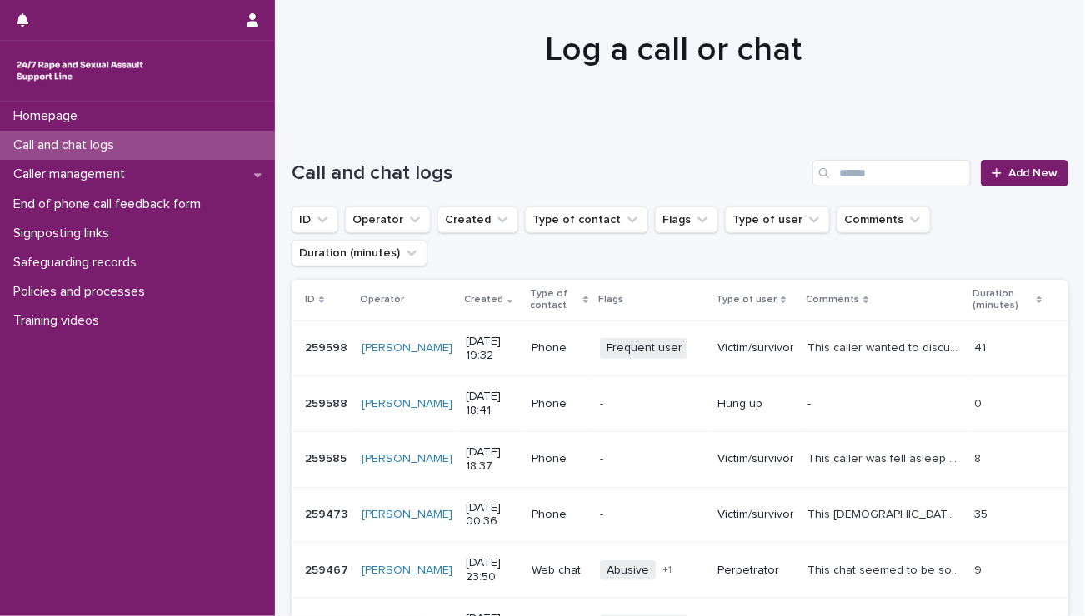
click at [101, 142] on p "Call and chat logs" at bounding box center [67, 145] width 121 height 16
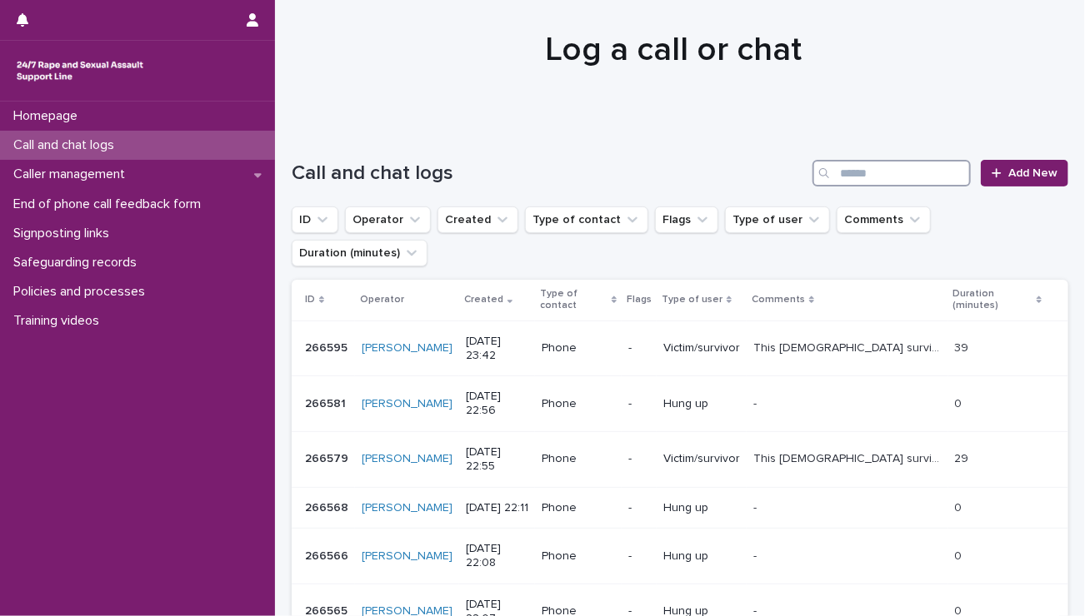
click at [903, 176] on input "Search" at bounding box center [891, 173] width 158 height 27
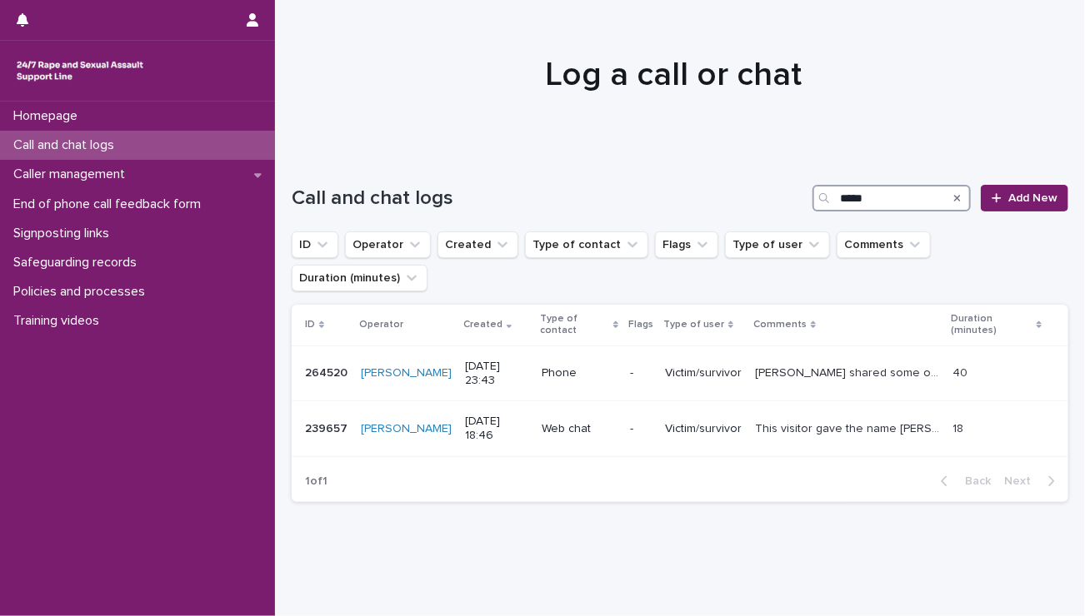
scroll to position [10, 0]
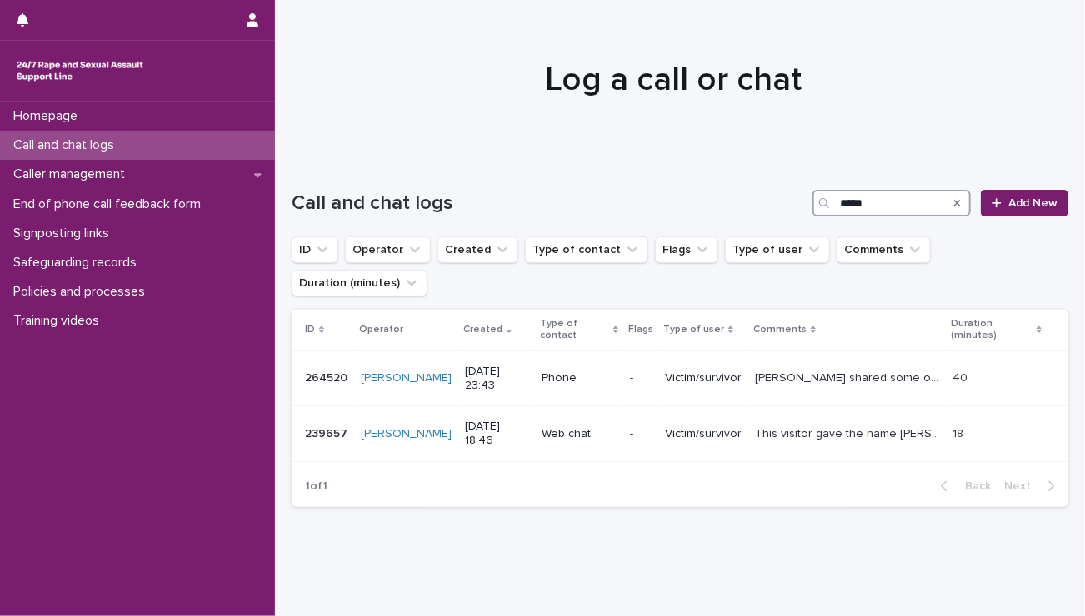
type input "*****"
click at [709, 365] on div "Victim/survivor" at bounding box center [703, 378] width 77 height 27
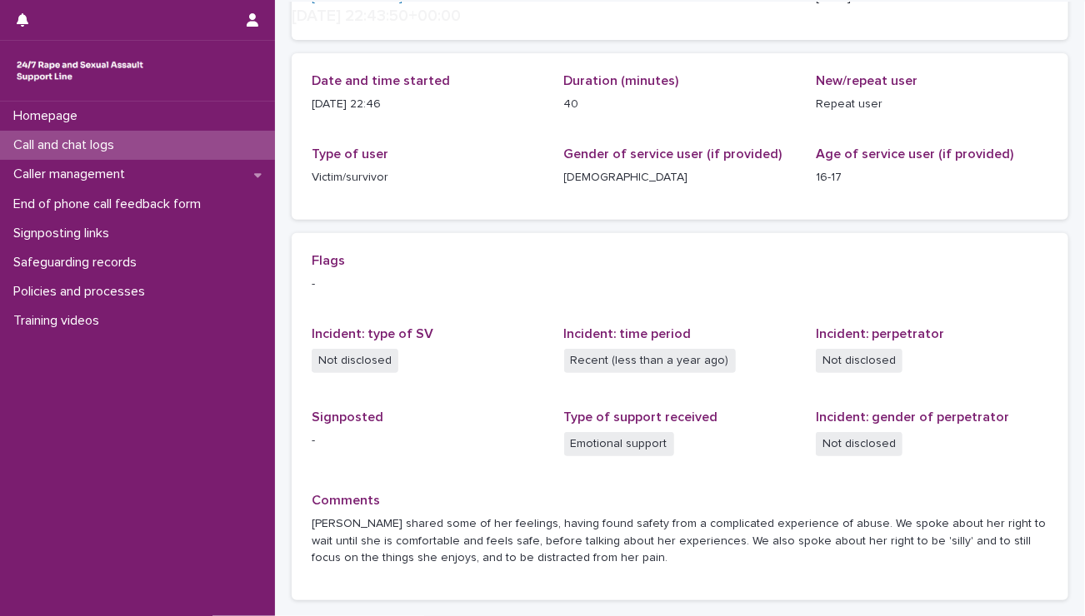
scroll to position [234, 0]
